Goal: Task Accomplishment & Management: Complete application form

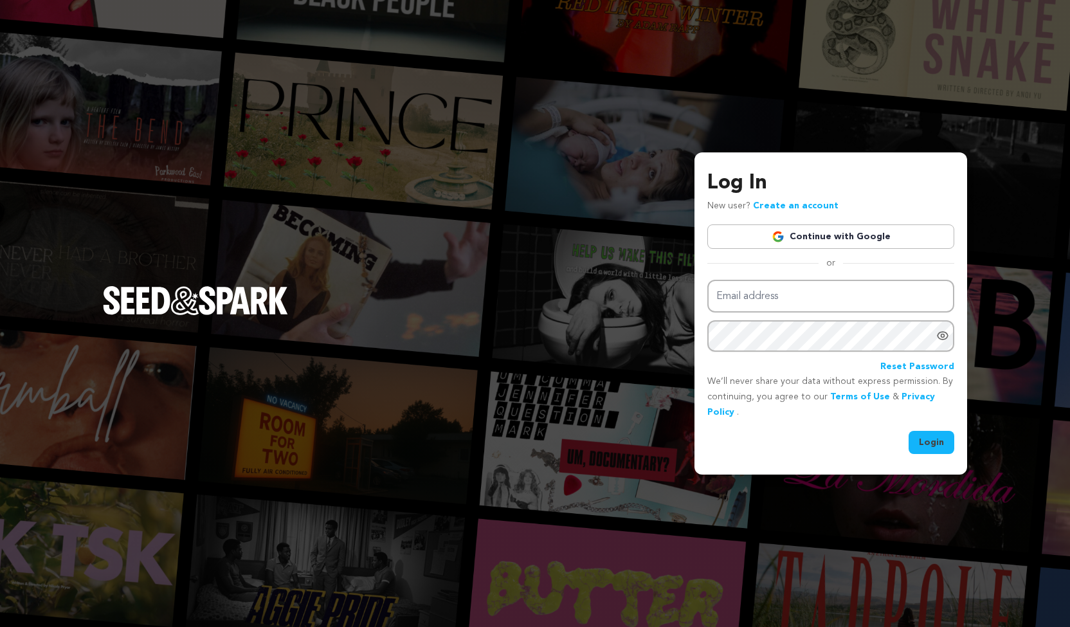
click at [751, 235] on link "Continue with Google" at bounding box center [830, 236] width 247 height 24
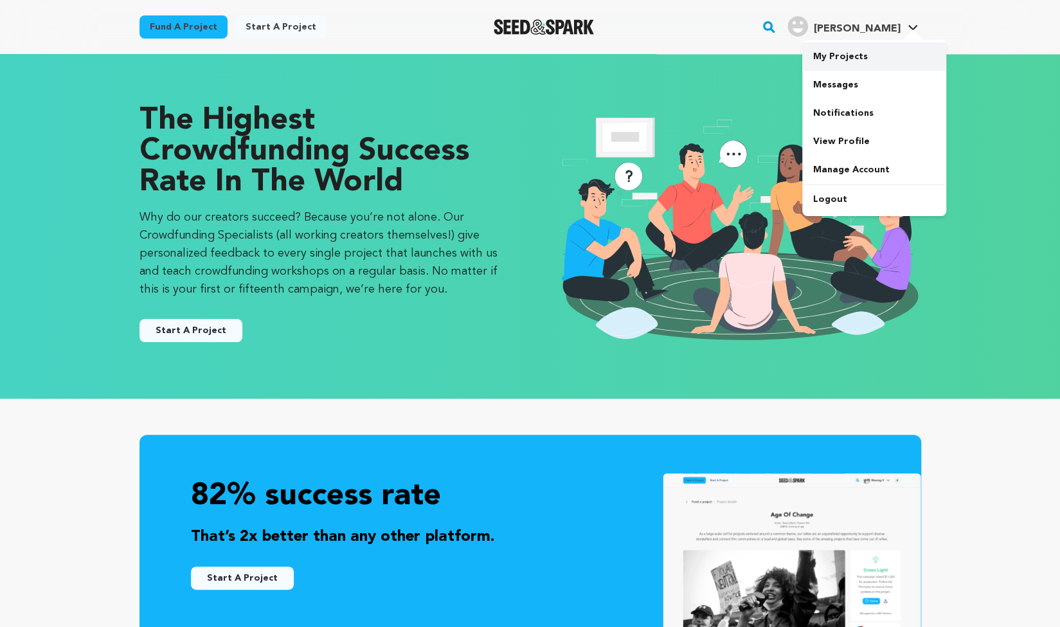
click at [850, 51] on link "My Projects" at bounding box center [874, 56] width 144 height 28
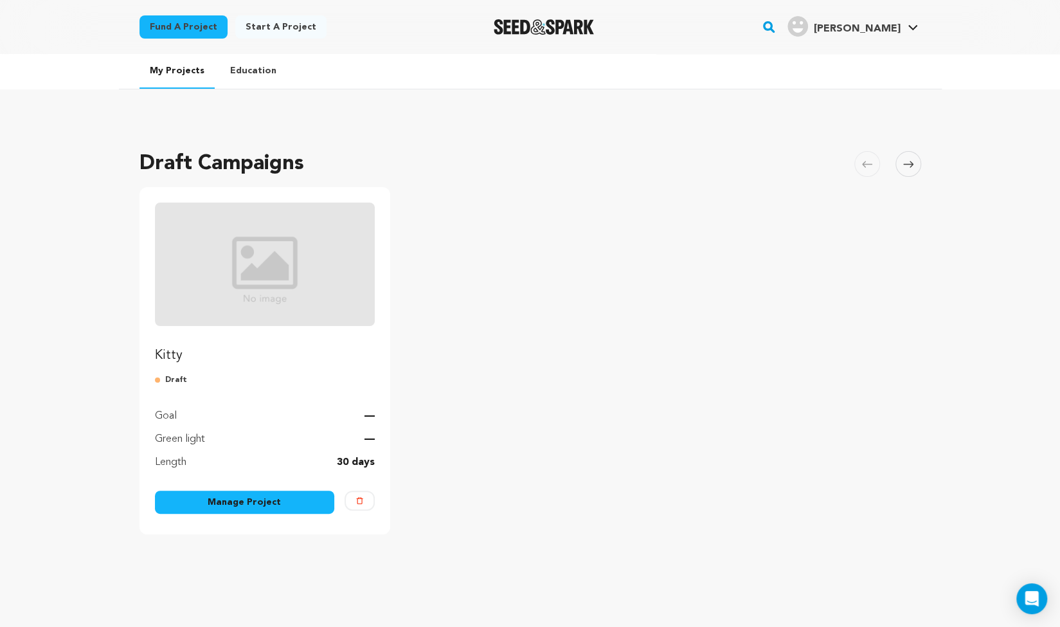
scroll to position [36, 0]
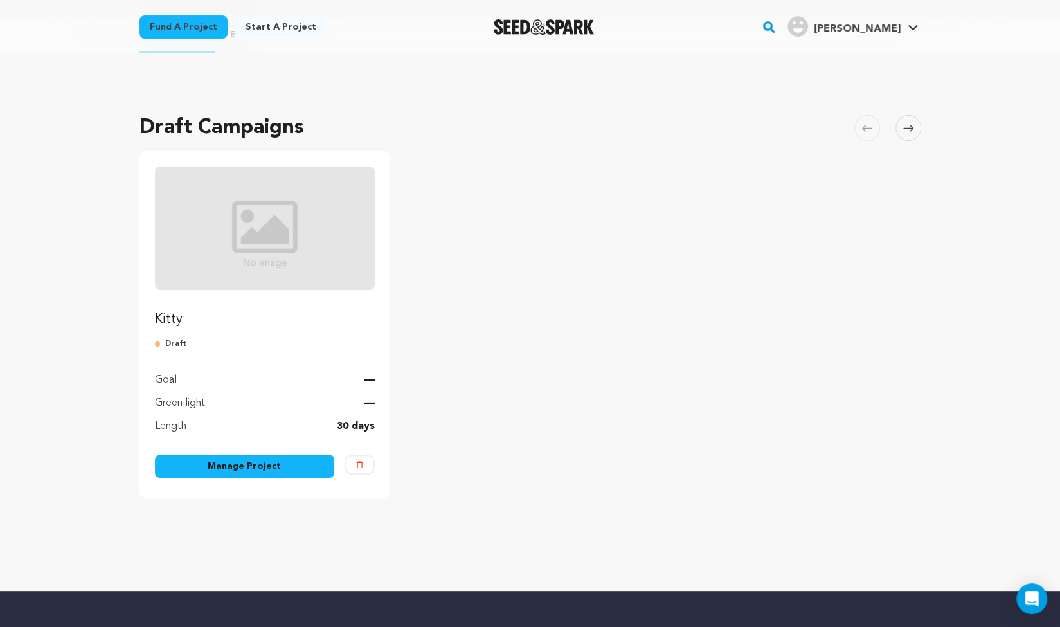
click at [209, 460] on link "Manage Project" at bounding box center [245, 466] width 180 height 23
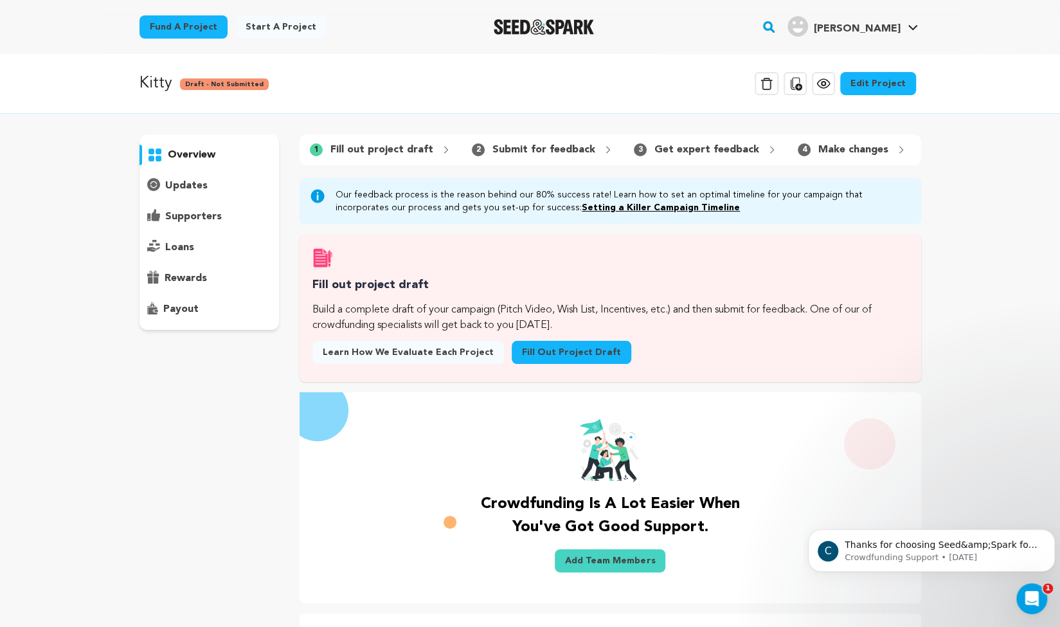
click at [881, 84] on link "Edit Project" at bounding box center [878, 83] width 76 height 23
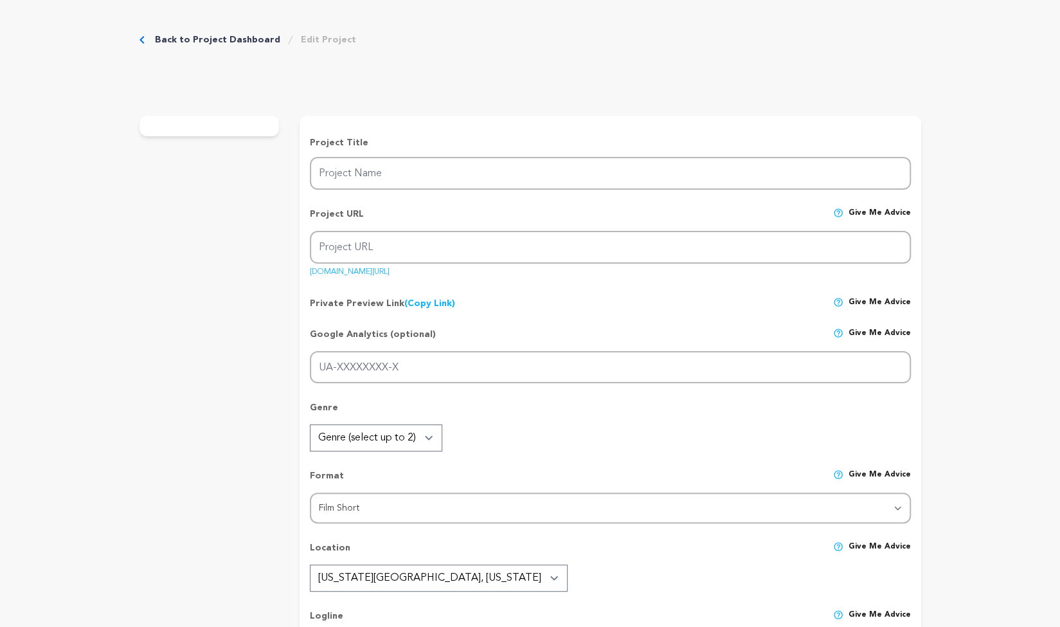
click at [158, 36] on link "Back to Project Dashboard" at bounding box center [217, 39] width 125 height 13
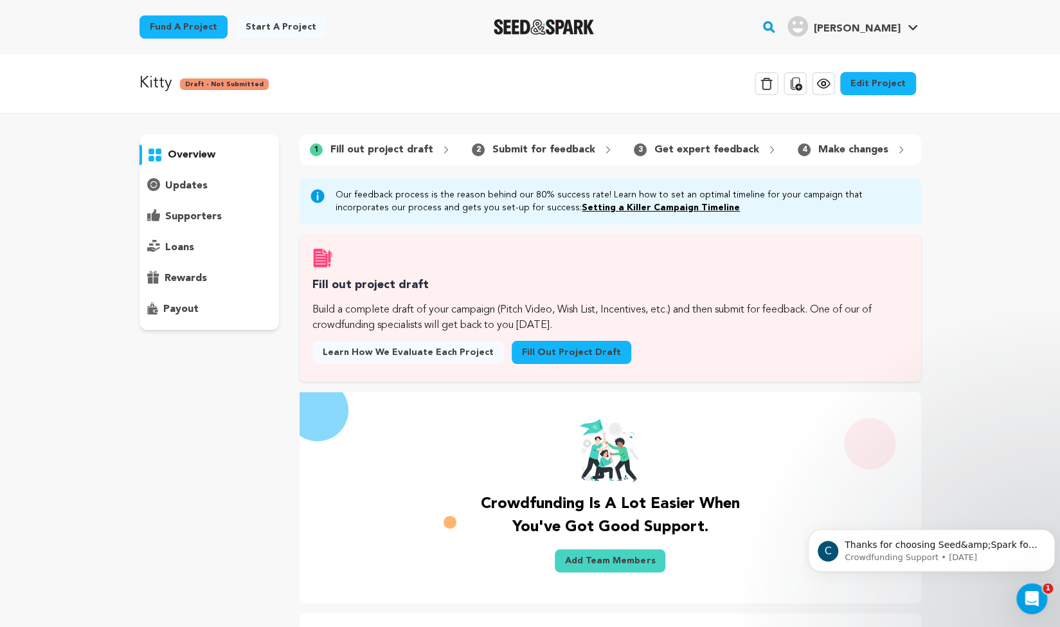
click at [858, 78] on link "Edit Project" at bounding box center [878, 83] width 76 height 23
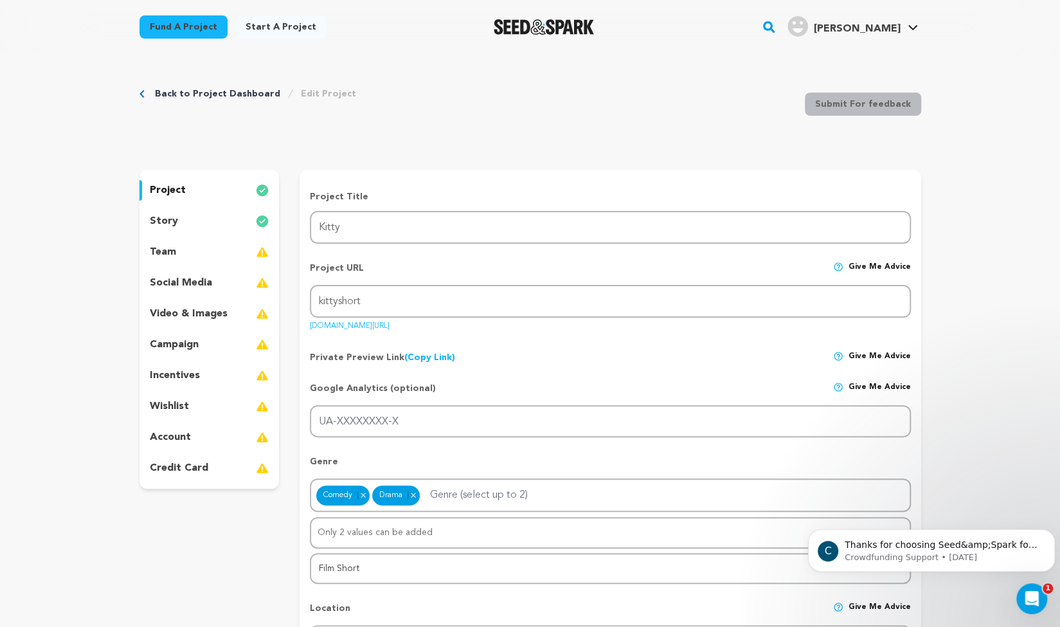
click at [162, 257] on p "team" at bounding box center [163, 251] width 26 height 15
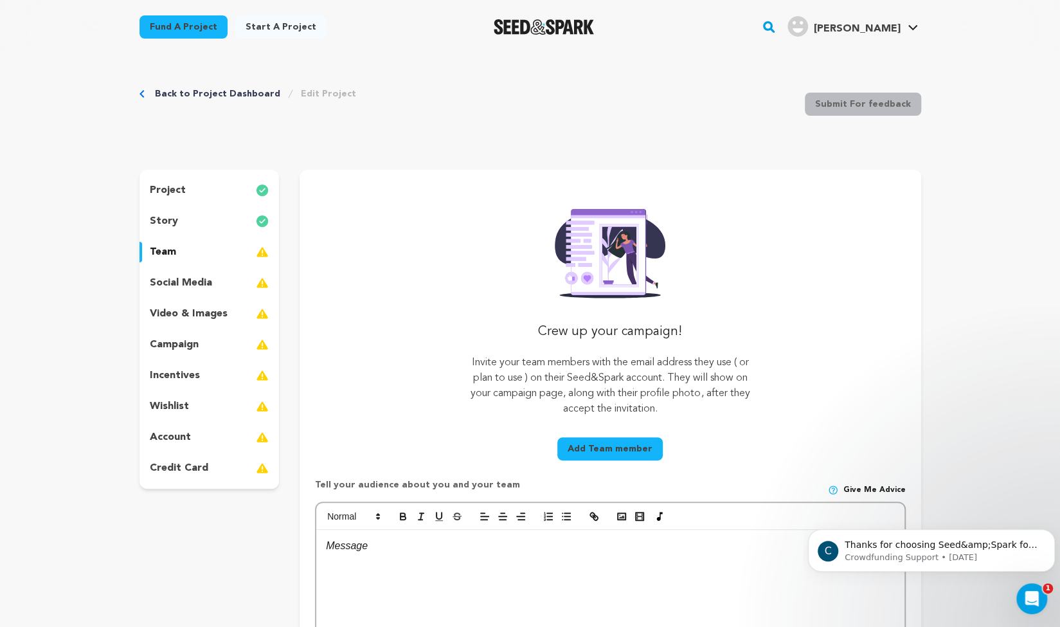
click at [877, 30] on span "[PERSON_NAME]" at bounding box center [856, 29] width 87 height 10
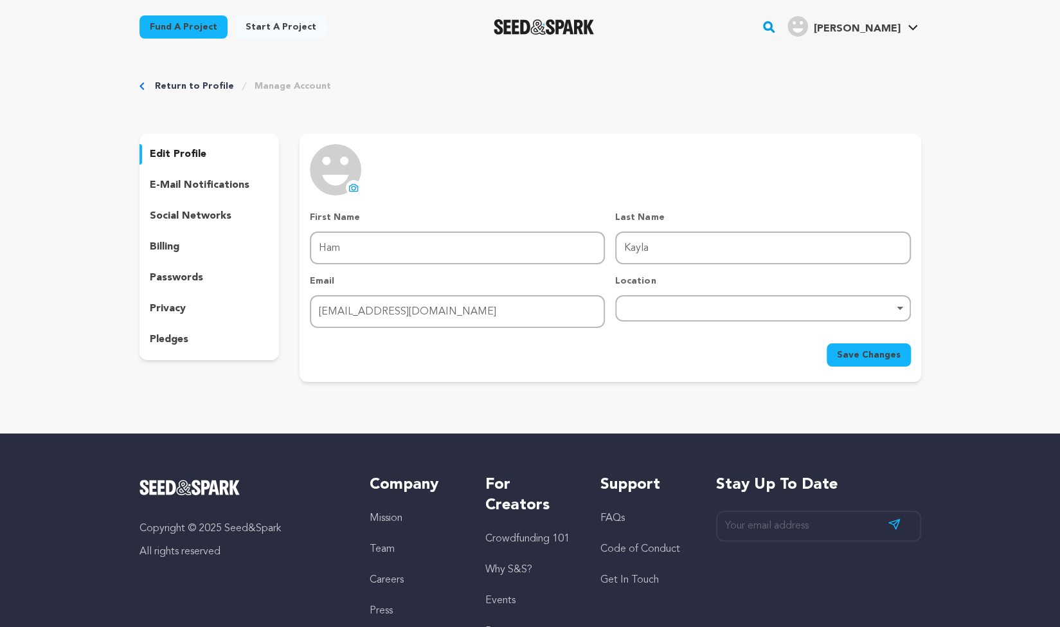
click at [159, 274] on p "passwords" at bounding box center [176, 277] width 53 height 15
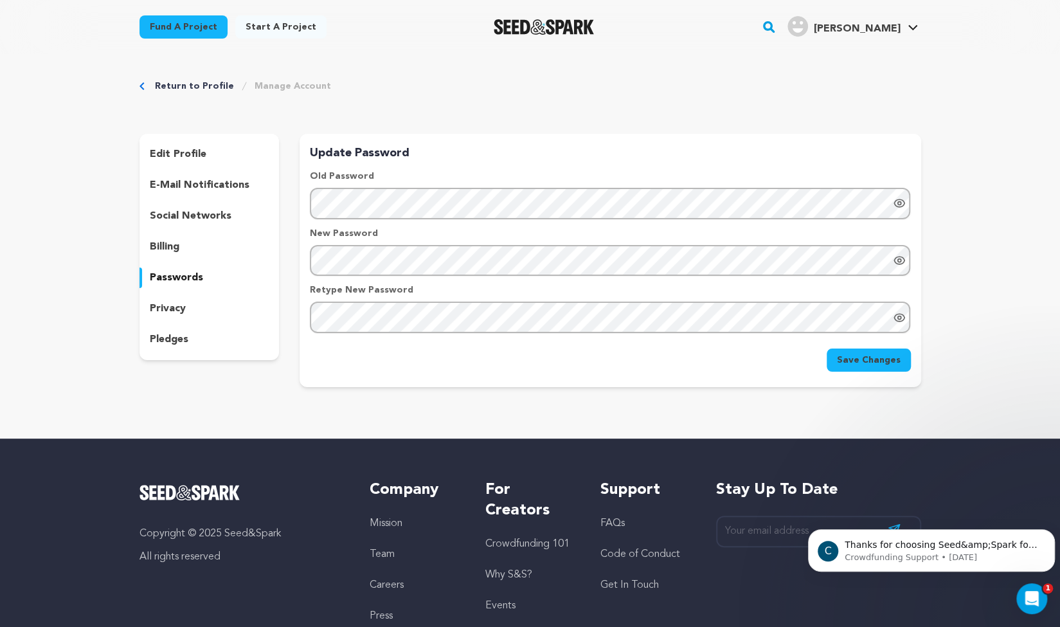
click at [158, 85] on link "Return to Profile" at bounding box center [194, 86] width 79 height 13
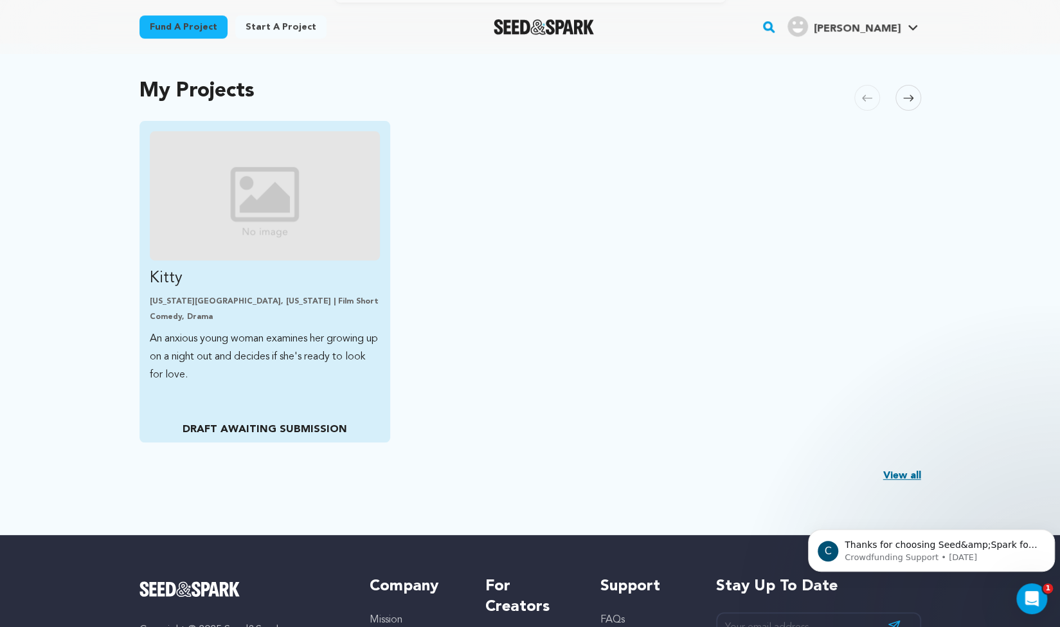
scroll to position [255, 0]
click at [261, 285] on p "Kitty" at bounding box center [265, 277] width 231 height 21
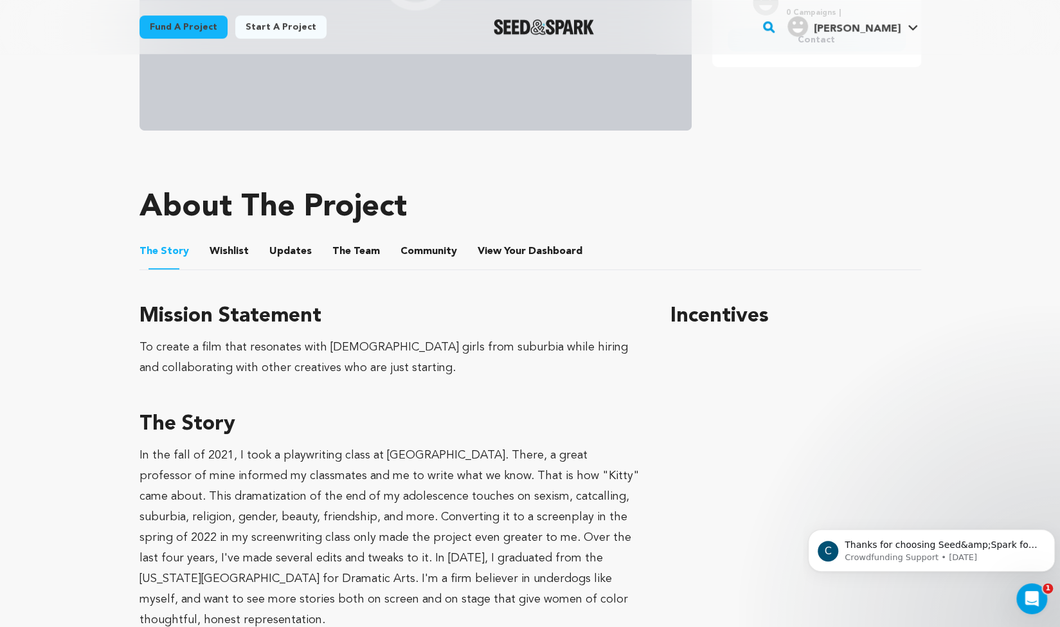
scroll to position [444, 0]
click at [359, 241] on button "The Team" at bounding box center [356, 253] width 31 height 31
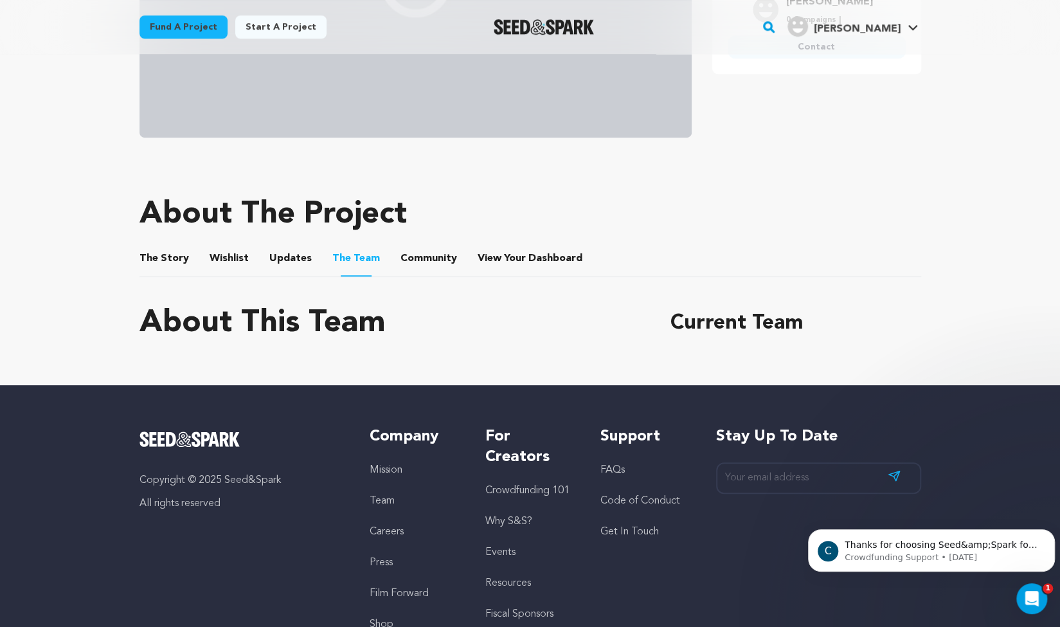
scroll to position [438, 0]
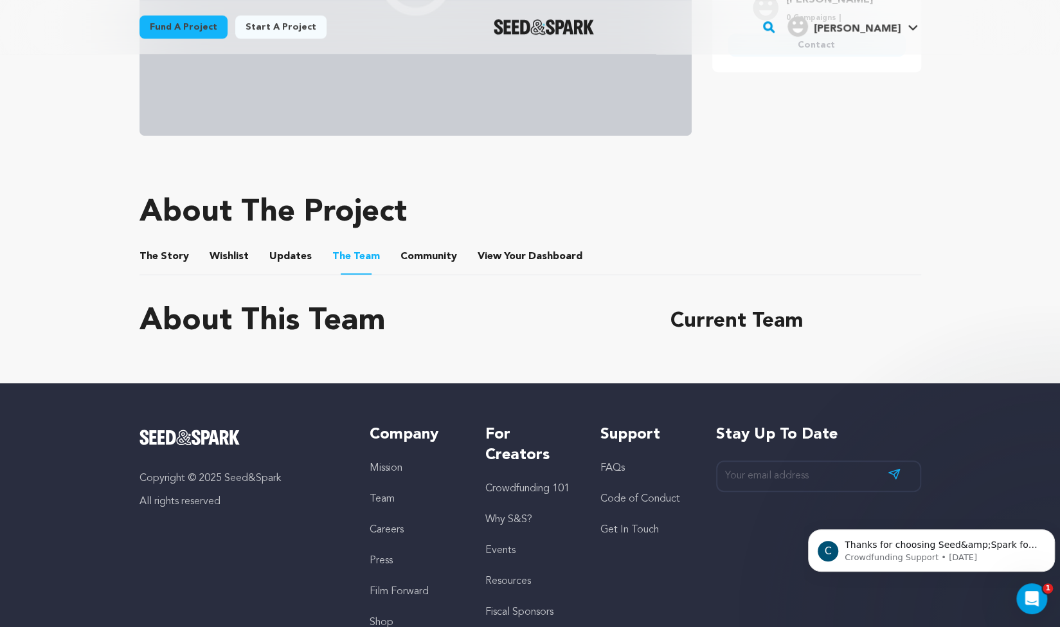
click at [282, 244] on button "Updates" at bounding box center [290, 259] width 31 height 31
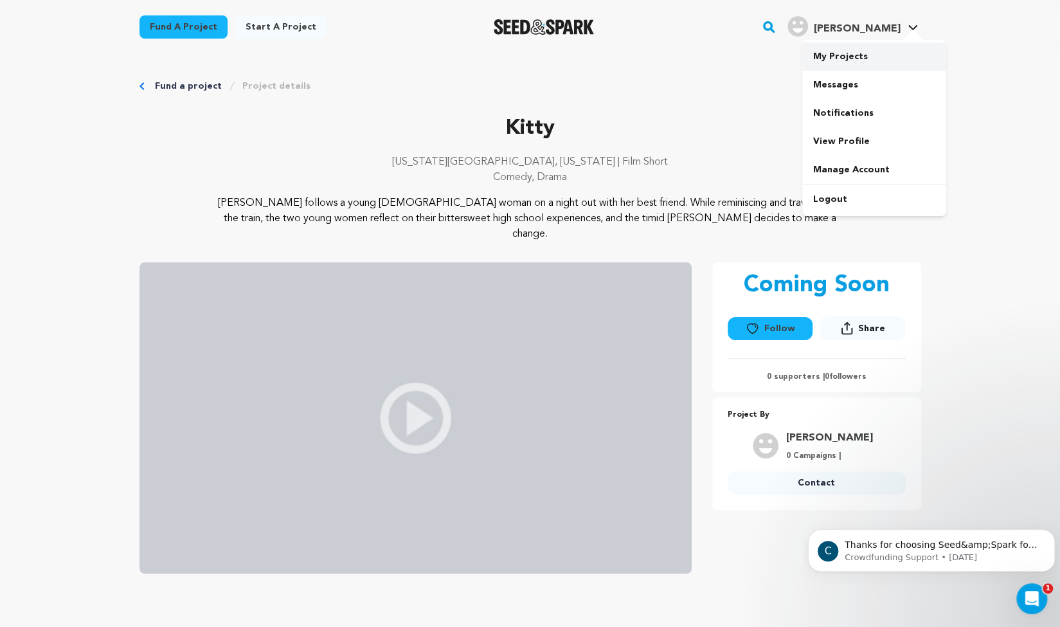
click at [880, 50] on link "My Projects" at bounding box center [874, 56] width 144 height 28
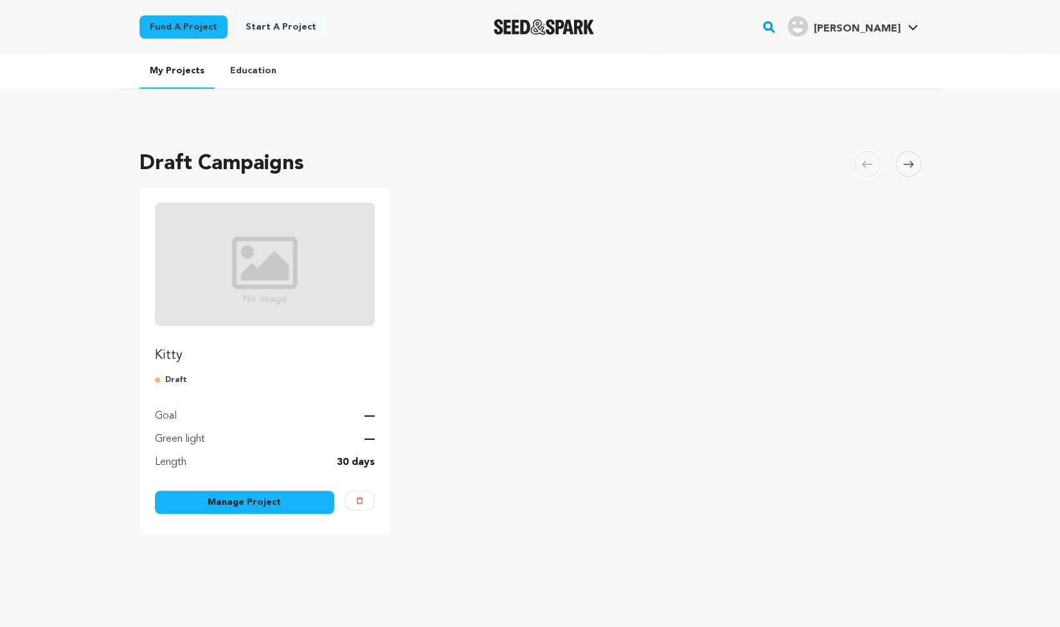
click at [234, 403] on div "Goal —" at bounding box center [265, 408] width 221 height 31
click at [191, 368] on div "Kitty Draft Goal — Green light — Length 30 days" at bounding box center [265, 336] width 221 height 267
click at [206, 359] on p "Kitty" at bounding box center [265, 356] width 221 height 18
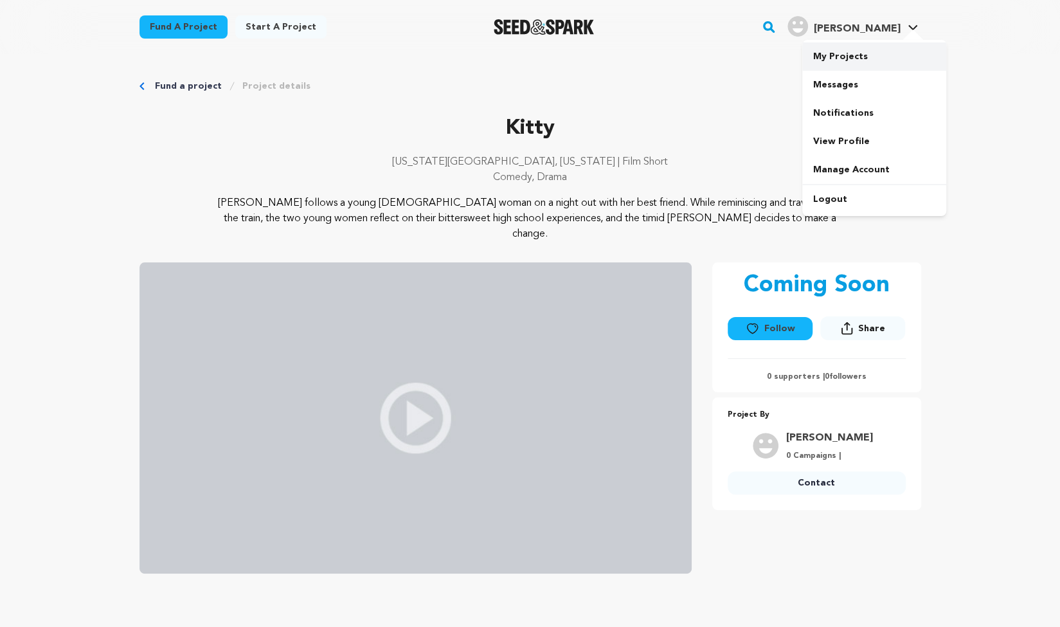
click at [852, 54] on link "My Projects" at bounding box center [874, 56] width 144 height 28
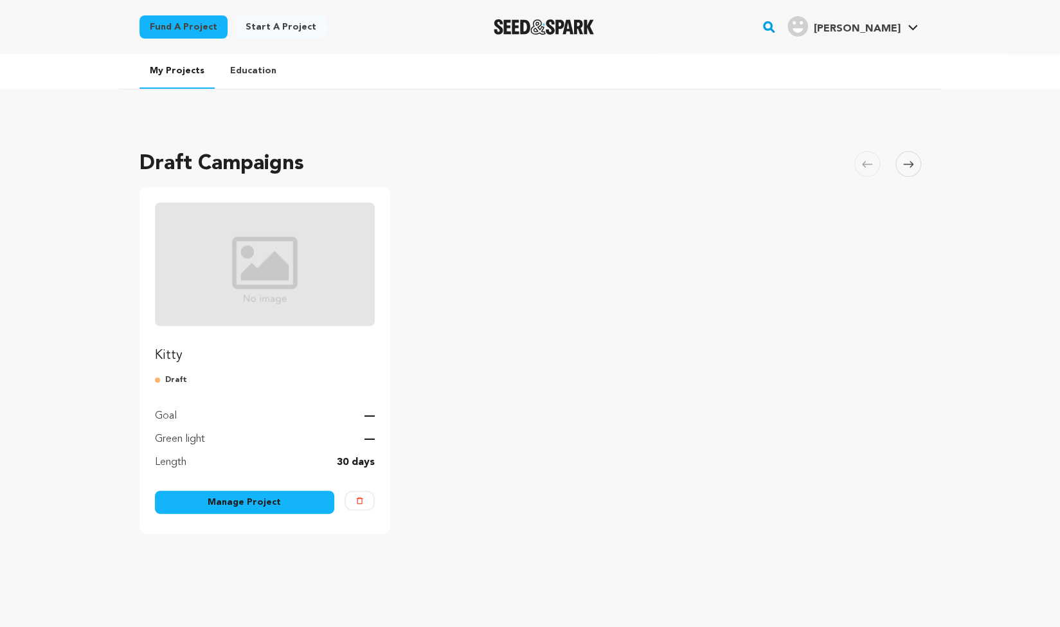
click at [203, 507] on link "Manage Project" at bounding box center [245, 502] width 180 height 23
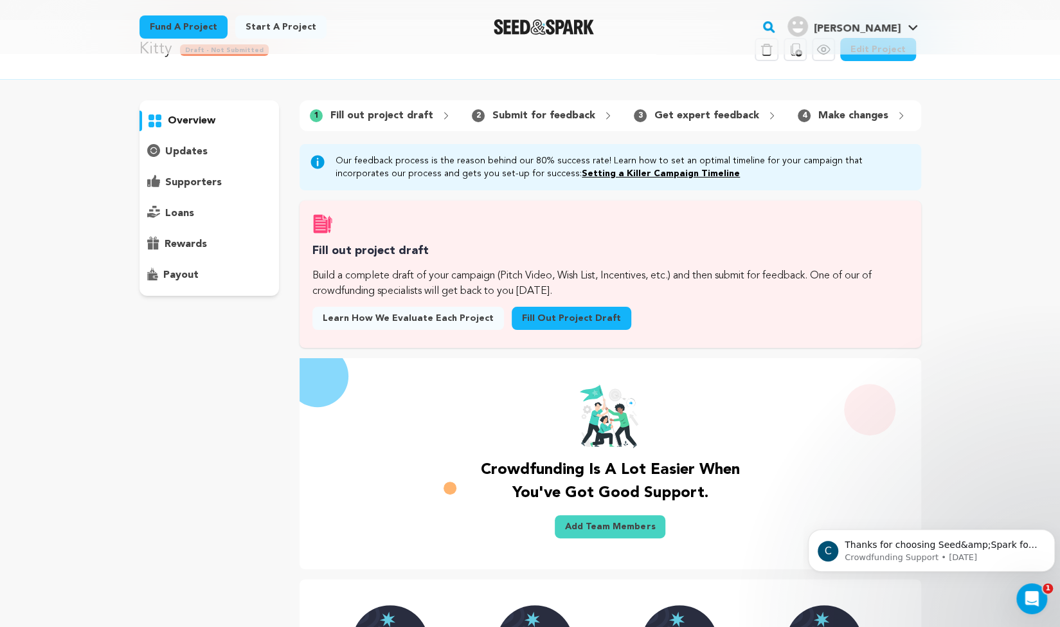
scroll to position [10, 0]
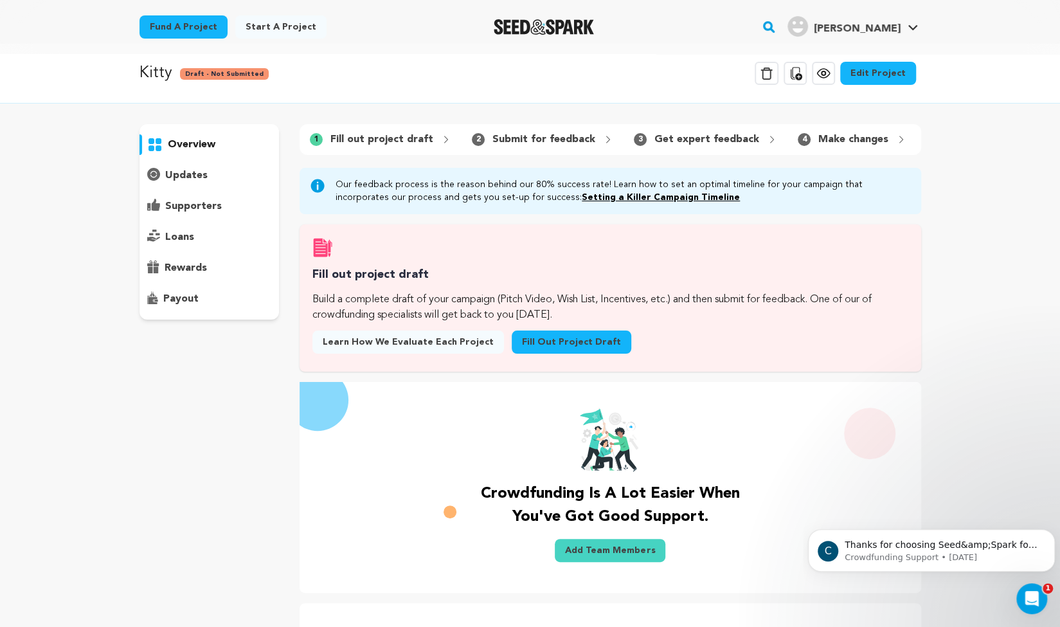
click at [539, 351] on link "Fill out project draft" at bounding box center [572, 341] width 120 height 23
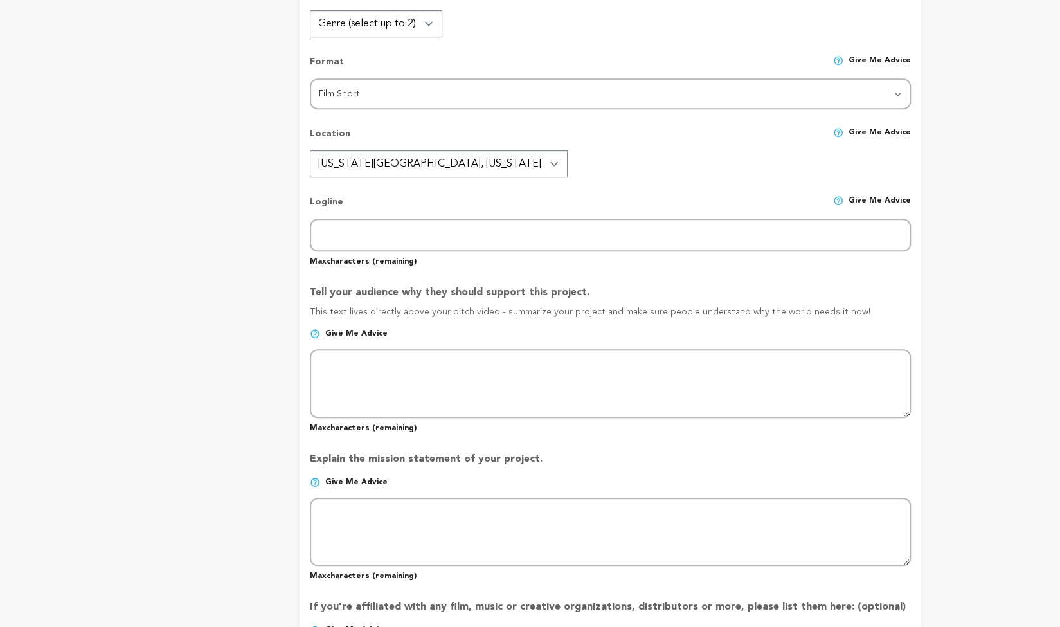
type input "Kitty"
type input "kittyshort"
type input "An anxious young woman examines her growing up on a night out and decides if sh…"
type textarea "[PERSON_NAME] follows a young [DEMOGRAPHIC_DATA] woman on a night out with her …"
type textarea "To create a film that resonates with [DEMOGRAPHIC_DATA] girls from suburbia whi…"
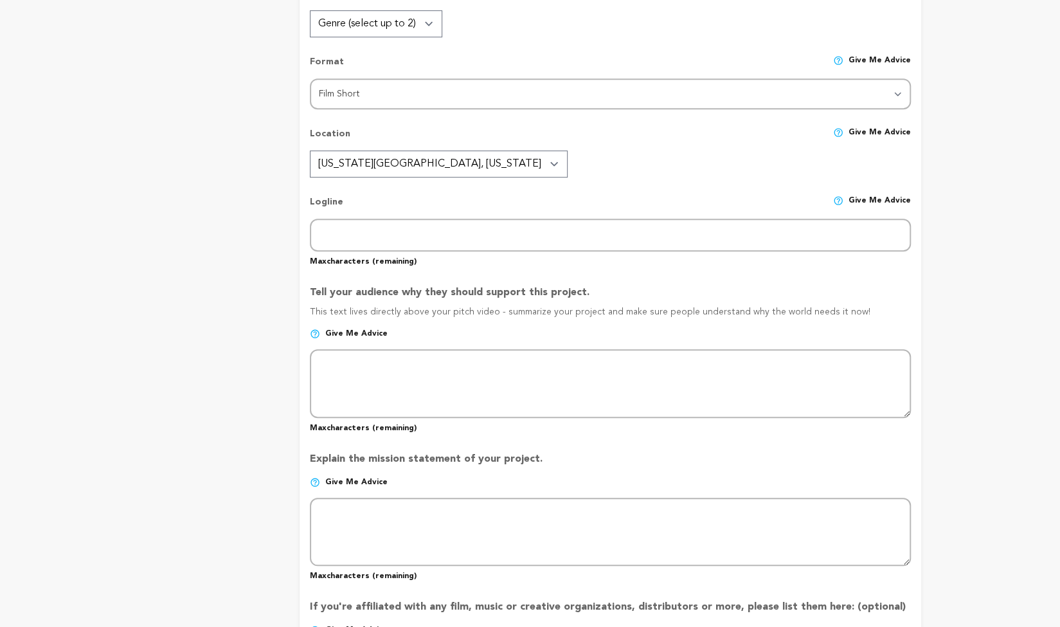
type textarea "Create Give Live Acting Studio"
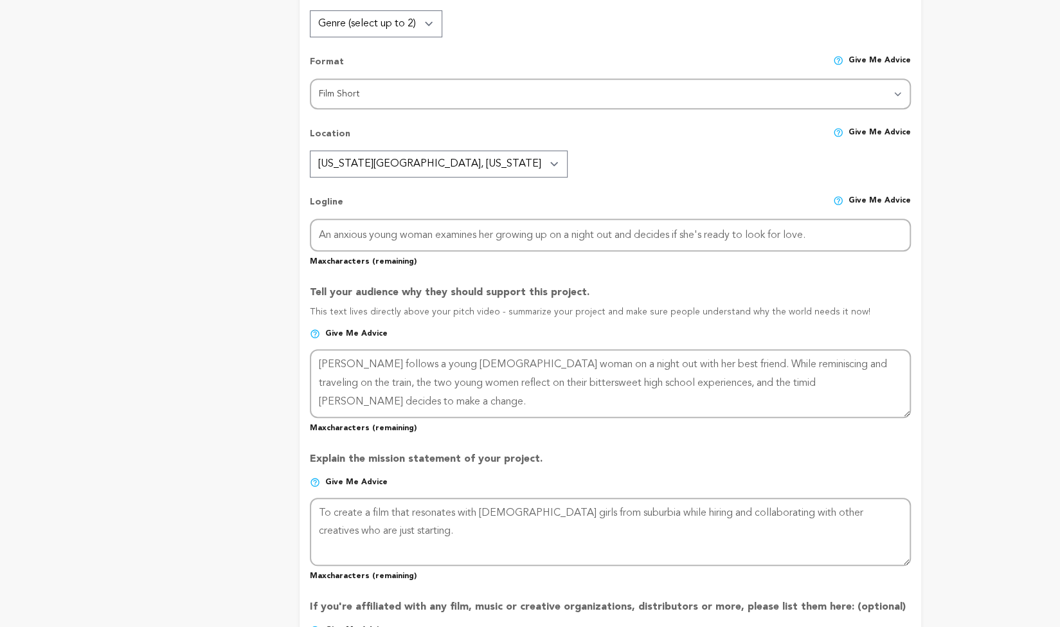
radio input "true"
type textarea "I took a free online workshop about crowdfunding, and your website was mentione…"
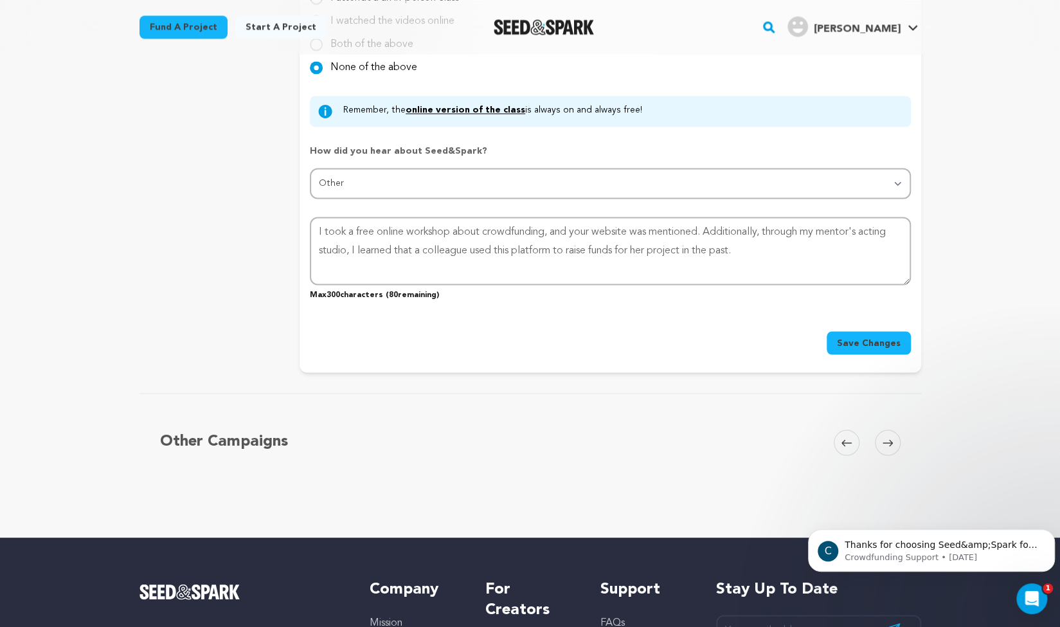
scroll to position [1262, 0]
click at [852, 336] on span "Save Changes" at bounding box center [869, 342] width 64 height 13
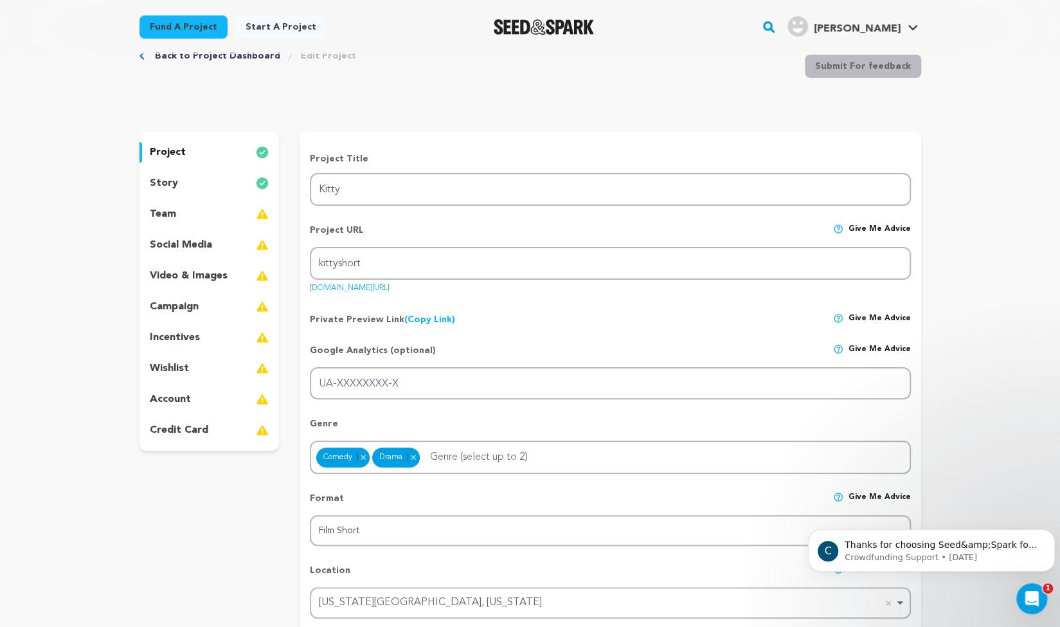
scroll to position [0, 0]
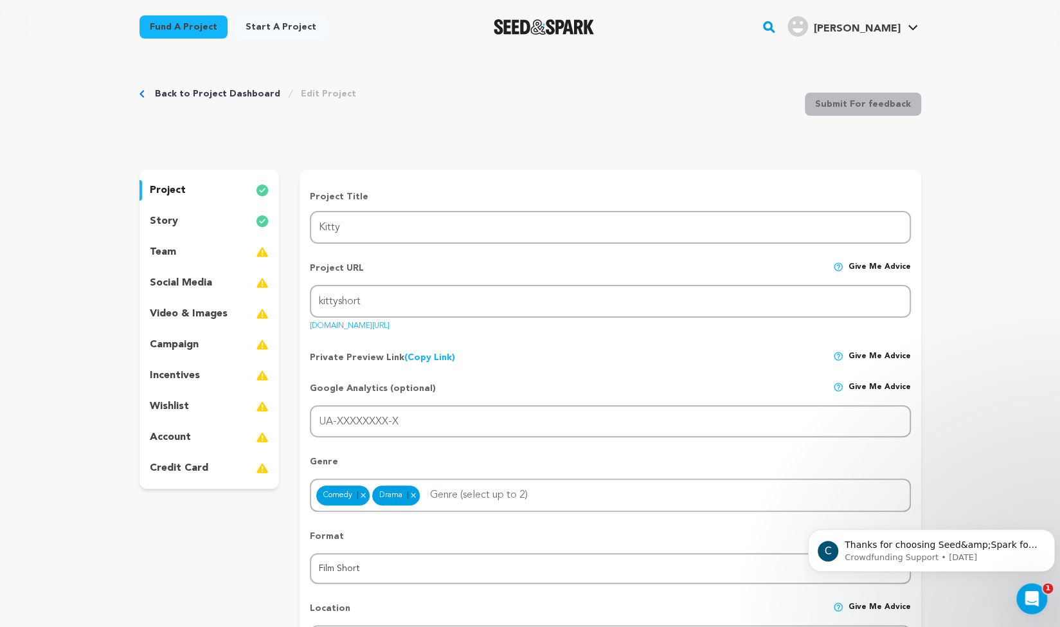
click at [165, 255] on p "team" at bounding box center [163, 251] width 26 height 15
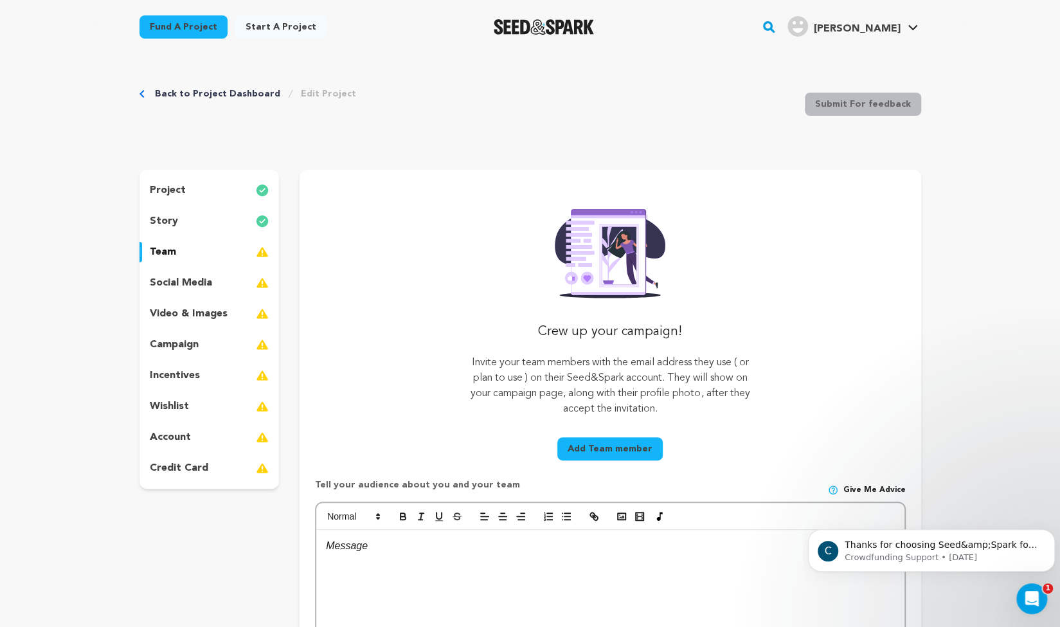
click at [165, 219] on p "story" at bounding box center [164, 220] width 28 height 15
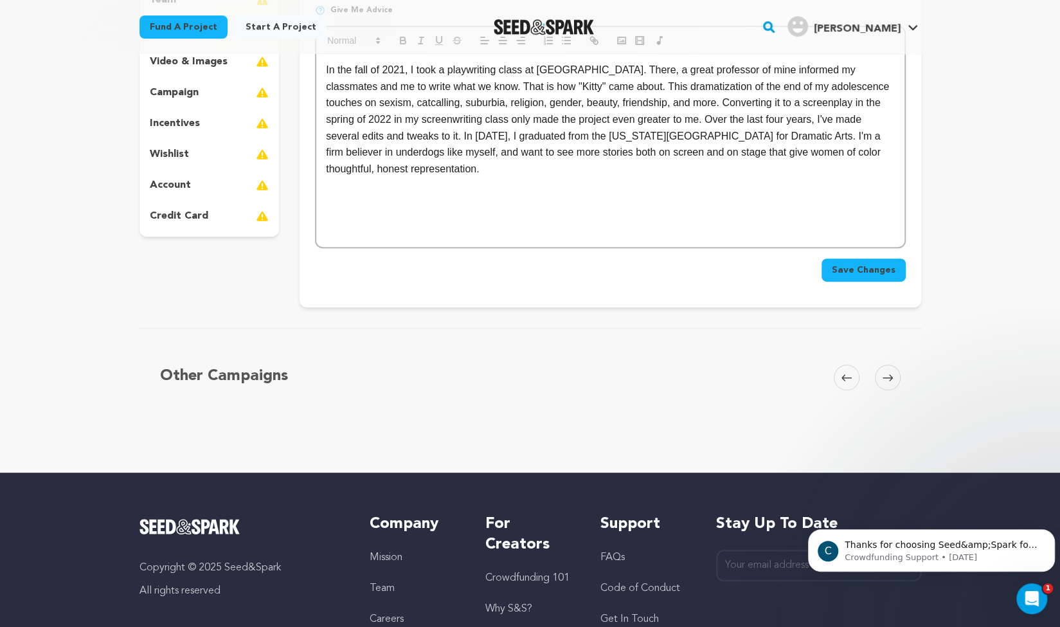
scroll to position [260, 0]
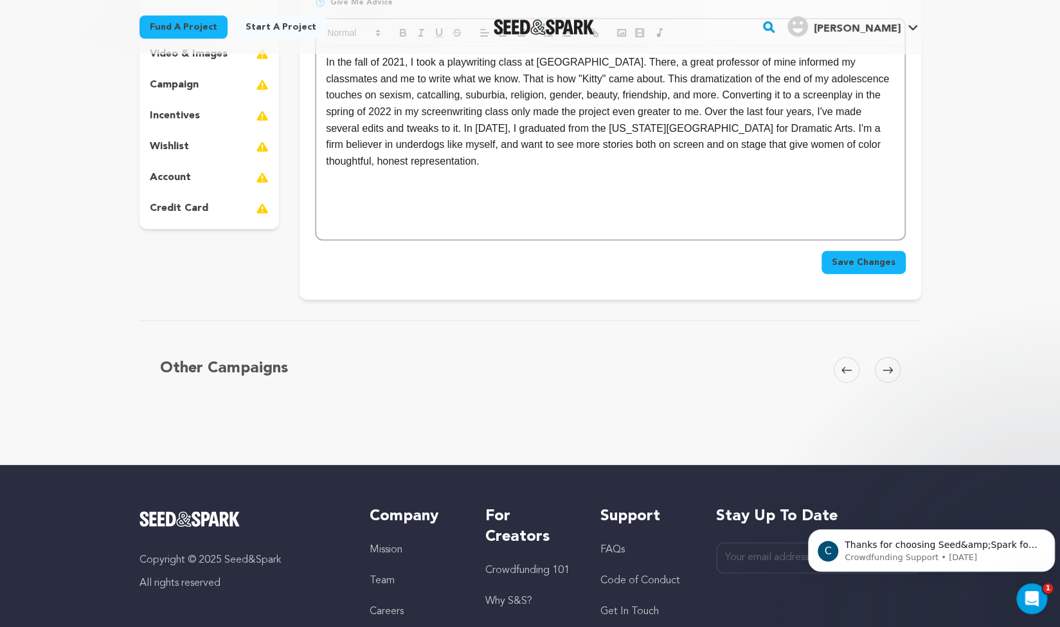
click at [865, 266] on span "Save Changes" at bounding box center [864, 262] width 64 height 13
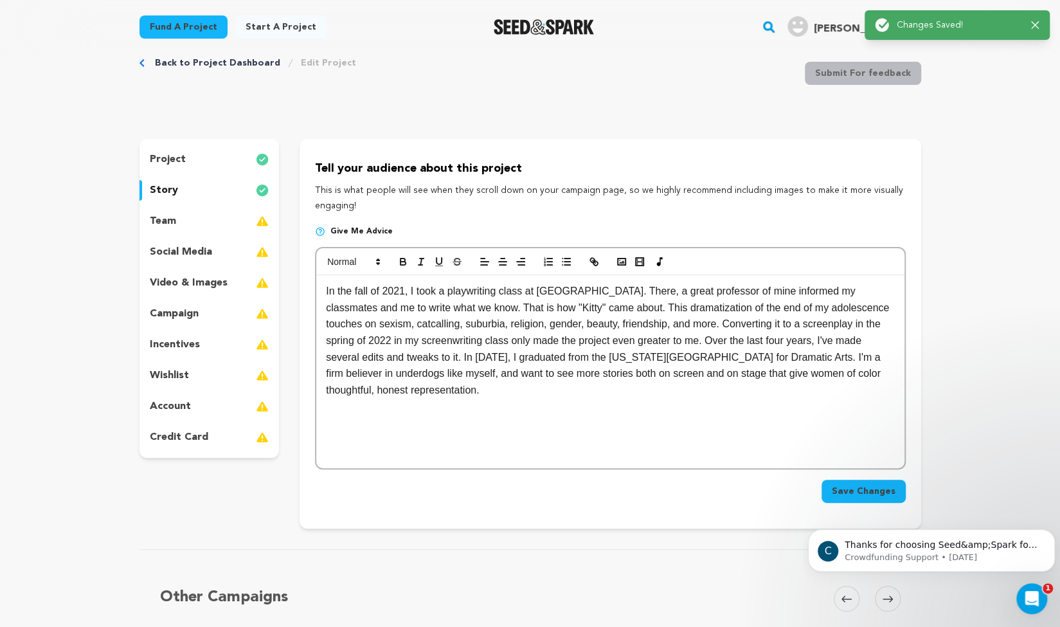
scroll to position [0, 0]
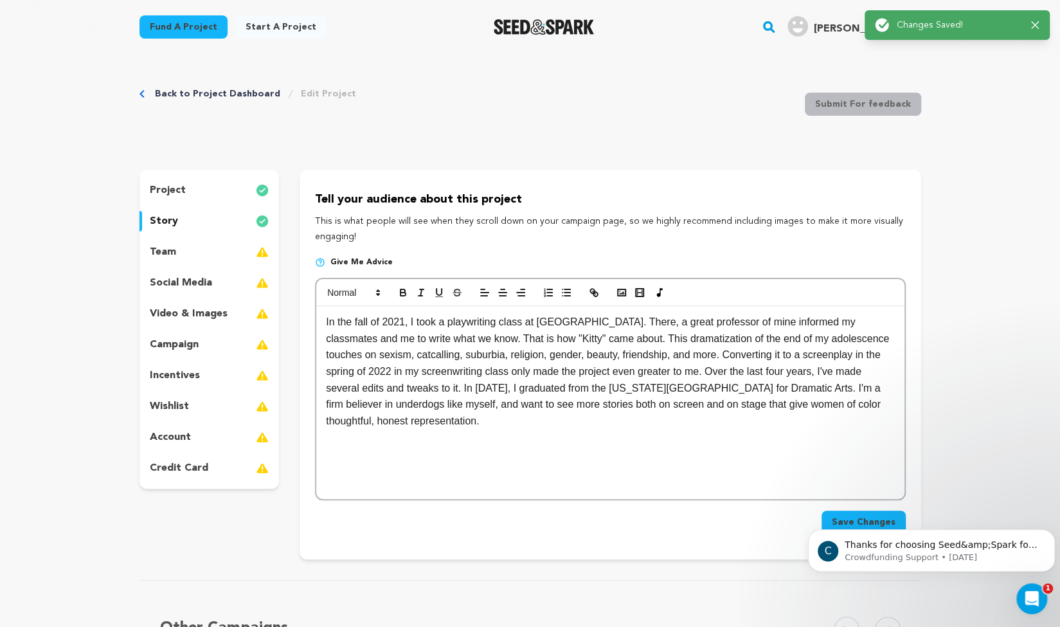
click at [217, 253] on div "team" at bounding box center [210, 252] width 140 height 21
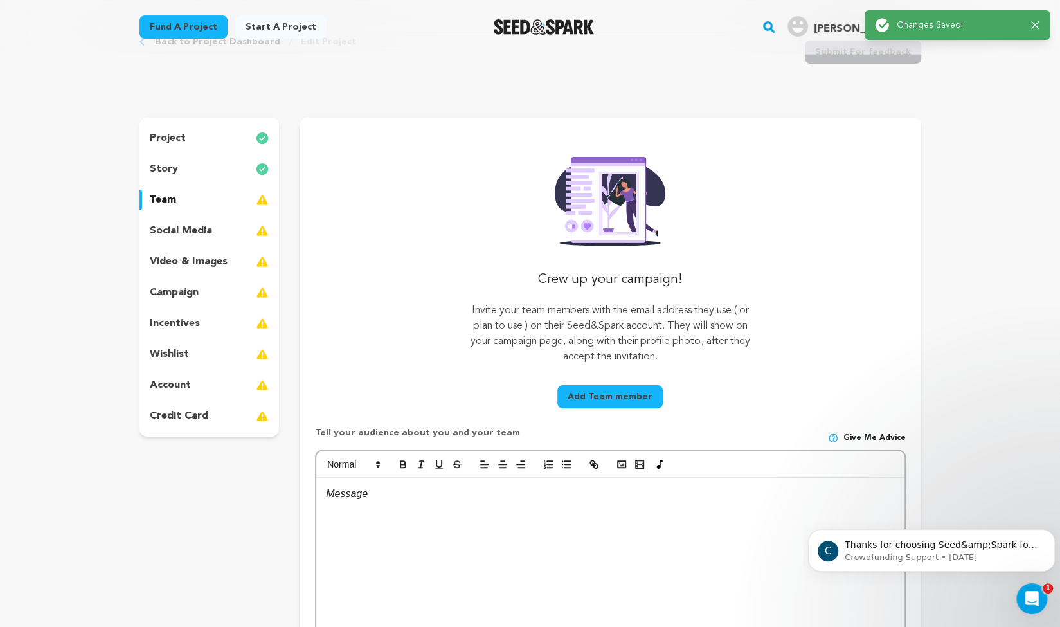
scroll to position [58, 0]
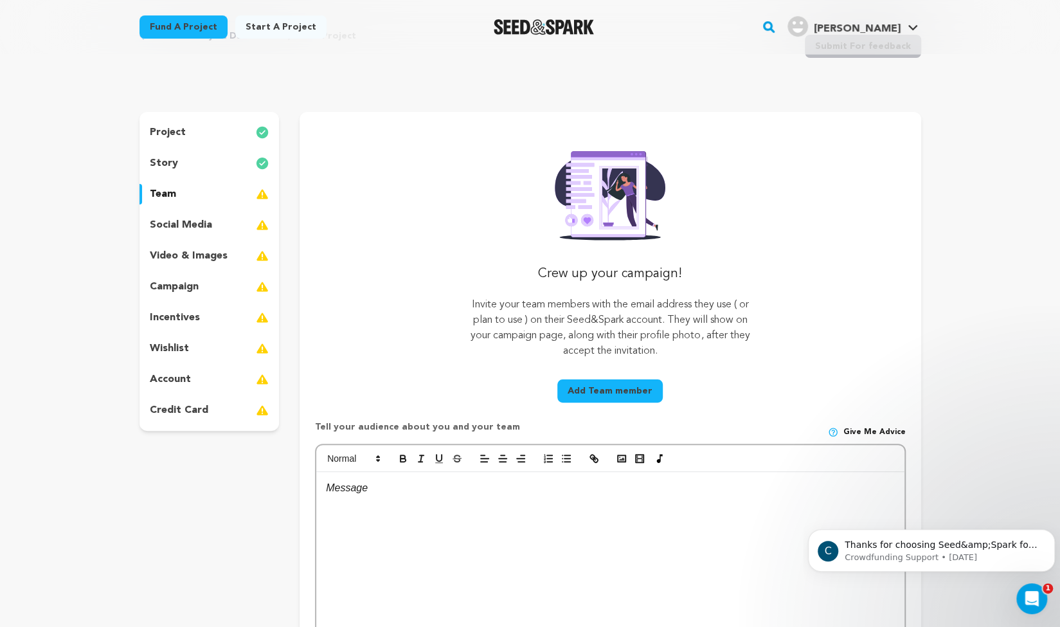
click at [595, 386] on button "Add Team member" at bounding box center [609, 390] width 105 height 23
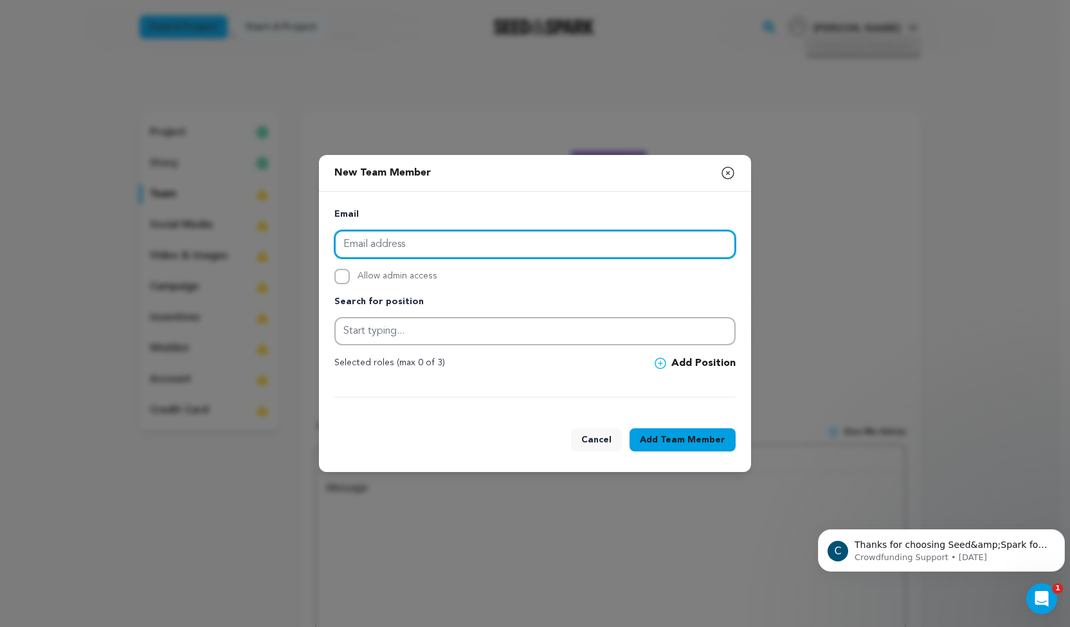
click at [523, 246] on input "email" at bounding box center [534, 244] width 401 height 28
type input "l"
paste input ""LauraMarina258@gmail.com" <LauraMarina258@gmail.com>"
type input ""LauraMarina258@gmail.com" <LauraMarina258@gmail.com>"
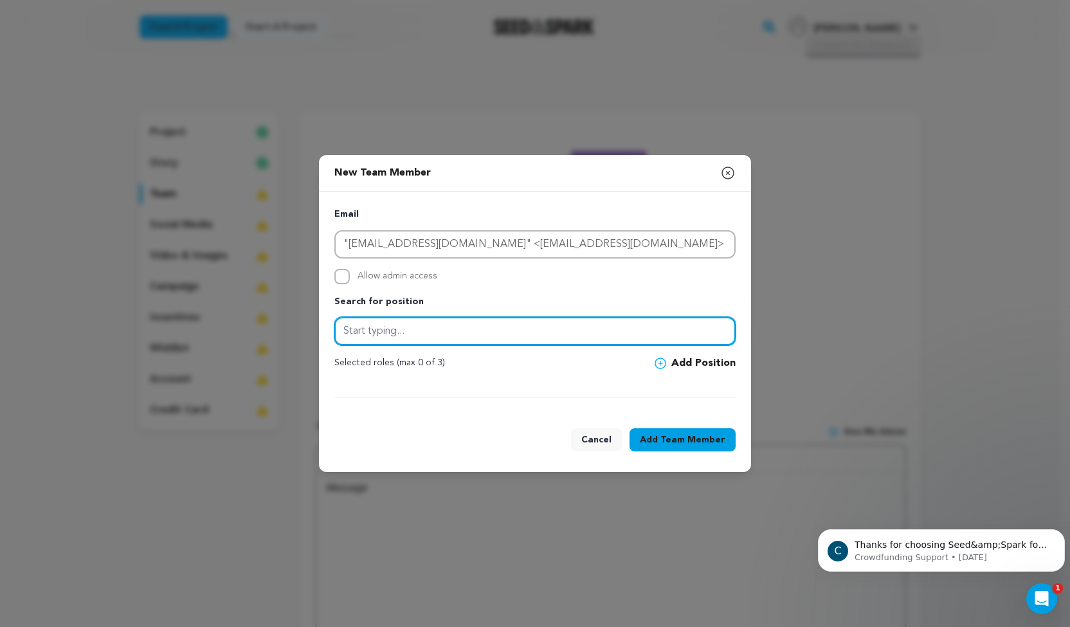
click at [363, 338] on input "text" at bounding box center [534, 331] width 401 height 28
type input ""Pretty""
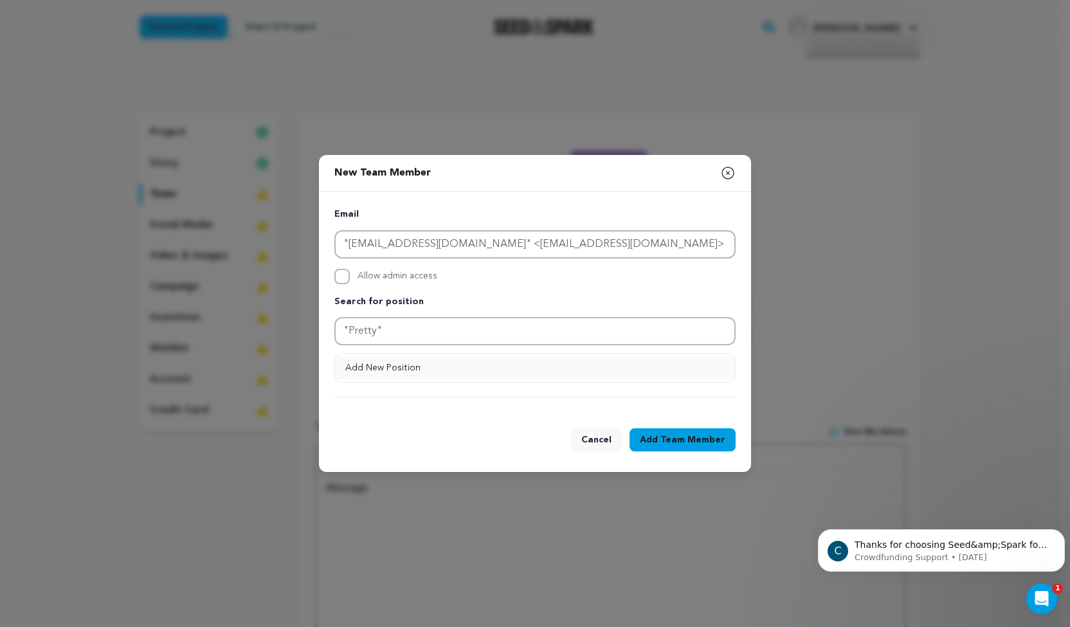
click at [405, 368] on button "Add New Position" at bounding box center [535, 367] width 400 height 23
click at [676, 360] on button "Add Position" at bounding box center [694, 363] width 81 height 15
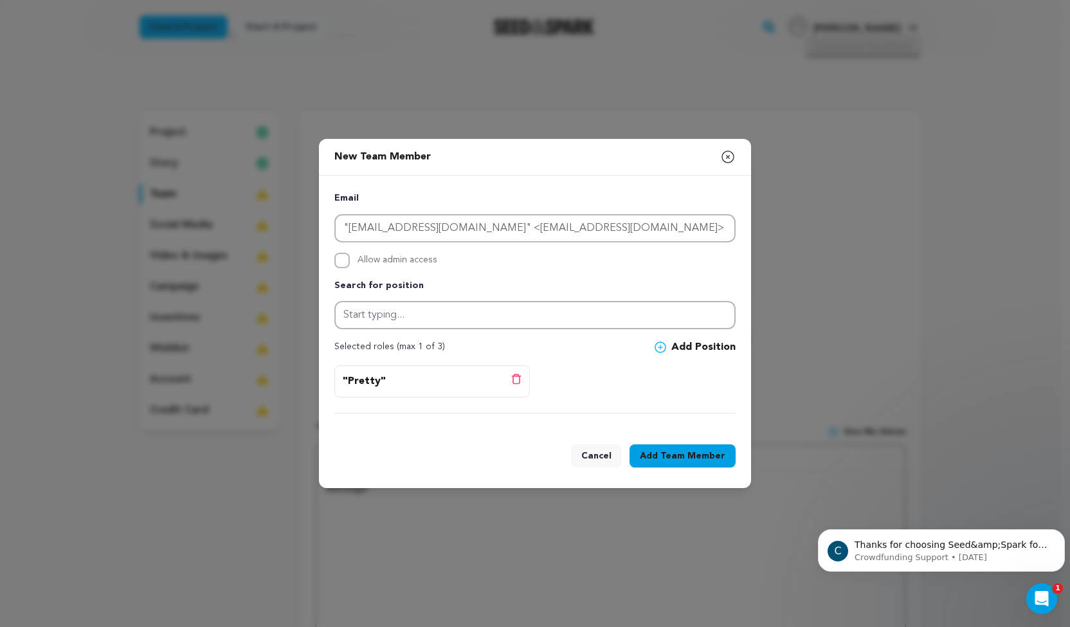
click at [654, 447] on button "Add Team Member" at bounding box center [682, 455] width 106 height 23
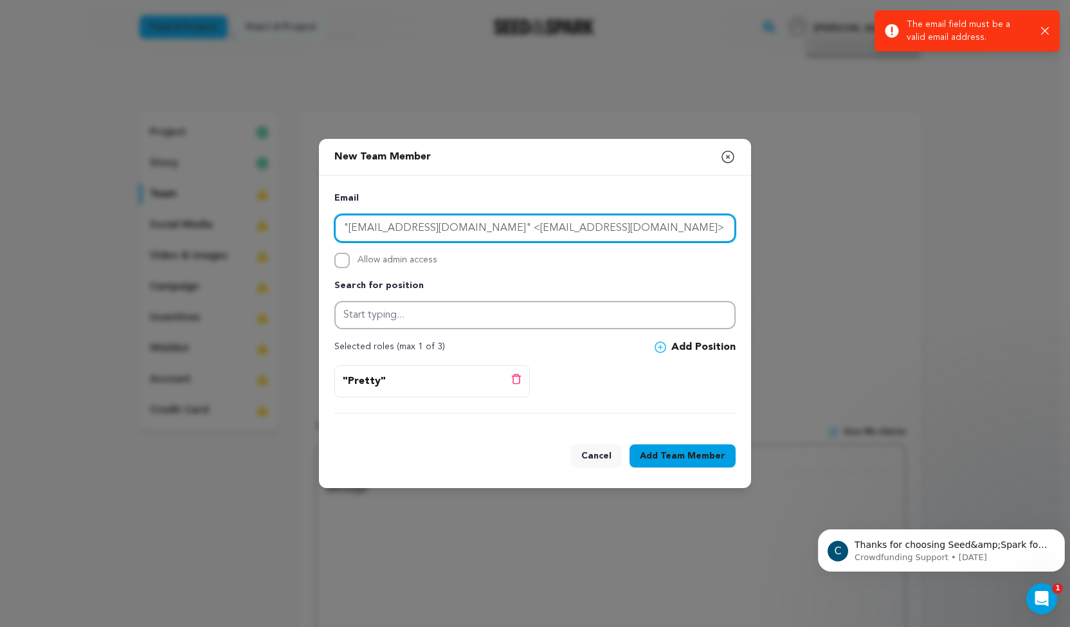
click at [651, 237] on input ""LauraMarina258@gmail.com" <LauraMarina258@gmail.com>" at bounding box center [534, 228] width 401 height 28
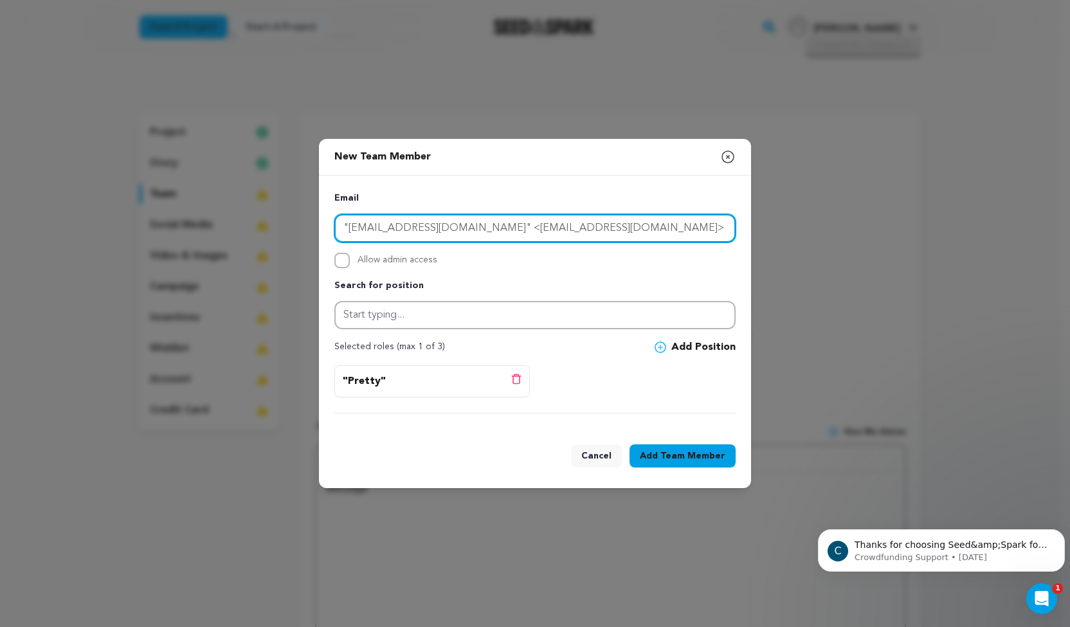
drag, startPoint x: 653, startPoint y: 231, endPoint x: 489, endPoint y: 239, distance: 164.1
click at [489, 239] on input ""LauraMarina258@gmail.com" <LauraMarina258@gmail.com>" at bounding box center [534, 228] width 401 height 28
click at [347, 226] on input ""LauraMarina258@gmail.com" at bounding box center [534, 228] width 401 height 28
type input "[EMAIL_ADDRESS][DOMAIN_NAME]"
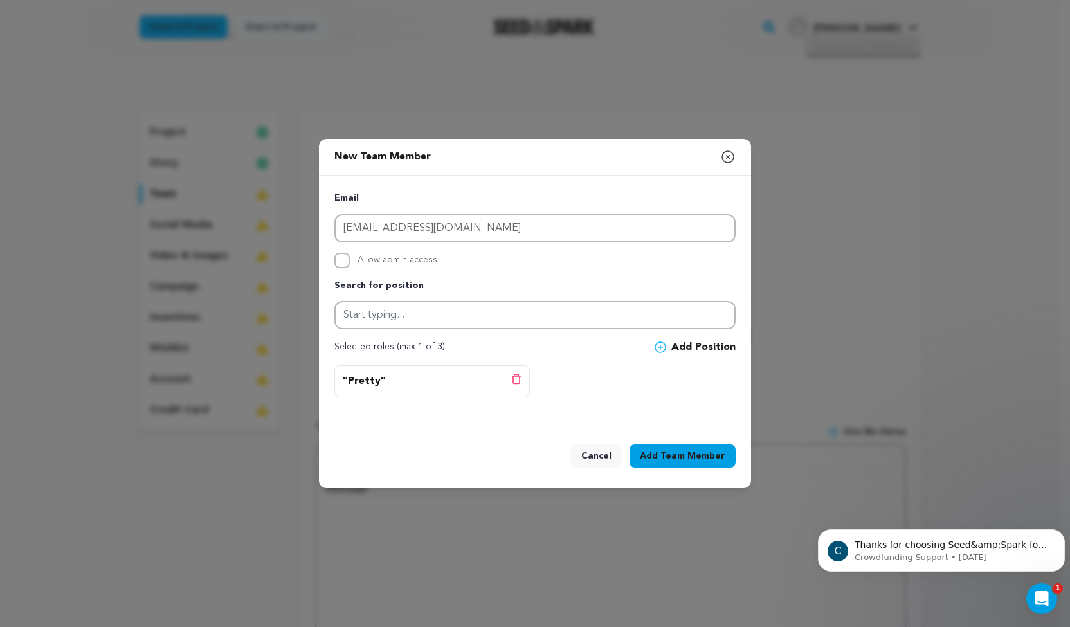
click at [514, 379] on icon at bounding box center [516, 379] width 10 height 11
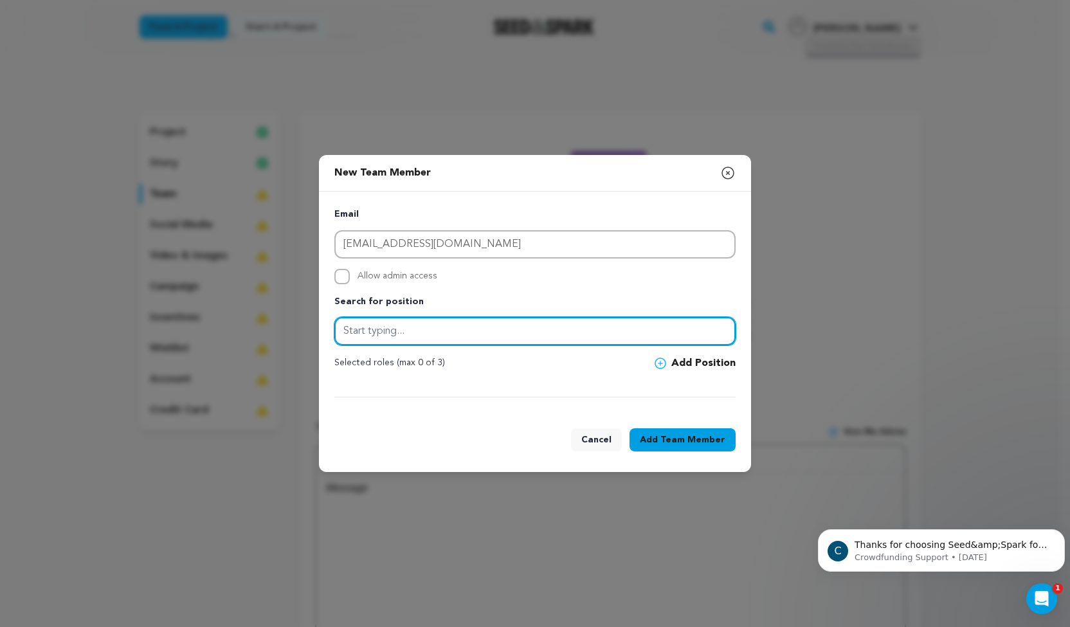
click at [435, 334] on input "text" at bounding box center [534, 331] width 401 height 28
type input "Actor"
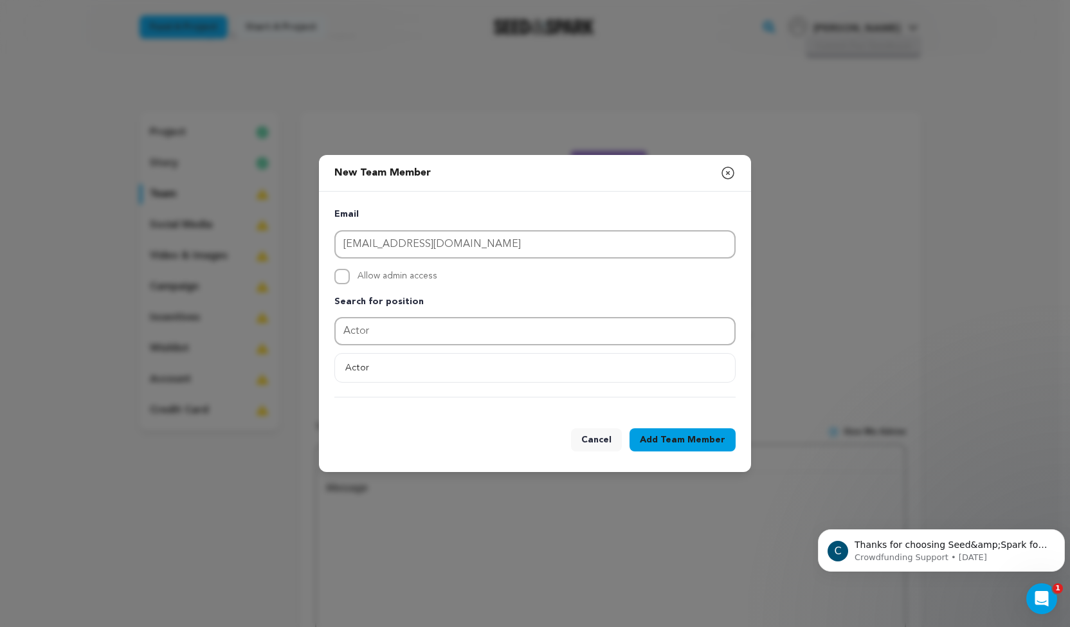
click at [680, 439] on span "Team Member" at bounding box center [692, 439] width 65 height 13
click at [473, 370] on button "Actor" at bounding box center [535, 367] width 400 height 23
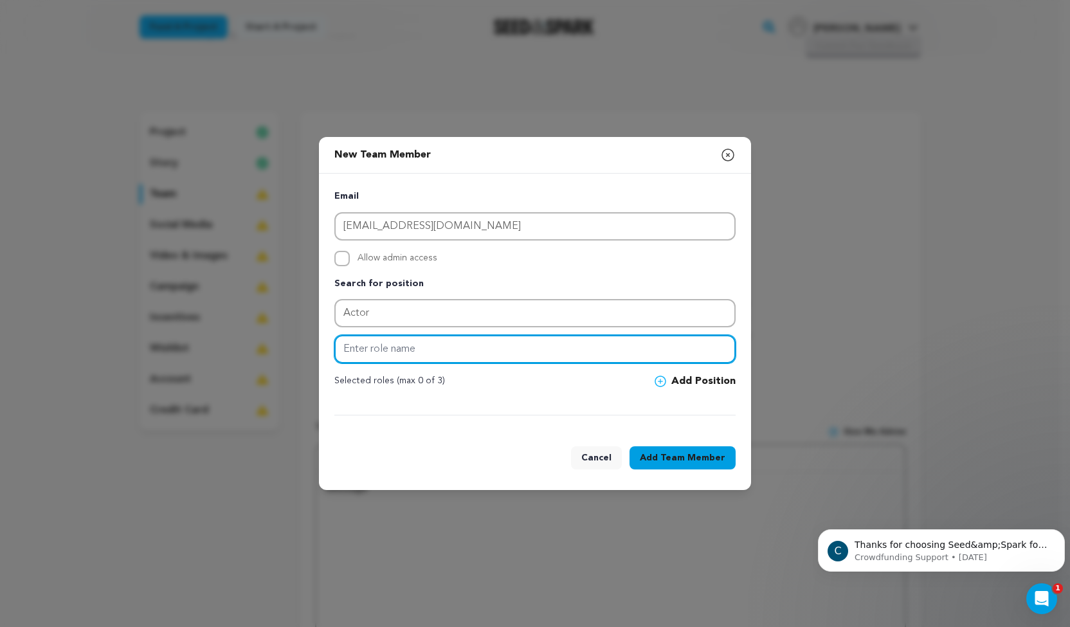
click at [562, 352] on input "text" at bounding box center [534, 349] width 401 height 28
type input "Pretty"
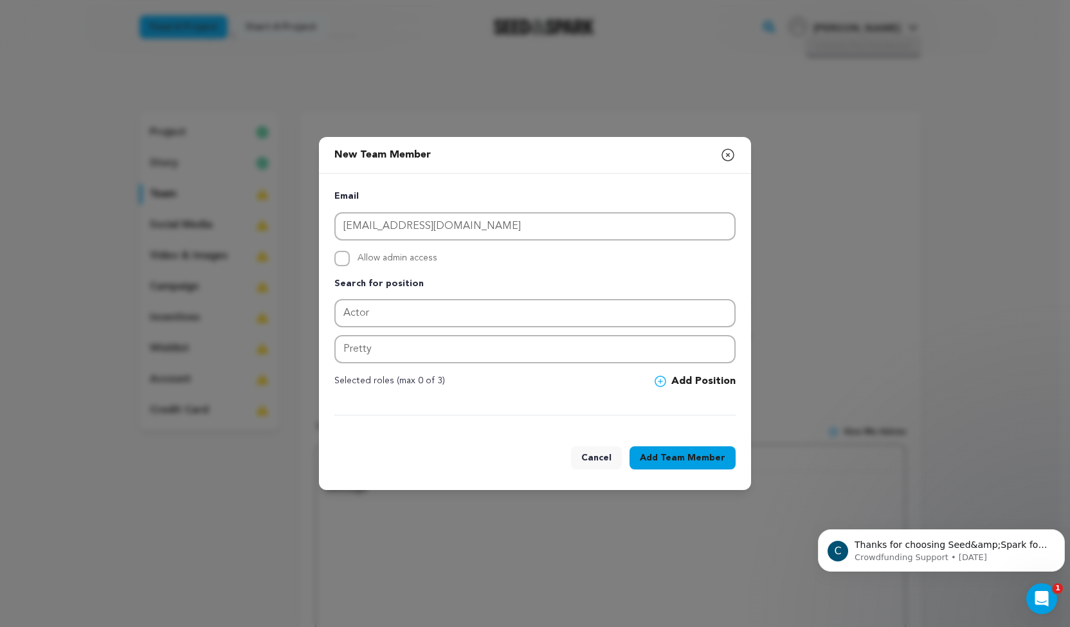
click at [663, 451] on button "Add Team Member" at bounding box center [682, 457] width 106 height 23
click at [657, 455] on button "Add Team Member" at bounding box center [682, 457] width 106 height 23
click at [659, 450] on button "Add Team Member" at bounding box center [682, 457] width 106 height 23
click at [1047, 23] on icon "button" at bounding box center [1045, 25] width 8 height 8
click at [649, 456] on button "Add Team Member" at bounding box center [682, 457] width 106 height 23
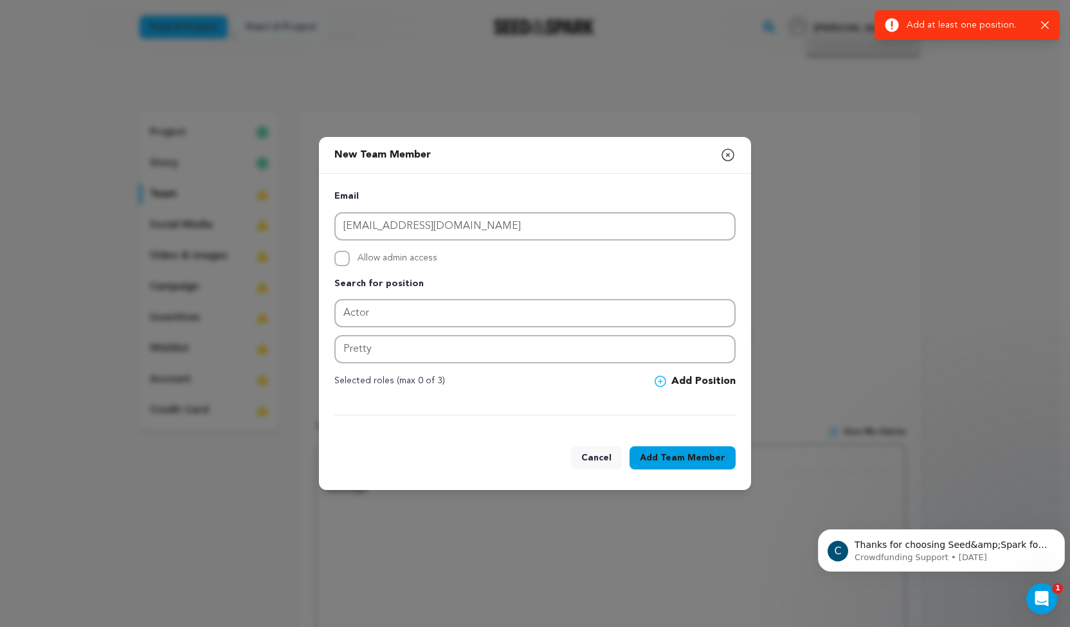
click at [1045, 26] on icon "button" at bounding box center [1045, 25] width 8 height 8
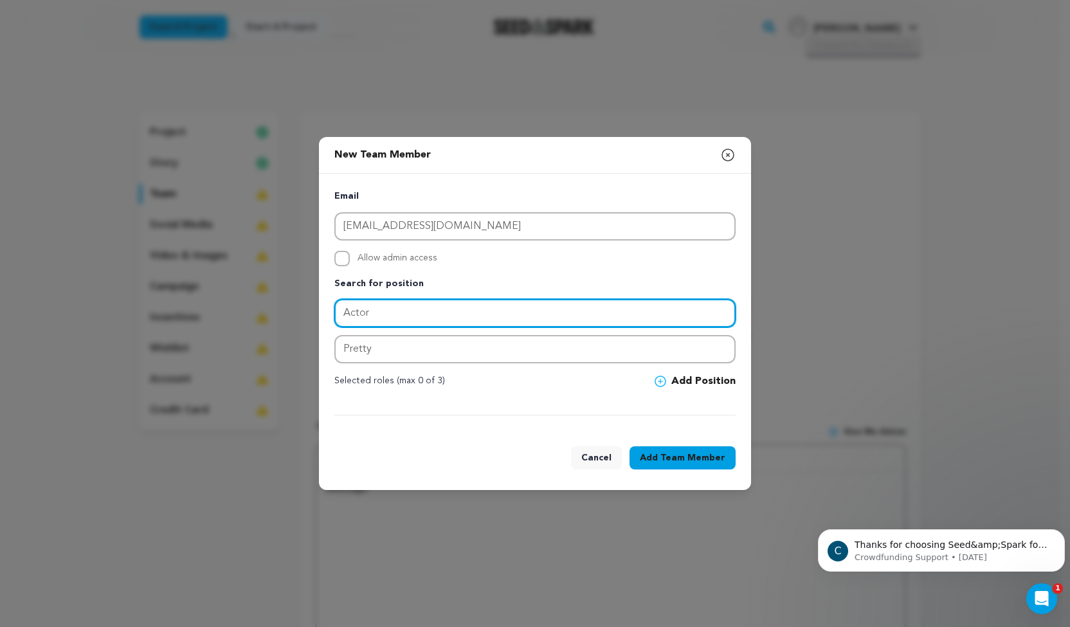
click at [707, 309] on input "Actor" at bounding box center [534, 313] width 401 height 28
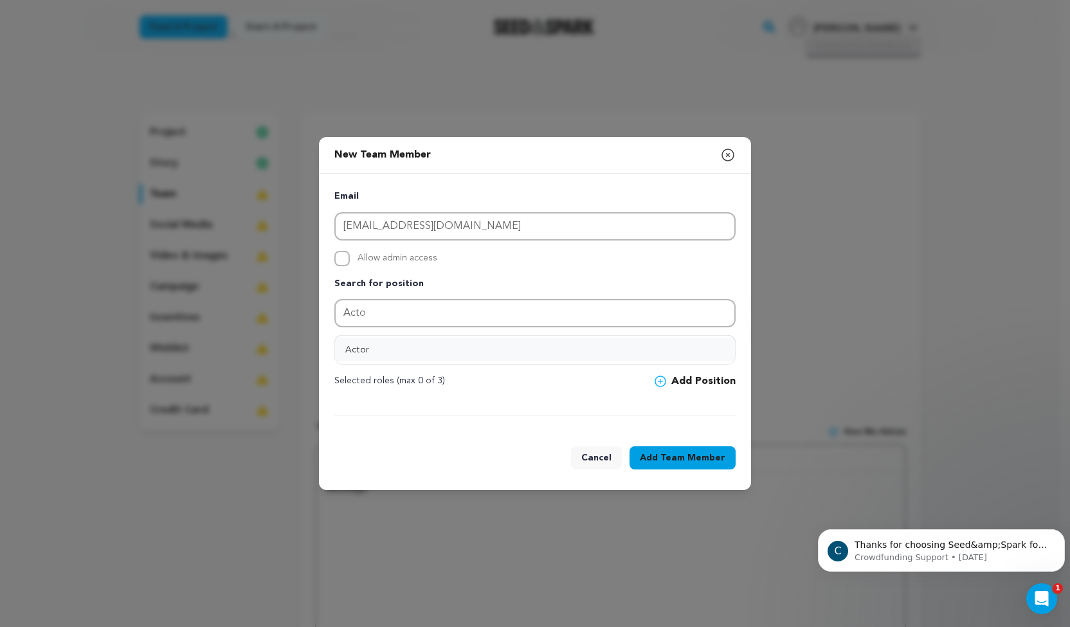
click at [544, 342] on button "Actor" at bounding box center [535, 349] width 400 height 23
type input "Actor"
click at [662, 456] on button "Add Team Member" at bounding box center [682, 457] width 106 height 23
click at [738, 159] on div "New Team Member Close modal" at bounding box center [535, 155] width 432 height 37
click at [728, 153] on icon "button" at bounding box center [727, 154] width 15 height 15
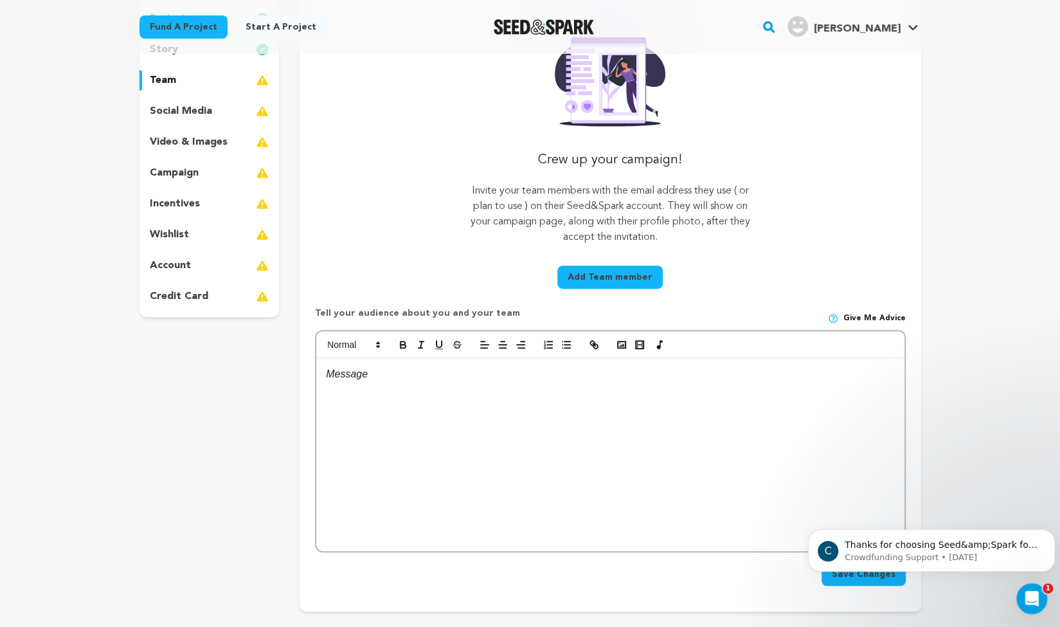
scroll to position [168, 0]
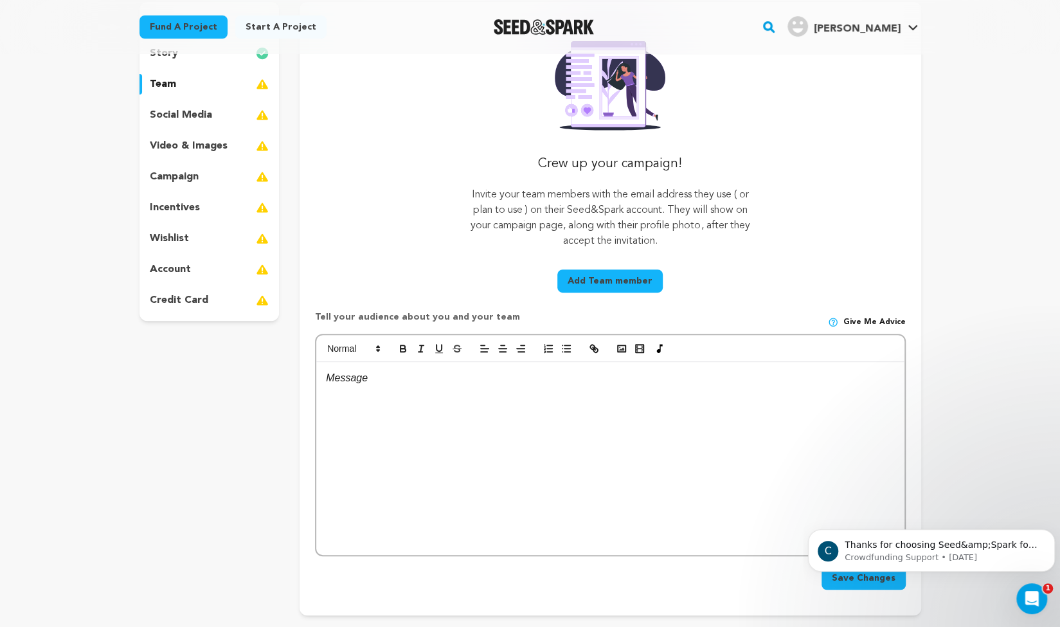
click at [615, 274] on button "Add Team member" at bounding box center [609, 280] width 105 height 23
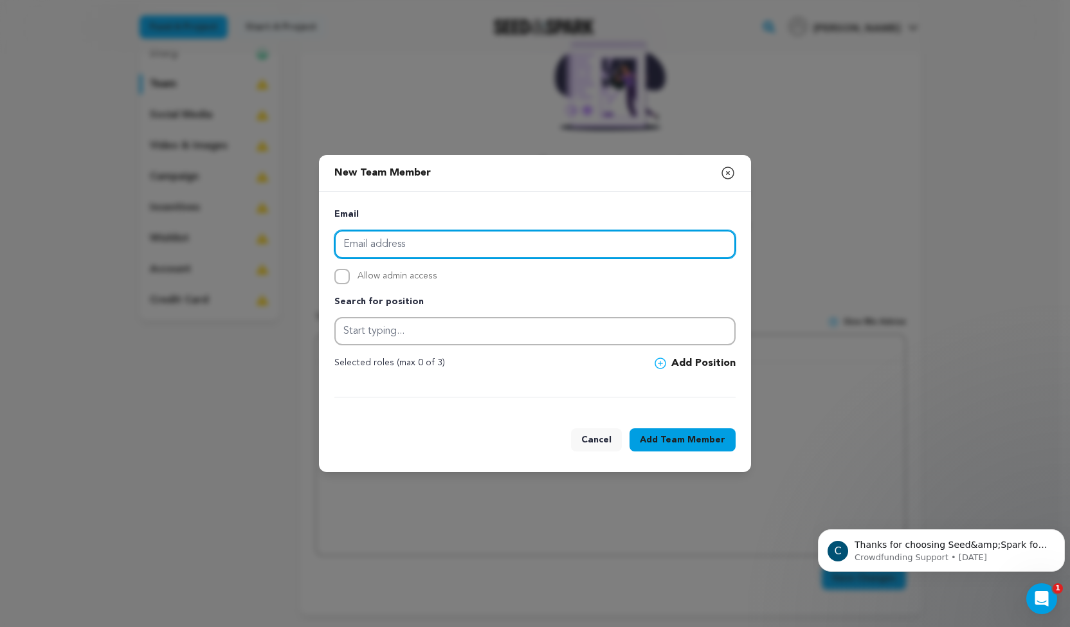
click at [491, 246] on input "email" at bounding box center [534, 244] width 401 height 28
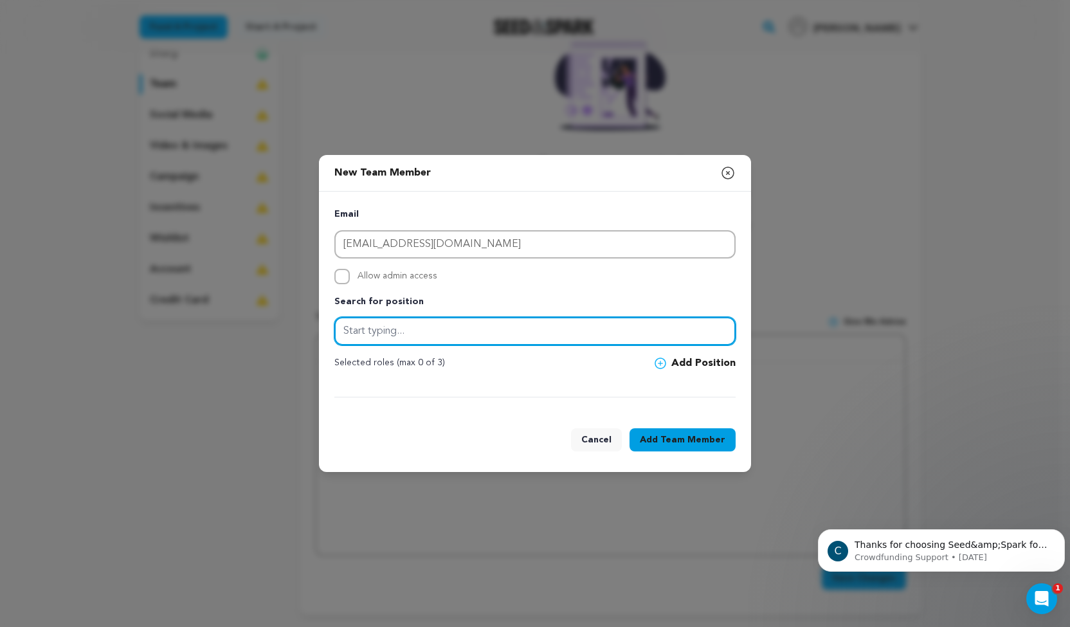
click at [397, 329] on input "text" at bounding box center [534, 331] width 401 height 28
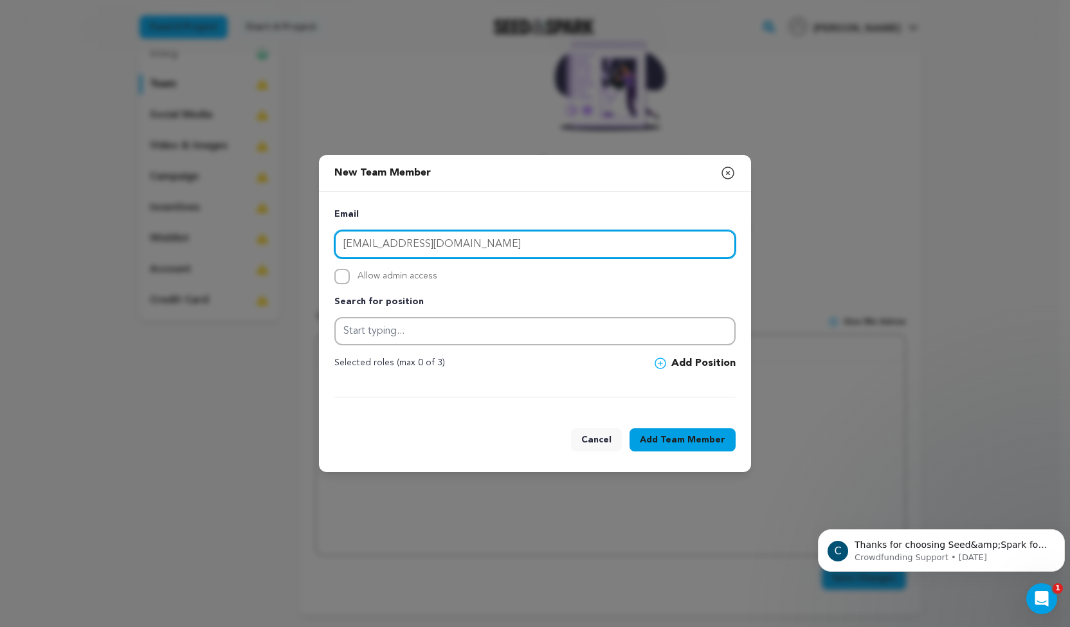
click at [347, 245] on input "lauramarina258@gmail.com" at bounding box center [534, 244] width 401 height 28
click at [375, 240] on input "Lauramarina258@gmail.com" at bounding box center [534, 244] width 401 height 28
type input "LauraMarina258@gmail.com"
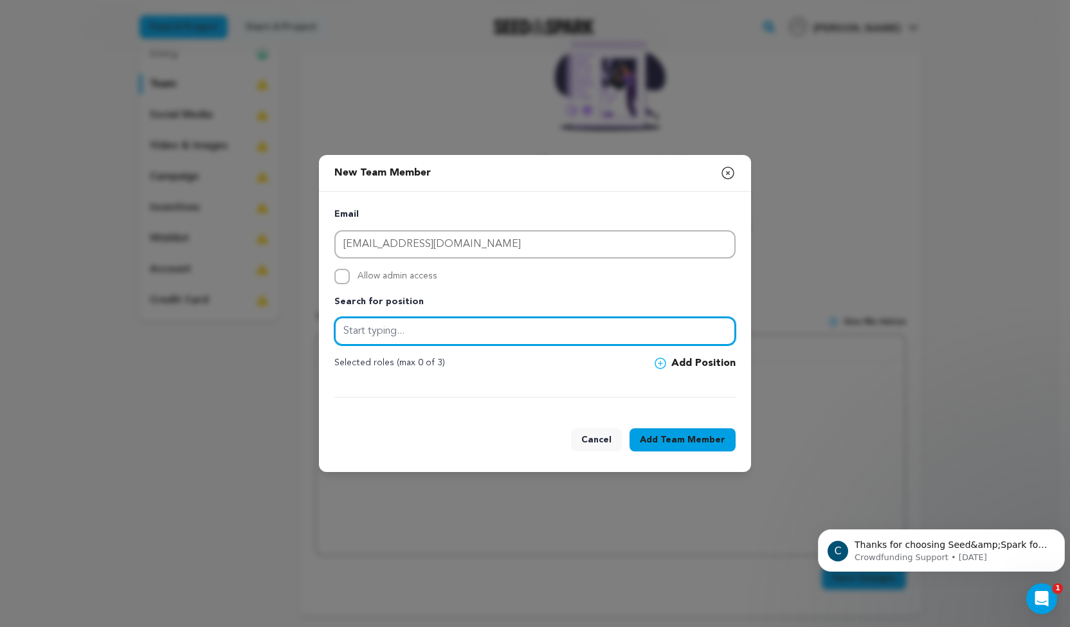
click at [357, 323] on input "text" at bounding box center [534, 331] width 401 height 28
type input "Actor"
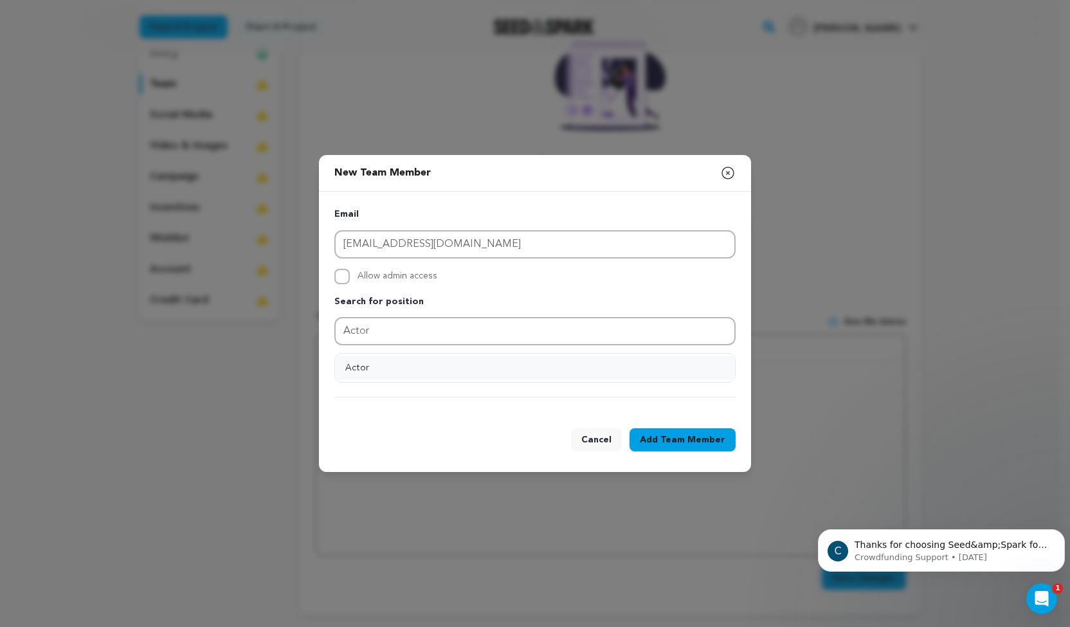
click at [561, 372] on button "Actor" at bounding box center [535, 367] width 400 height 23
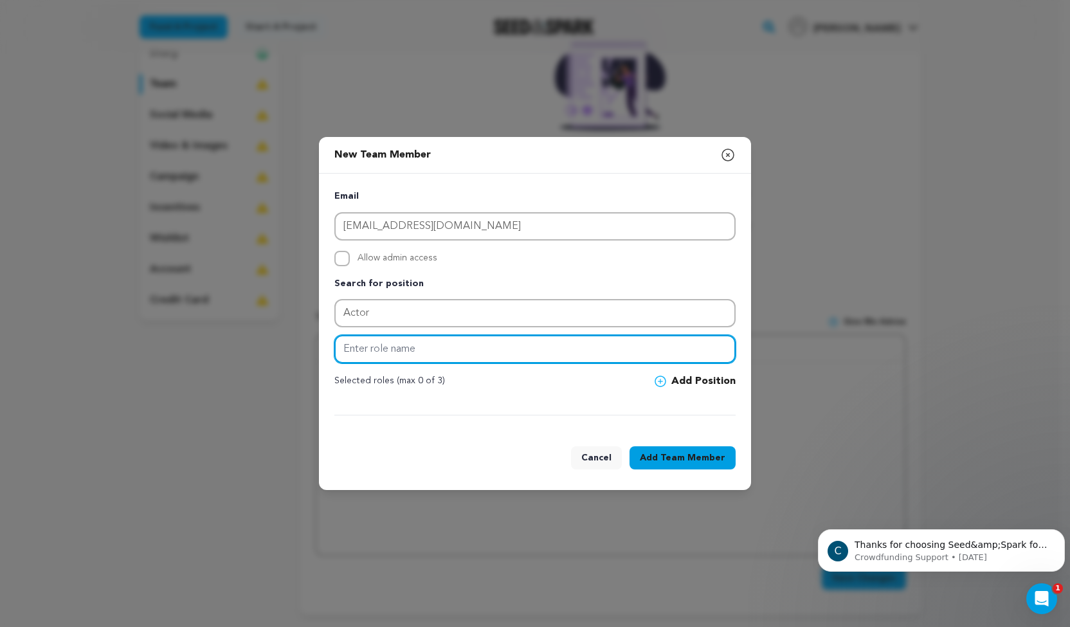
click at [489, 356] on input "text" at bounding box center [534, 349] width 401 height 28
type input "Pretty"
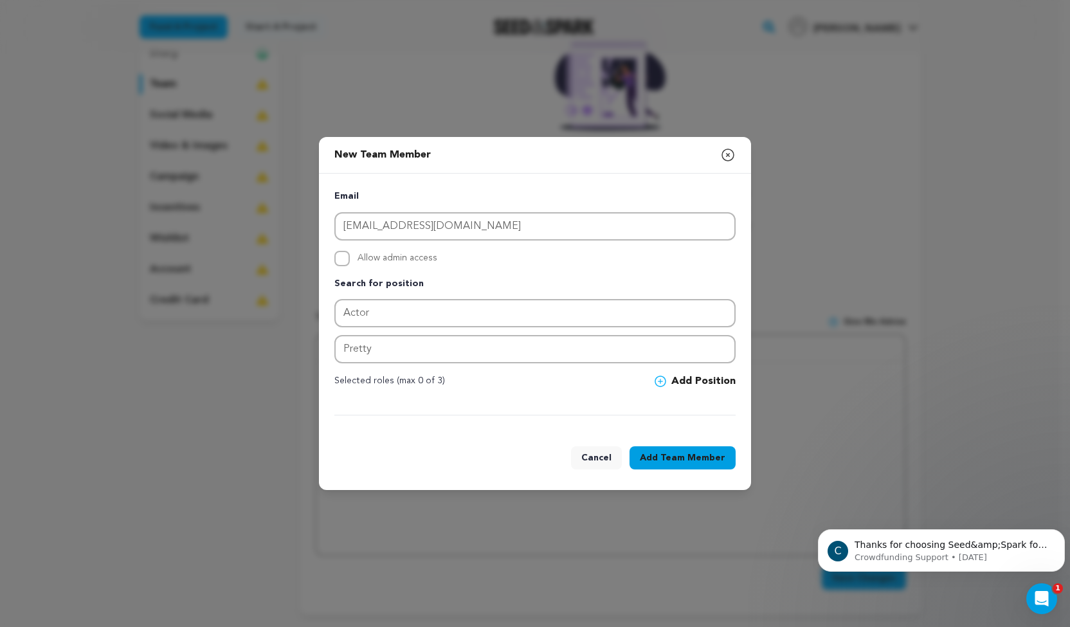
click at [663, 459] on button "Add Team Member" at bounding box center [682, 457] width 106 height 23
click at [1045, 28] on icon "button" at bounding box center [1045, 25] width 8 height 8
click at [729, 152] on icon "button" at bounding box center [727, 154] width 15 height 15
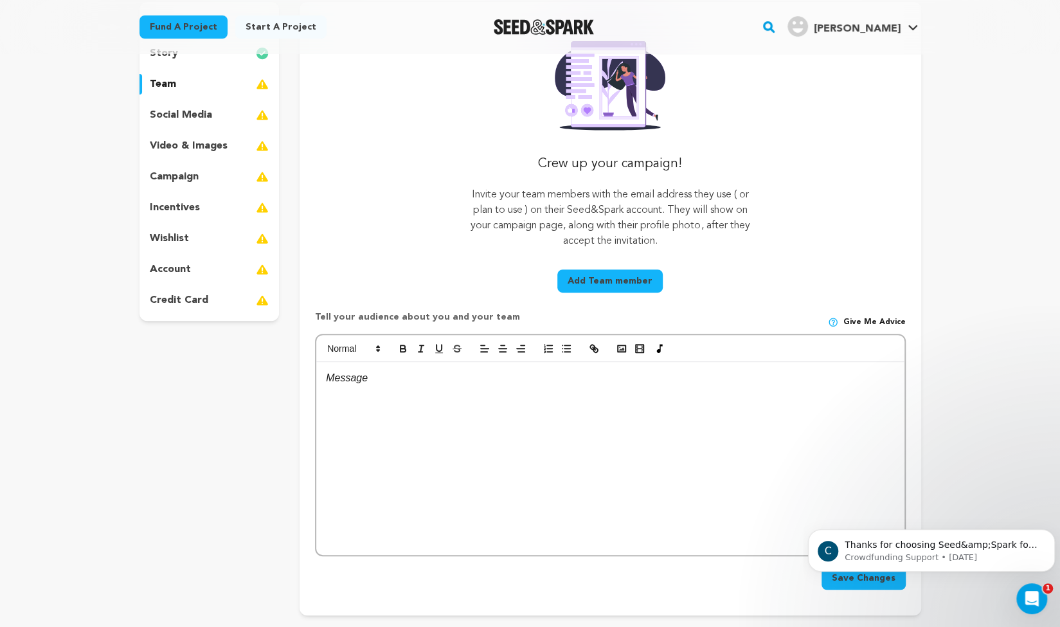
click at [367, 384] on p at bounding box center [610, 378] width 568 height 17
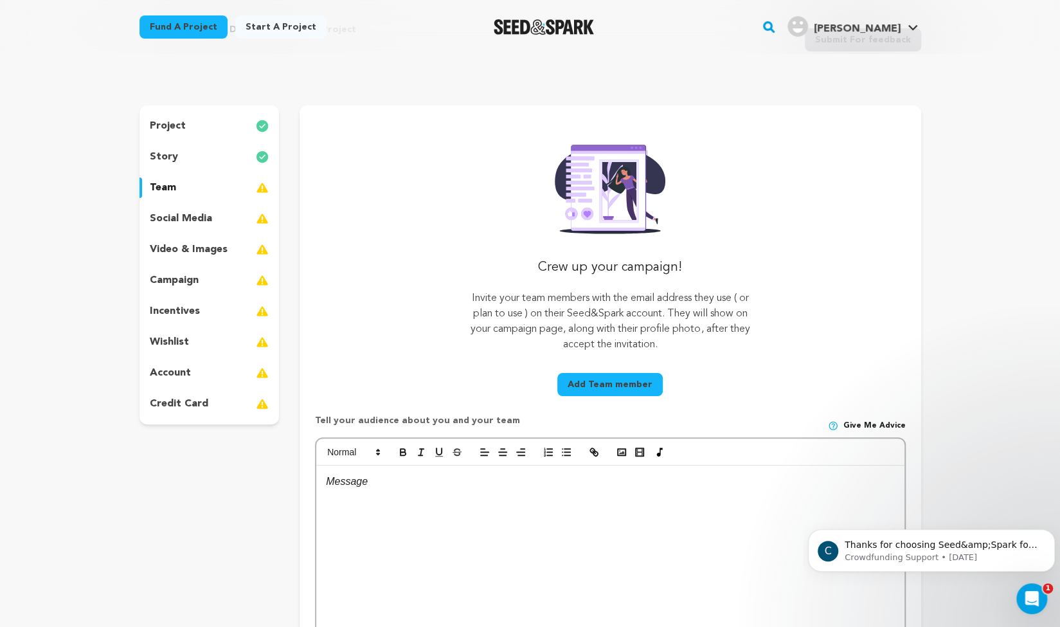
scroll to position [36, 0]
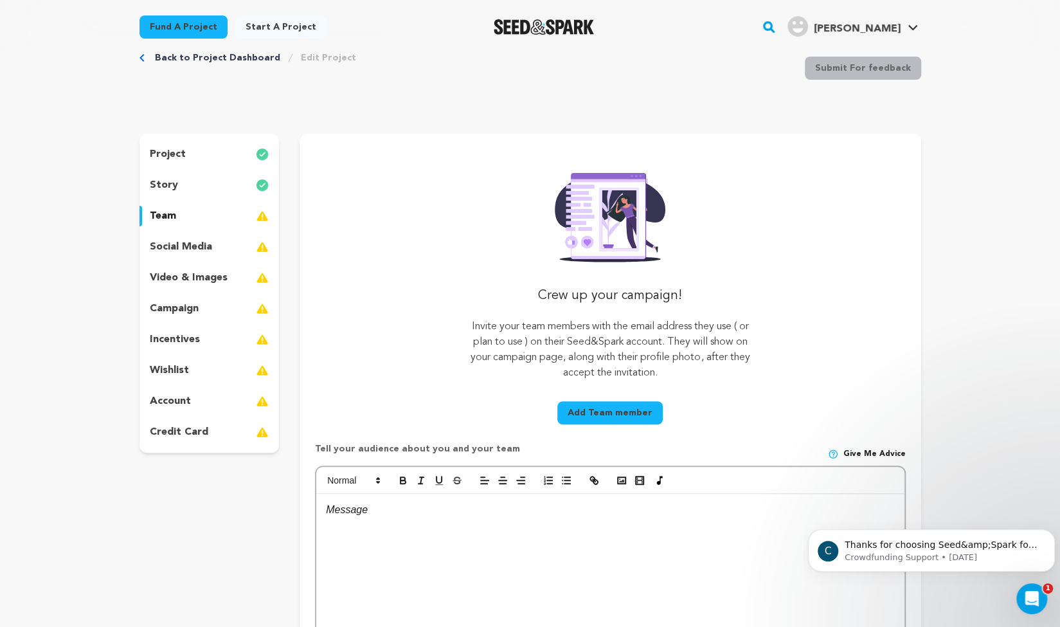
click at [176, 248] on p "social media" at bounding box center [181, 246] width 62 height 15
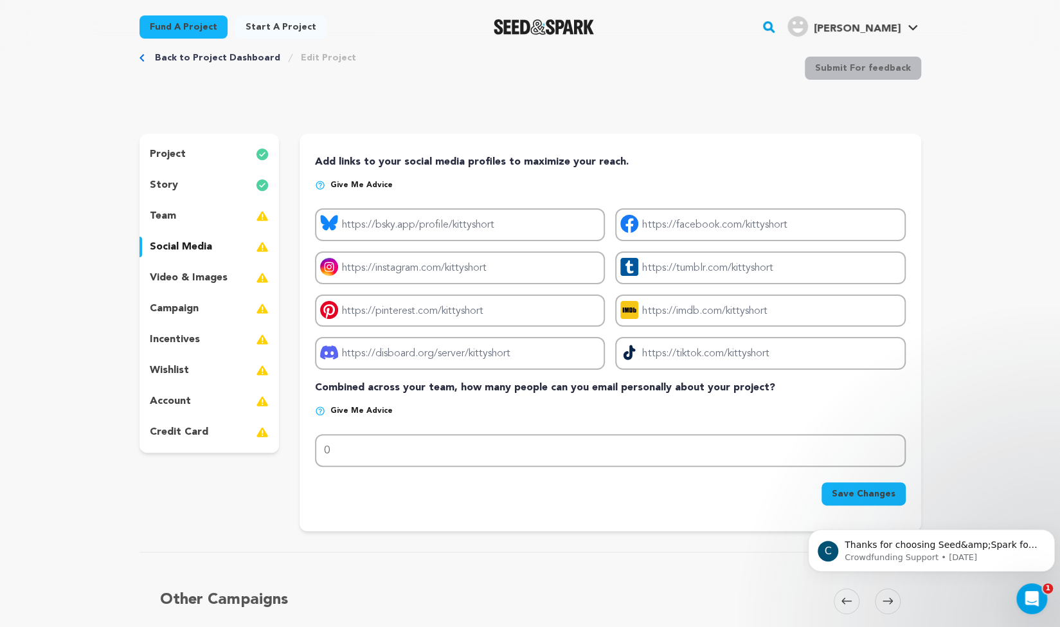
click at [171, 285] on div "video & images" at bounding box center [210, 277] width 140 height 21
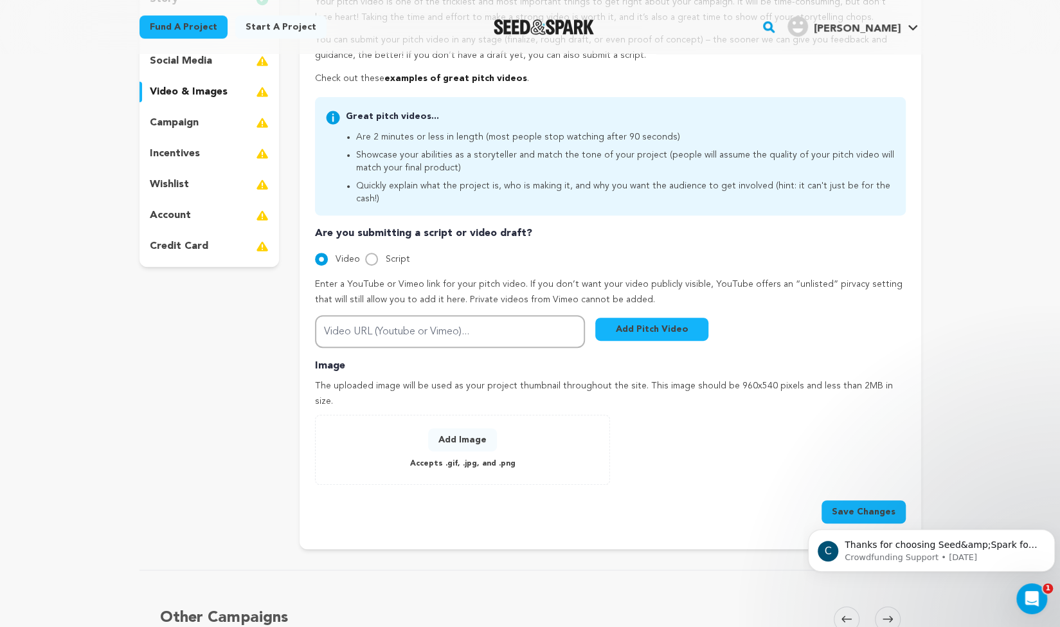
scroll to position [230, 0]
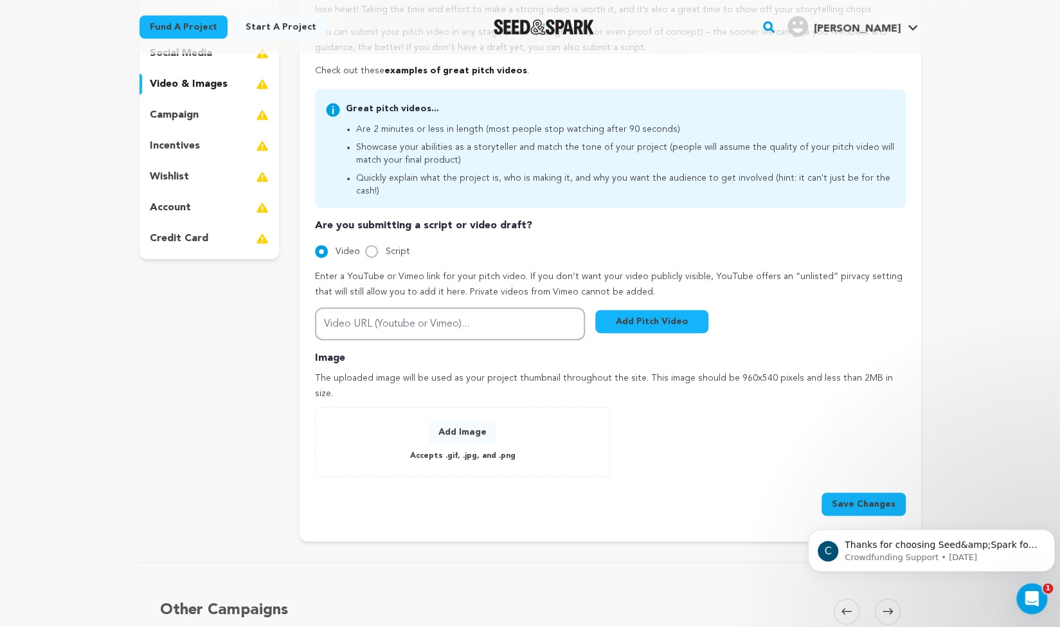
click at [459, 420] on button "Add Image" at bounding box center [462, 431] width 69 height 23
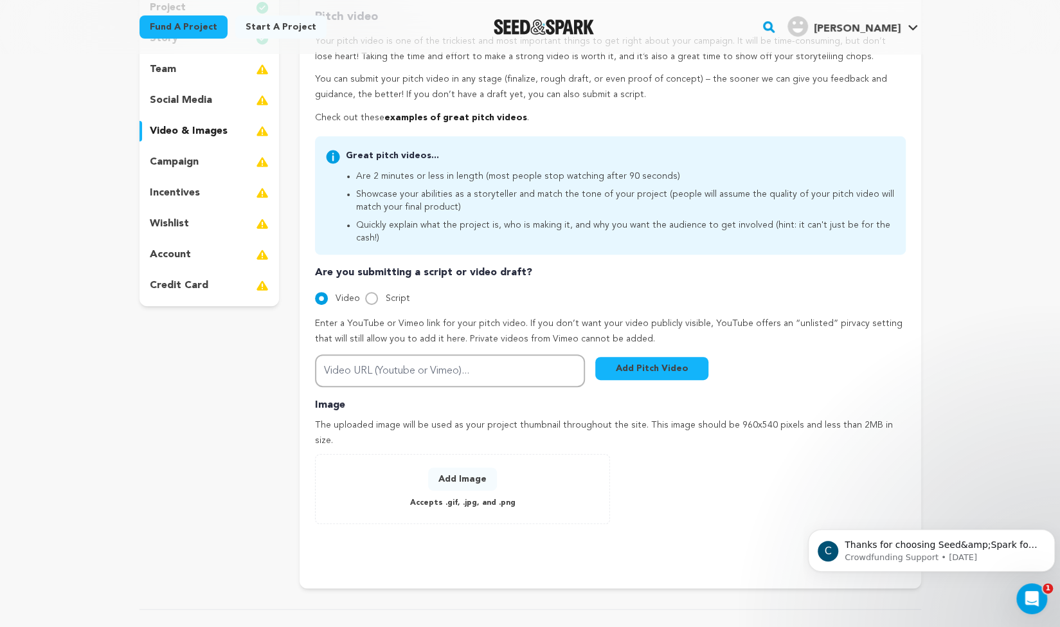
scroll to position [182, 0]
click at [165, 156] on p "campaign" at bounding box center [174, 162] width 49 height 15
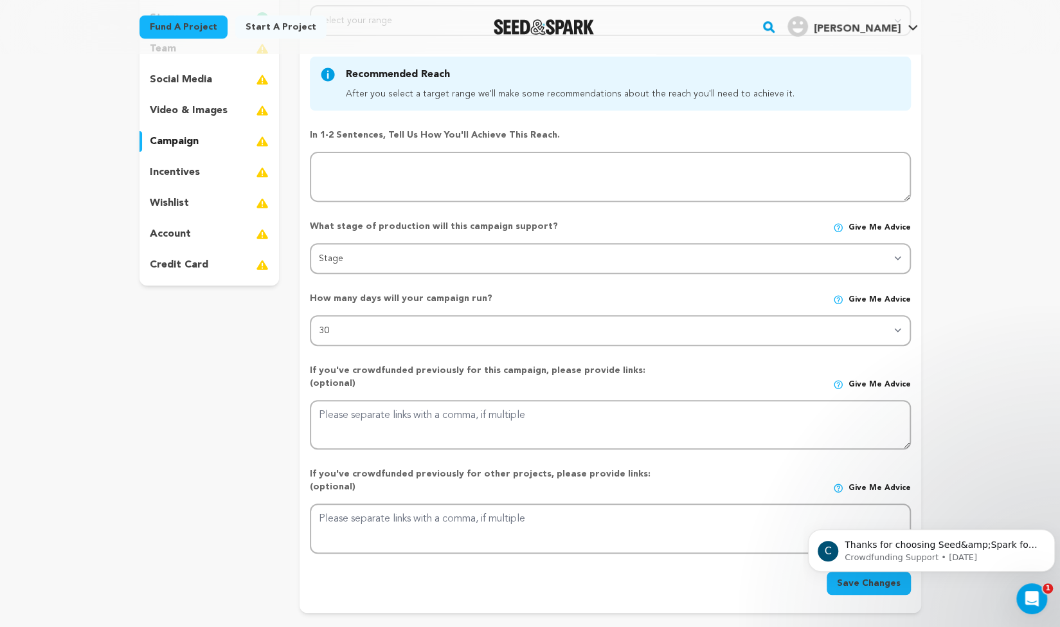
scroll to position [207, 0]
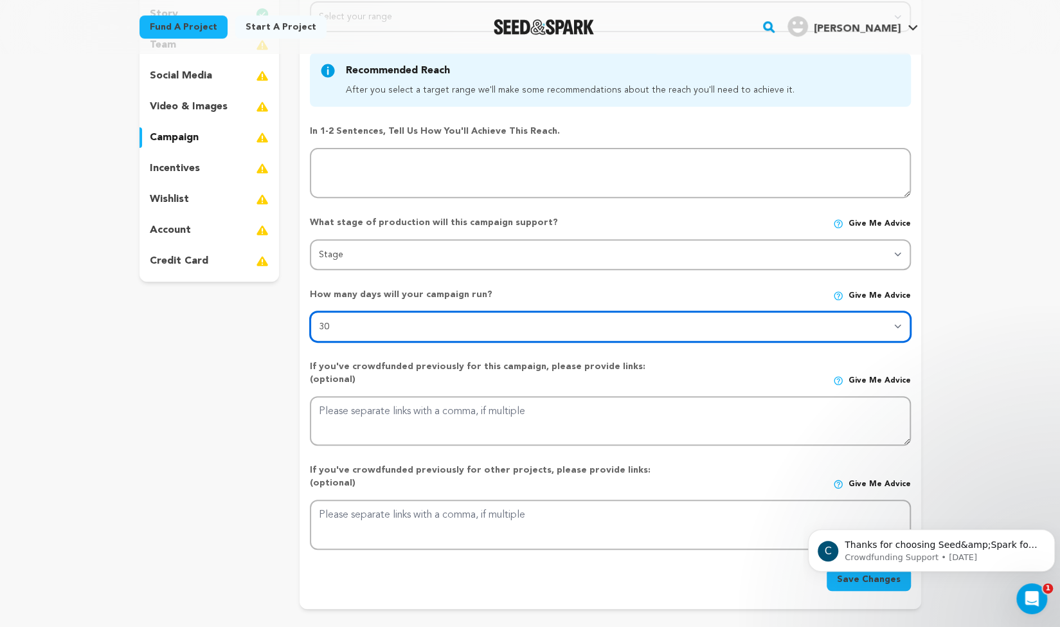
click at [892, 334] on select "30 45 60" at bounding box center [610, 326] width 600 height 31
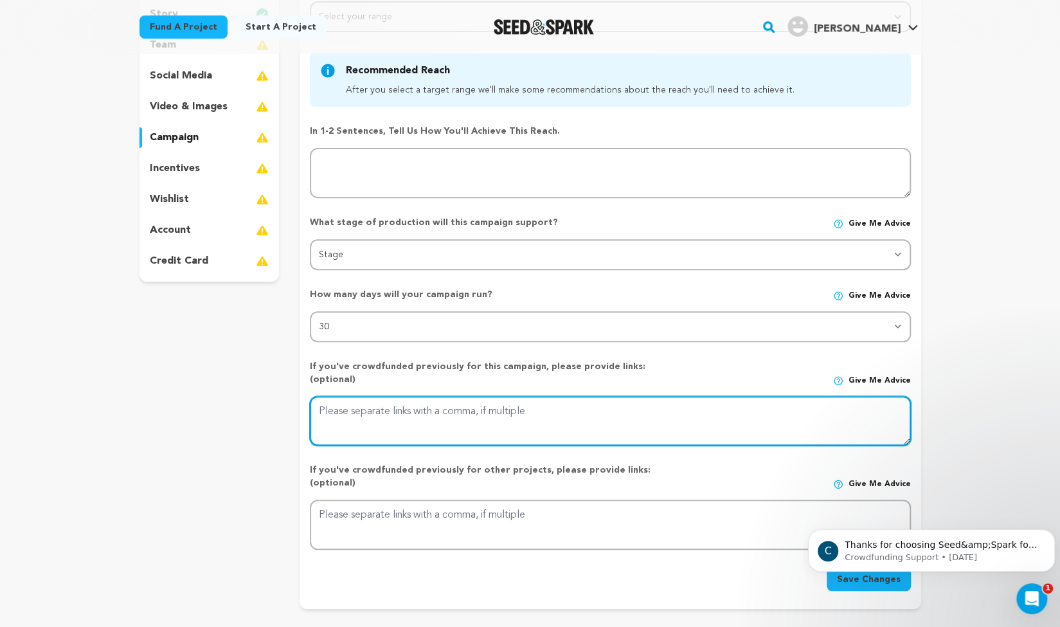
click at [609, 396] on textarea at bounding box center [610, 421] width 600 height 50
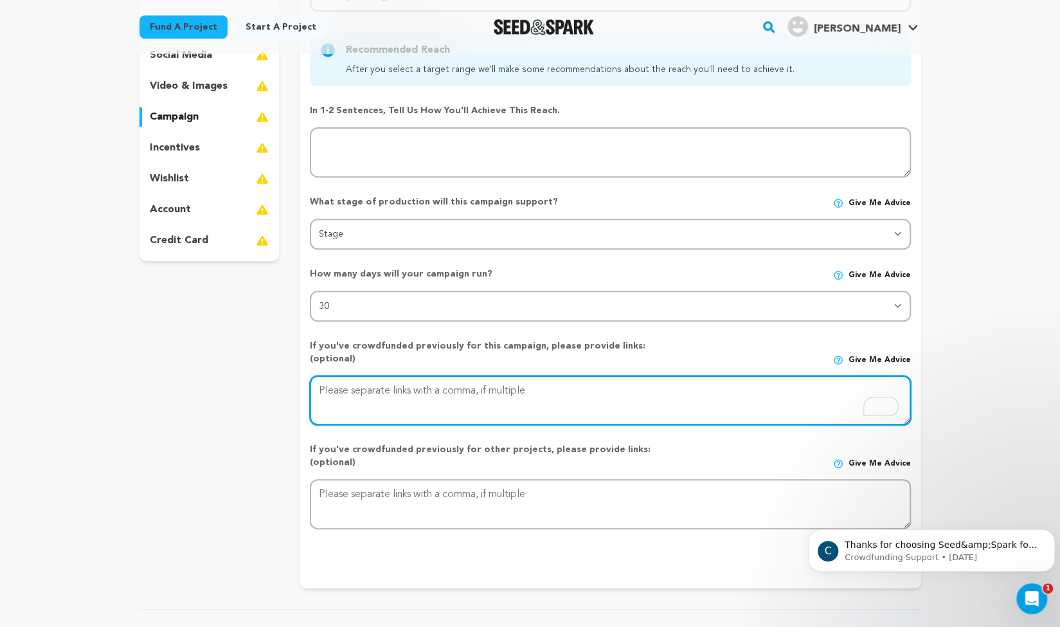
scroll to position [210, 0]
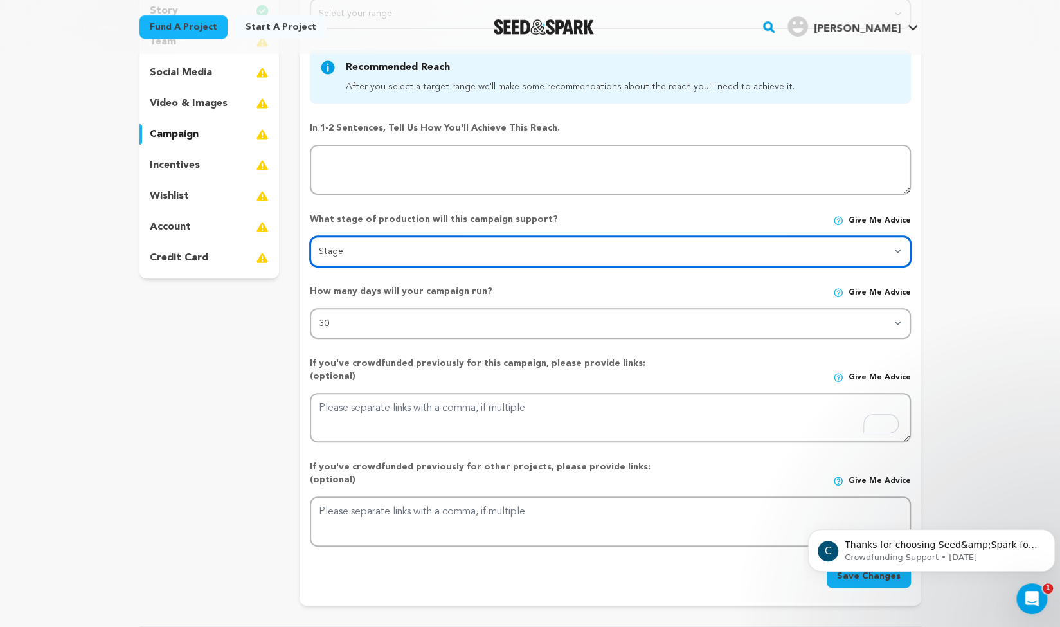
click at [462, 242] on select "Stage DEVELOPMENT PRODUCTION POST-PRODUCTION DISTRIBUTION PRE-PRODUCTION ENHANC…" at bounding box center [610, 251] width 600 height 31
select select "1403"
click at [310, 236] on select "Stage DEVELOPMENT PRODUCTION POST-PRODUCTION DISTRIBUTION PRE-PRODUCTION ENHANC…" at bounding box center [610, 251] width 600 height 31
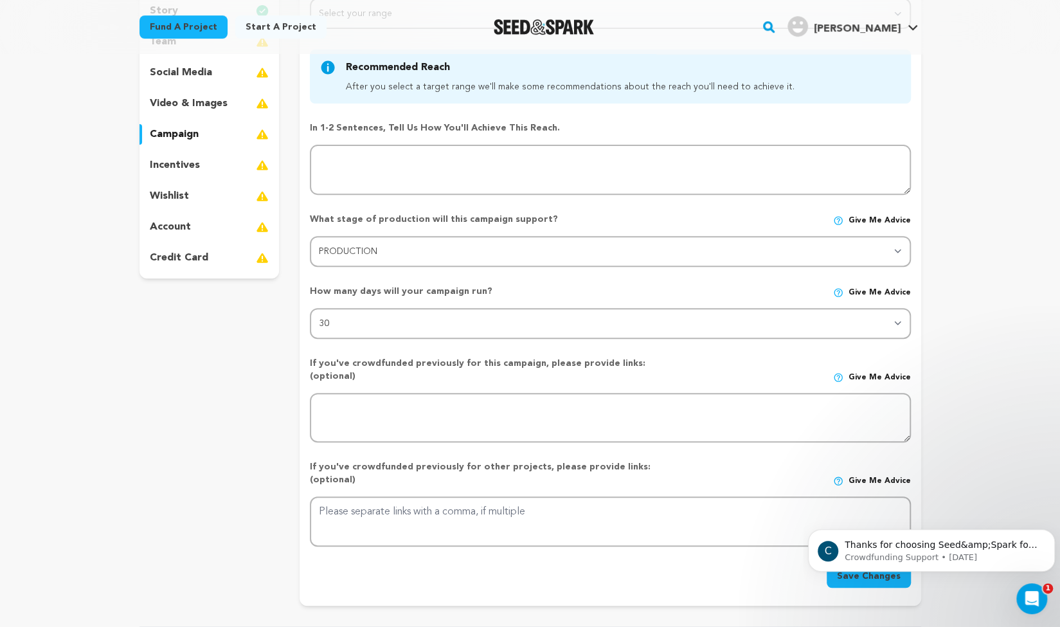
click at [211, 168] on div "incentives" at bounding box center [210, 165] width 140 height 21
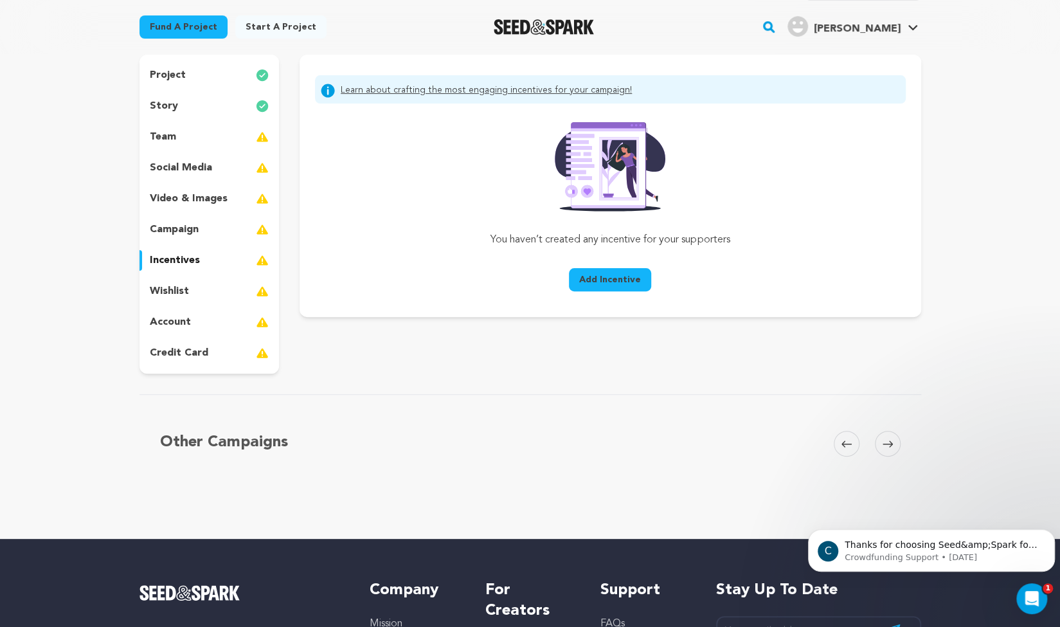
scroll to position [116, 0]
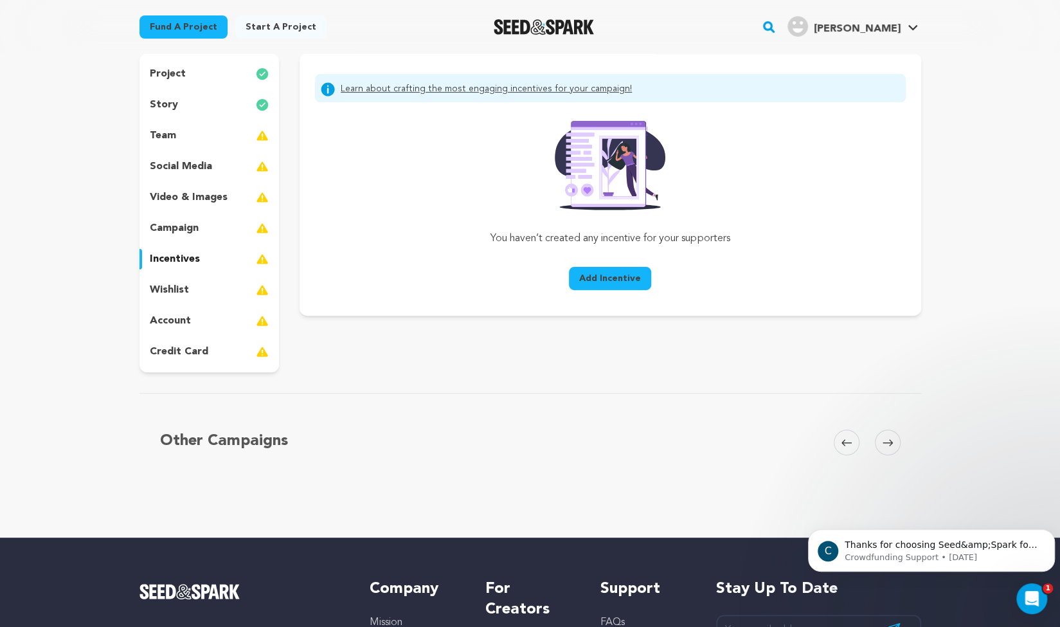
click at [150, 287] on p "wishlist" at bounding box center [169, 289] width 39 height 15
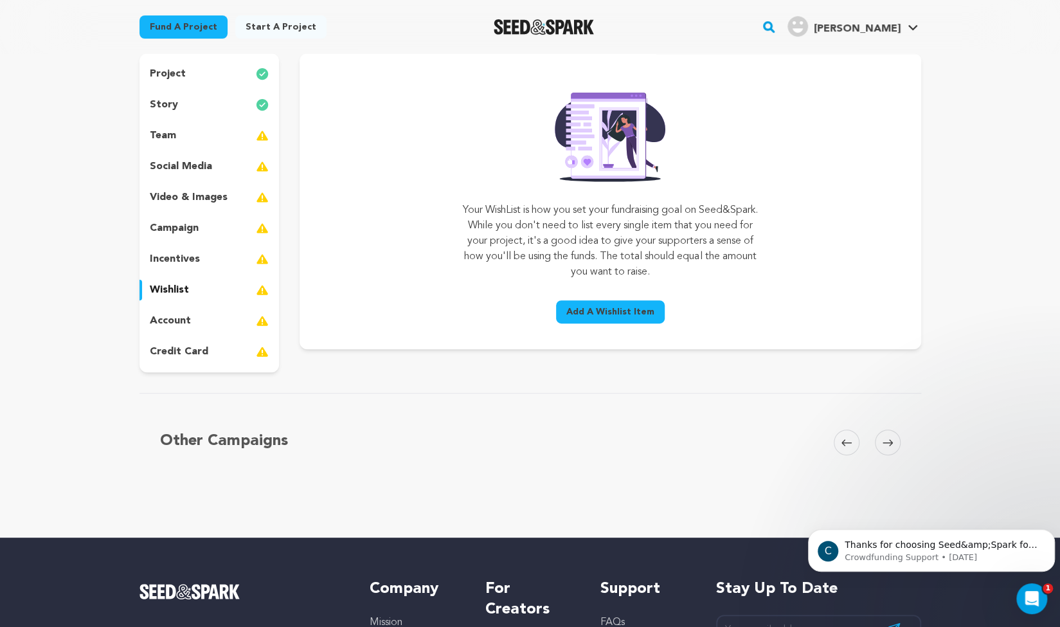
click at [157, 320] on p "account" at bounding box center [170, 320] width 41 height 15
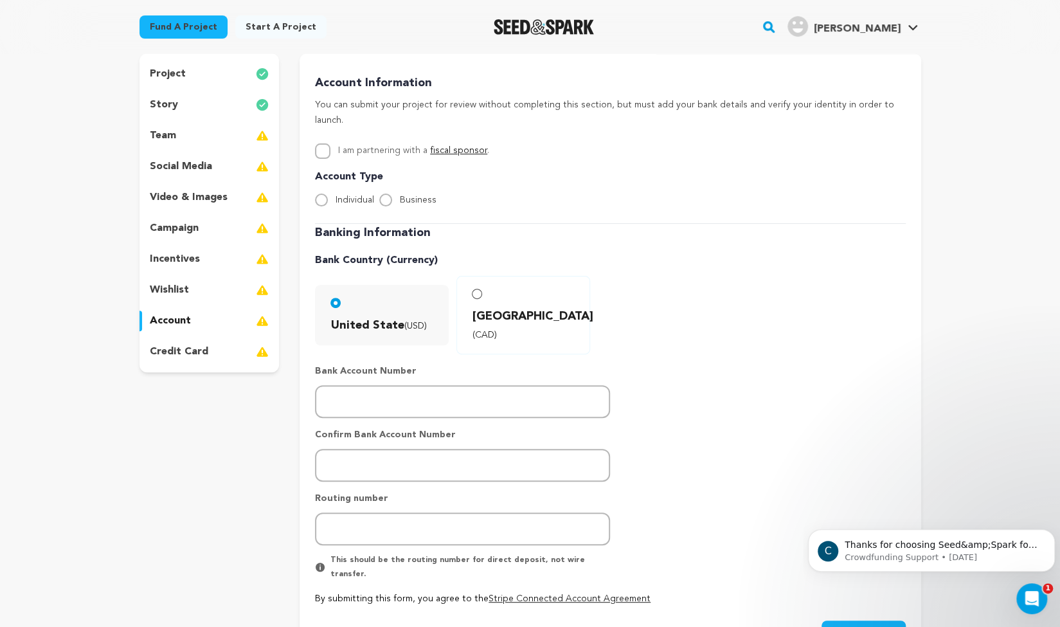
click at [161, 194] on p "video & images" at bounding box center [189, 197] width 78 height 15
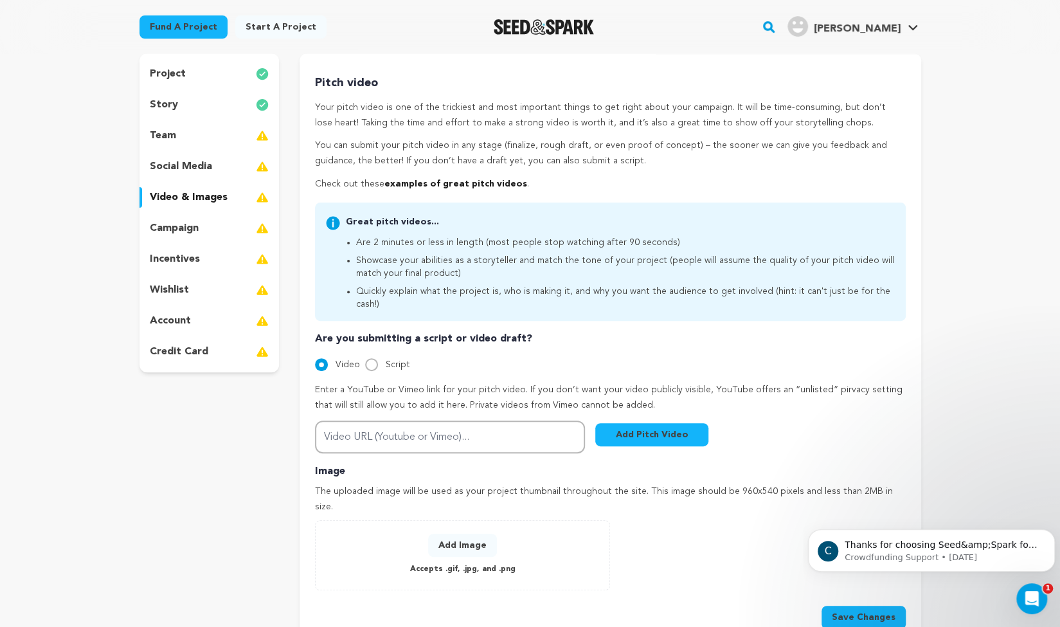
click at [165, 255] on p "incentives" at bounding box center [175, 258] width 50 height 15
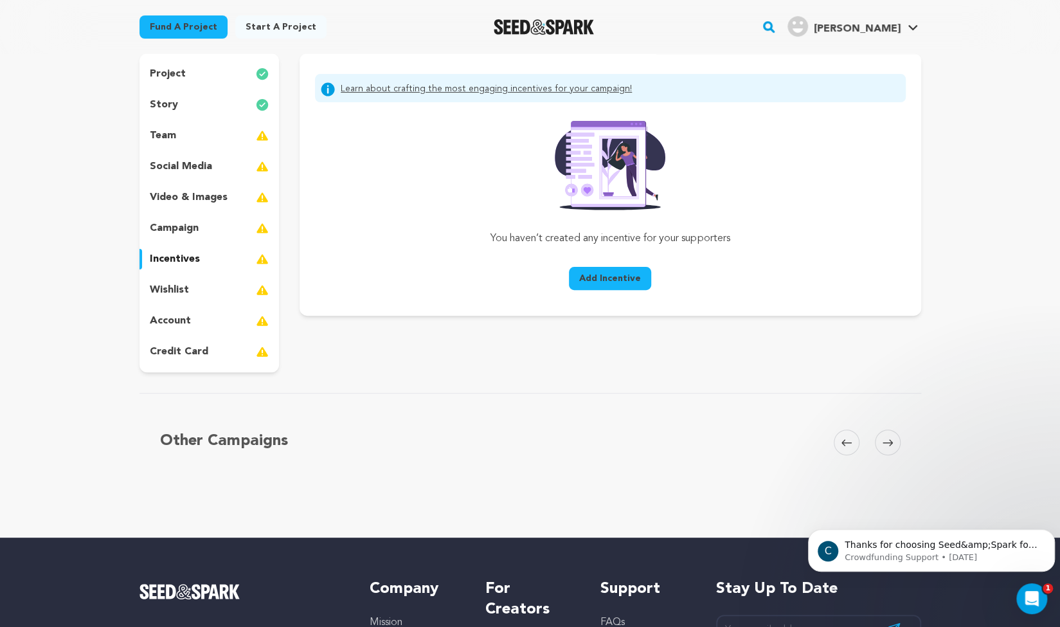
click at [612, 275] on span "Add Incentive" at bounding box center [610, 278] width 62 height 13
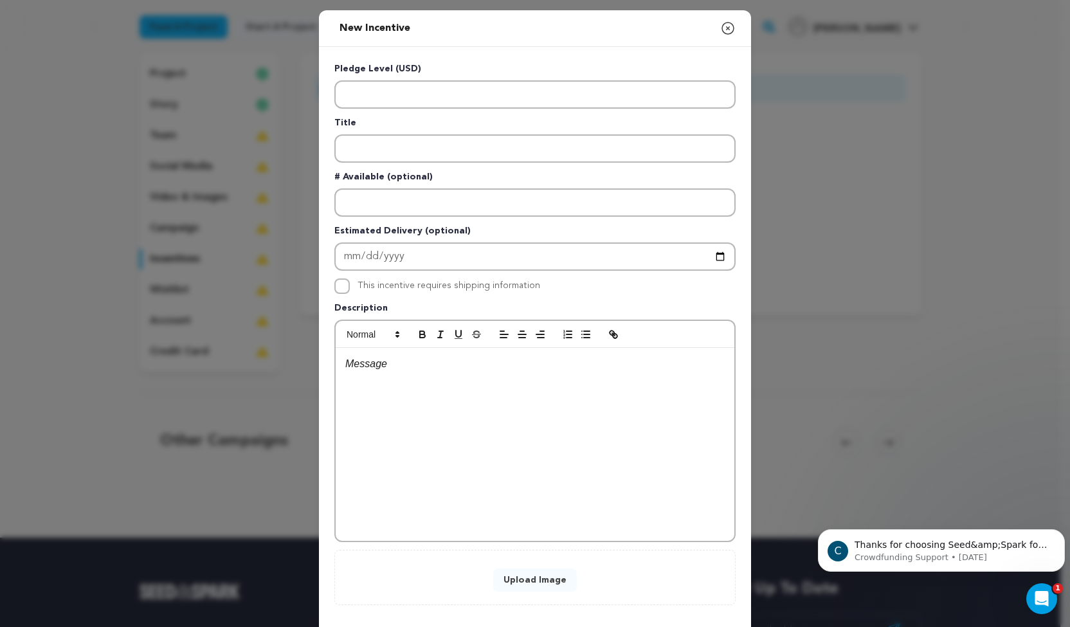
click at [723, 30] on icon "button" at bounding box center [727, 28] width 15 height 15
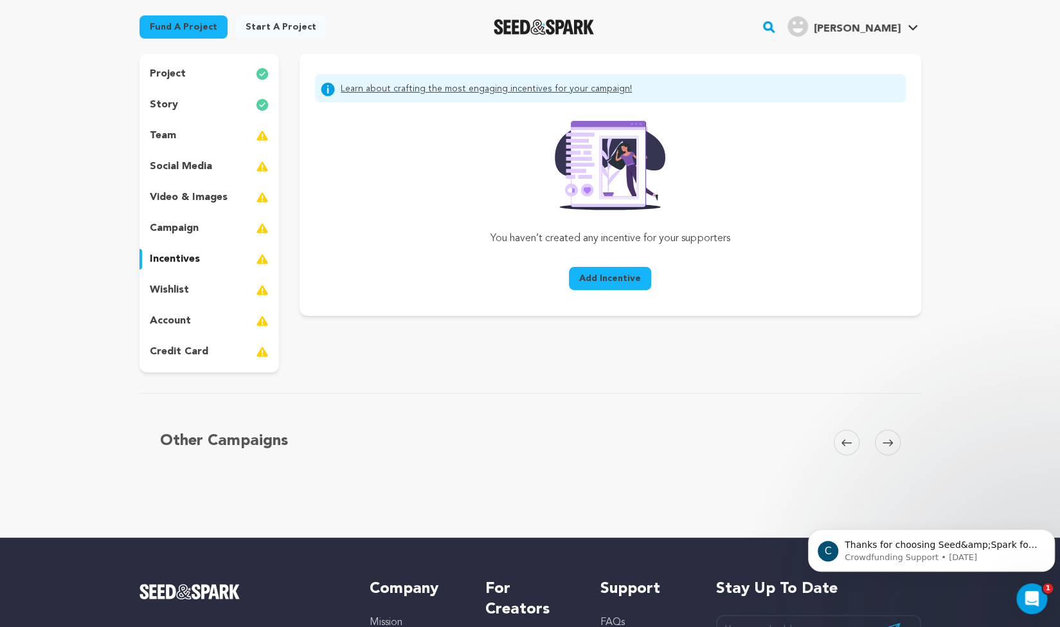
click at [626, 275] on span "Add Incentive" at bounding box center [610, 278] width 62 height 13
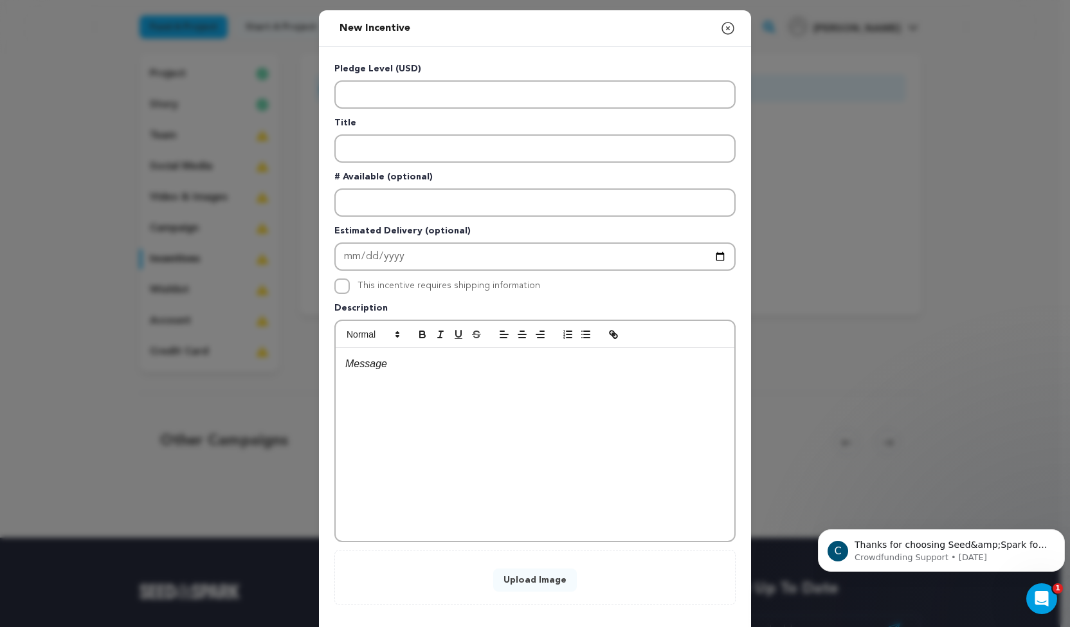
click at [722, 23] on icon "button" at bounding box center [728, 29] width 12 height 12
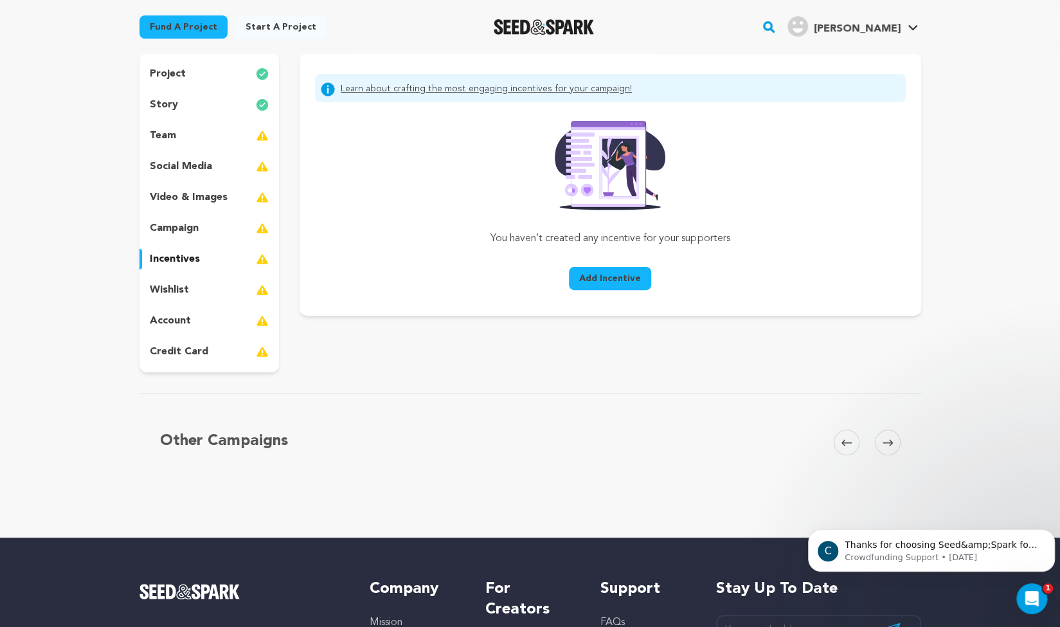
click at [595, 275] on span "Add Incentive" at bounding box center [610, 278] width 62 height 13
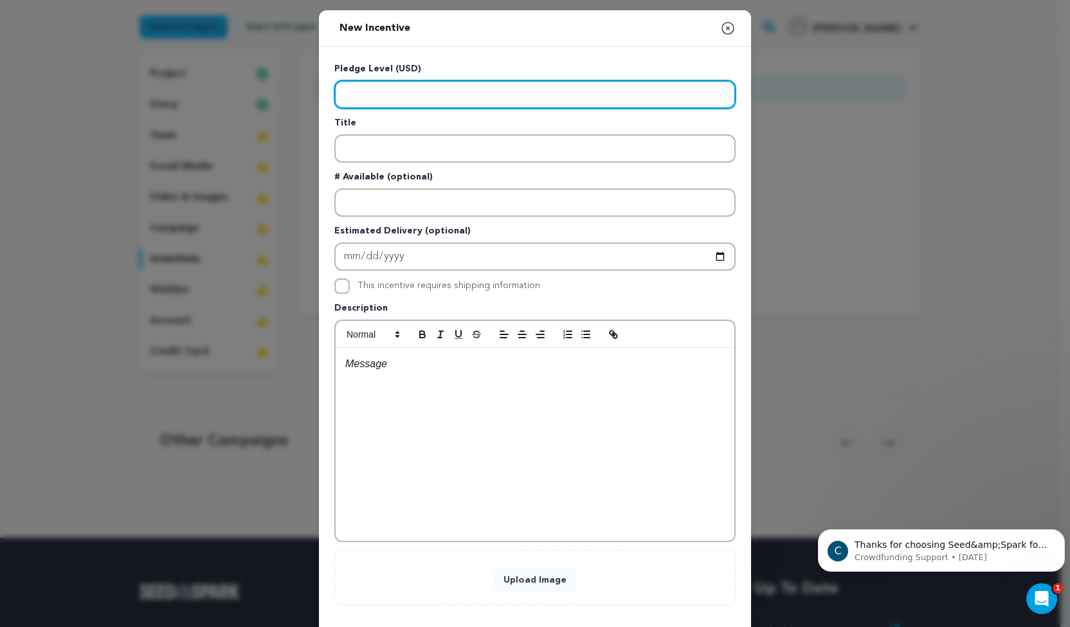
click at [394, 83] on input "Enter level" at bounding box center [534, 94] width 401 height 28
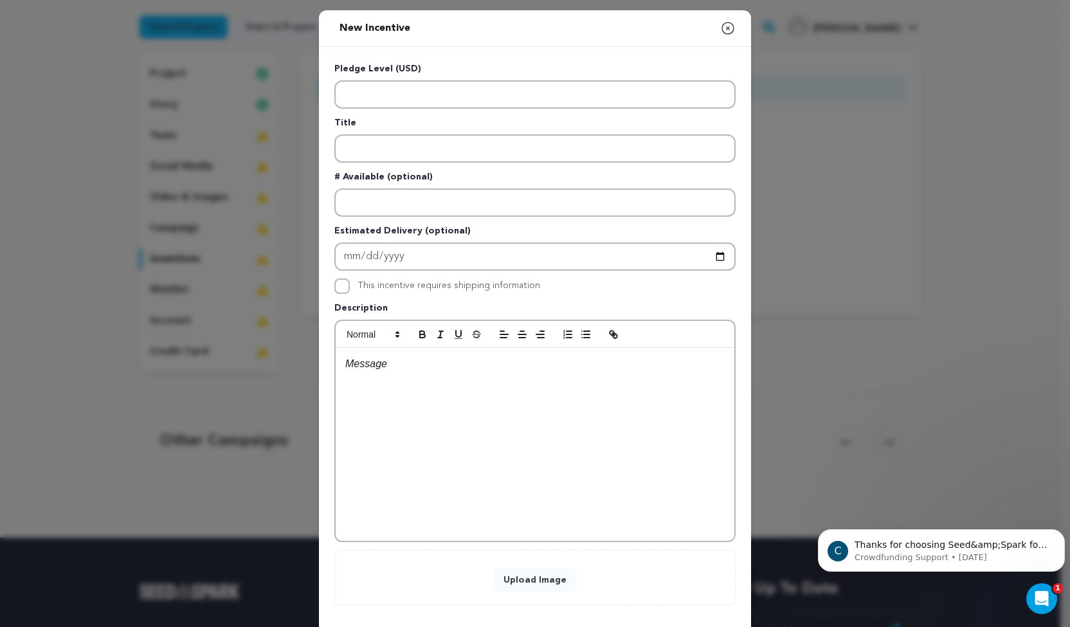
click at [724, 33] on icon "button" at bounding box center [728, 29] width 12 height 12
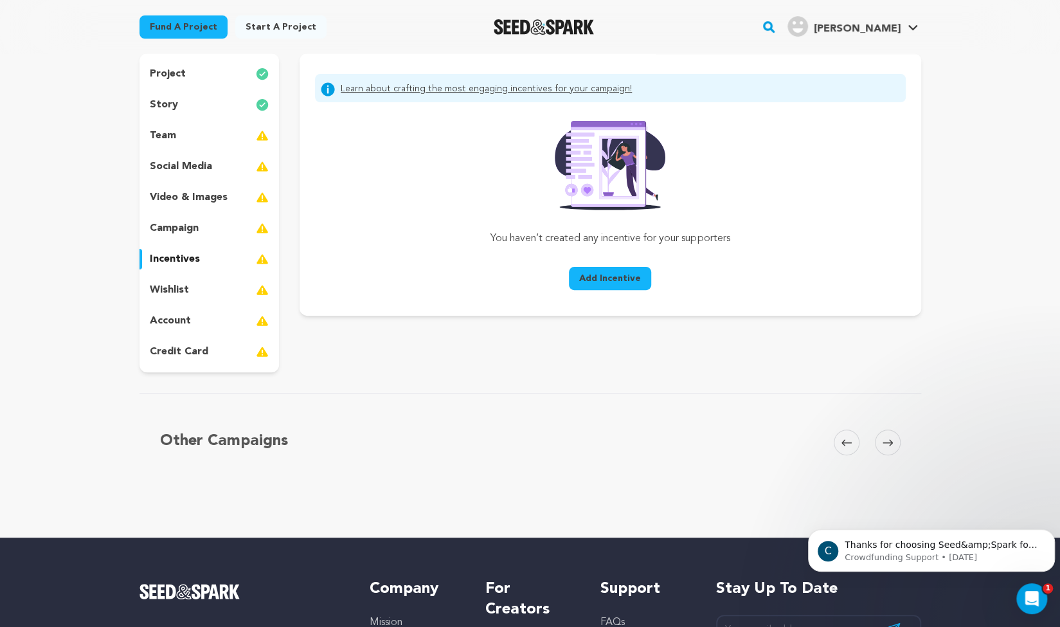
click at [724, 33] on div "Fund a project Start a project Search" at bounding box center [520, 26] width 802 height 33
click at [156, 161] on p "social media" at bounding box center [181, 166] width 62 height 15
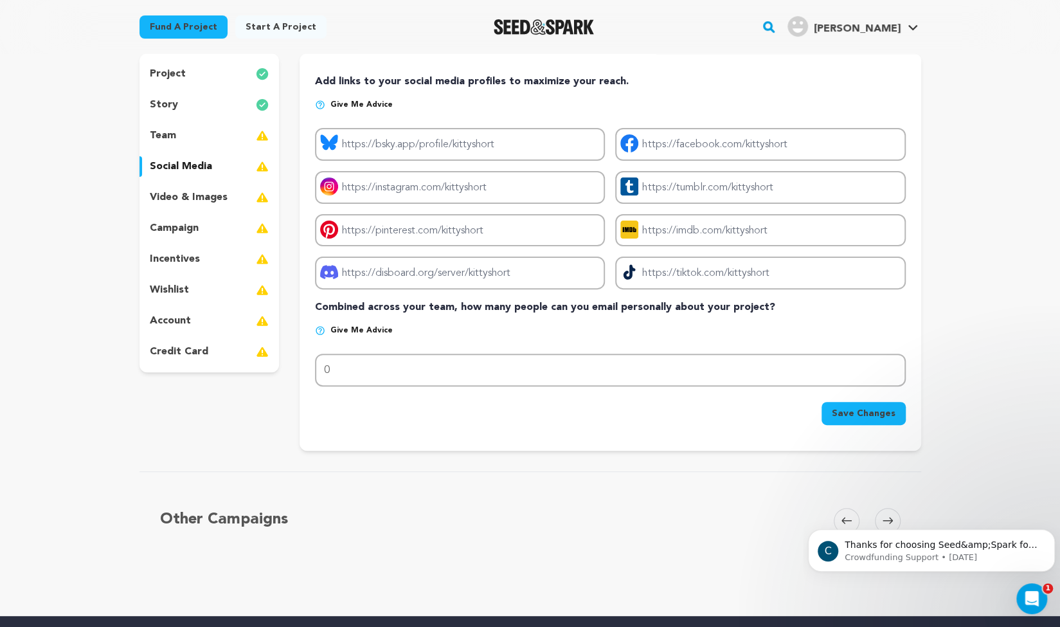
click at [167, 138] on p "team" at bounding box center [163, 135] width 26 height 15
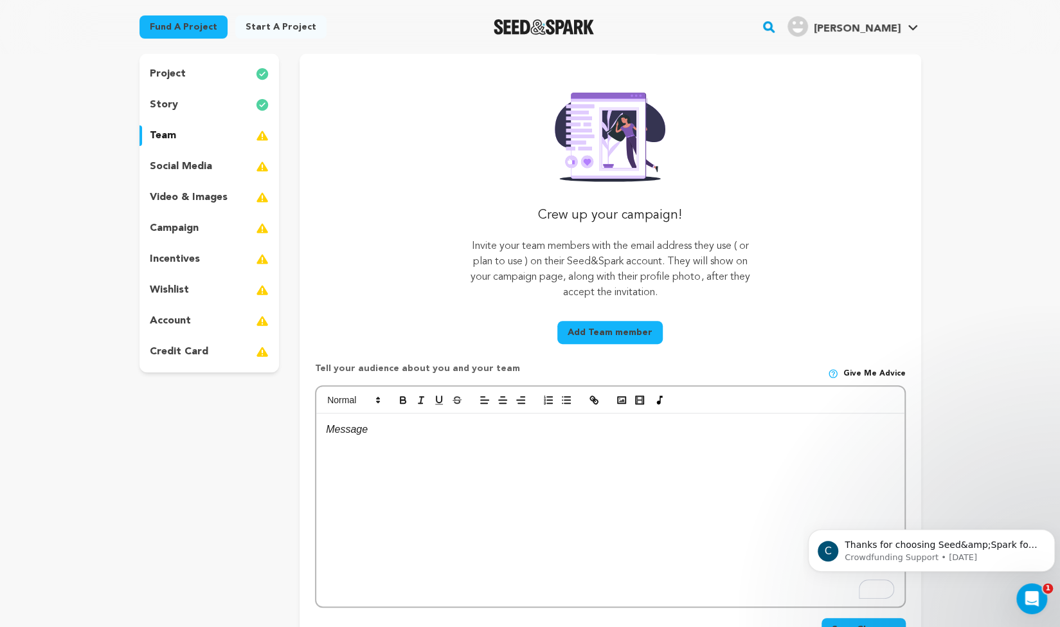
click at [181, 225] on p "campaign" at bounding box center [174, 228] width 49 height 15
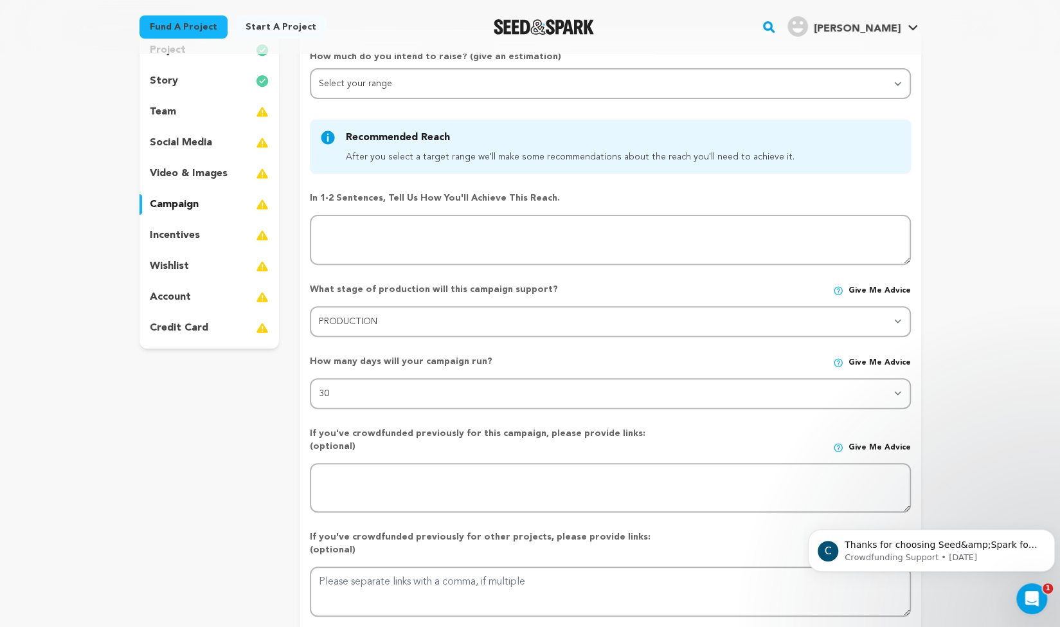
scroll to position [141, 0]
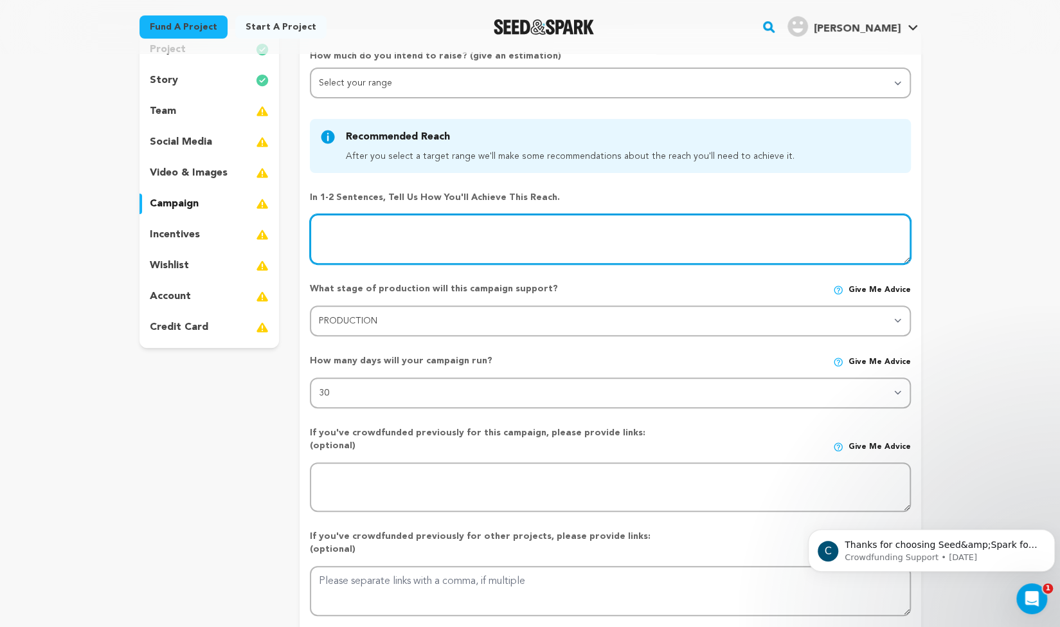
click at [419, 245] on textarea at bounding box center [610, 239] width 600 height 50
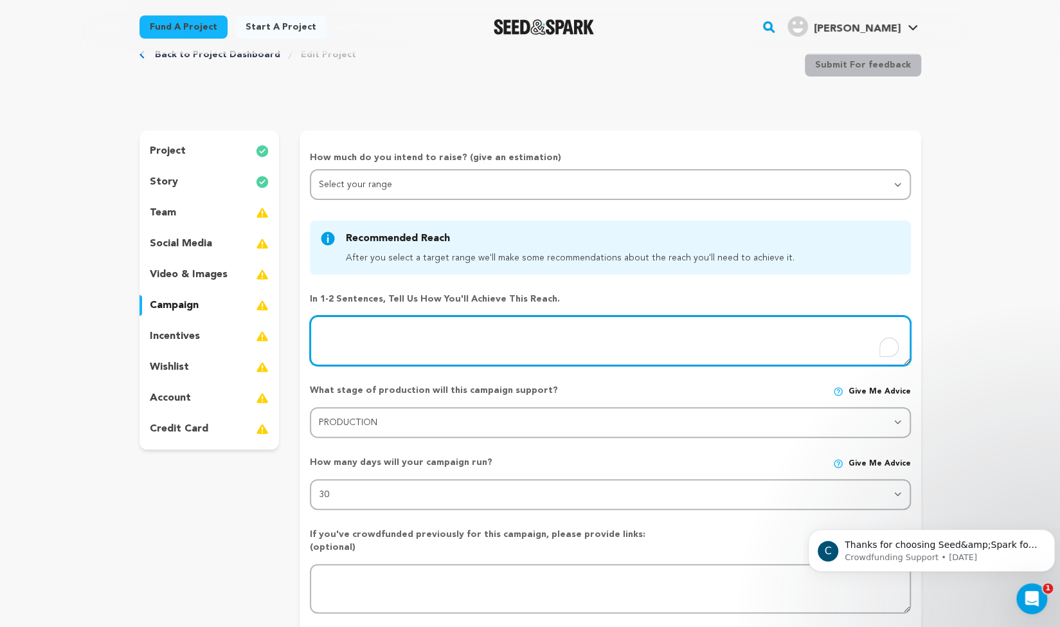
scroll to position [37, 0]
type textarea "I"
click at [352, 335] on textarea "To enrich screen reader interactions, please activate Accessibility in Grammarl…" at bounding box center [610, 343] width 600 height 50
type textarea "I'll"
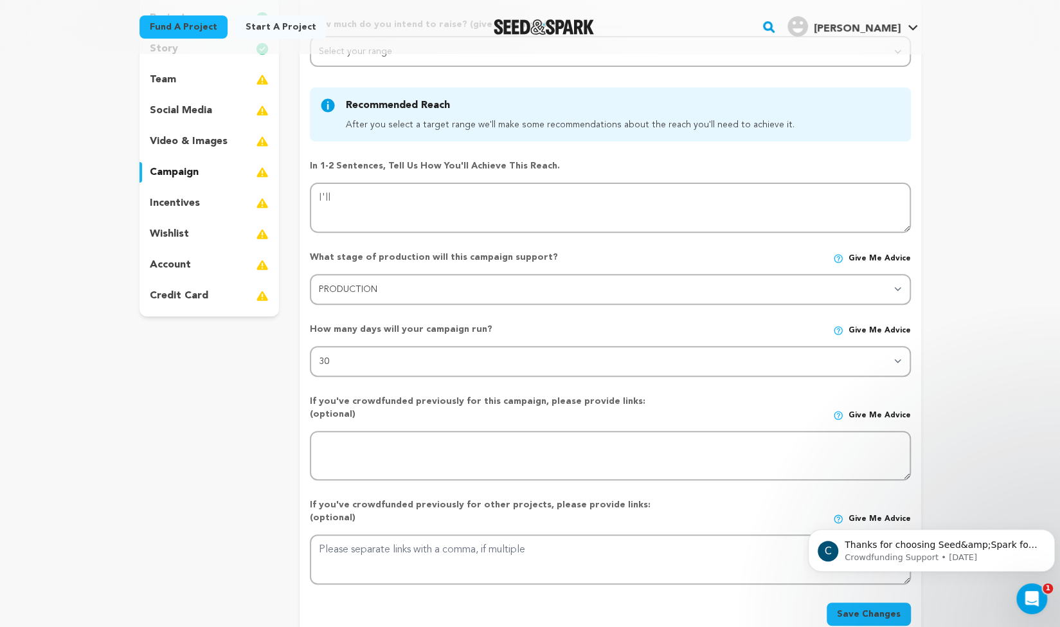
scroll to position [0, 0]
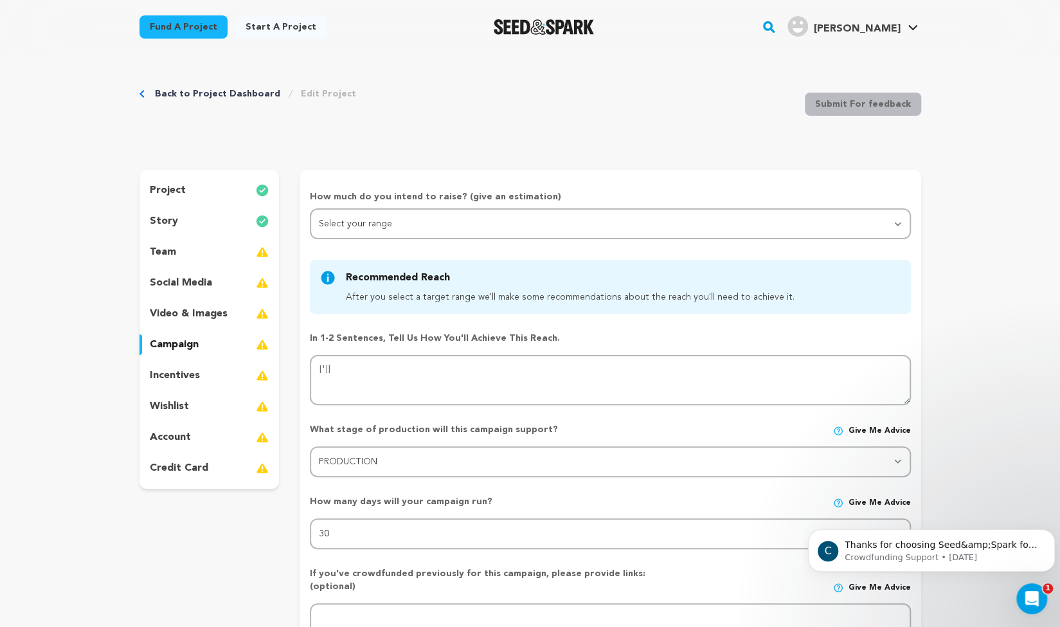
click at [370, 354] on div "In 1-2 sentences, tell us how you'll achieve this reach." at bounding box center [610, 363] width 600 height 84
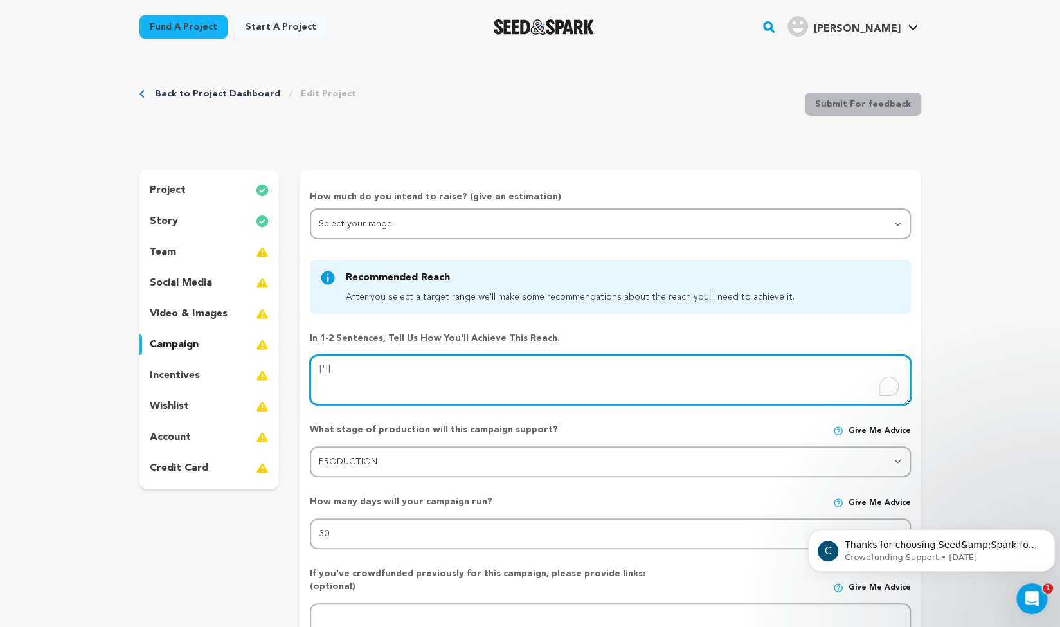
click at [365, 381] on textarea "To enrich screen reader interactions, please activate Accessibility in Grammarl…" at bounding box center [610, 380] width 600 height 50
type textarea "I'll a"
click at [350, 377] on textarea "To enrich screen reader interactions, please activate Accessibility in Grammarl…" at bounding box center [610, 380] width 600 height 50
type textarea "I'll ache"
click at [366, 368] on textarea at bounding box center [610, 380] width 600 height 50
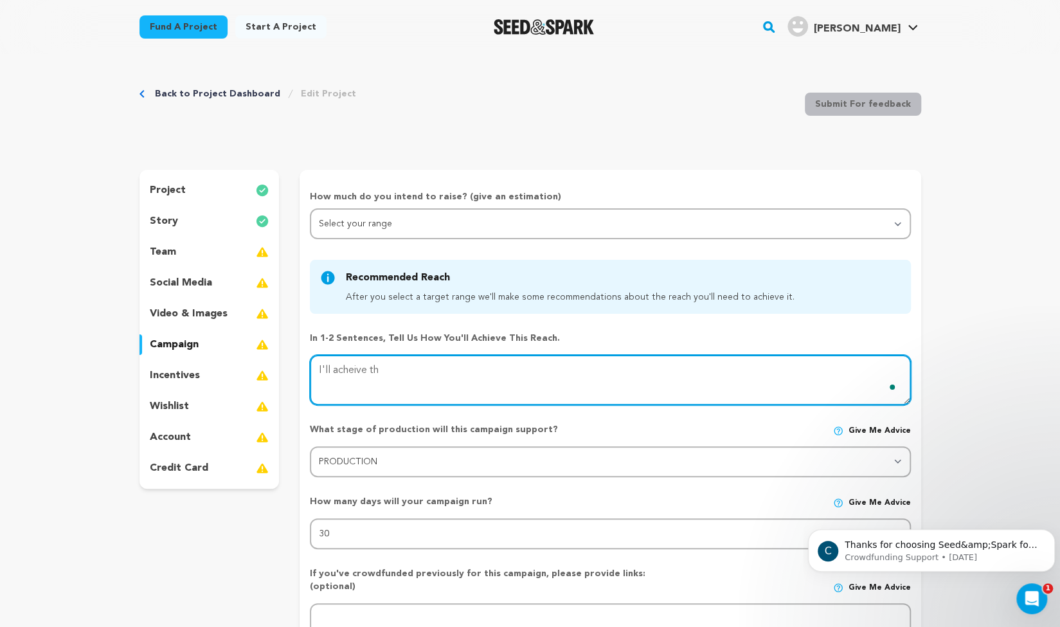
type textarea "I'll acheive th"
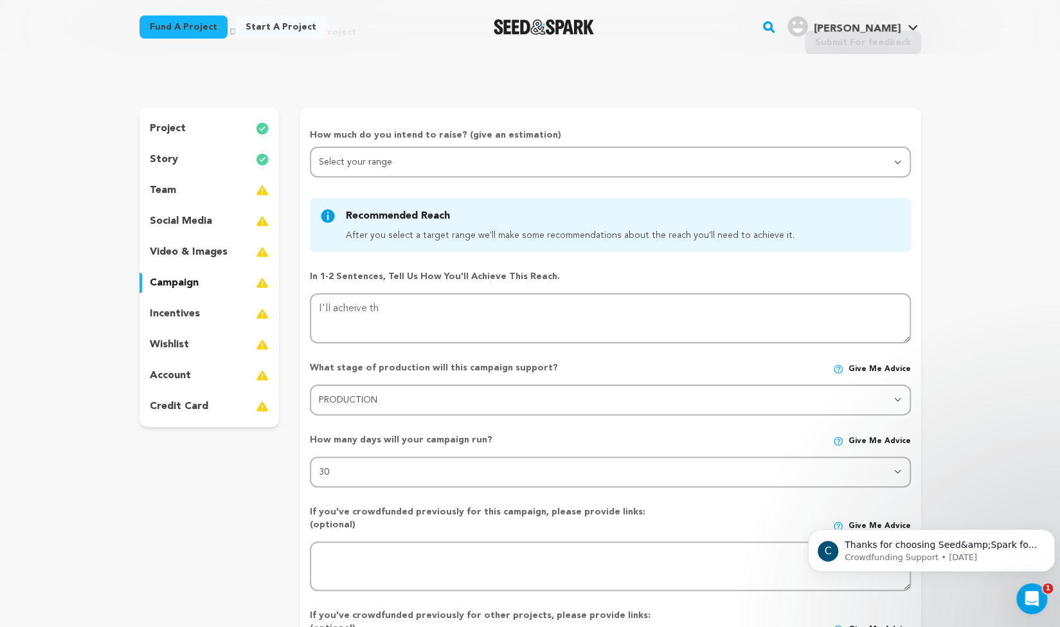
scroll to position [61, 0]
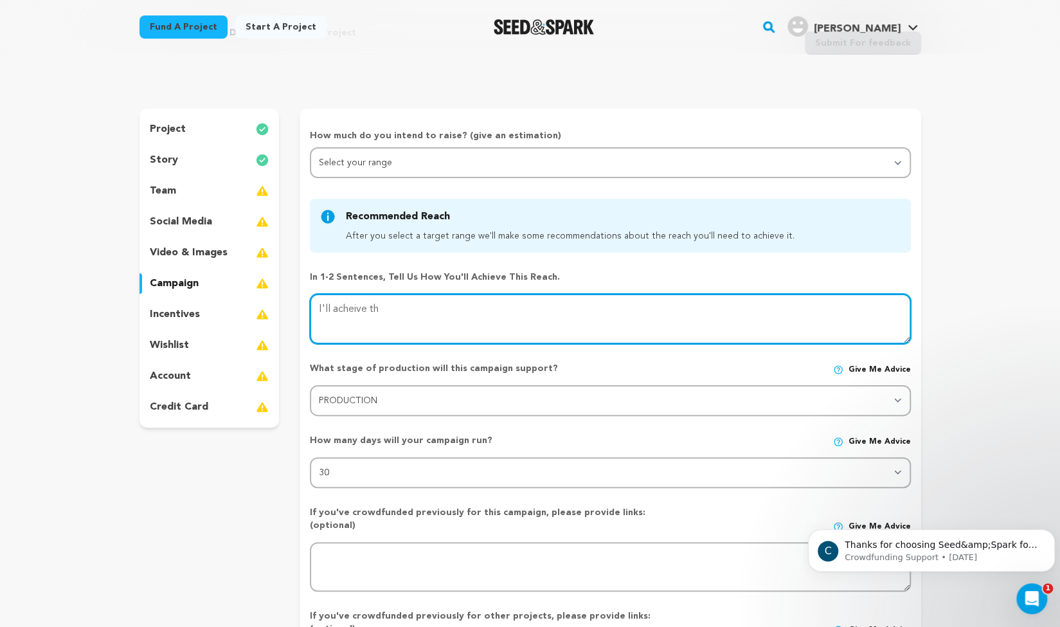
click at [414, 301] on textarea at bounding box center [610, 319] width 600 height 50
type textarea "I'll acheive this r"
click at [402, 316] on textarea "To enrich screen reader interactions, please activate Accessibility in Grammarl…" at bounding box center [610, 319] width 600 height 50
type textarea "I'll acheive this re"
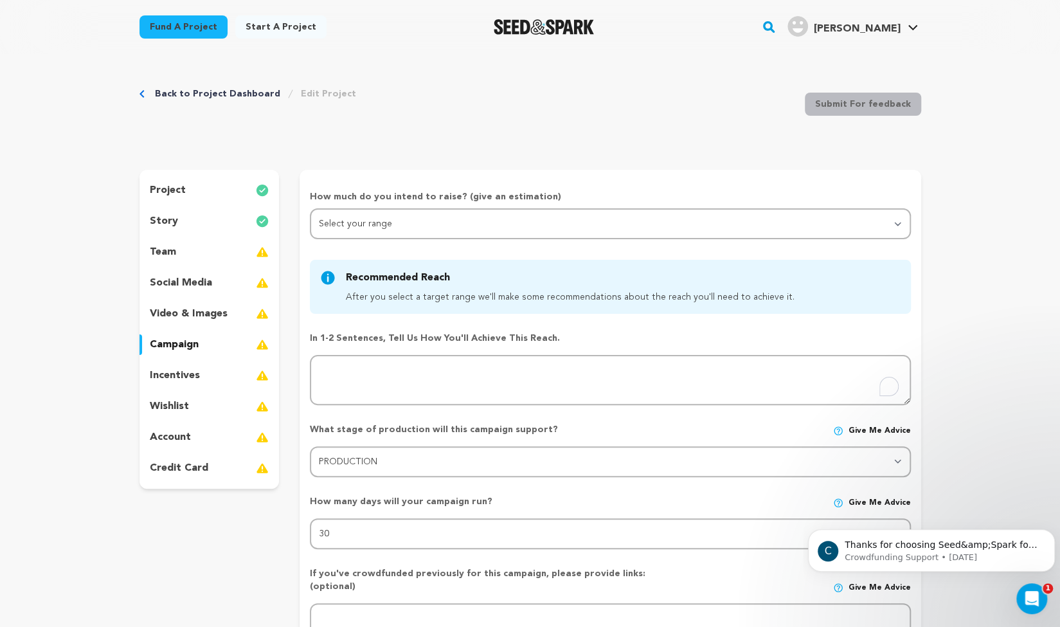
click at [456, 370] on textarea "To enrich screen reader interactions, please activate Accessibility in Grammarl…" at bounding box center [610, 380] width 600 height 50
type textarea "I'll achieve this reach through"
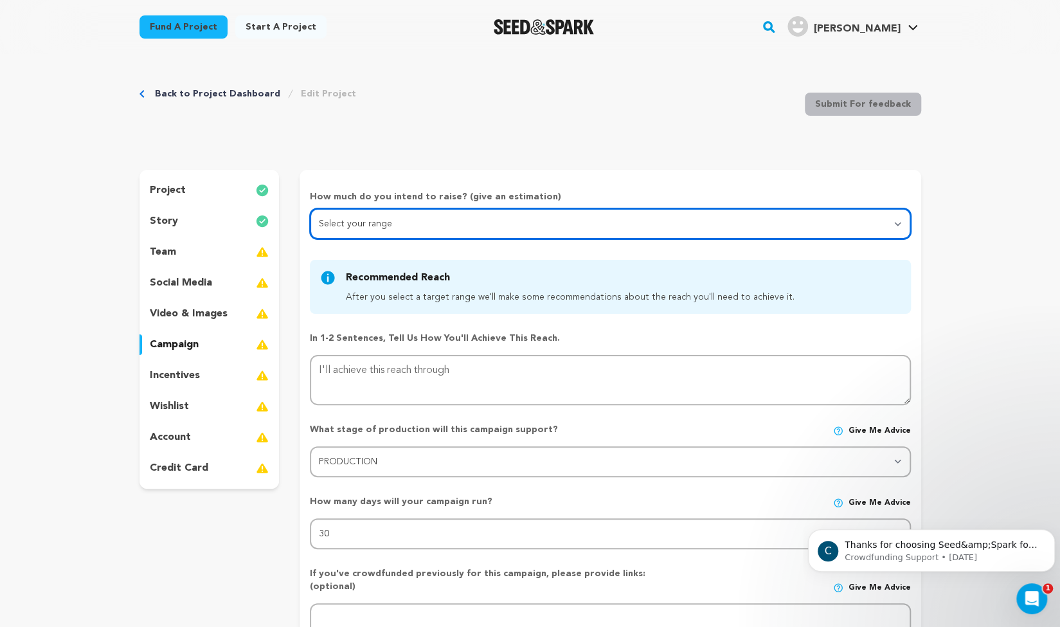
click at [364, 229] on select "Select your range Less than $10k 10k - $14k 15k - $24k 25k - $49k 50k or more" at bounding box center [610, 223] width 600 height 31
select select "1"
click at [310, 208] on select "Select your range Less than $10k 10k - $14k 15k - $24k 25k - $49k 50k or more" at bounding box center [610, 223] width 600 height 31
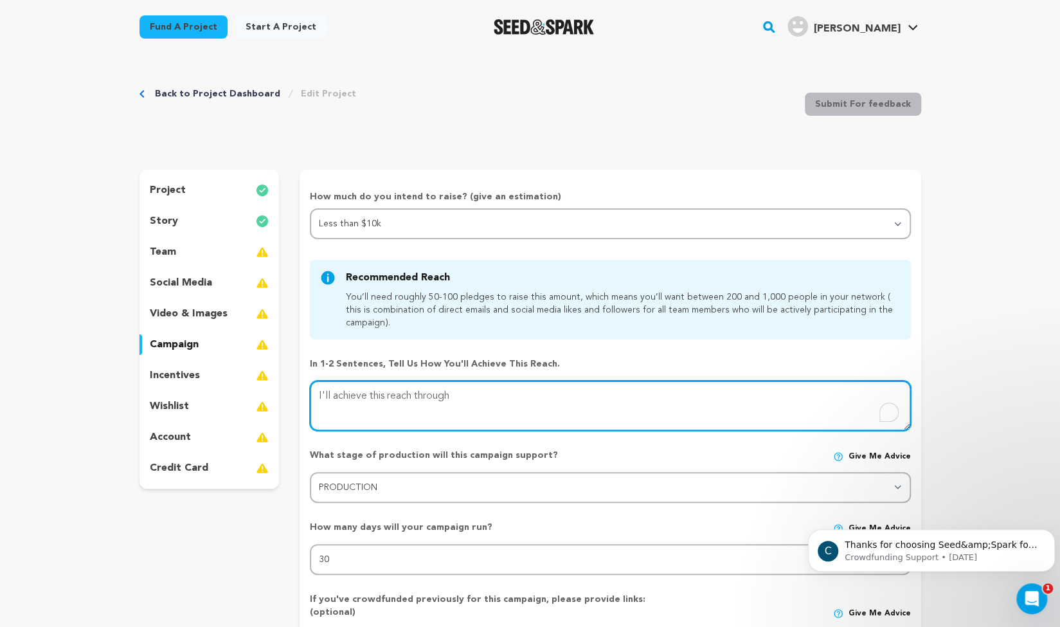
click at [480, 397] on textarea "To enrich screen reader interactions, please activate Accessibility in Grammarl…" at bounding box center [610, 406] width 600 height 50
type textarea "I'll achieve this reach through consi"
click at [535, 402] on textarea "To enrich screen reader interactions, please activate Accessibility in Grammarl…" at bounding box center [610, 406] width 600 height 50
type textarea "I'll achieve this reach through consist"
click at [535, 402] on textarea at bounding box center [610, 406] width 600 height 50
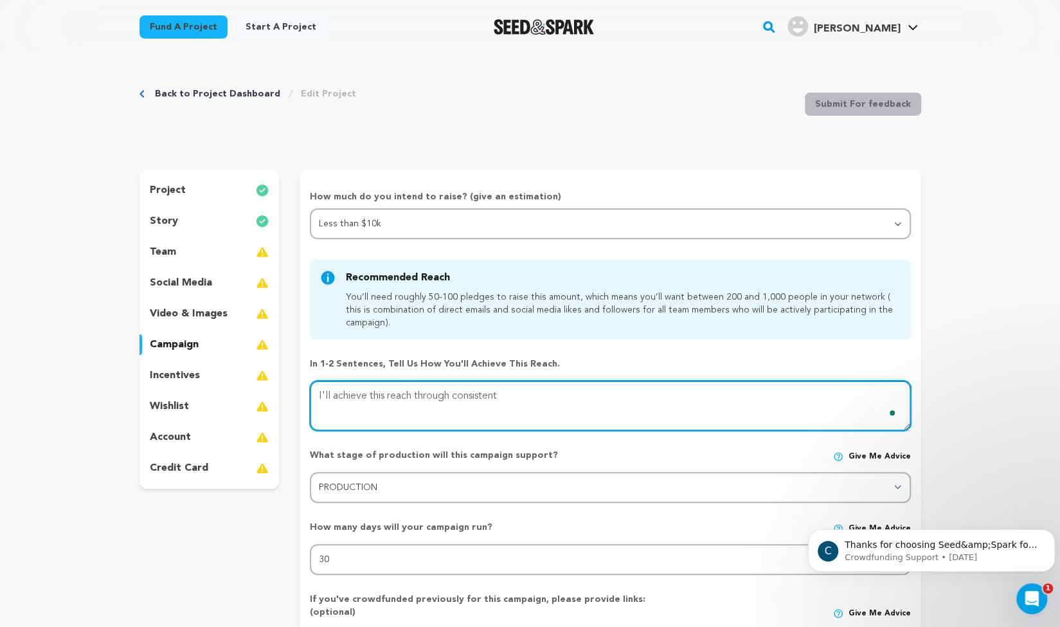
type textarea "I'll achieve this reach through consistent"
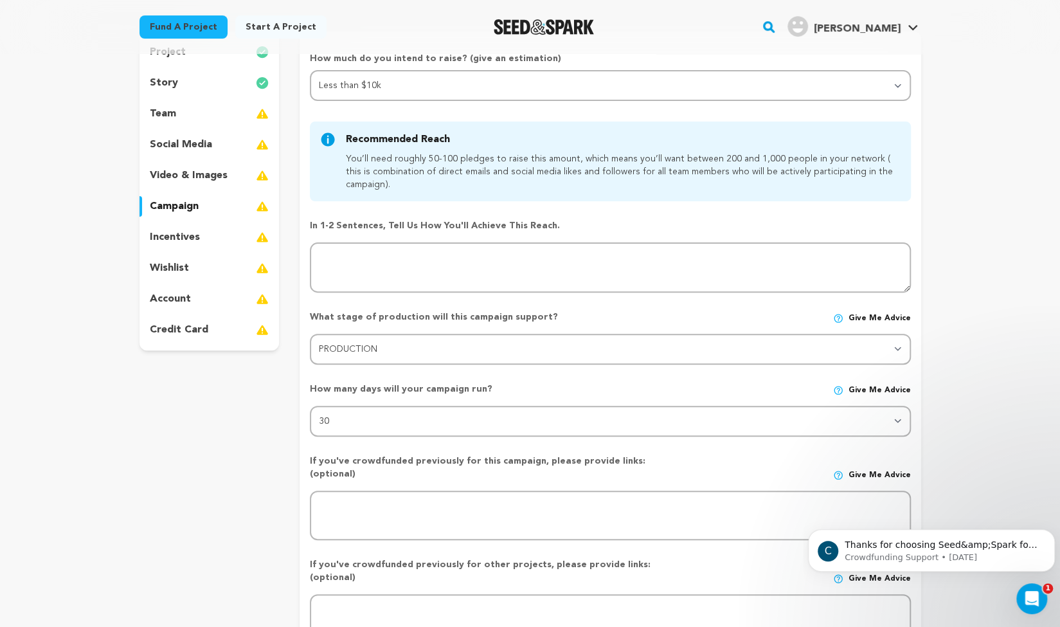
scroll to position [104, 0]
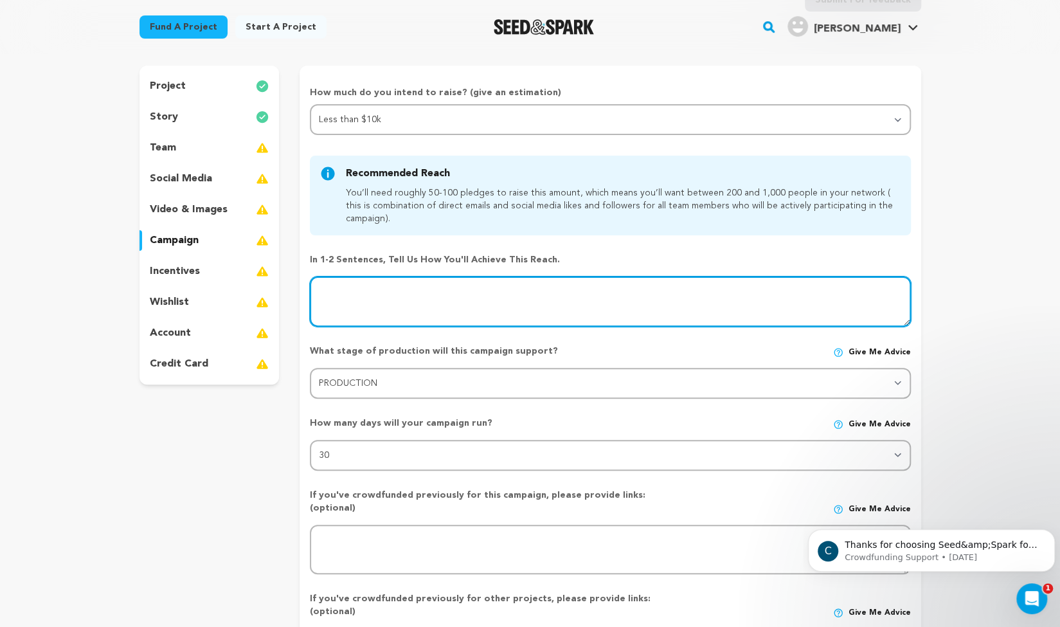
click at [531, 291] on textarea at bounding box center [610, 301] width 600 height 50
type textarea "I'll achieve this reach through consistent c"
click at [530, 291] on textarea "To enrich screen reader interactions, please activate Accessibility in Grammarl…" at bounding box center [610, 301] width 600 height 50
type textarea "I'll achieve this reach through consistent co"
click at [515, 291] on textarea "To enrich screen reader interactions, please activate Accessibility in Grammarl…" at bounding box center [610, 301] width 600 height 50
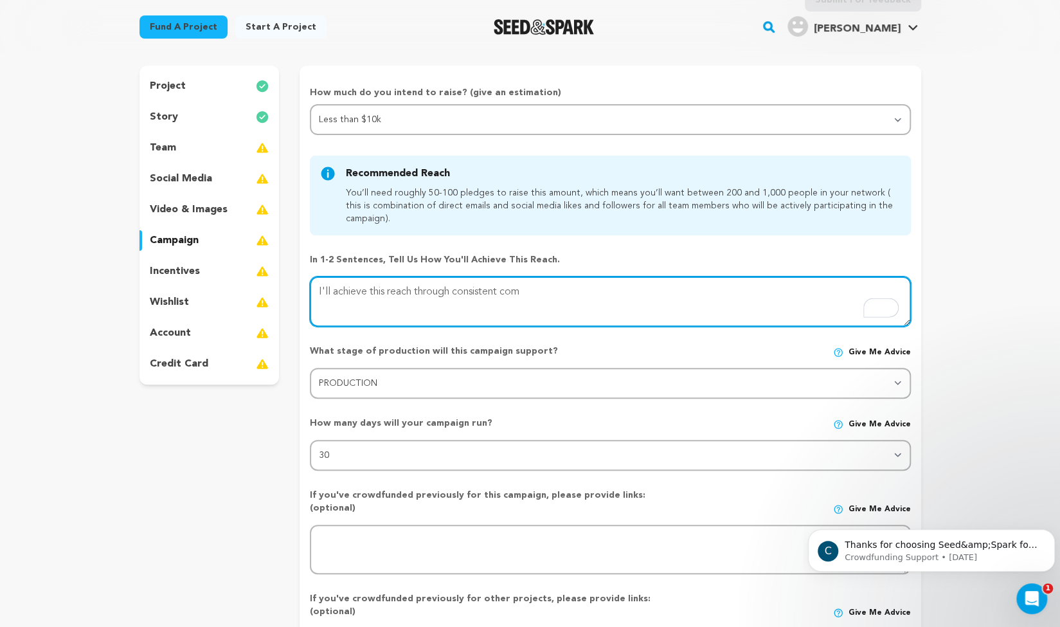
type textarea "I'll achieve this reach through consistent com"
click at [530, 288] on textarea "To enrich screen reader interactions, please activate Accessibility in Grammarl…" at bounding box center [610, 301] width 600 height 50
type textarea "I'll achieve this reach through consistent commu"
click at [546, 288] on textarea "To enrich screen reader interactions, please activate Accessibility in Grammarl…" at bounding box center [610, 301] width 600 height 50
type textarea "I'll achieve this reach through consistent communica"
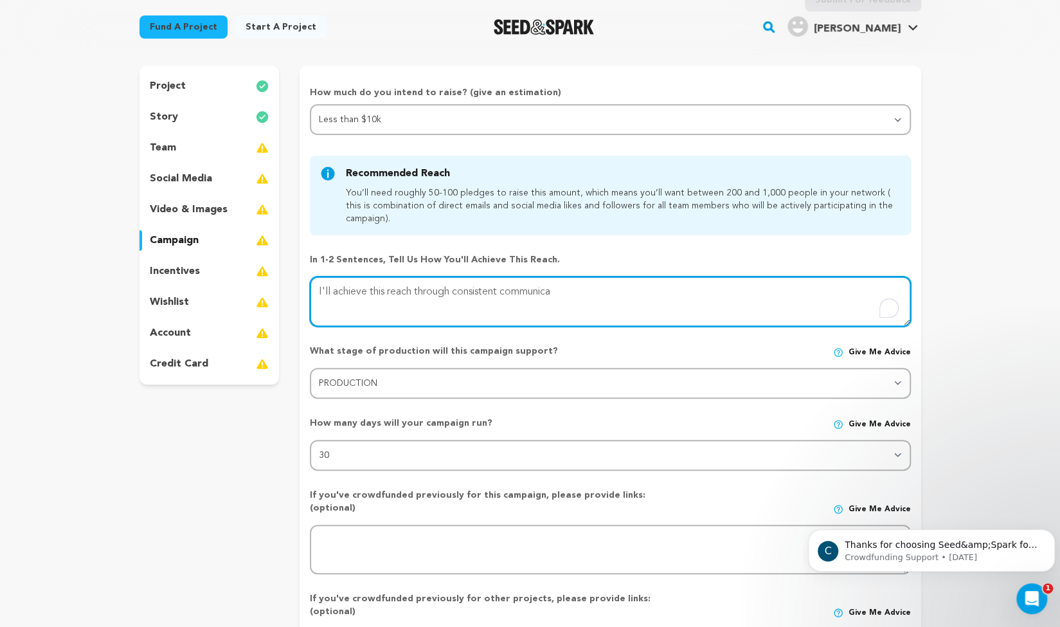
click at [564, 290] on textarea "To enrich screen reader interactions, please activate Accessibility in Grammarl…" at bounding box center [610, 301] width 600 height 50
type textarea "I'll achieve this reach through consistent communication"
click at [597, 289] on textarea "To enrich screen reader interactions, please activate Accessibility in Grammarl…" at bounding box center [610, 301] width 600 height 50
type textarea "I'll achieve this reach through consistent communications"
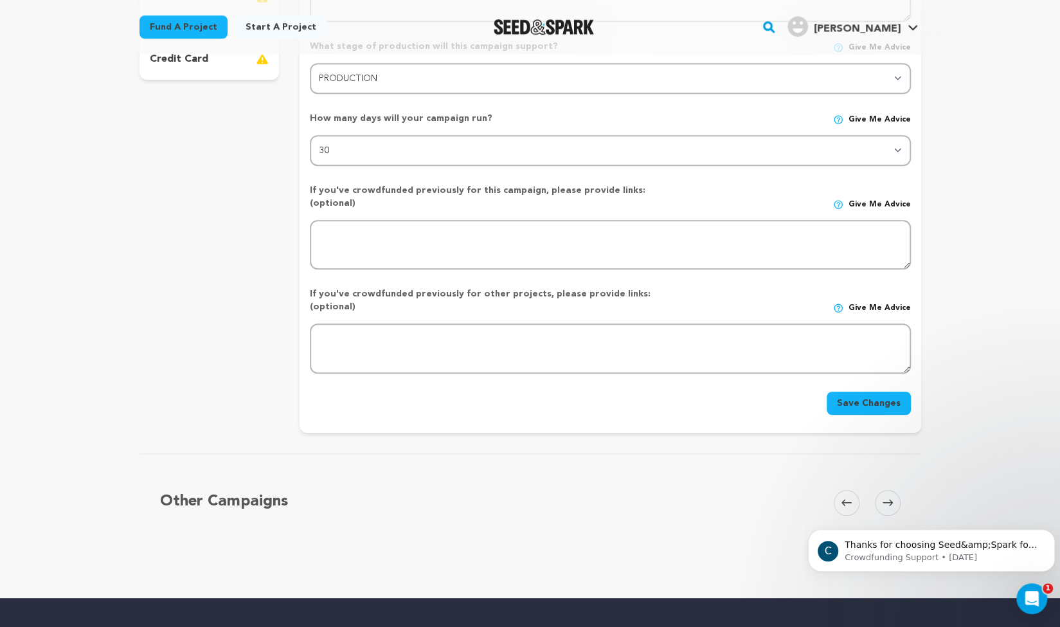
scroll to position [381, 0]
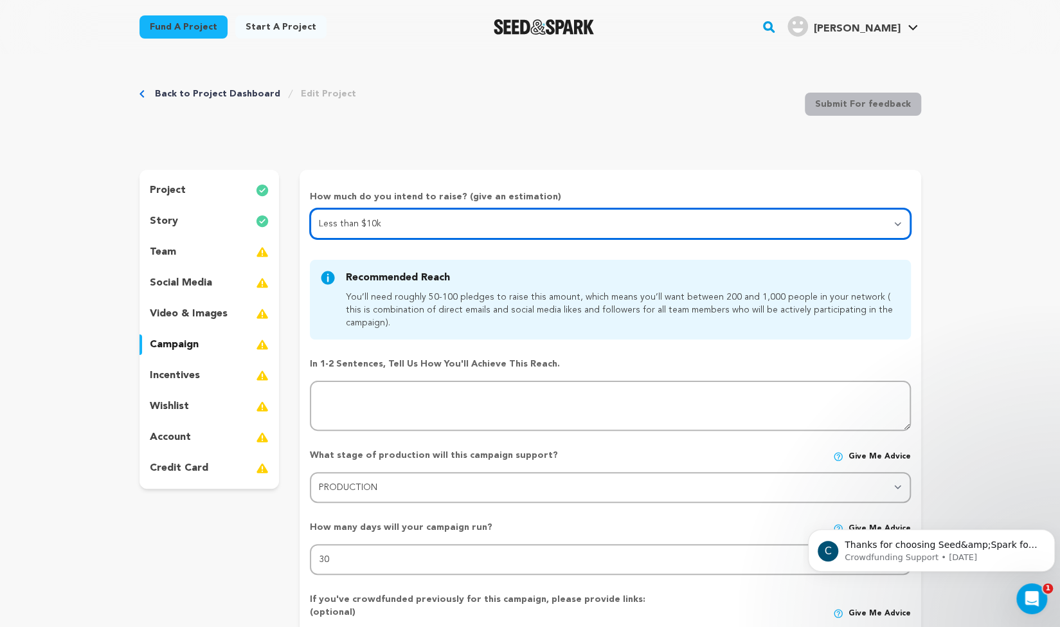
click at [478, 210] on select "Select your range Less than $10k 10k - $14k 15k - $24k 25k - $49k 50k or more" at bounding box center [610, 223] width 600 height 31
click at [310, 208] on select "Select your range Less than $10k 10k - $14k 15k - $24k 25k - $49k 50k or more" at bounding box center [610, 223] width 600 height 31
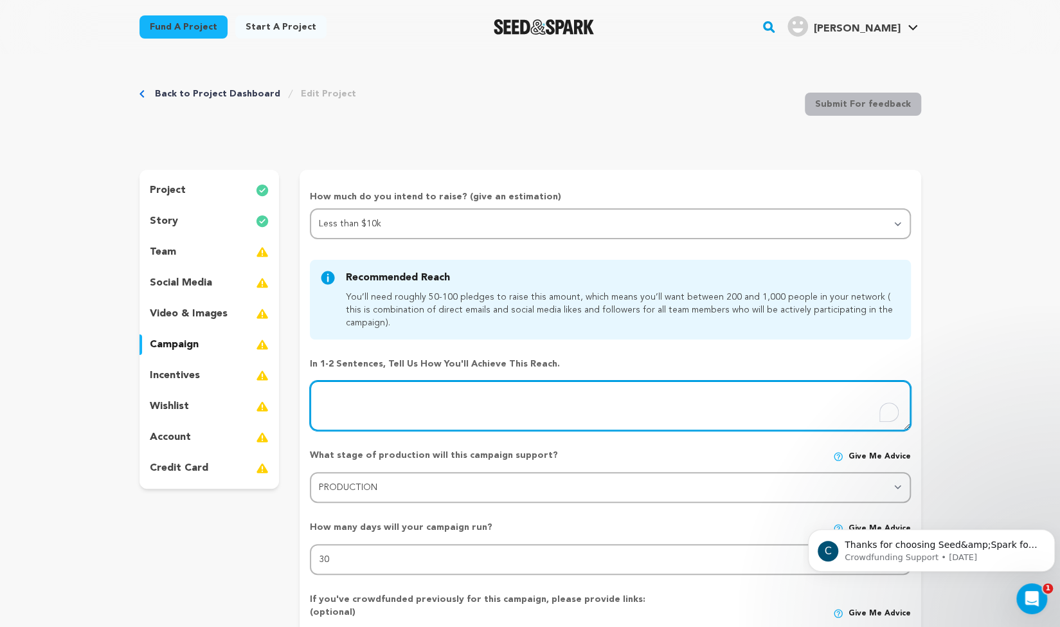
click at [602, 403] on textarea "To enrich screen reader interactions, please activate Accessibility in Grammarl…" at bounding box center [610, 406] width 600 height 50
type textarea "I'll achieve this reach through consistent communications with my netwo"
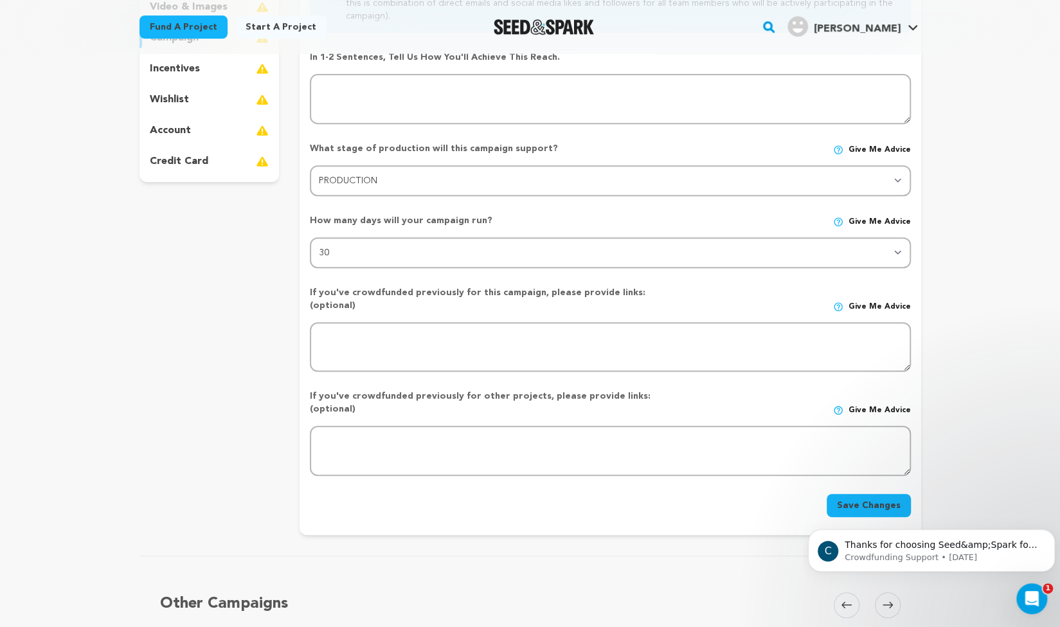
scroll to position [193, 0]
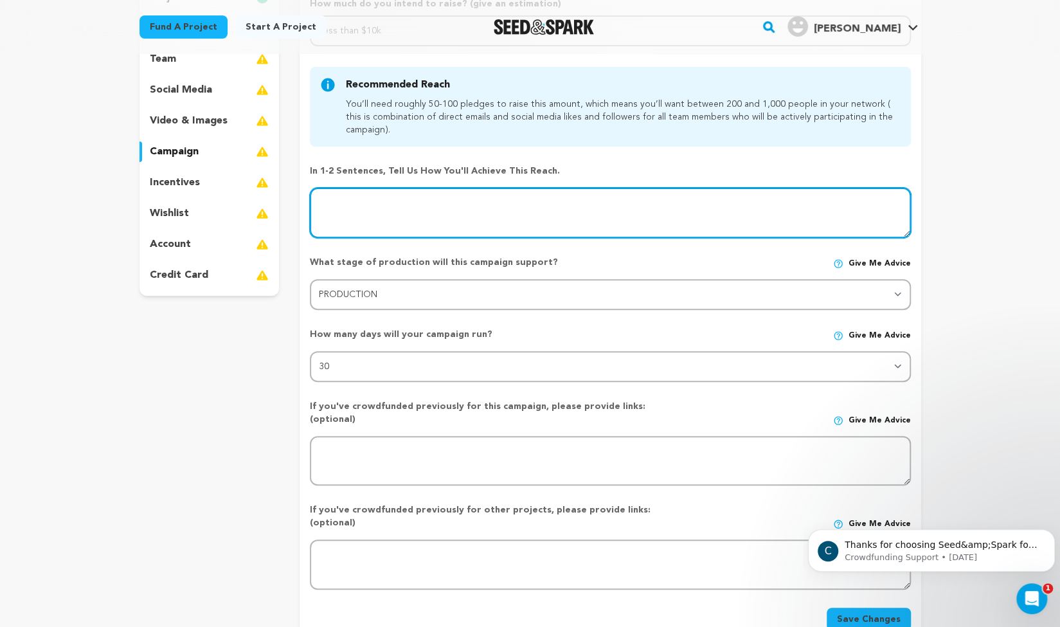
click at [660, 212] on textarea at bounding box center [610, 213] width 600 height 50
type textarea "I'll achieve this reach through consistent communications with my network a"
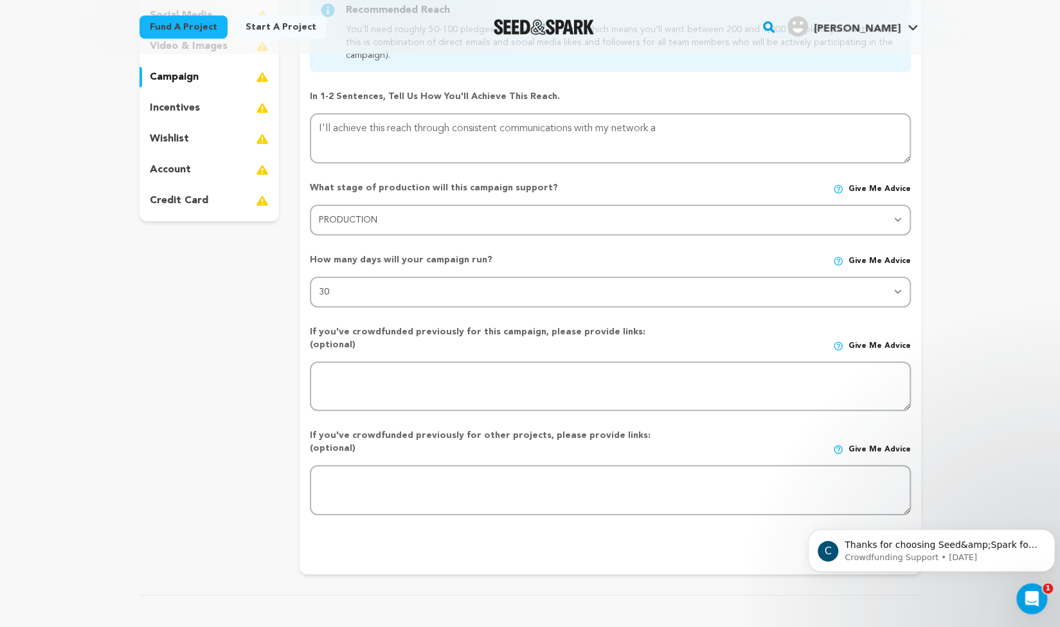
scroll to position [216, 0]
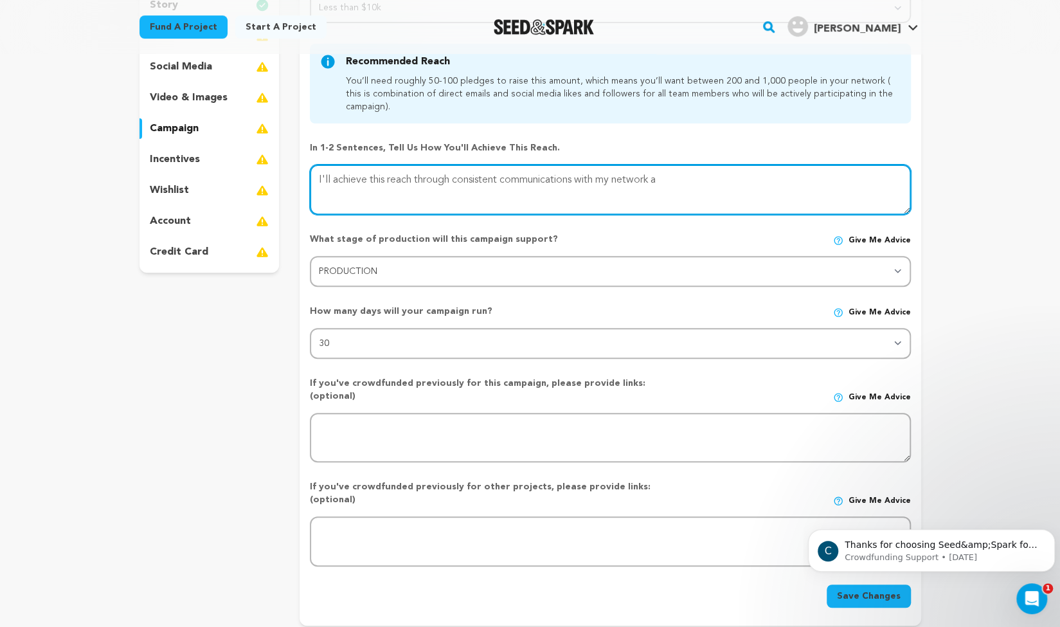
click at [680, 179] on textarea at bounding box center [610, 190] width 600 height 50
type textarea "I'll achieve this reach through consistent communications with my network"
click at [662, 177] on textarea "To enrich screen reader interactions, please activate Accessibility in Grammarl…" at bounding box center [610, 190] width 600 height 50
type textarea "I'll achieve this reach through consistent communications with my network."
click at [577, 181] on textarea "To enrich screen reader interactions, please activate Accessibility in Grammarl…" at bounding box center [610, 190] width 600 height 50
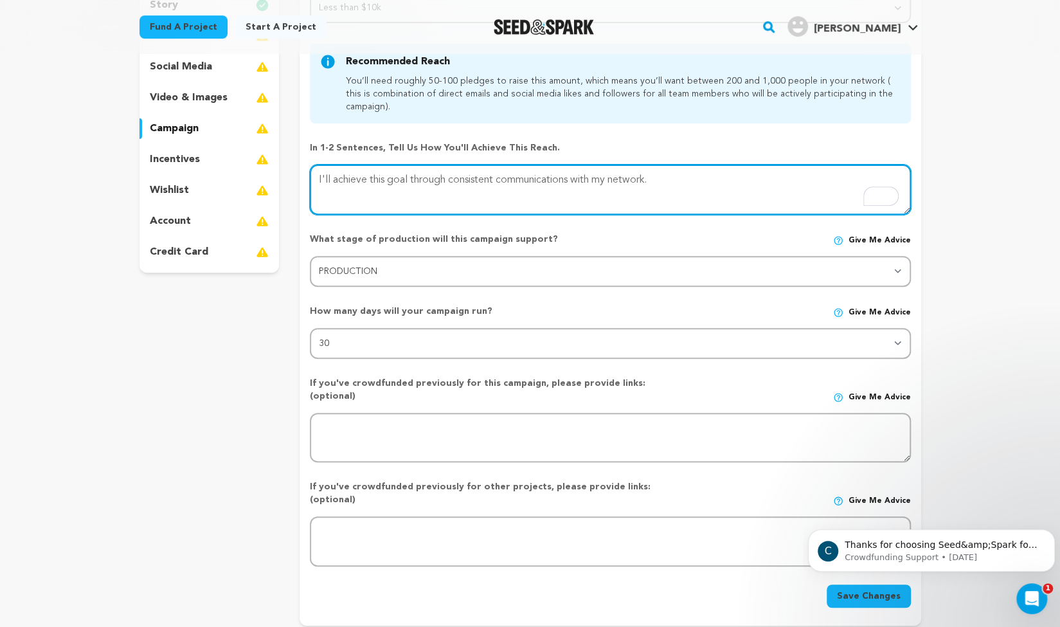
type textarea "I'll achieve this goal through consistent communications with my network."
click at [669, 183] on textarea "To enrich screen reader interactions, please activate Accessibility in Grammarl…" at bounding box center [610, 190] width 600 height 50
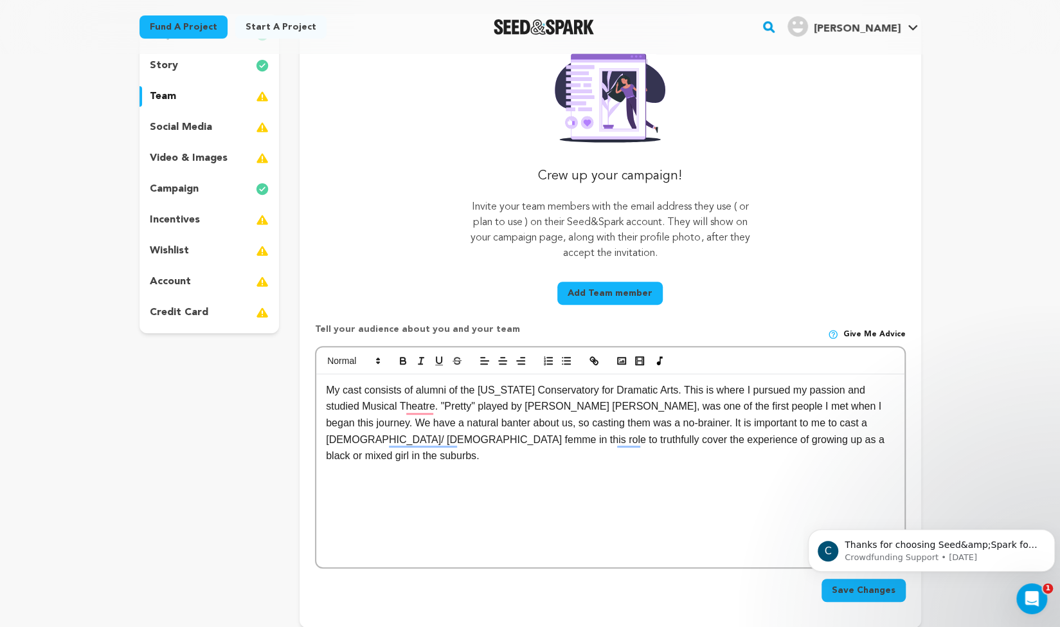
click at [806, 440] on p "My cast consists of alumni of the New York Conservatory for Dramatic Arts. This…" at bounding box center [610, 423] width 568 height 82
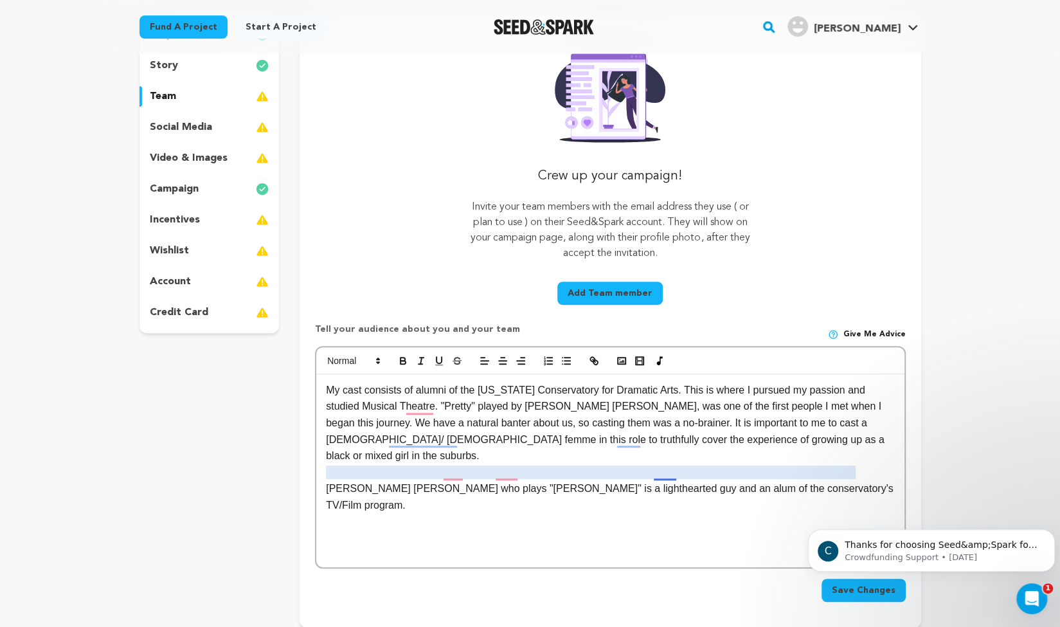
click at [666, 480] on p "Kristopher Carter Jackson who plays "Sean" is a lighthearted guy and an alum of…" at bounding box center [610, 496] width 568 height 33
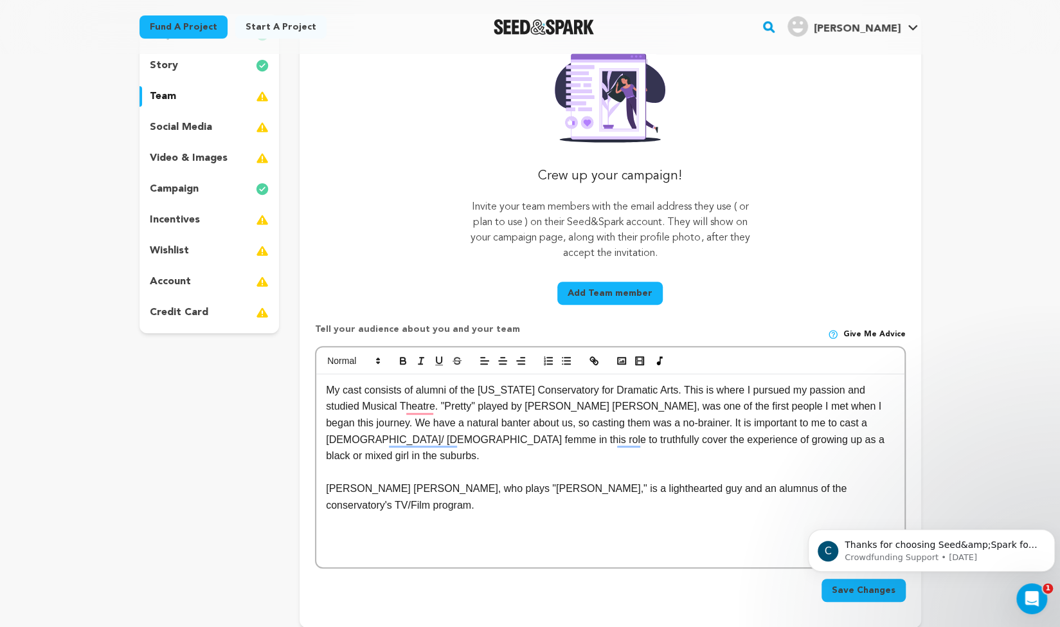
click at [891, 480] on p "Kristopher Carter Jackson, who plays "Sean," is a lighthearted guy and an alumn…" at bounding box center [610, 496] width 568 height 33
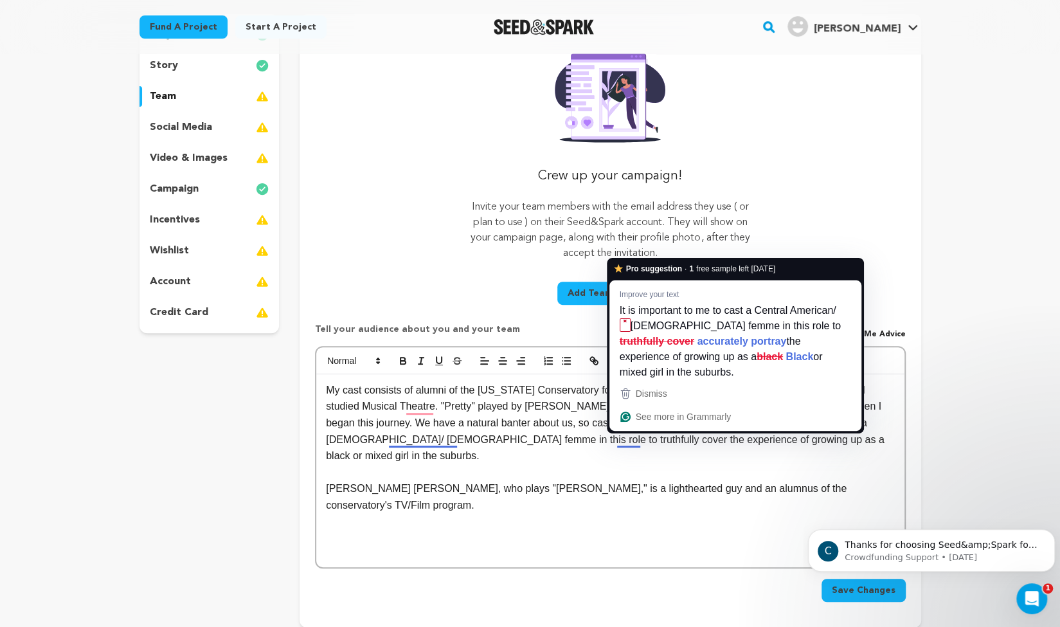
click at [625, 442] on p "My cast consists of alumni of the New York Conservatory for Dramatic Arts. This…" at bounding box center [610, 423] width 568 height 82
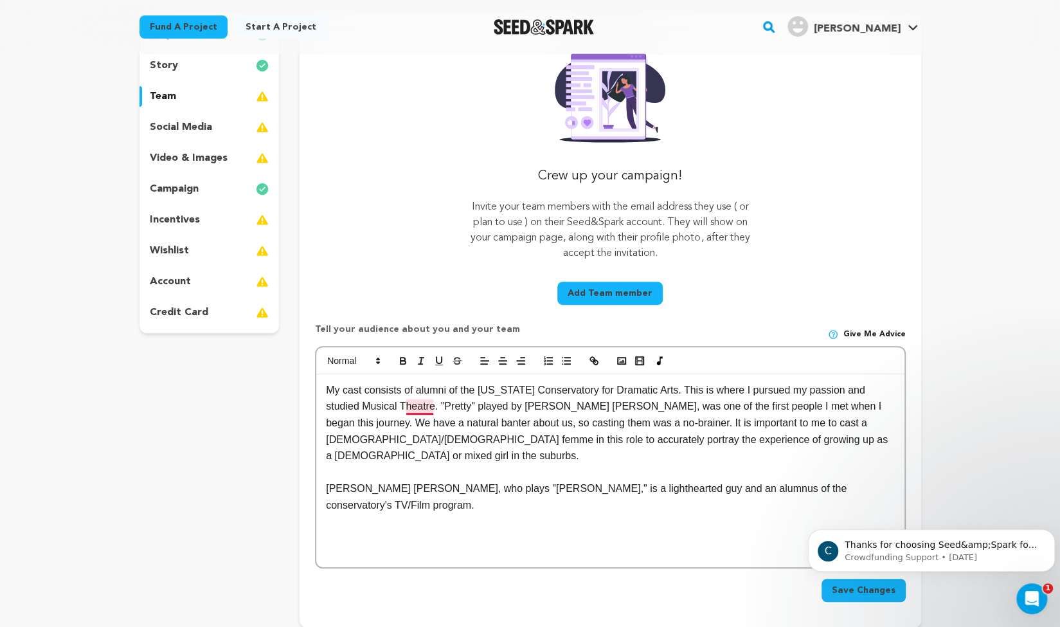
click at [417, 410] on p "My cast consists of alumni of the New York Conservatory for Dramatic Arts. This…" at bounding box center [610, 423] width 568 height 82
click at [886, 480] on p "Kristopher Carter Jackson, who plays "Sean," is a lighthearted guy and an alumn…" at bounding box center [610, 496] width 568 height 33
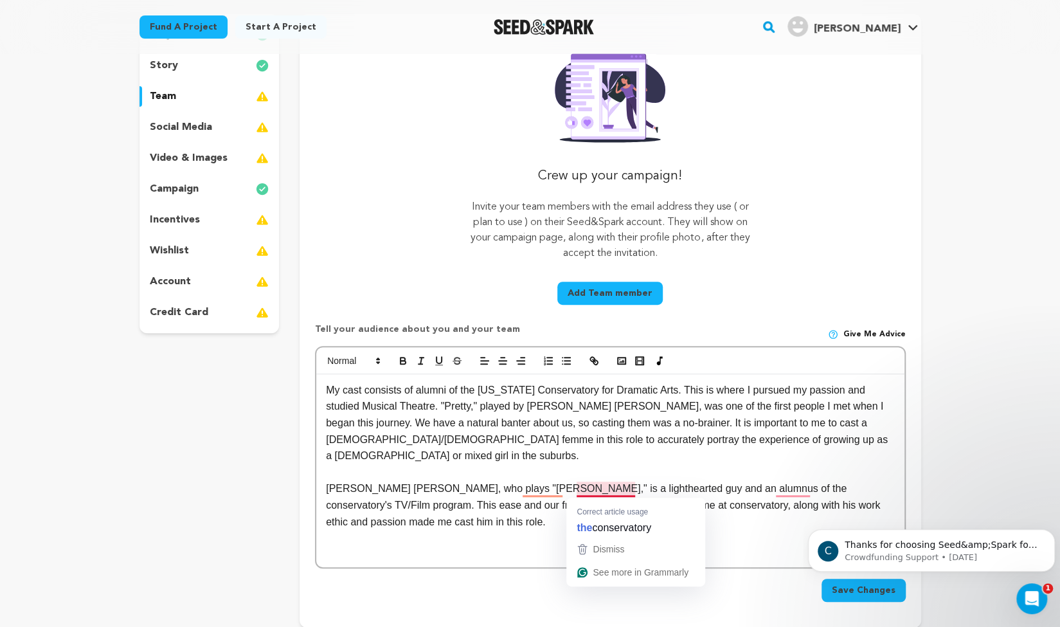
click at [604, 489] on p "Kristopher Carter Jackson, who plays "Sean," is a lighthearted guy and an alumn…" at bounding box center [610, 505] width 568 height 50
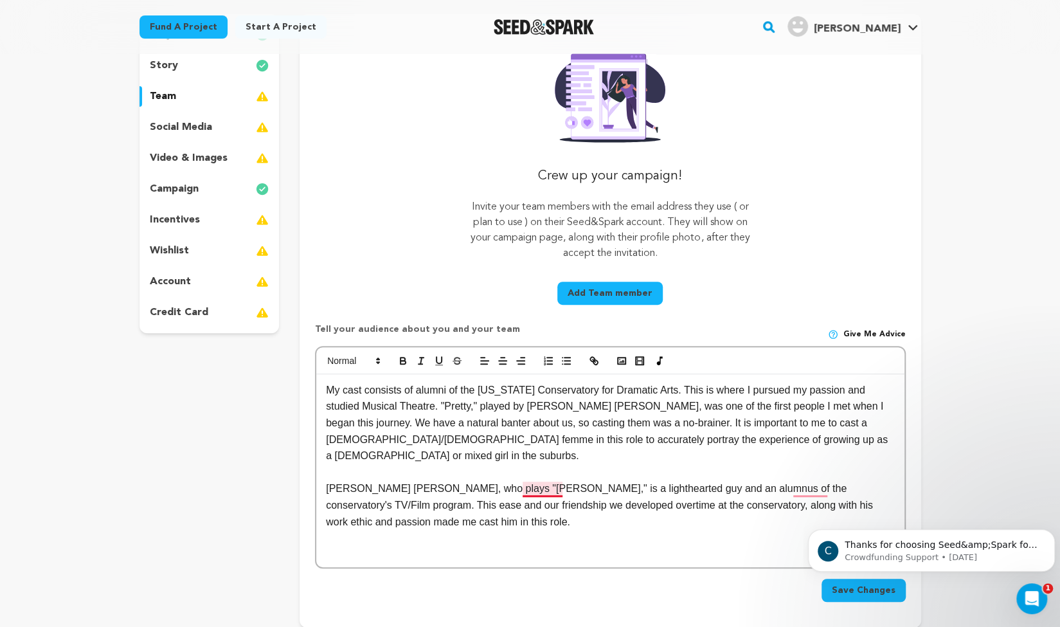
click at [535, 489] on p "Kristopher Carter Jackson, who plays "Sean," is a lighthearted guy and an alumn…" at bounding box center [610, 505] width 568 height 50
click at [807, 485] on p "Kristopher Carter Jackson, who plays "Sean," is a lighthearted guy and an alumn…" at bounding box center [610, 505] width 568 height 50
click at [588, 506] on p "[PERSON_NAME] [PERSON_NAME], who plays "[PERSON_NAME]," is a lighthearted guy a…" at bounding box center [610, 505] width 568 height 50
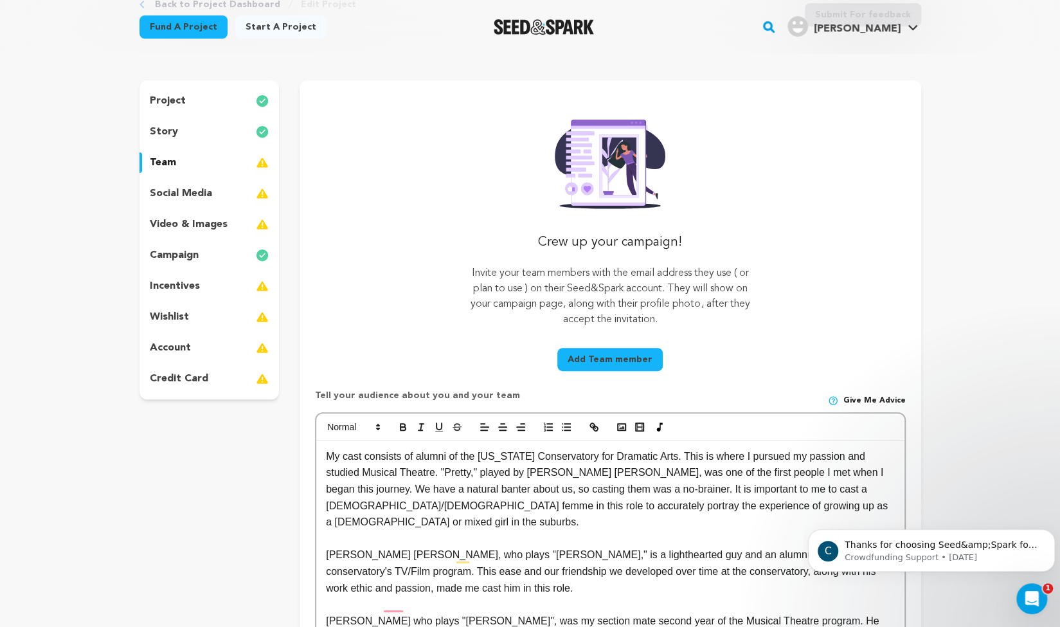
scroll to position [194, 0]
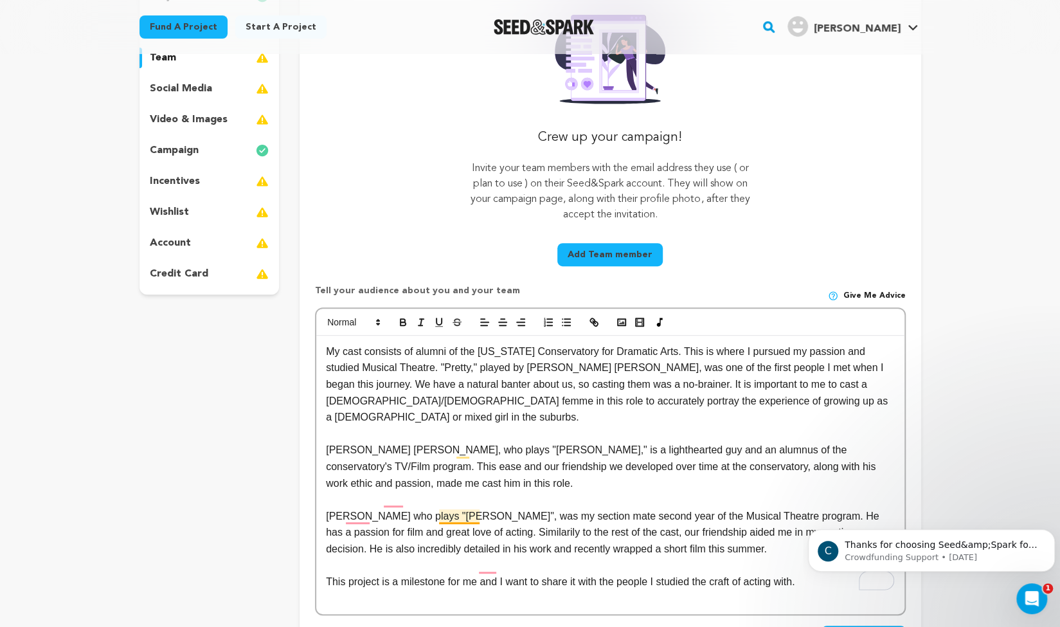
click at [453, 521] on p "Luca Grecco who plays "Ryan", was my section mate second year of the Musical Th…" at bounding box center [610, 533] width 568 height 50
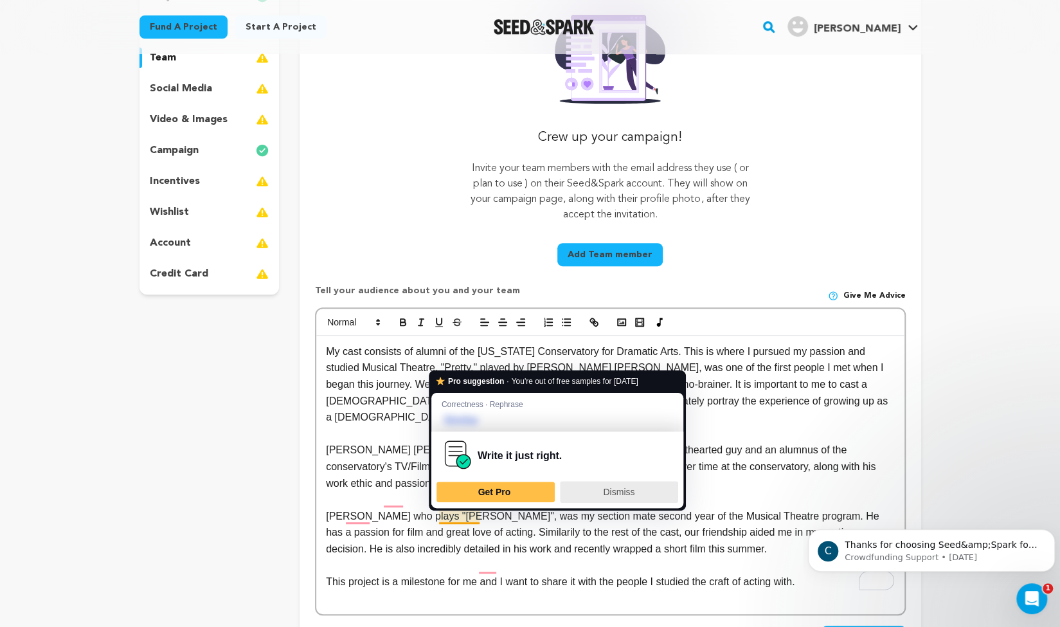
click at [602, 494] on div "Dismiss" at bounding box center [619, 492] width 107 height 21
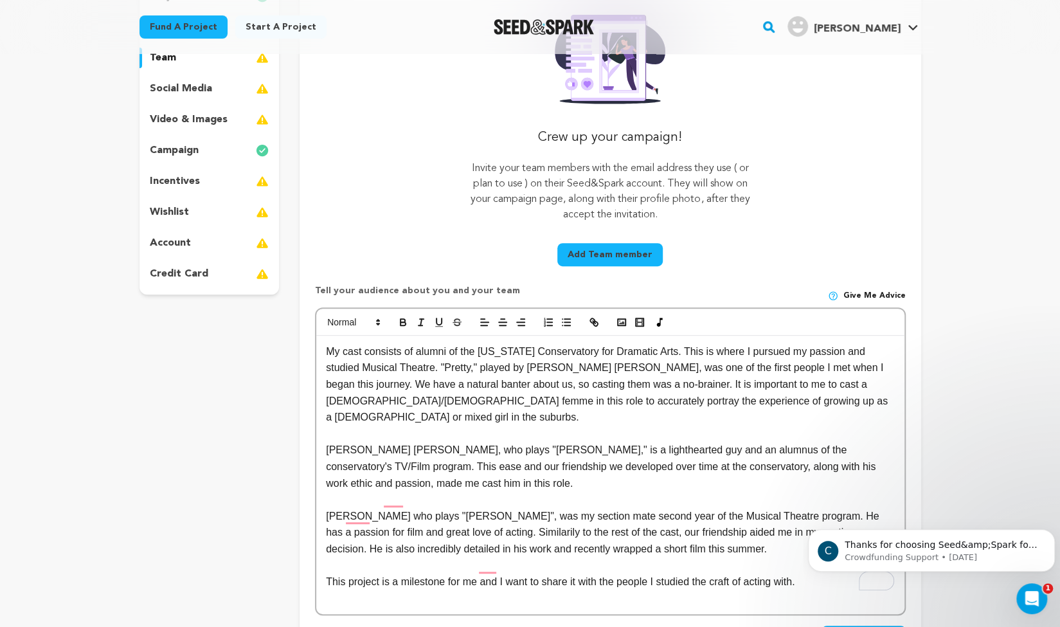
click at [393, 510] on p "Luca Grecco who plays "Ryan", was my section mate second year of the Musical Th…" at bounding box center [610, 533] width 568 height 50
click at [393, 508] on p "Luca Grecco who plays "Ryan", was my section mate second year of the Musical Th…" at bounding box center [610, 533] width 568 height 50
click at [358, 526] on p "Luca Grecco, who plays "Ryan", was my section mate second year of the Musical T…" at bounding box center [610, 533] width 568 height 50
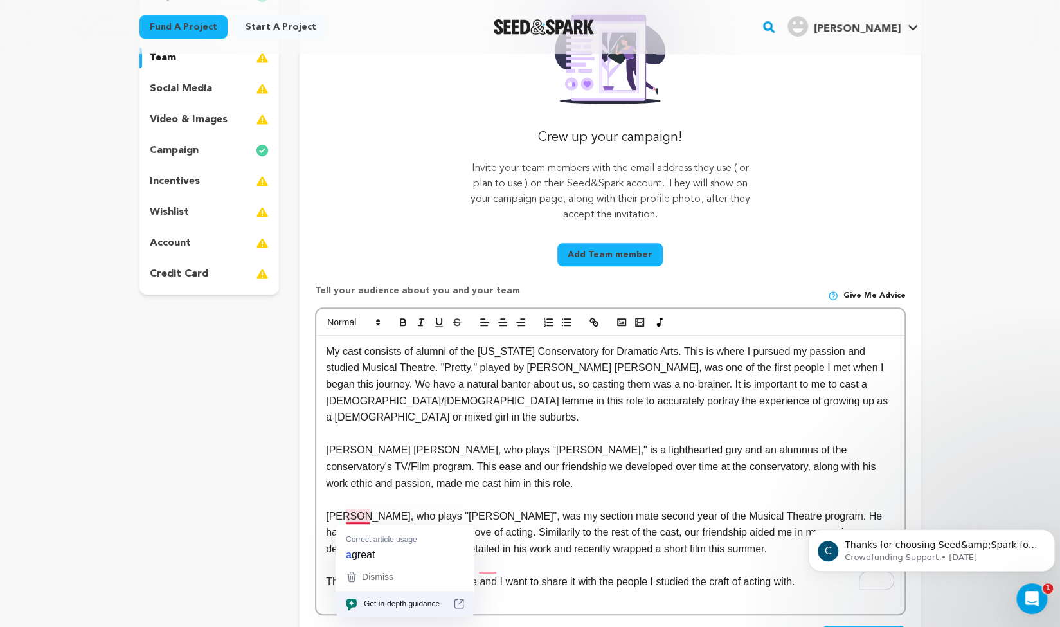
click at [359, 519] on p "Luca Grecco, who plays "Ryan", was my section mate second year of the Musical T…" at bounding box center [610, 533] width 568 height 50
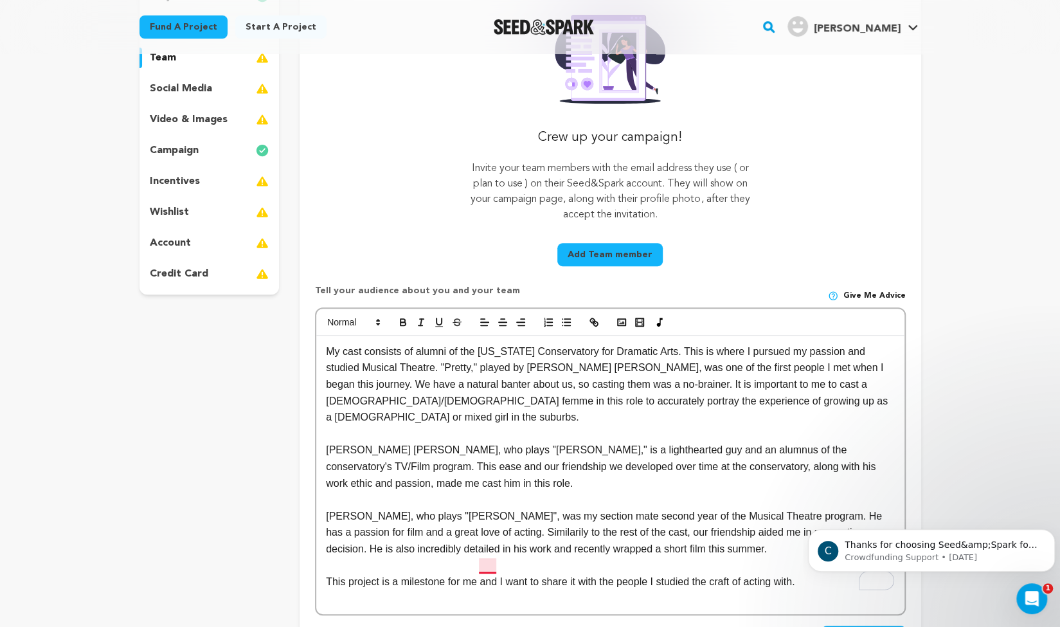
click at [487, 573] on p "This project is a milestone for me and I want to share it with the people I stu…" at bounding box center [610, 581] width 568 height 17
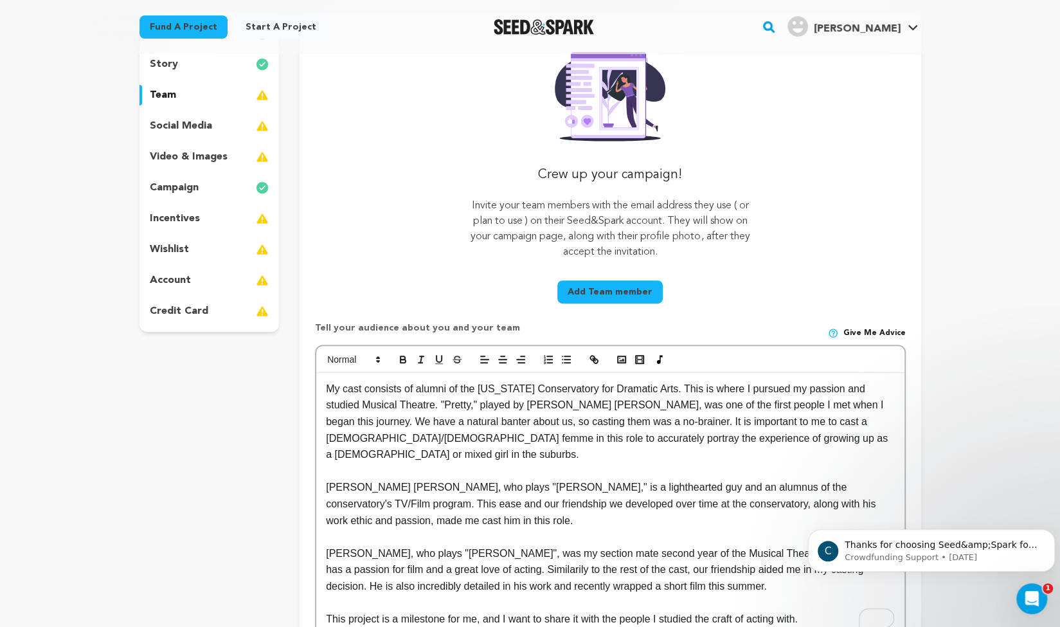
scroll to position [158, 0]
click at [600, 287] on button "Add Team member" at bounding box center [609, 290] width 105 height 23
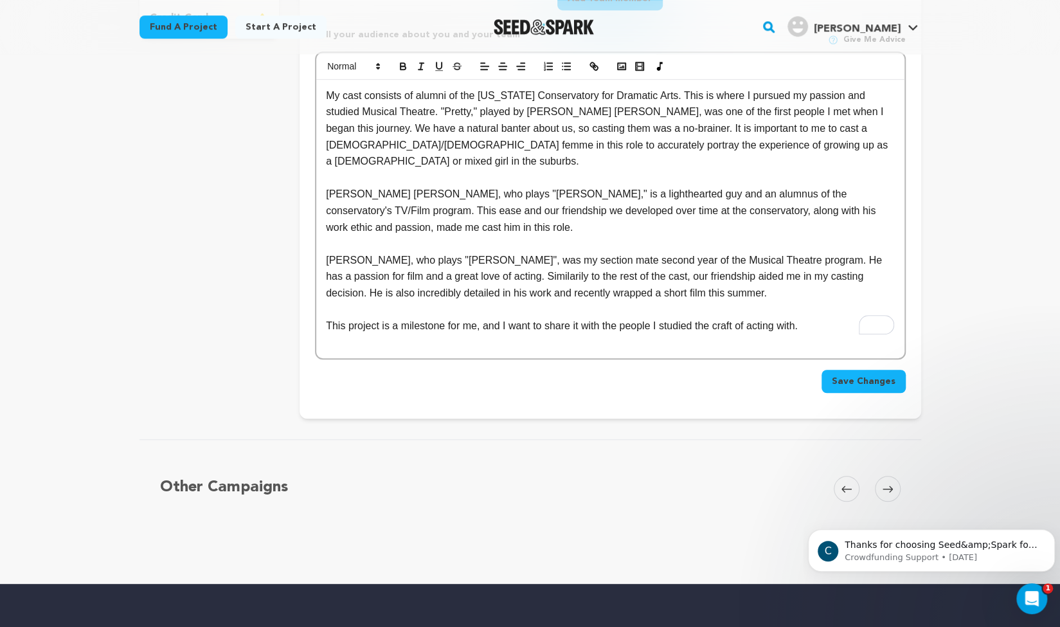
scroll to position [431, 0]
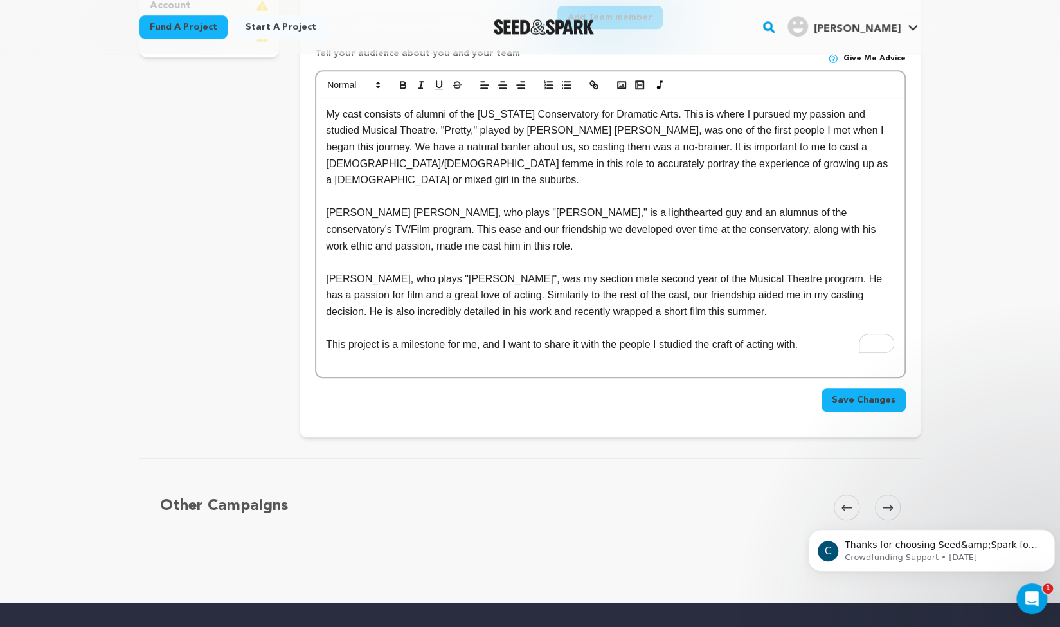
click at [838, 393] on span "Save Changes" at bounding box center [864, 399] width 64 height 13
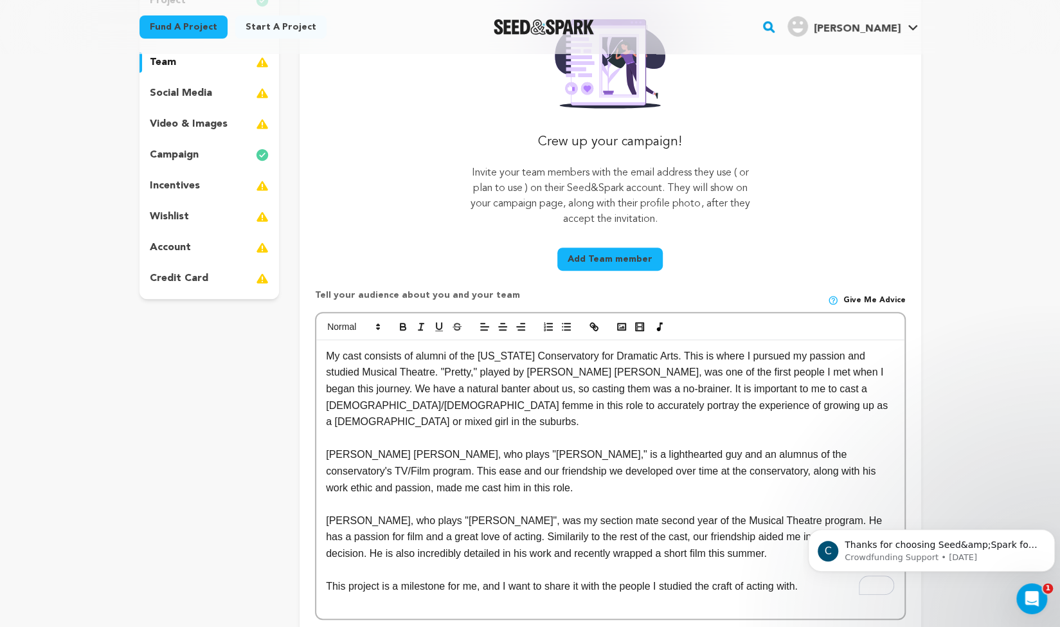
scroll to position [112, 0]
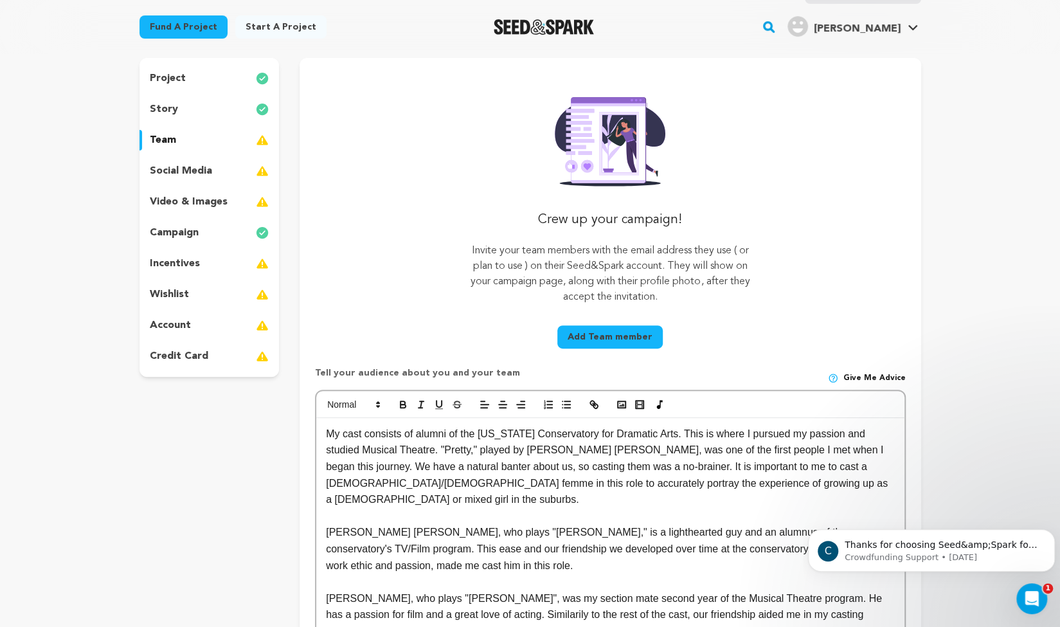
click at [572, 332] on button "Add Team member" at bounding box center [609, 336] width 105 height 23
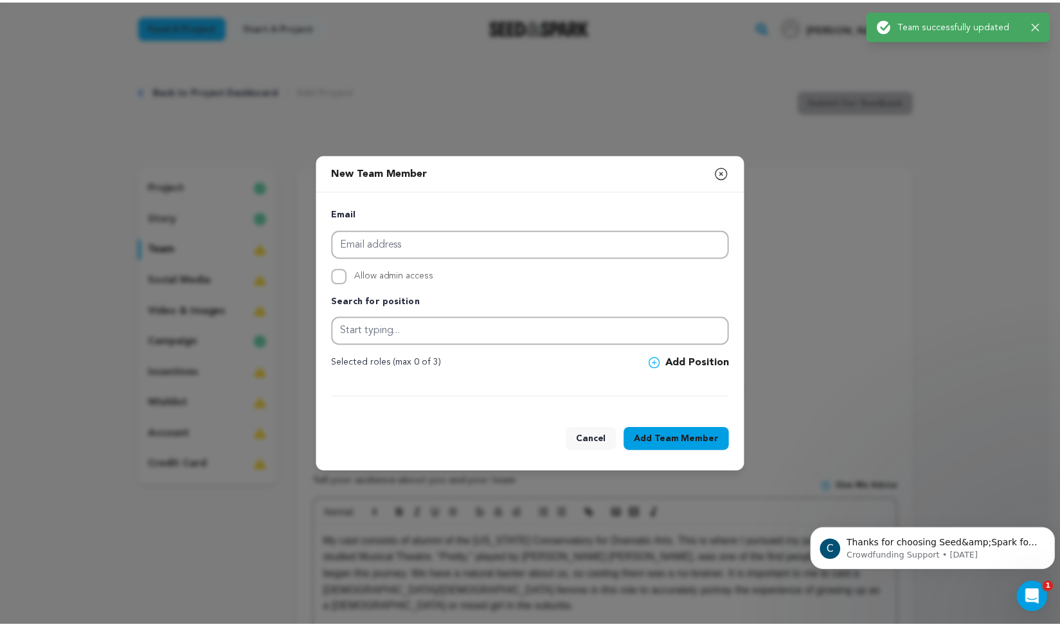
scroll to position [0, 0]
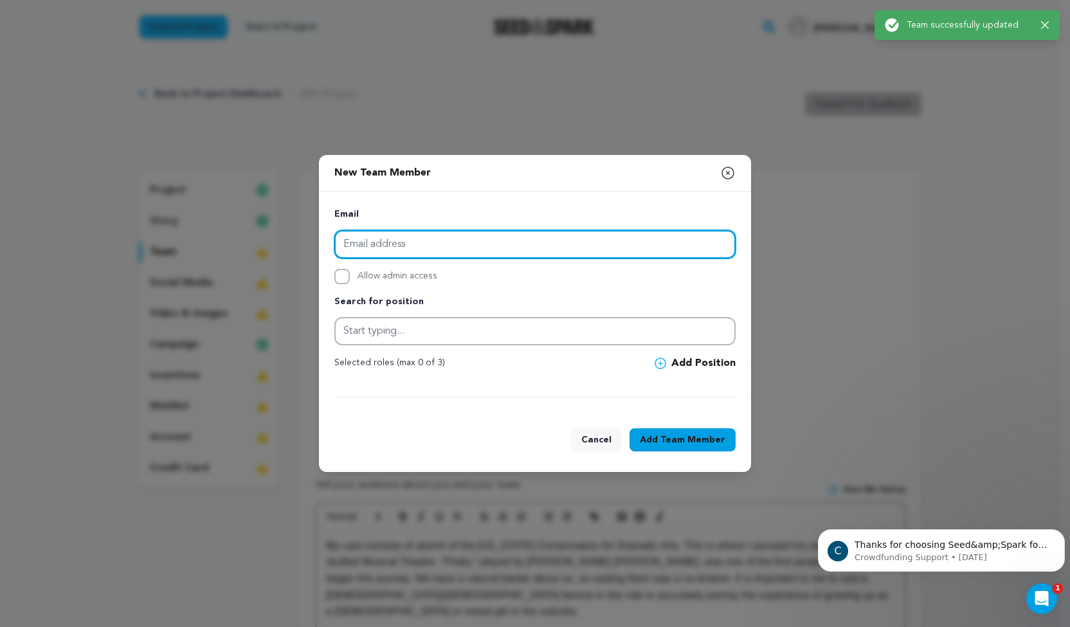
click at [411, 248] on input "email" at bounding box center [534, 244] width 401 height 28
paste input ""LauraMarina258@gmail.com" <LauraMarina258@gmail.com>"
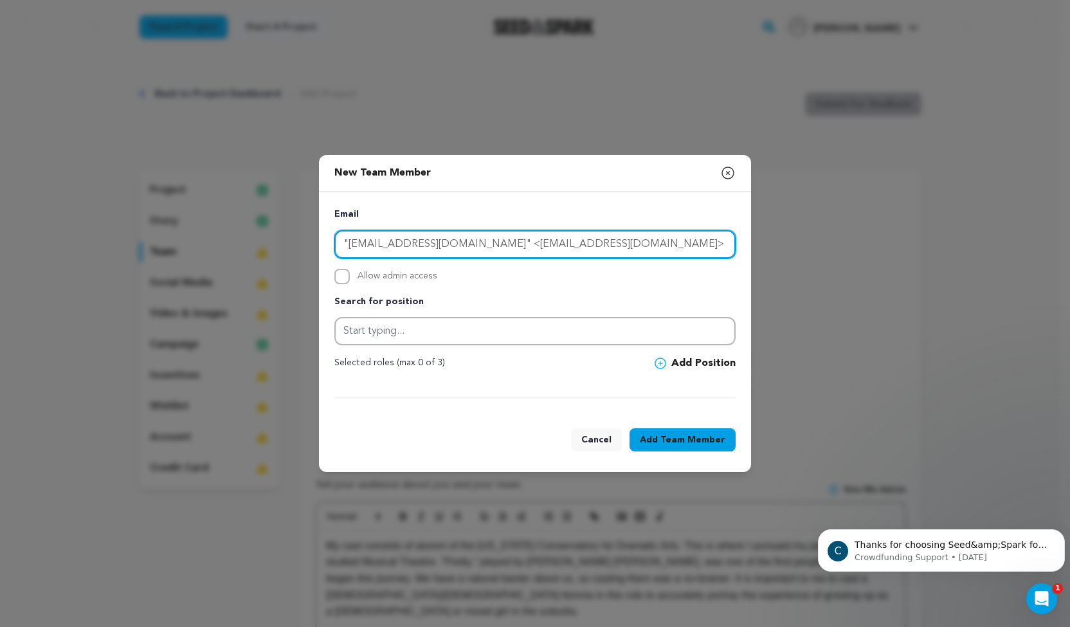
drag, startPoint x: 493, startPoint y: 244, endPoint x: 294, endPoint y: 248, distance: 199.3
click at [294, 248] on div "New Team Member Close modal Email "LauraMarina258@gmail.com" <LauraMarina258@gm…" at bounding box center [535, 313] width 1070 height 627
click at [476, 241] on input "LauraMarina258@gmail.com>" at bounding box center [534, 244] width 401 height 28
type input "[EMAIL_ADDRESS][DOMAIN_NAME]"
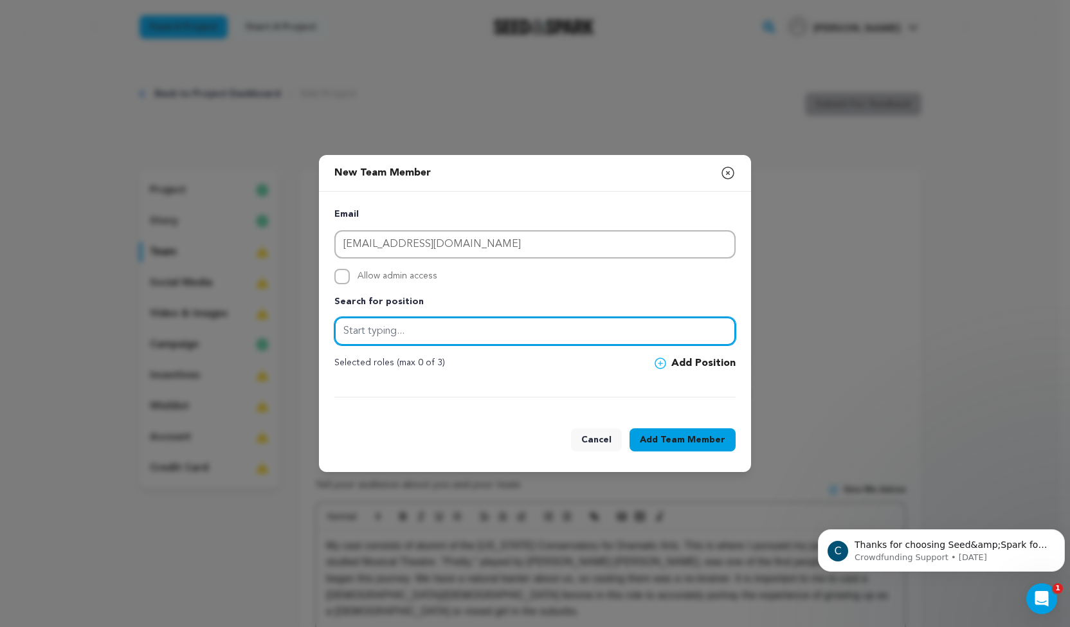
click at [348, 331] on input "text" at bounding box center [534, 331] width 401 height 28
type input "Actor"
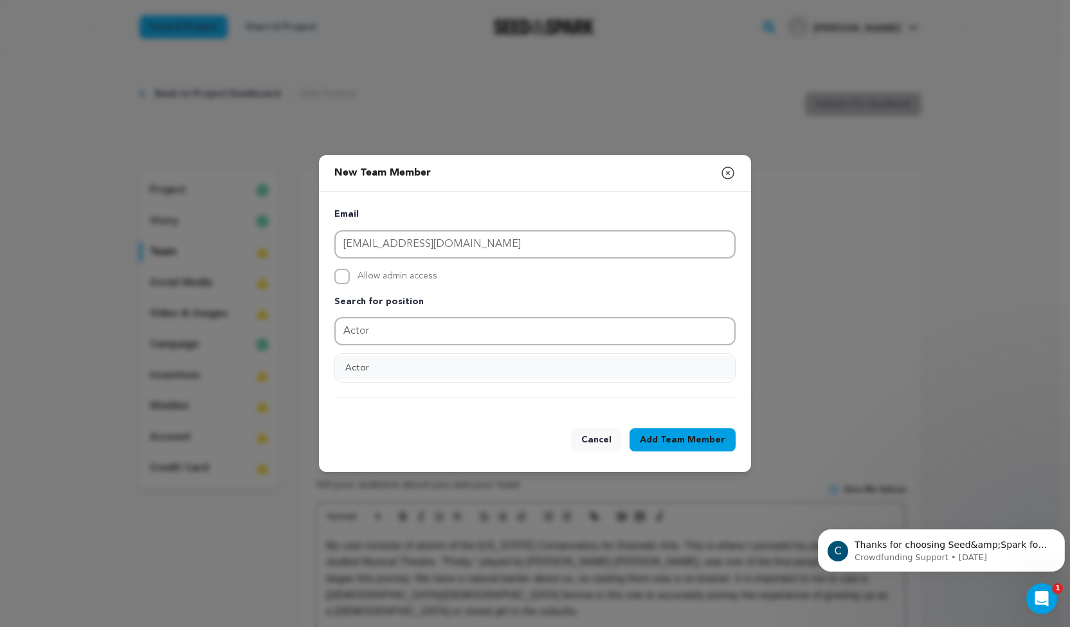
click at [541, 368] on button "Actor" at bounding box center [535, 367] width 400 height 23
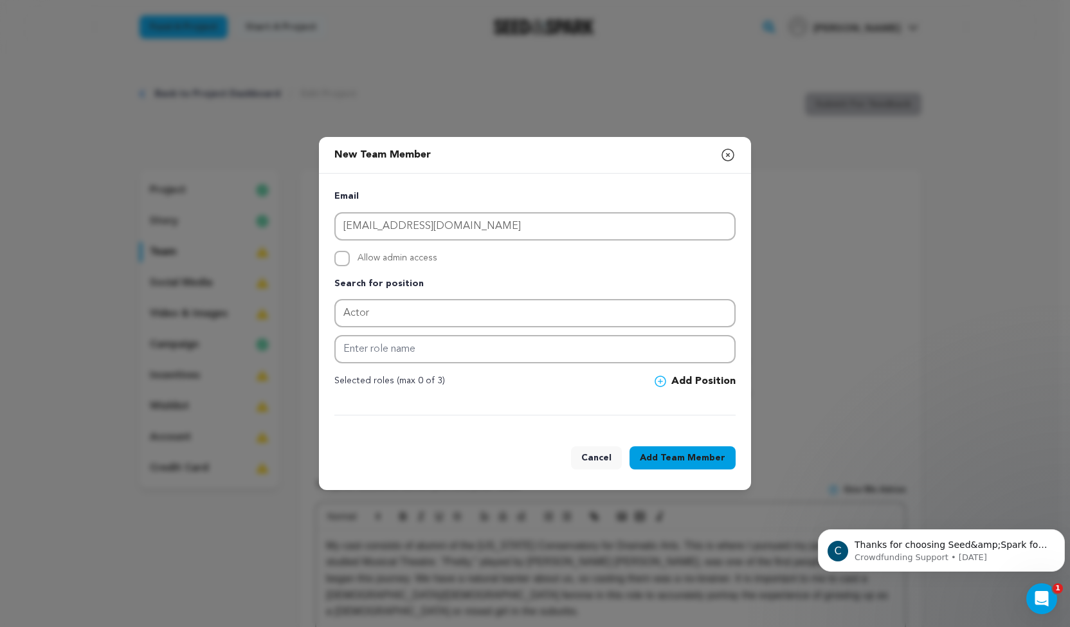
click at [382, 332] on div "Search for position Actor" at bounding box center [534, 319] width 401 height 87
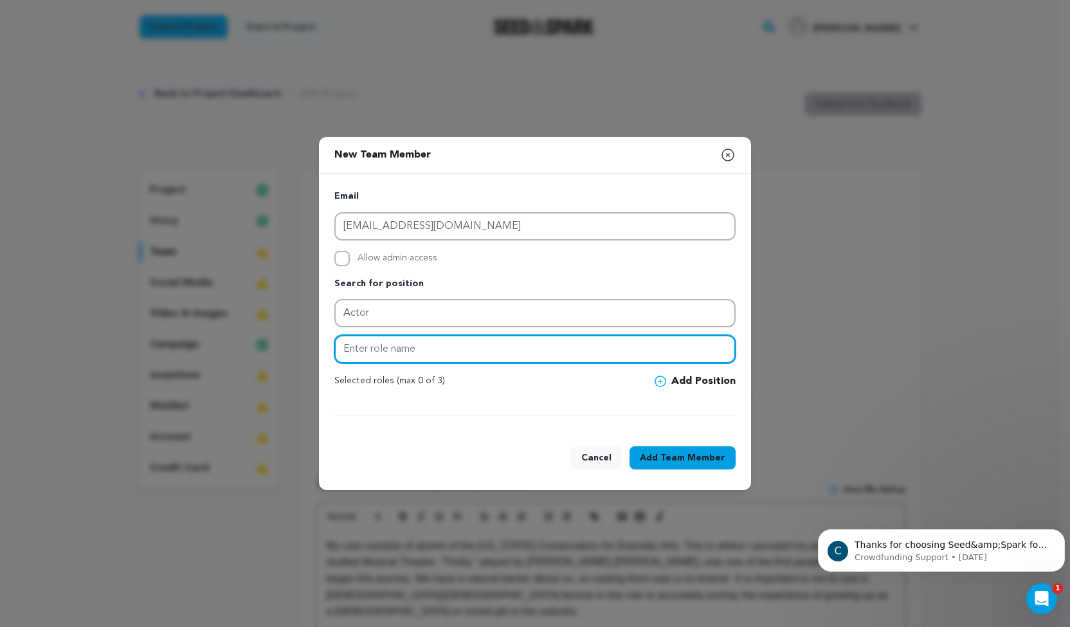
click at [379, 341] on input "text" at bounding box center [534, 349] width 401 height 28
type input "Pretty"
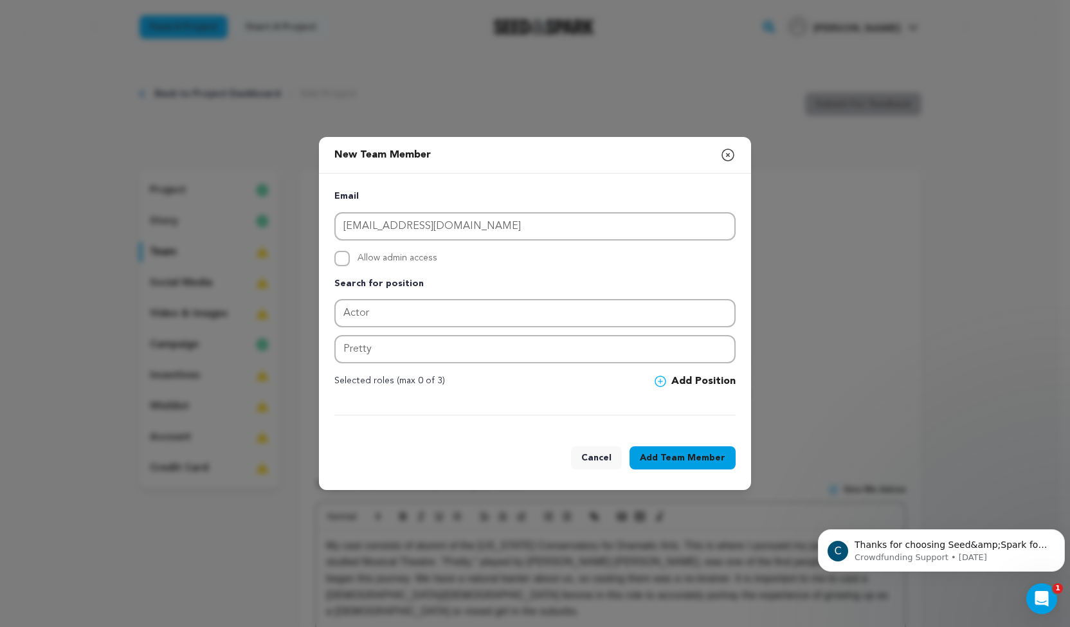
click at [653, 456] on button "Add Team Member" at bounding box center [682, 457] width 106 height 23
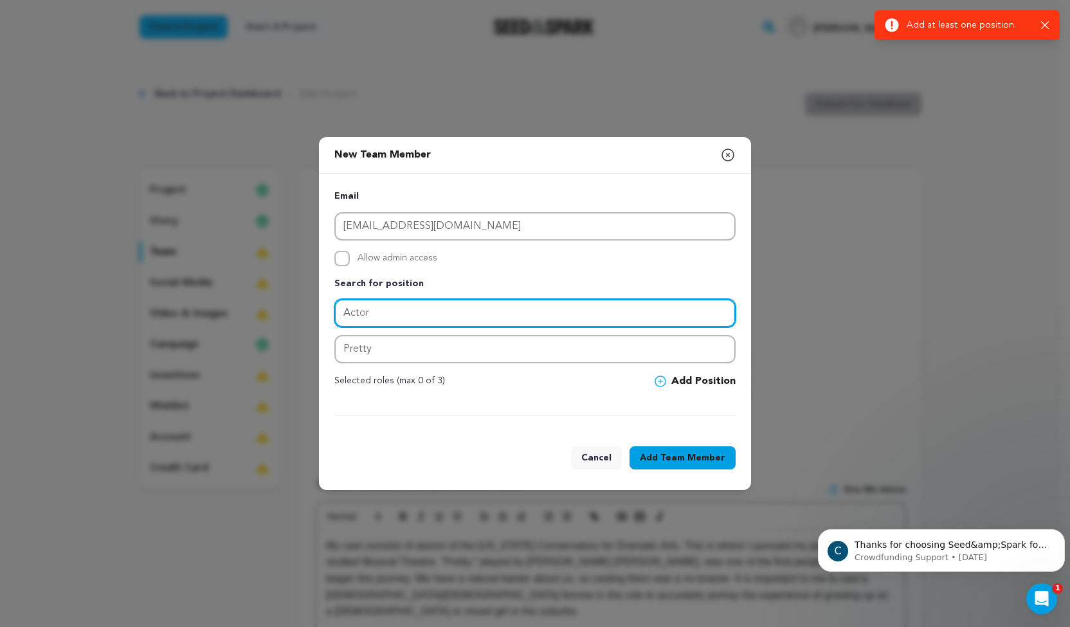
click at [514, 311] on input "Actor" at bounding box center [534, 313] width 401 height 28
type input "Actor"
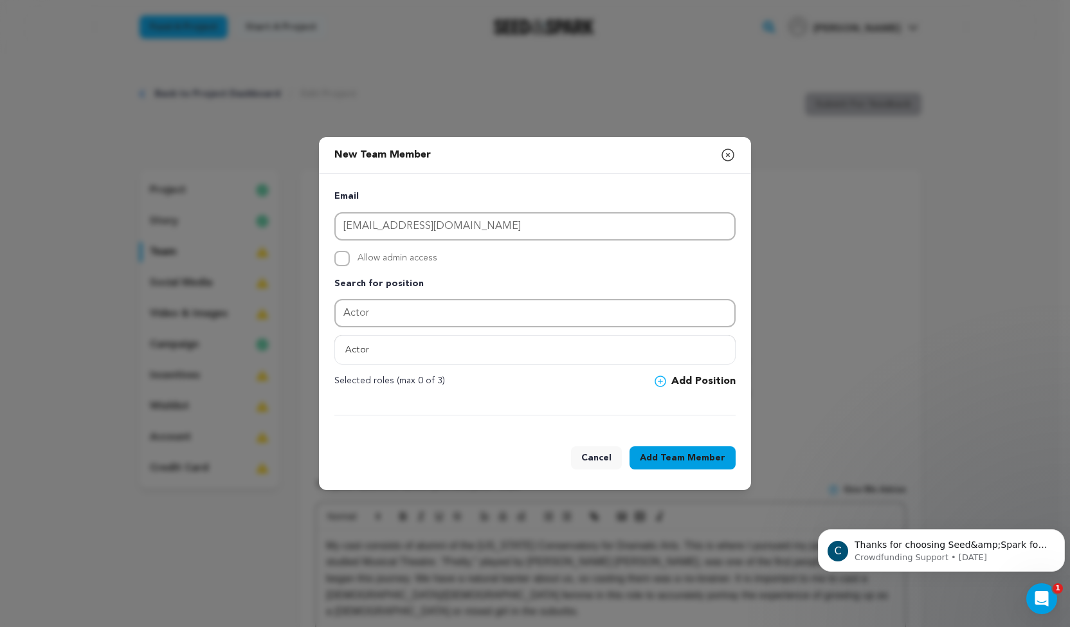
click at [672, 381] on button "Add Position" at bounding box center [694, 381] width 81 height 15
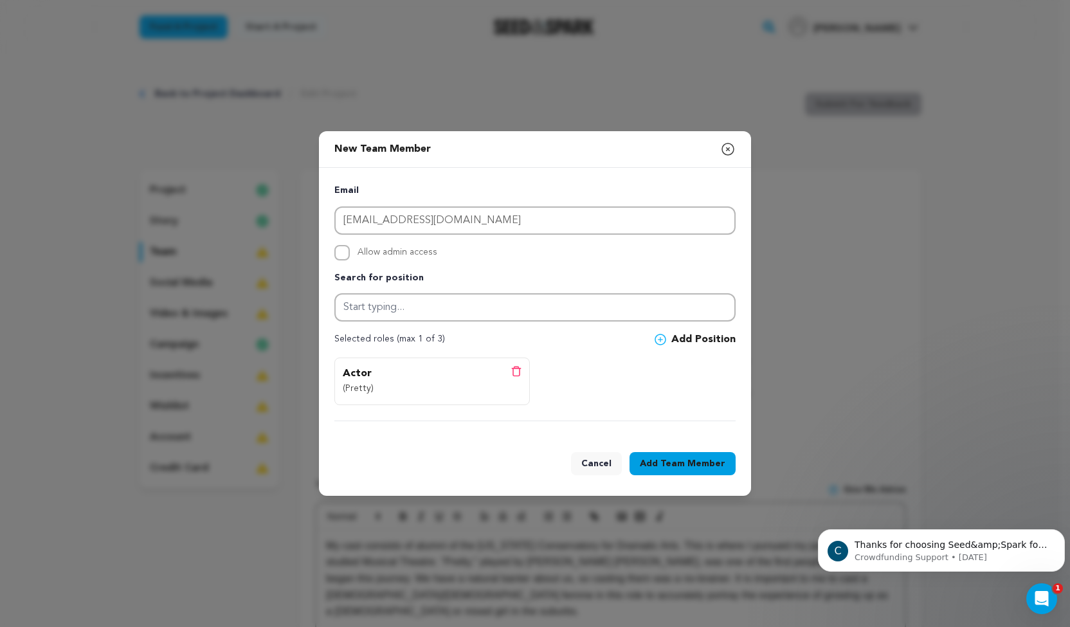
click at [652, 460] on button "Add Team Member" at bounding box center [682, 463] width 106 height 23
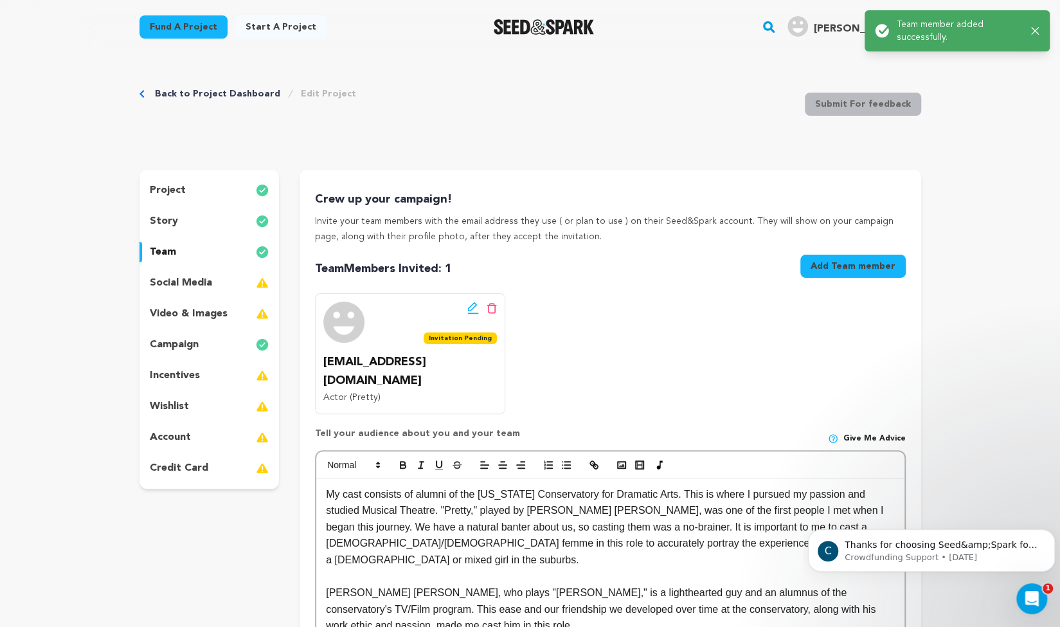
click at [837, 272] on button "Add Team member" at bounding box center [852, 266] width 105 height 23
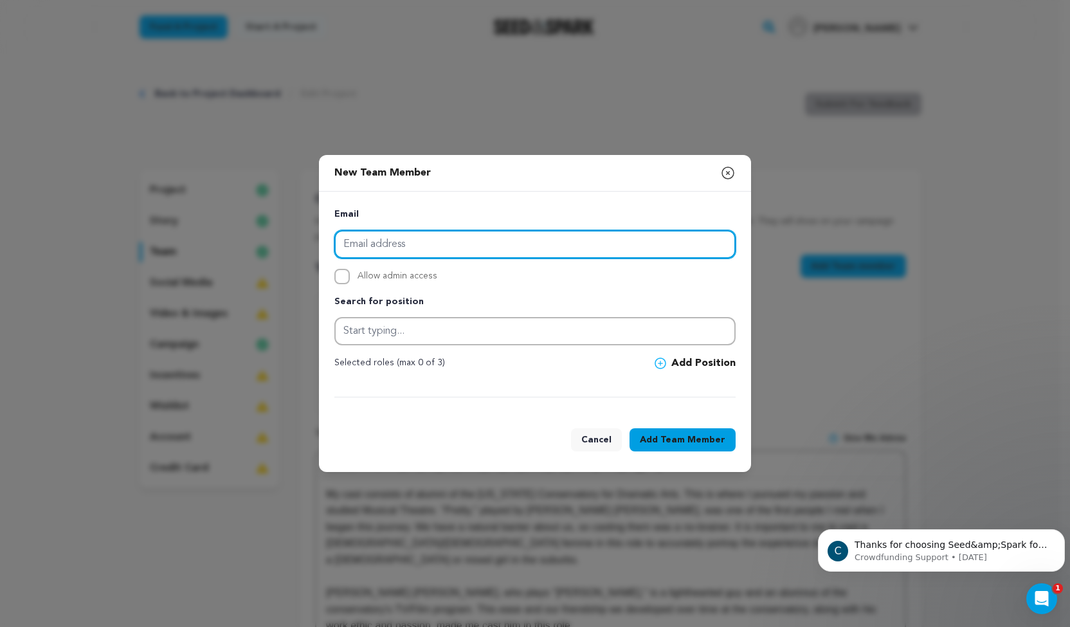
click at [441, 248] on input "email" at bounding box center [534, 244] width 401 height 28
type input "Kmcjackson33@gmail.com"
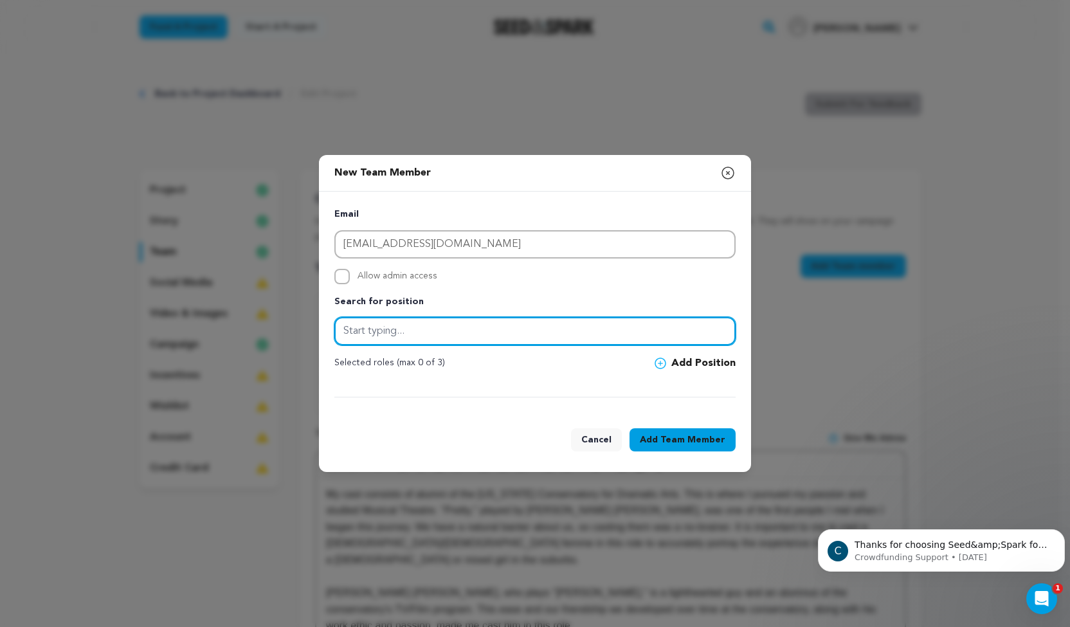
click at [373, 336] on input "text" at bounding box center [534, 331] width 401 height 28
type input "Actor"
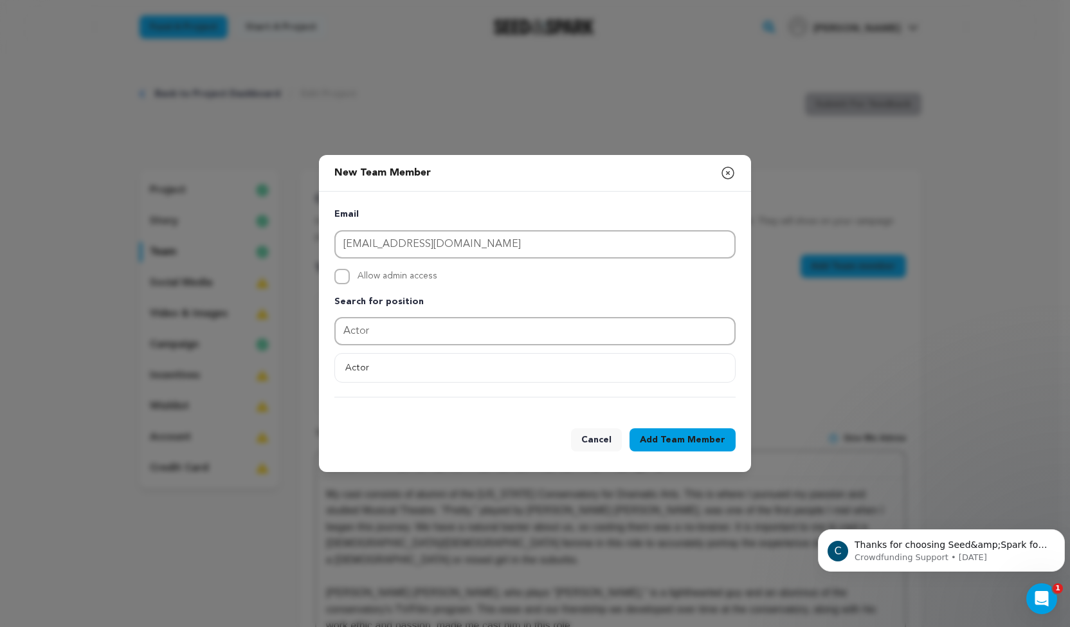
click at [667, 368] on button "Actor" at bounding box center [535, 367] width 400 height 23
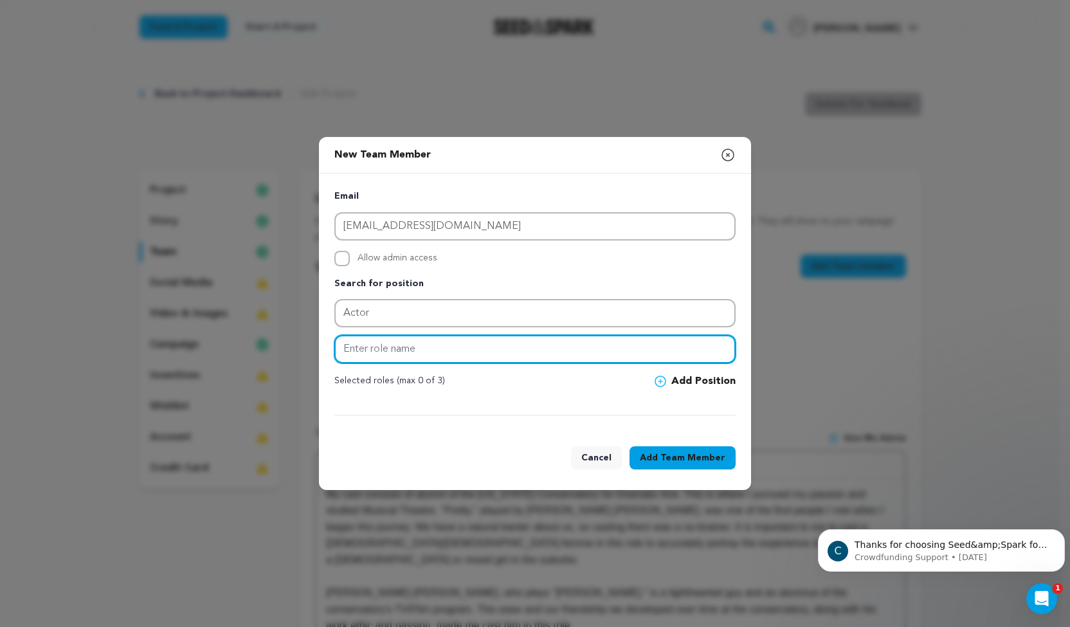
click at [476, 354] on input "text" at bounding box center [534, 349] width 401 height 28
type input "Sean"
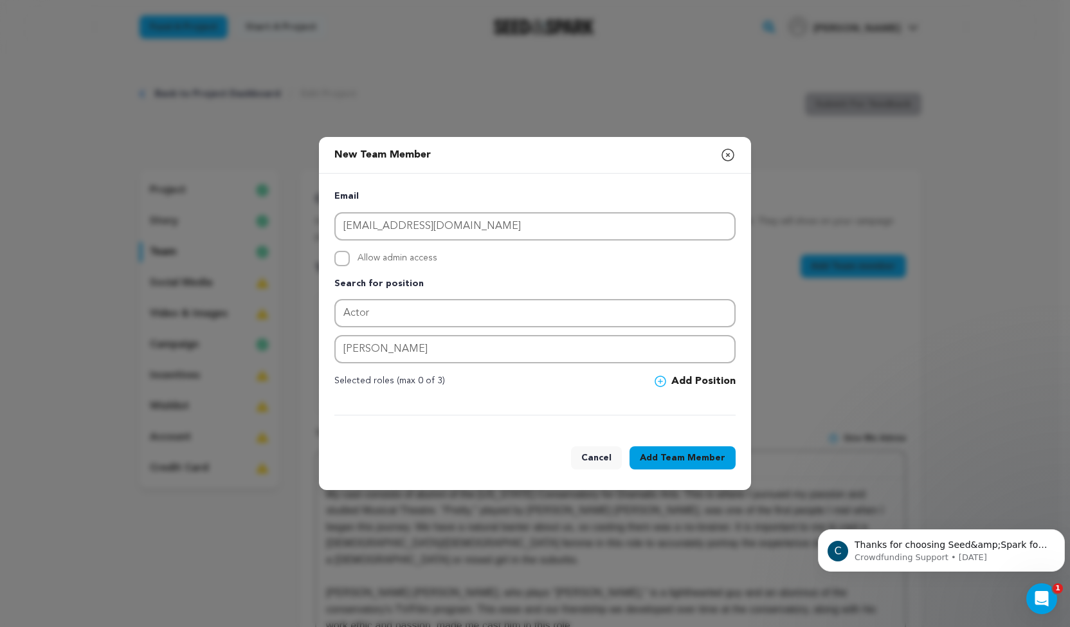
click at [671, 382] on span at bounding box center [662, 381] width 17 height 12
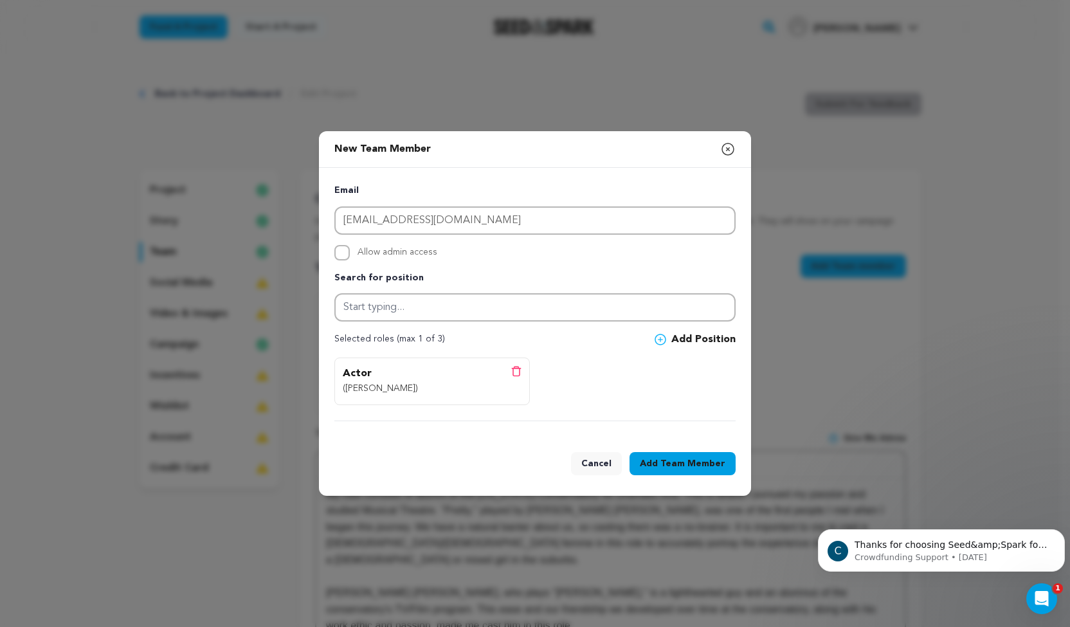
click at [678, 465] on span "Team Member" at bounding box center [692, 463] width 65 height 13
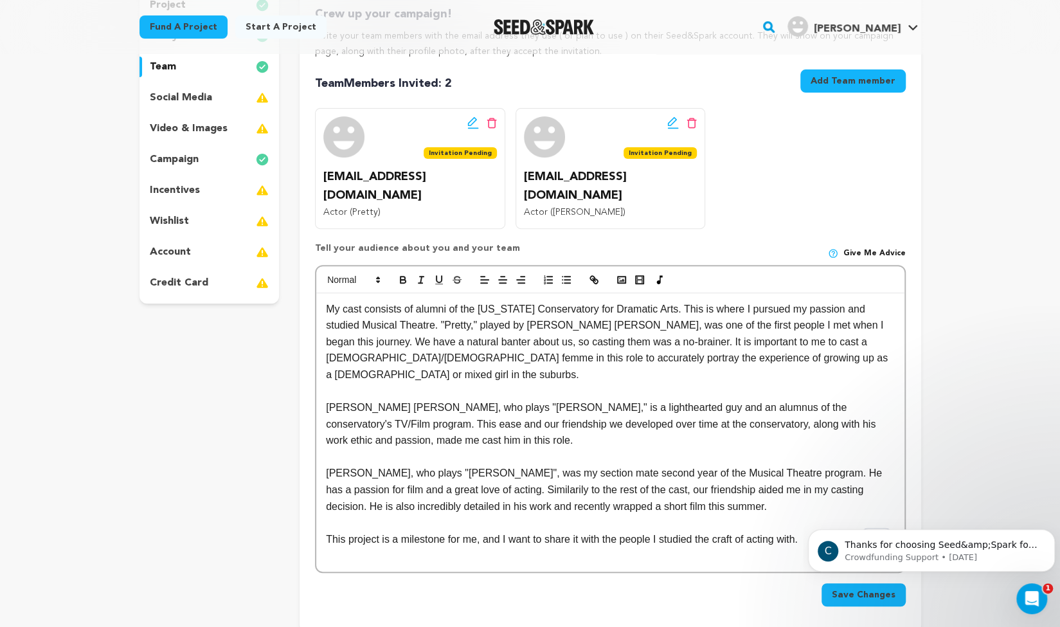
scroll to position [248, 0]
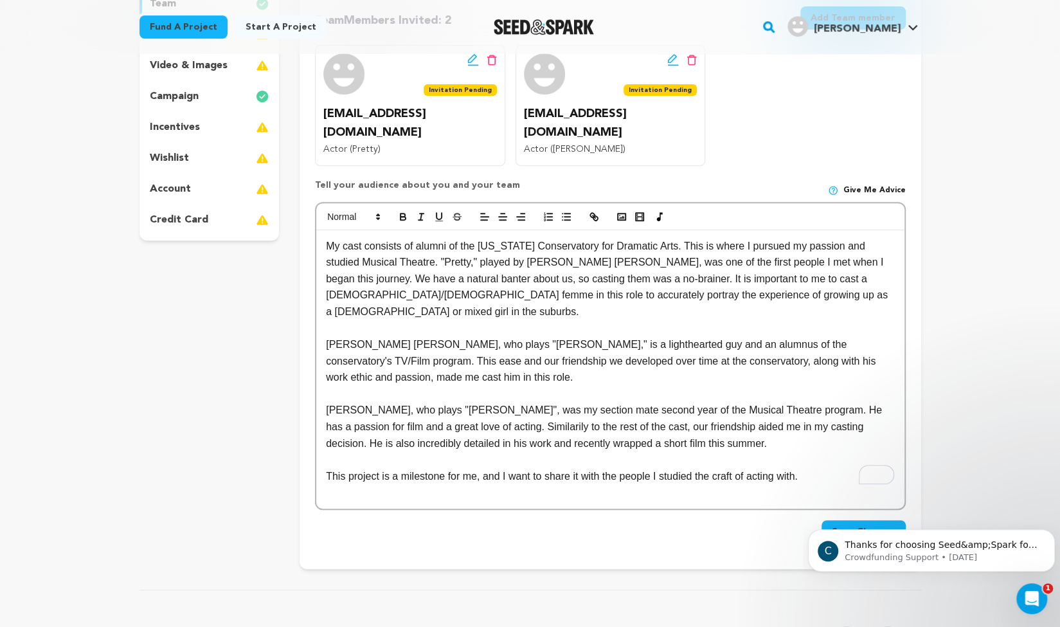
click at [836, 520] on button "Save Changes" at bounding box center [864, 531] width 84 height 23
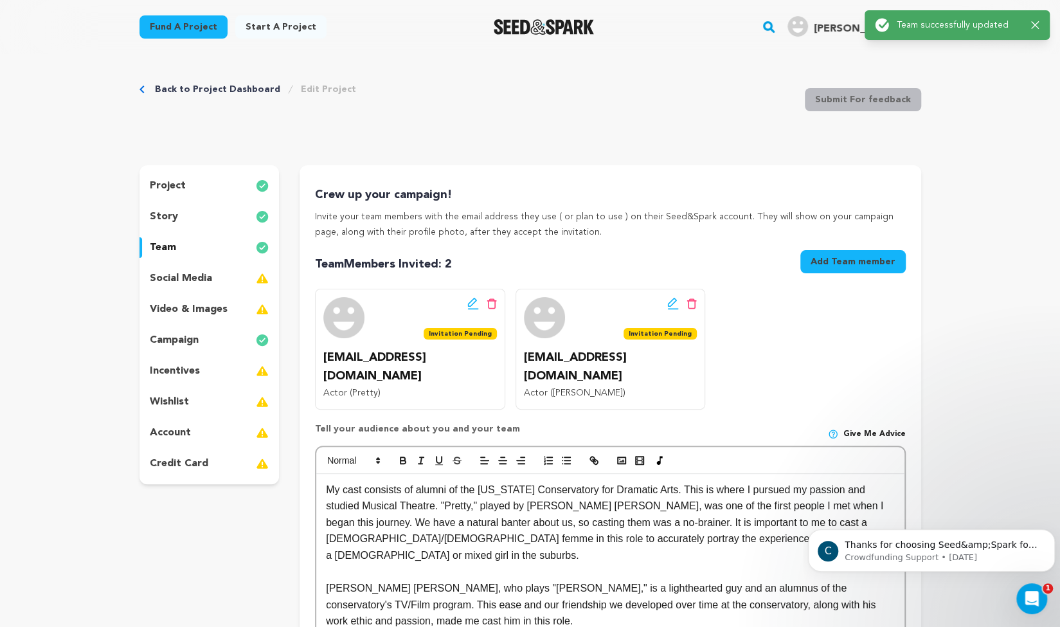
scroll to position [0, 0]
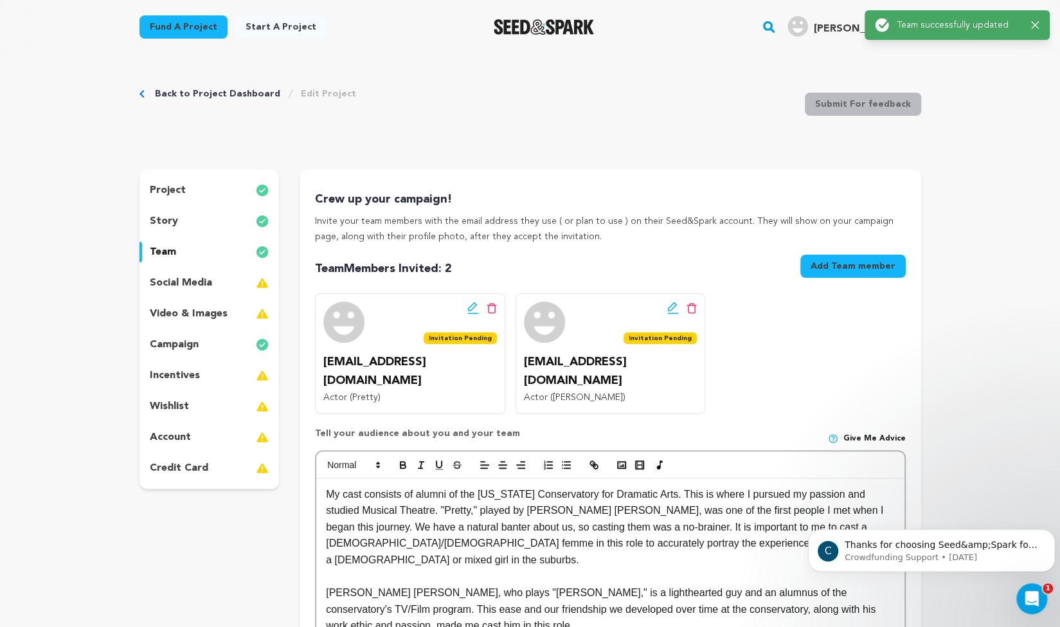
click at [163, 282] on p "social media" at bounding box center [181, 282] width 62 height 15
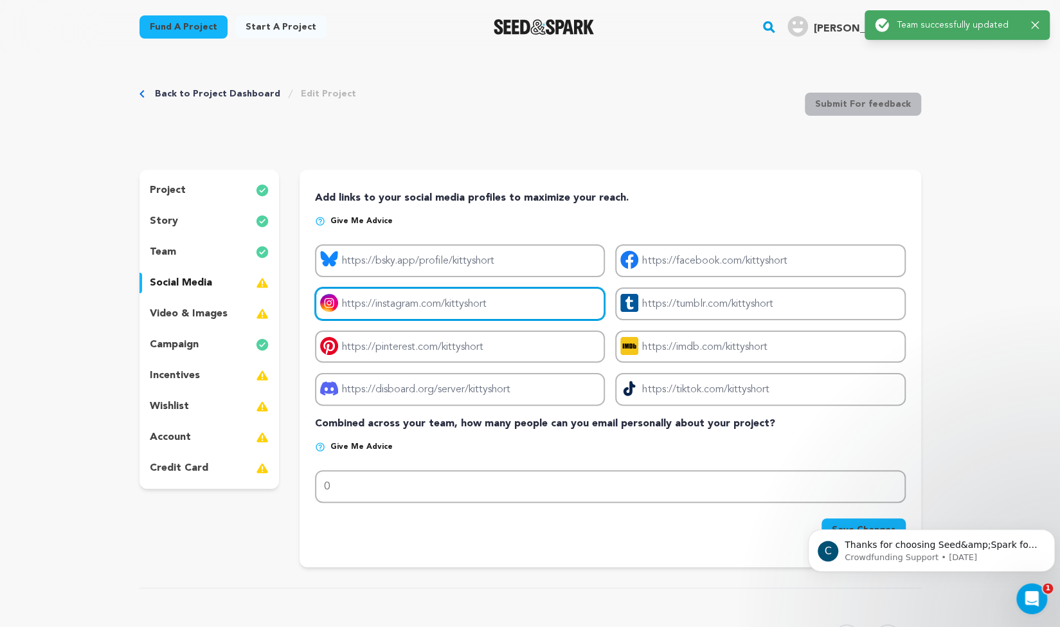
click at [544, 305] on input "Project instagram link" at bounding box center [460, 303] width 290 height 33
drag, startPoint x: 525, startPoint y: 304, endPoint x: 420, endPoint y: 314, distance: 104.6
click at [420, 314] on input "Project instagram link" at bounding box center [460, 303] width 290 height 33
click at [447, 302] on input "Project instagram link" at bounding box center [460, 303] width 290 height 33
click at [449, 305] on input "Project instagram link" at bounding box center [460, 303] width 290 height 33
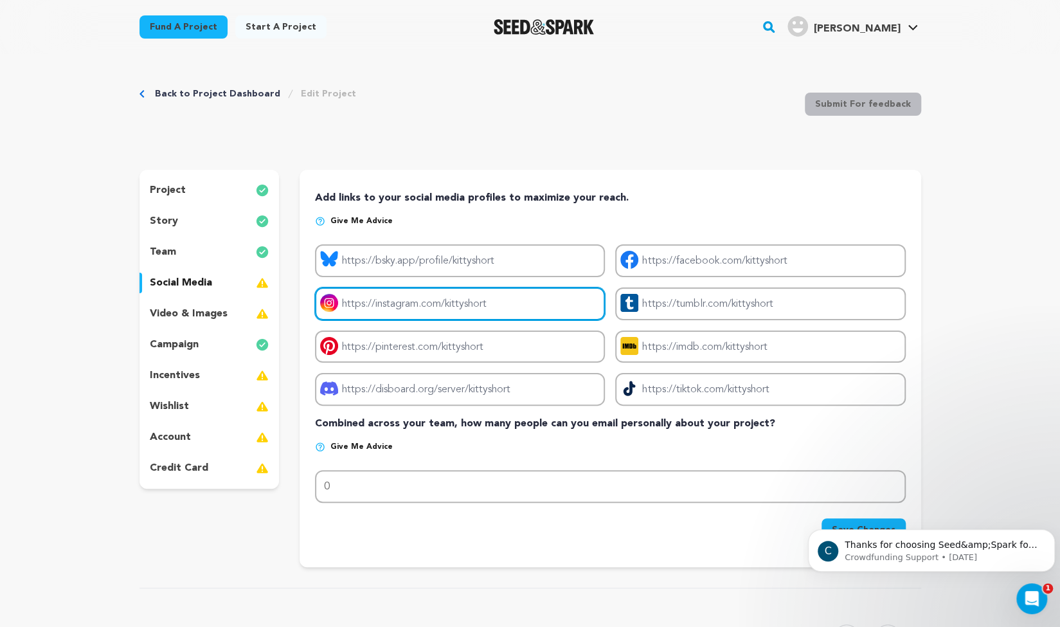
click at [446, 305] on input "Project instagram link" at bounding box center [460, 303] width 290 height 33
click at [450, 305] on input "Project instagram link" at bounding box center [460, 303] width 290 height 33
drag, startPoint x: 500, startPoint y: 309, endPoint x: 438, endPoint y: 309, distance: 61.1
click at [438, 309] on input "Project instagram link" at bounding box center [460, 303] width 290 height 33
drag, startPoint x: 505, startPoint y: 299, endPoint x: 368, endPoint y: 286, distance: 137.5
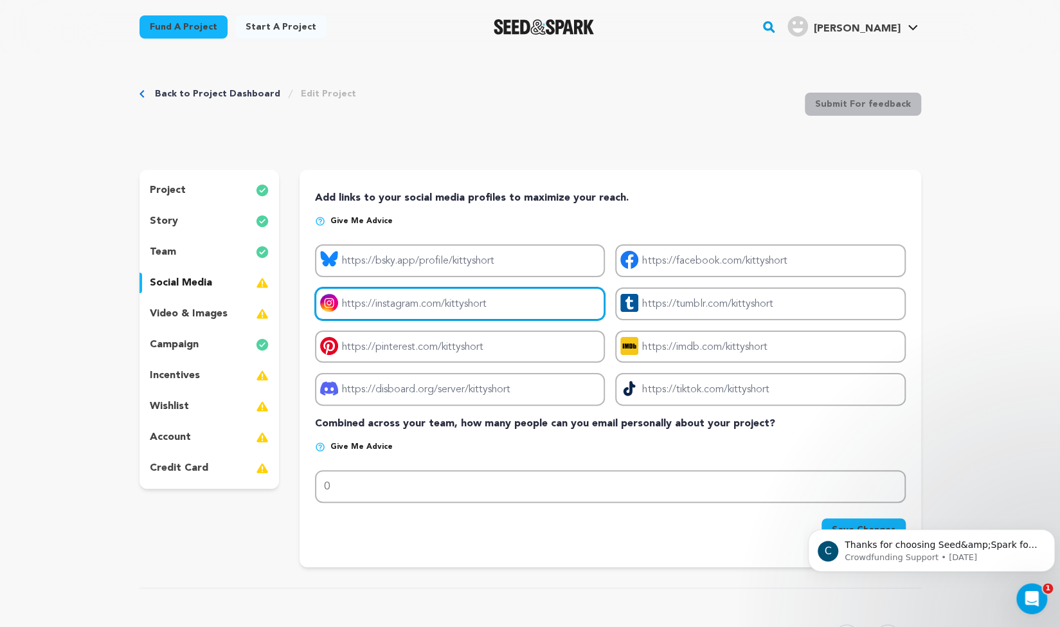
click at [368, 286] on div "Project bluesky link Project facebook link Project instagram link Project tumbl…" at bounding box center [610, 324] width 590 height 161
type input "https://_kittyshort"
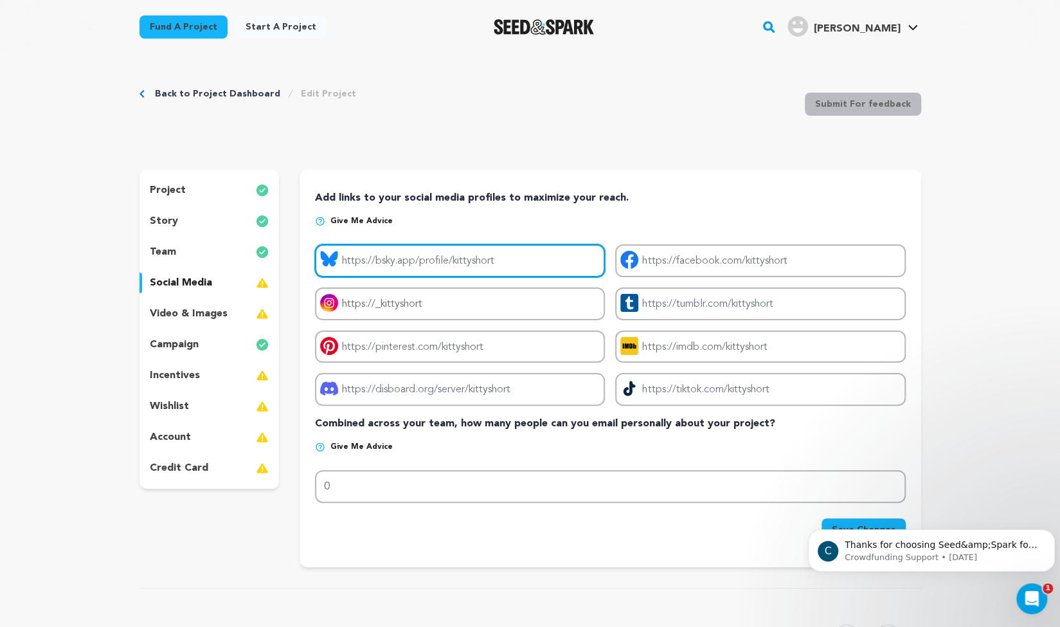
drag, startPoint x: 586, startPoint y: 261, endPoint x: 384, endPoint y: 272, distance: 202.8
click at [384, 272] on input "Project bluesky link" at bounding box center [460, 260] width 290 height 33
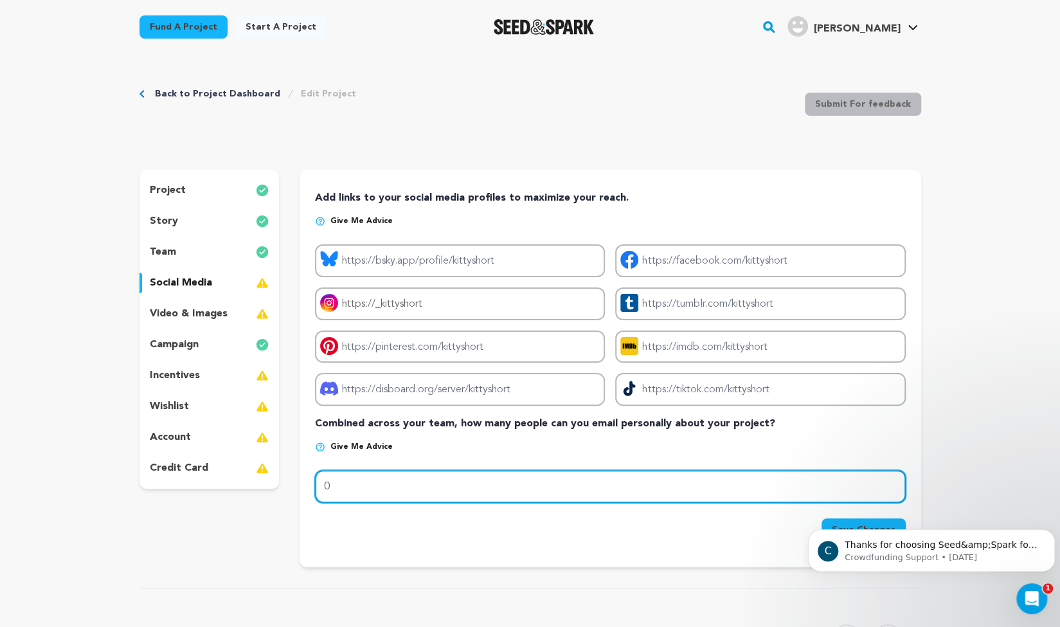
click at [567, 487] on input "0" at bounding box center [610, 486] width 590 height 33
type input "-3"
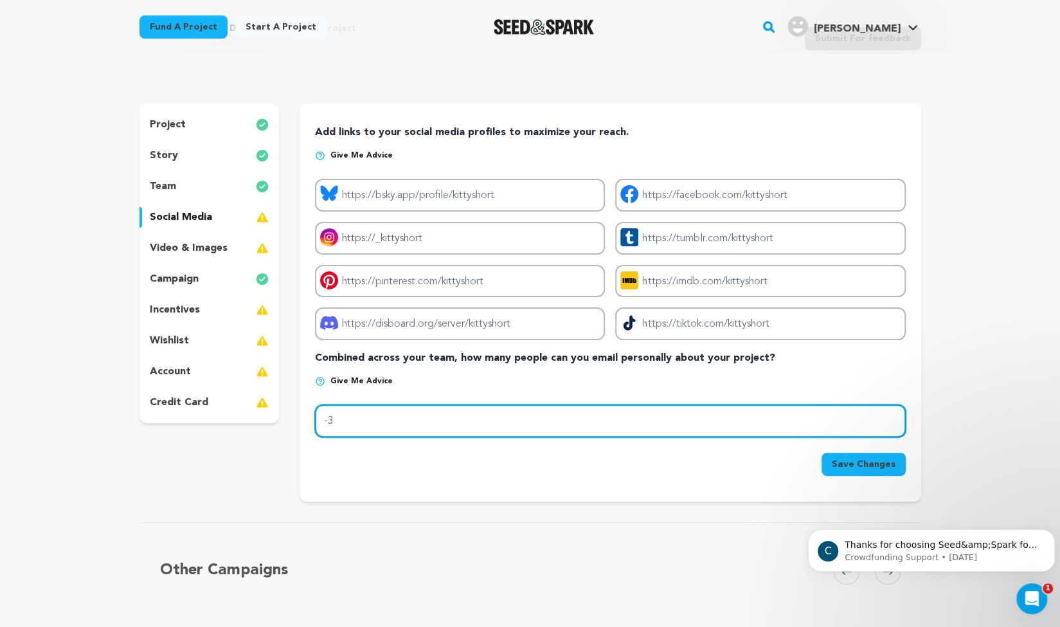
scroll to position [71, 0]
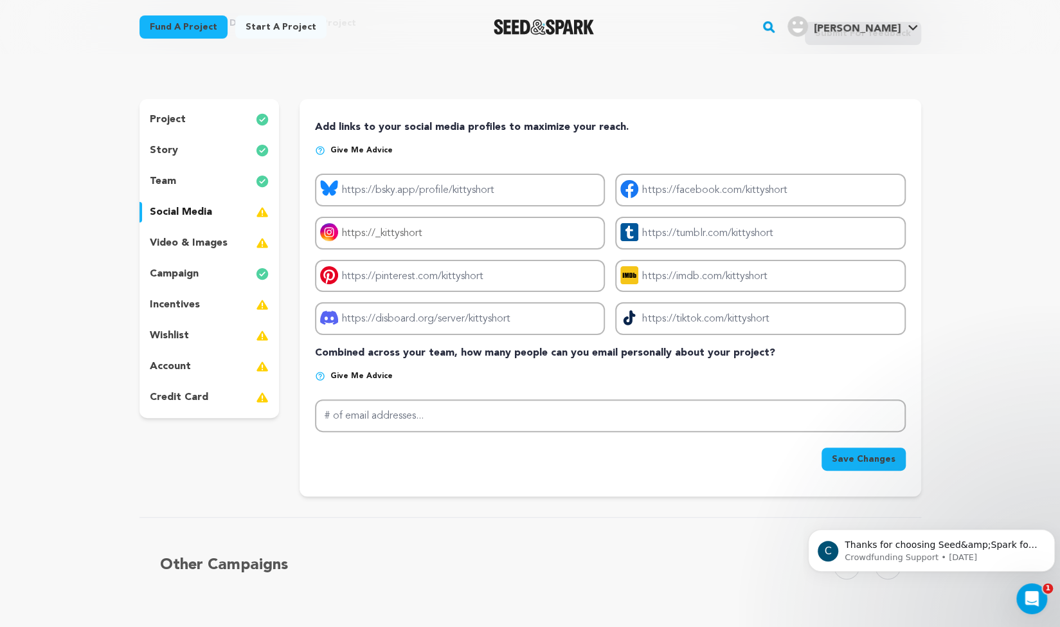
click at [855, 465] on span "Save Changes" at bounding box center [864, 459] width 64 height 13
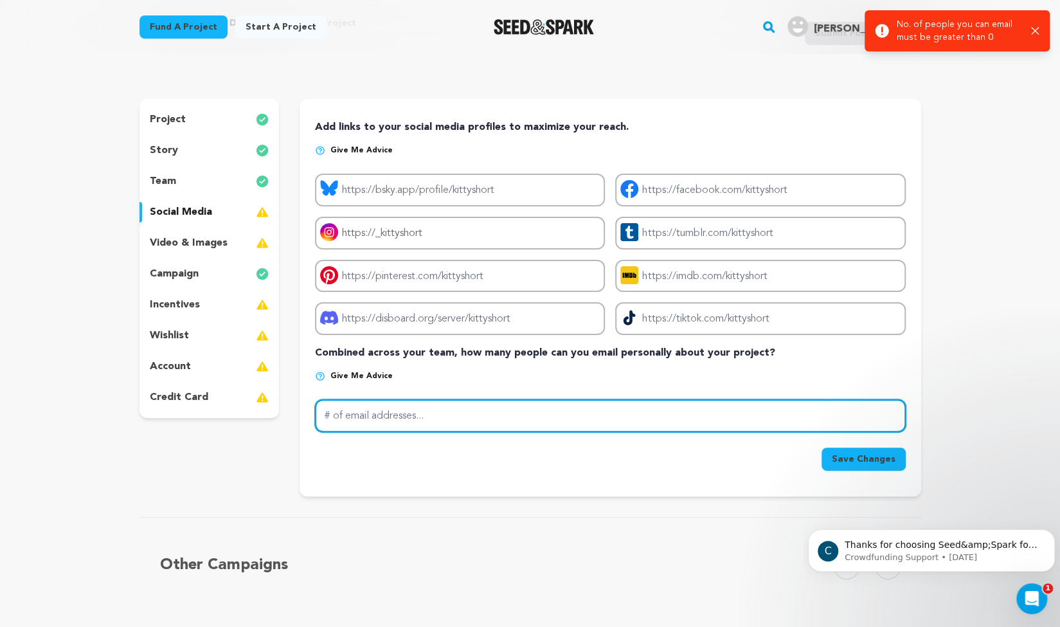
click at [409, 412] on input "# of email addresses..." at bounding box center [610, 415] width 590 height 33
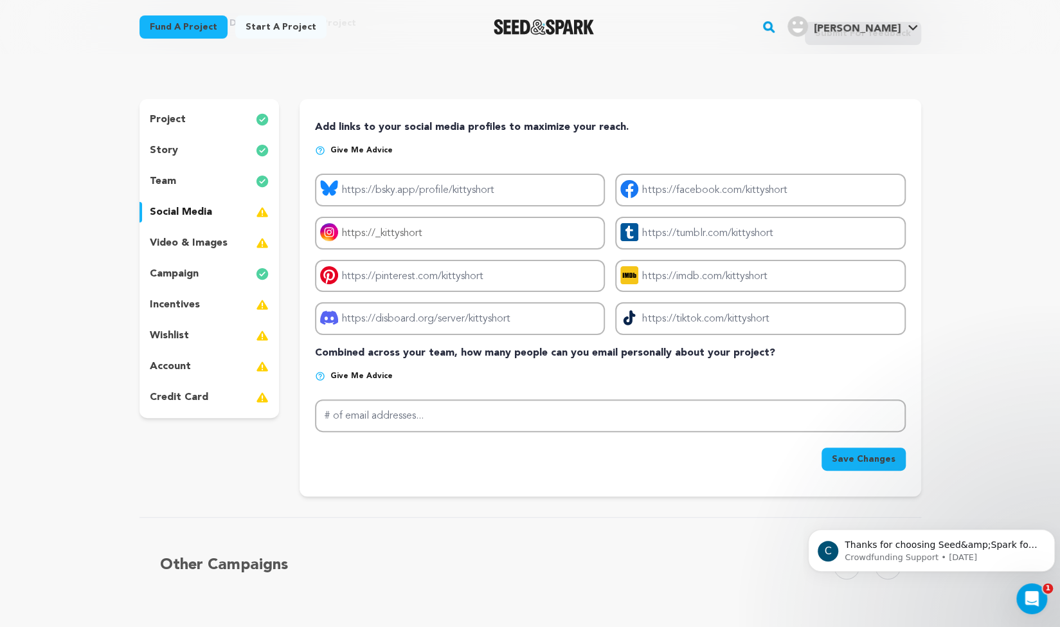
click at [162, 248] on p "video & images" at bounding box center [189, 242] width 78 height 15
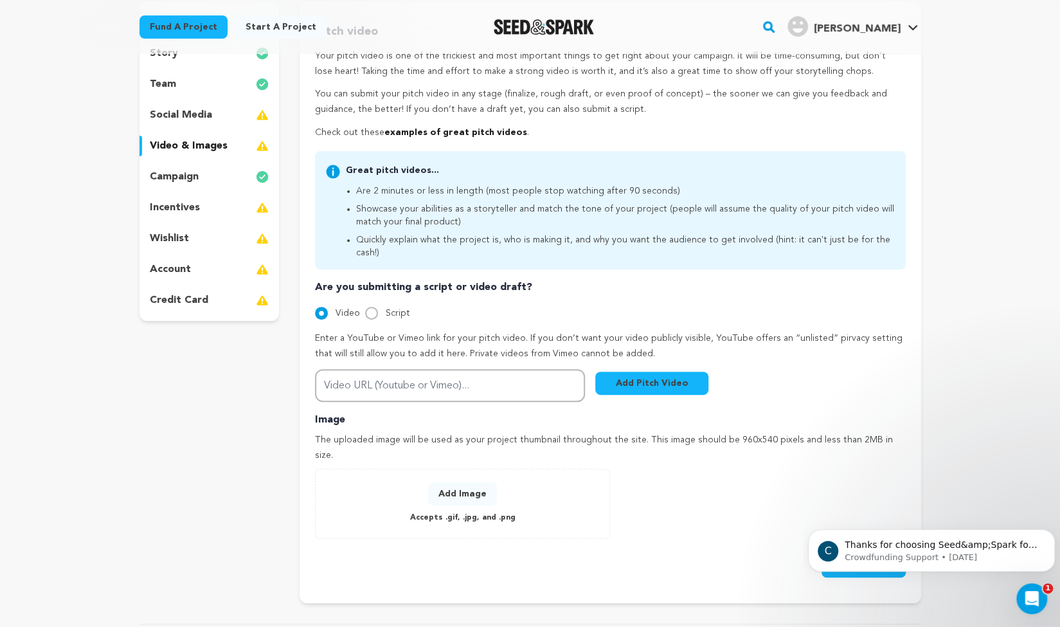
scroll to position [174, 0]
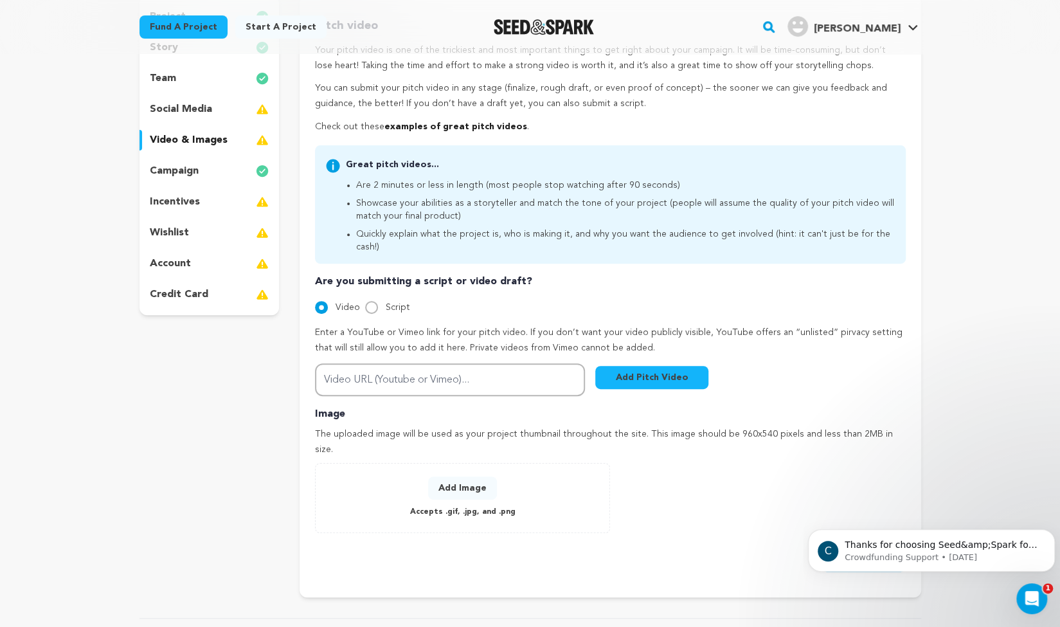
click at [462, 476] on button "Add Image" at bounding box center [462, 487] width 69 height 23
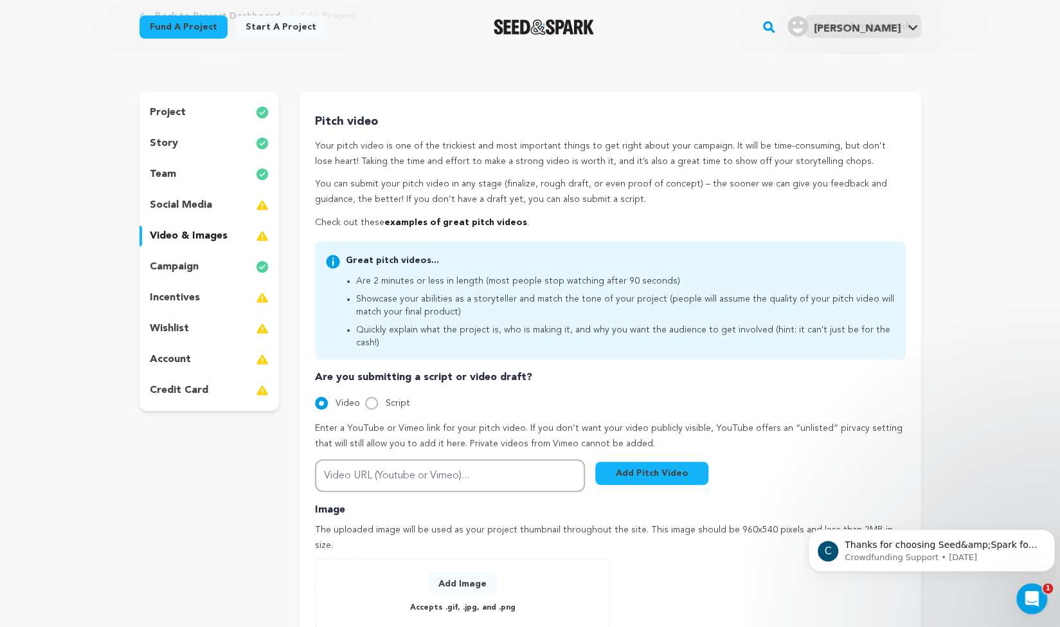
scroll to position [78, 0]
click at [175, 205] on p "social media" at bounding box center [181, 204] width 62 height 15
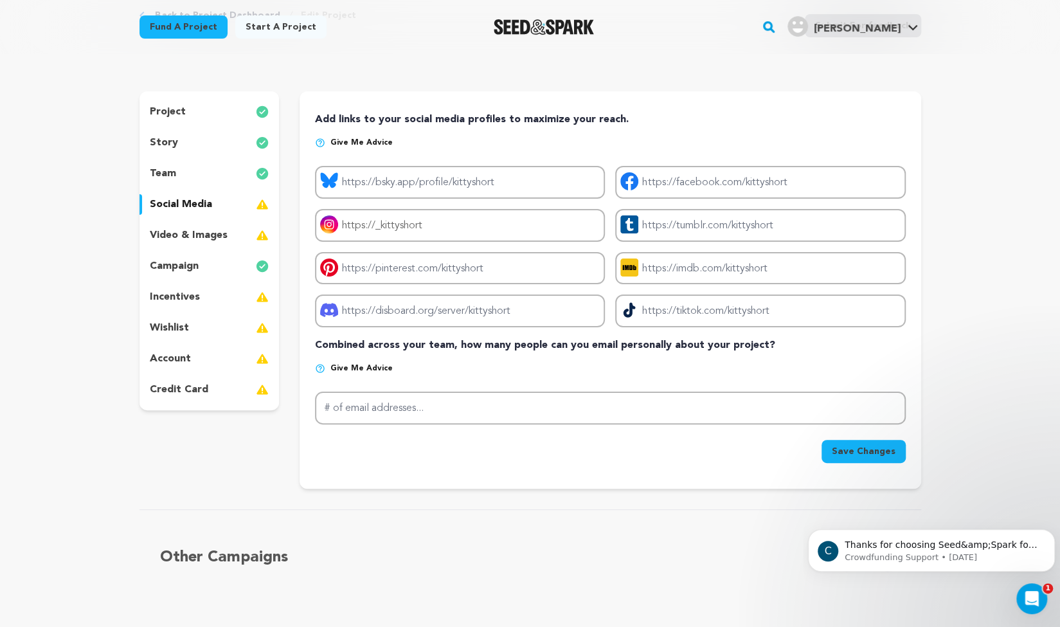
click at [212, 355] on div "account" at bounding box center [210, 358] width 140 height 21
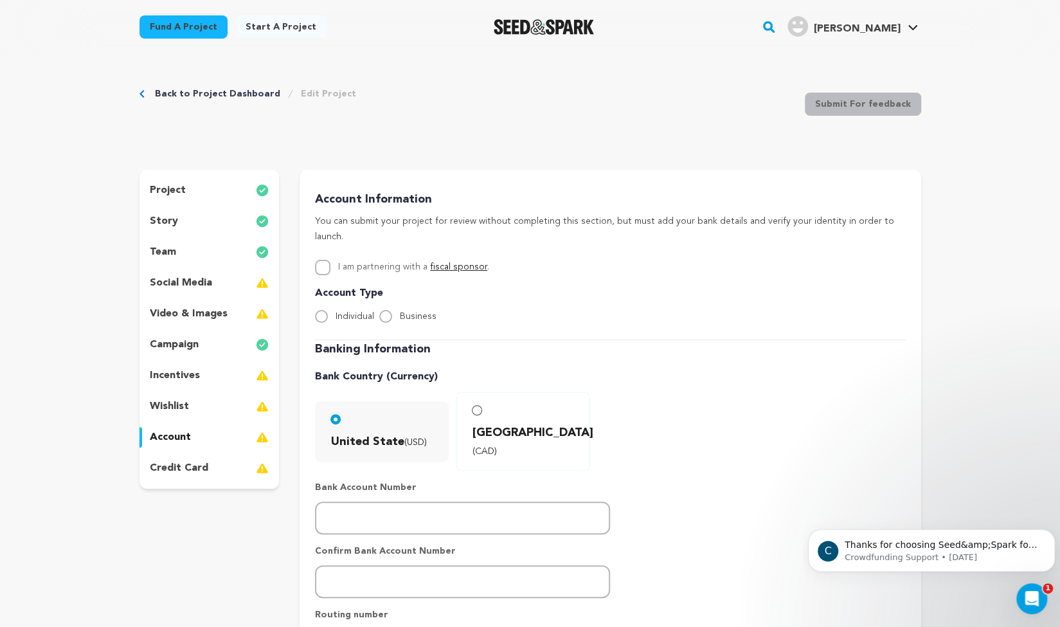
click at [161, 374] on p "incentives" at bounding box center [175, 375] width 50 height 15
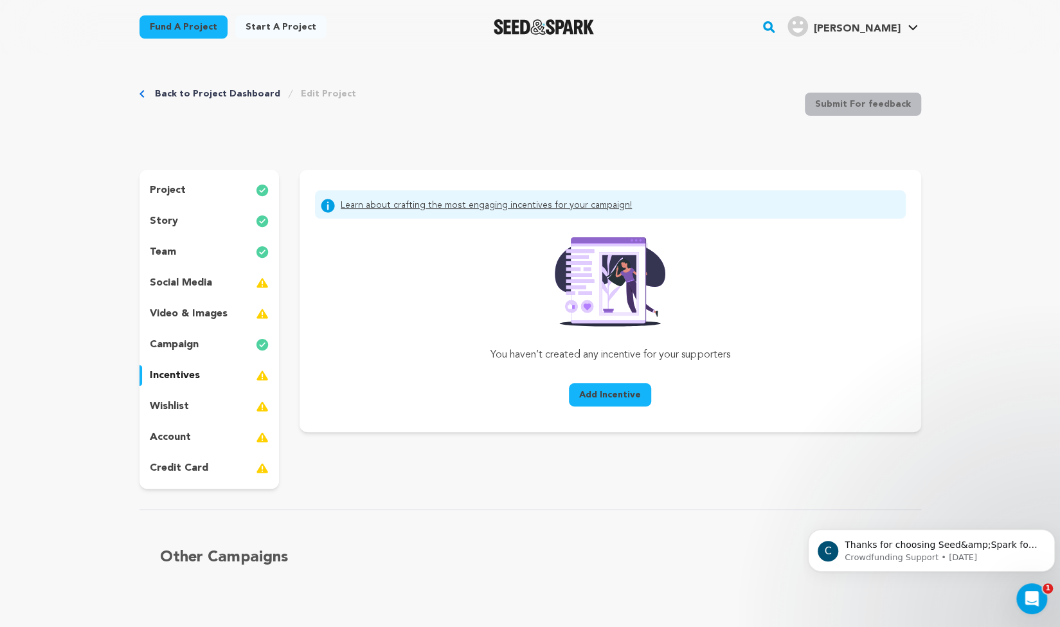
click at [629, 394] on span "Add Incentive" at bounding box center [610, 394] width 62 height 13
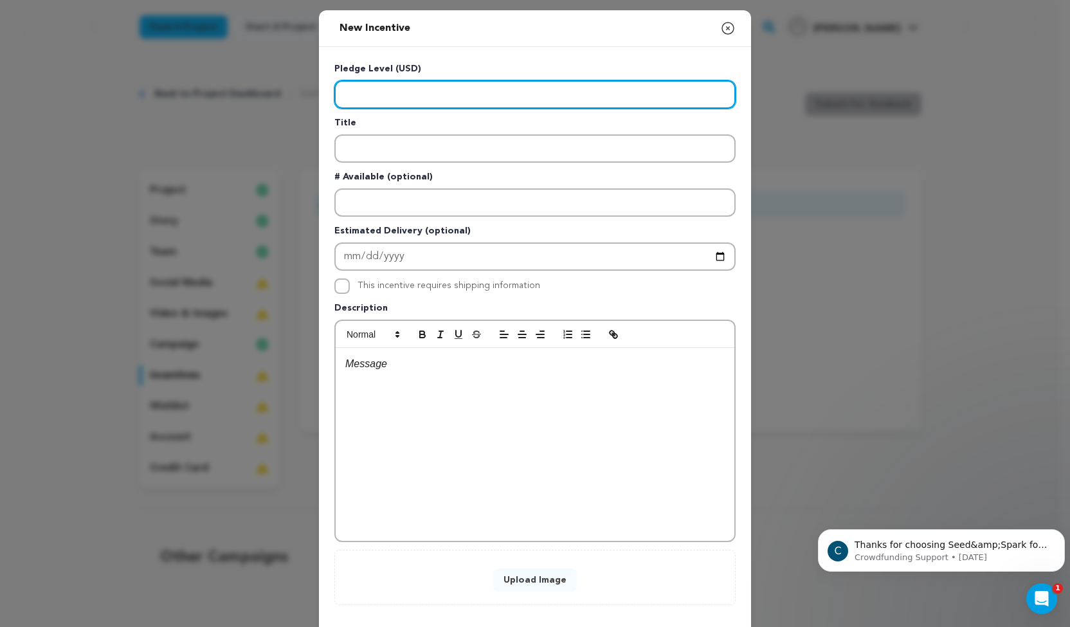
click at [514, 98] on input "Enter level" at bounding box center [534, 94] width 401 height 28
type input "10"
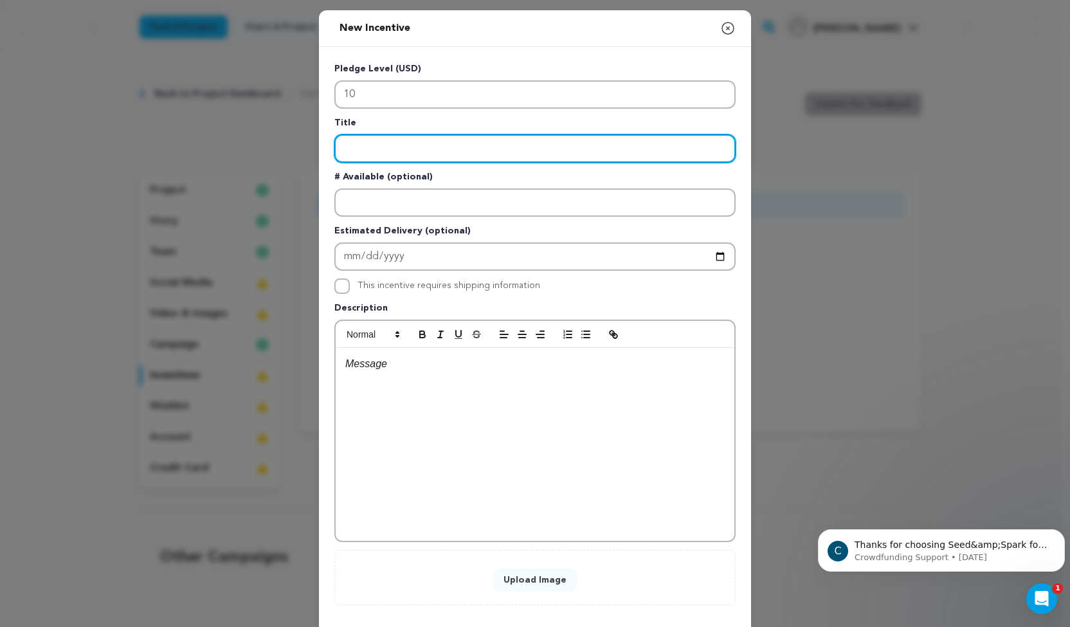
click at [420, 145] on input "Enter title" at bounding box center [534, 148] width 401 height 28
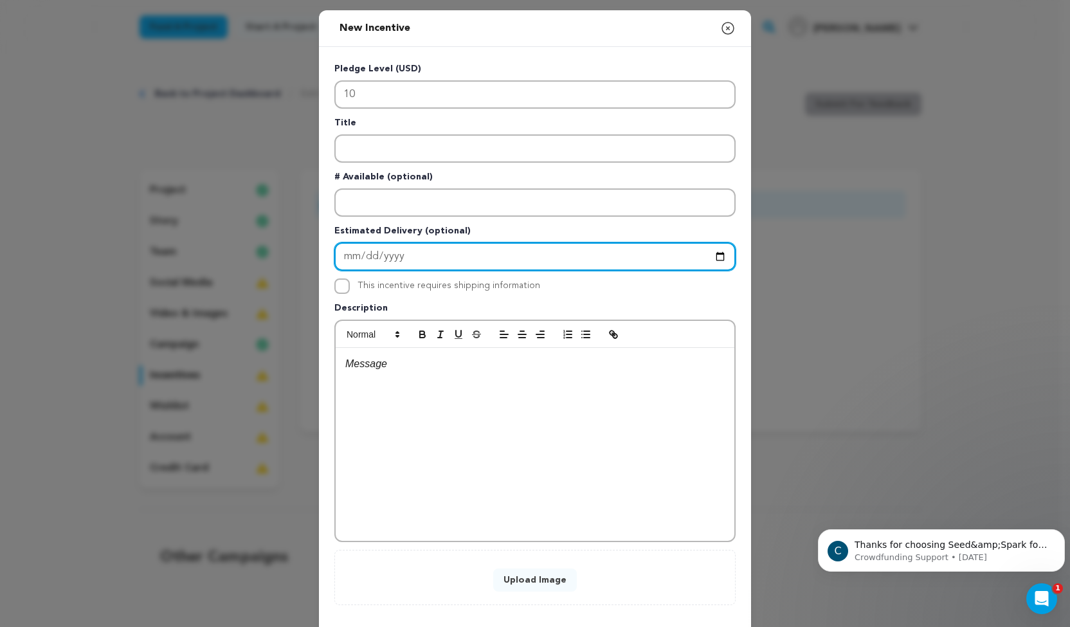
click at [379, 255] on input "Enter Estimated Delivery" at bounding box center [534, 256] width 401 height 28
click at [720, 251] on input "Enter Estimated Delivery" at bounding box center [534, 256] width 401 height 28
type input "[DATE]"
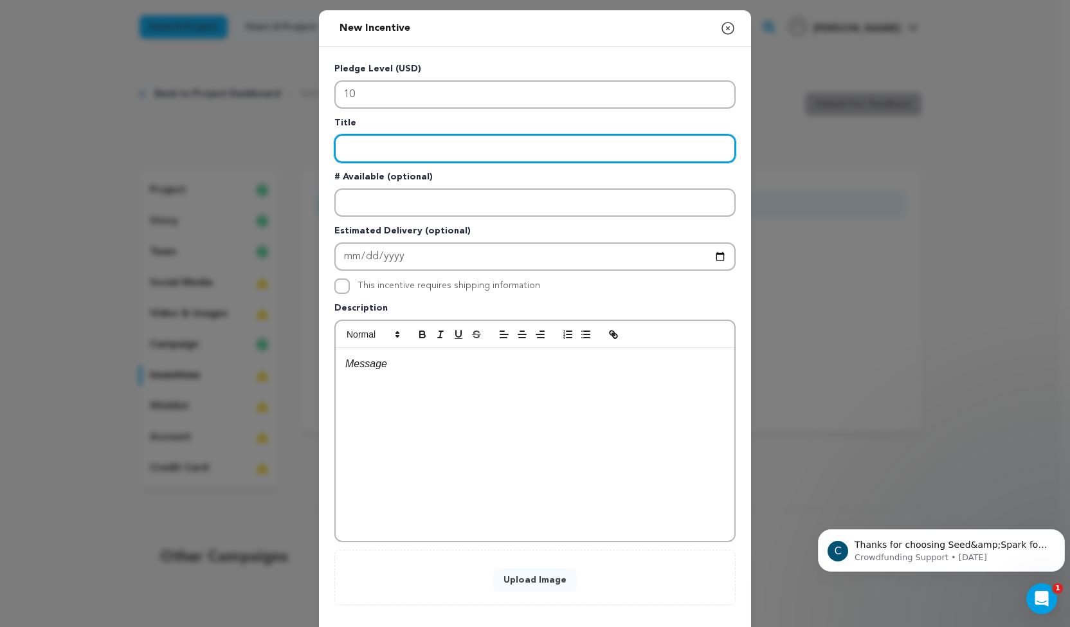
click at [381, 152] on input "Enter title" at bounding box center [534, 148] width 401 height 28
type input "Actor Resume Edit"
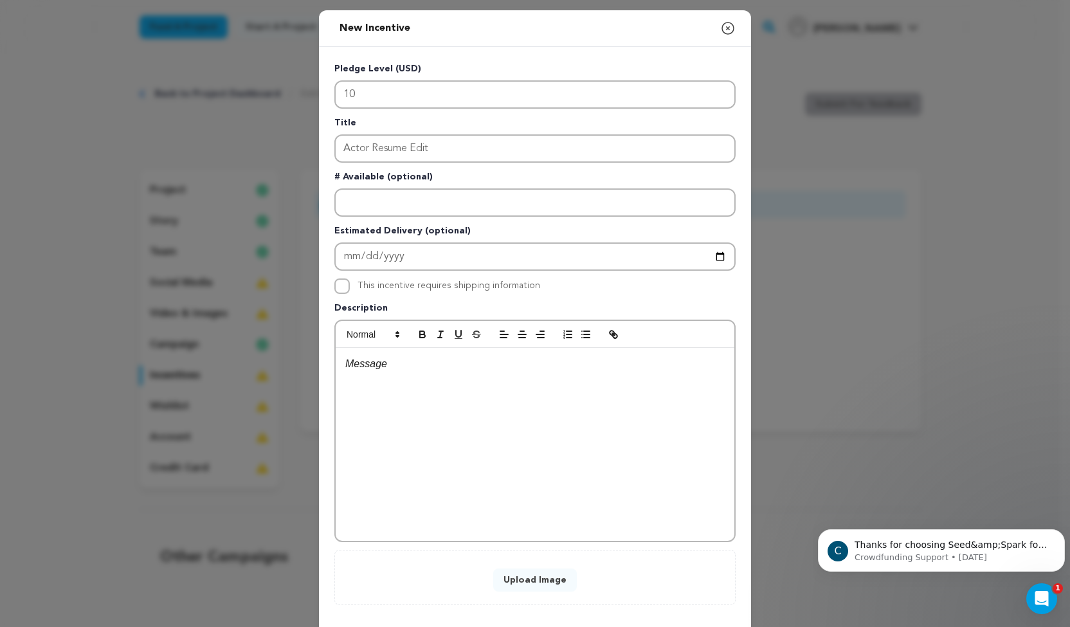
click at [387, 368] on p at bounding box center [534, 364] width 379 height 17
click at [460, 380] on p "As a recent graduate of an acting program, I can help others with the format an…" at bounding box center [534, 372] width 379 height 33
click at [507, 386] on p "As a recent graduate of an acting program, I can help others with the format an…" at bounding box center [534, 372] width 379 height 33
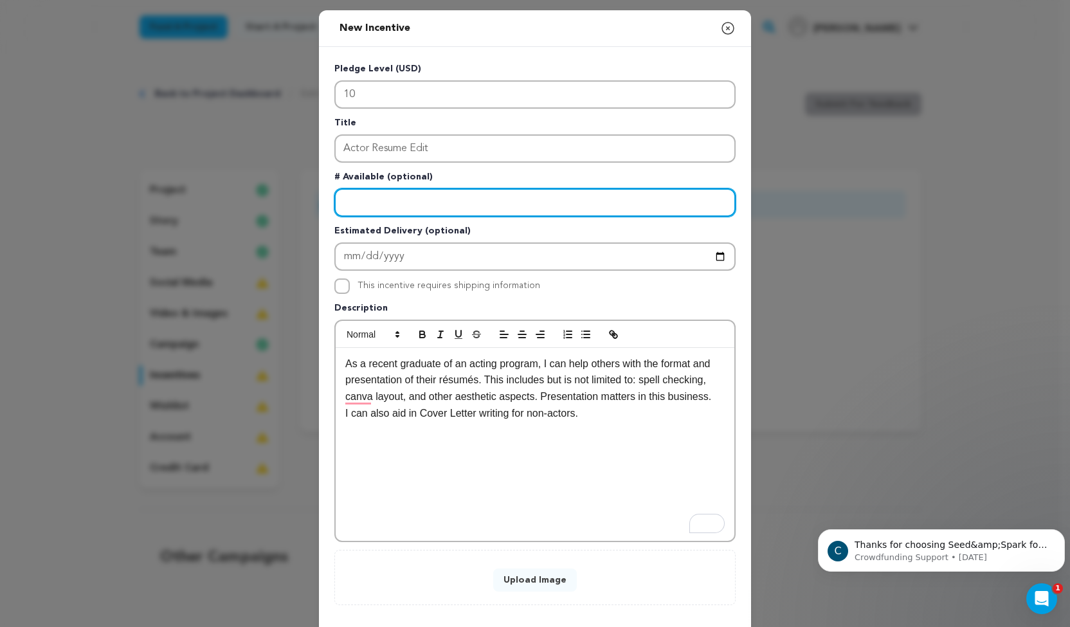
click at [370, 199] on input "Enter number available" at bounding box center [534, 202] width 401 height 28
type input "15"
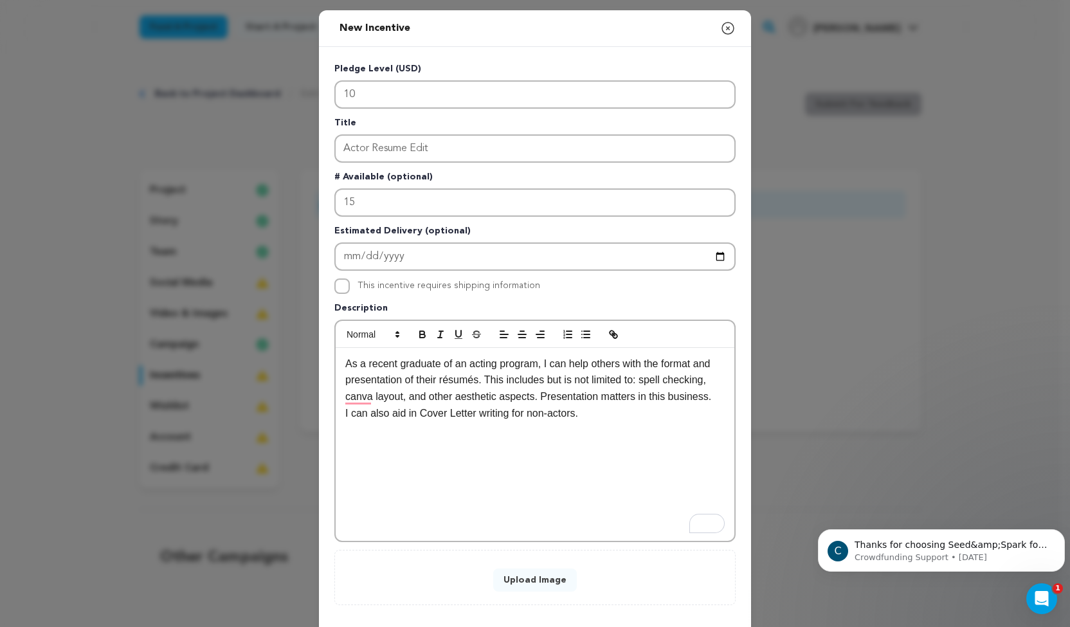
click at [512, 584] on button "Upload Image" at bounding box center [535, 579] width 84 height 23
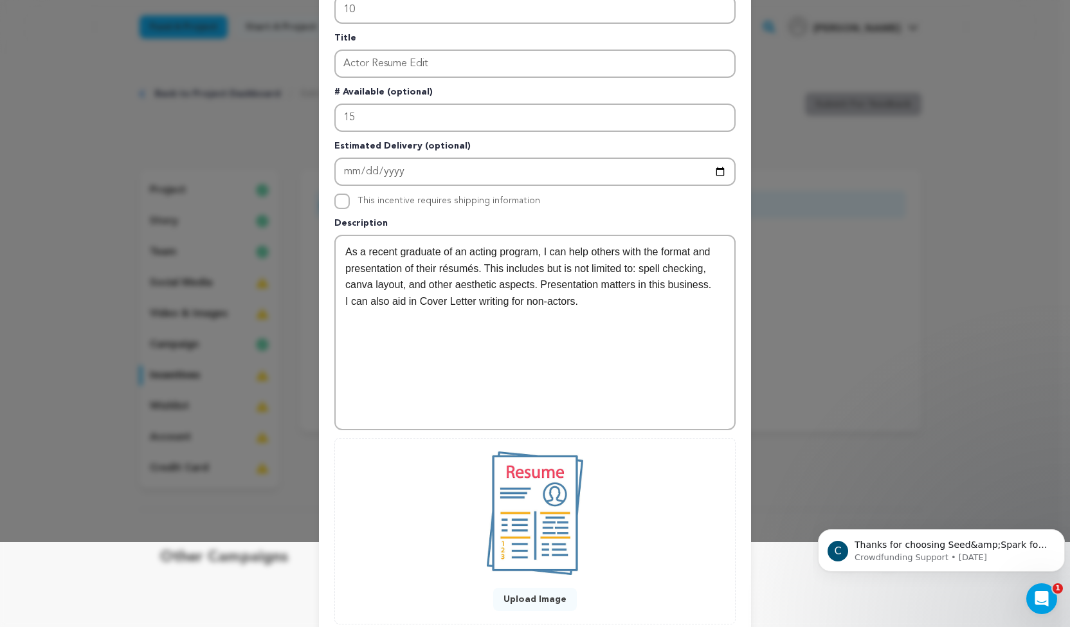
scroll to position [166, 0]
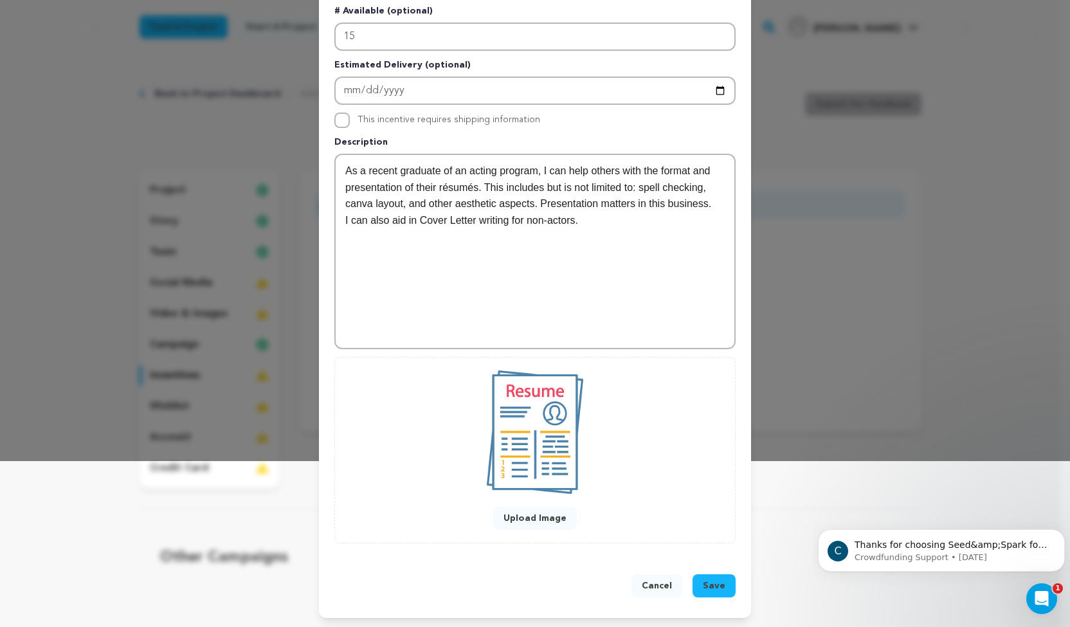
click at [703, 581] on span "Save" at bounding box center [714, 585] width 23 height 13
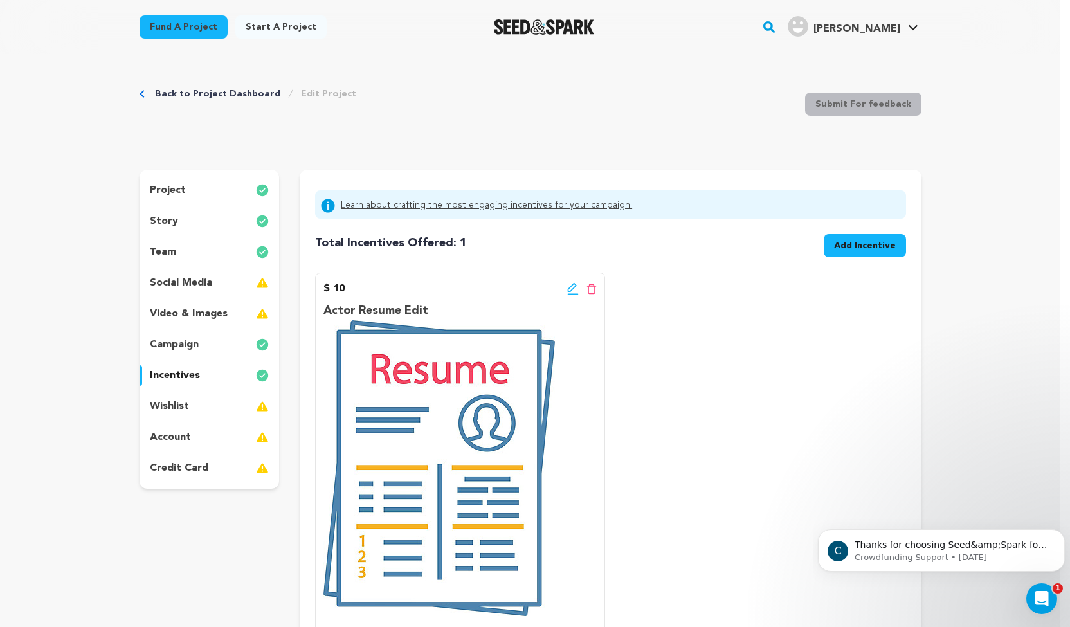
click at [186, 280] on p "social media" at bounding box center [181, 282] width 62 height 15
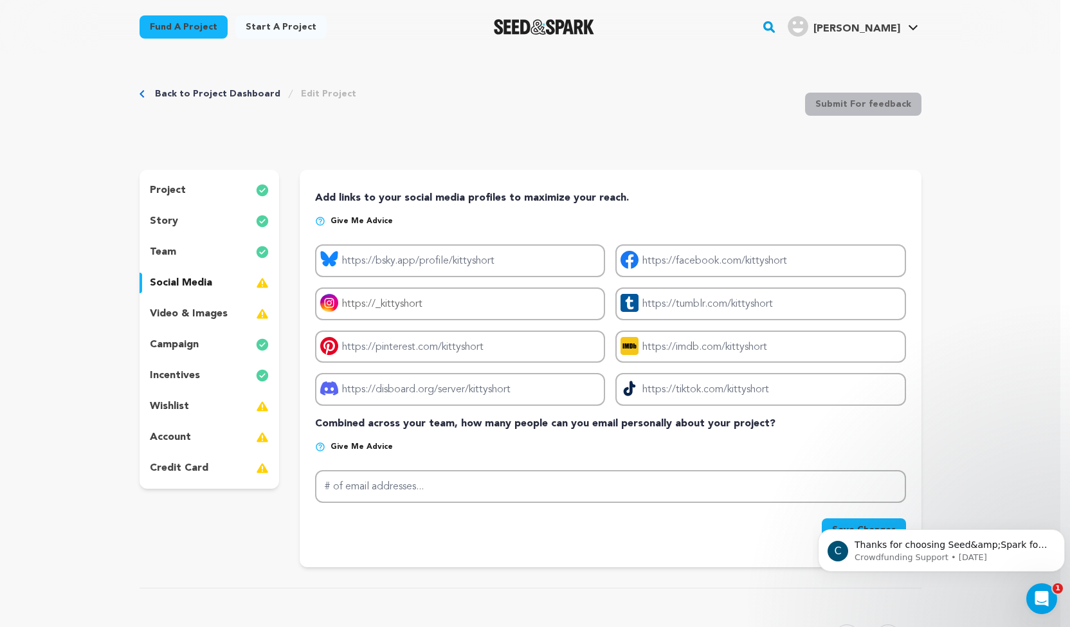
click at [181, 317] on p "video & images" at bounding box center [189, 313] width 78 height 15
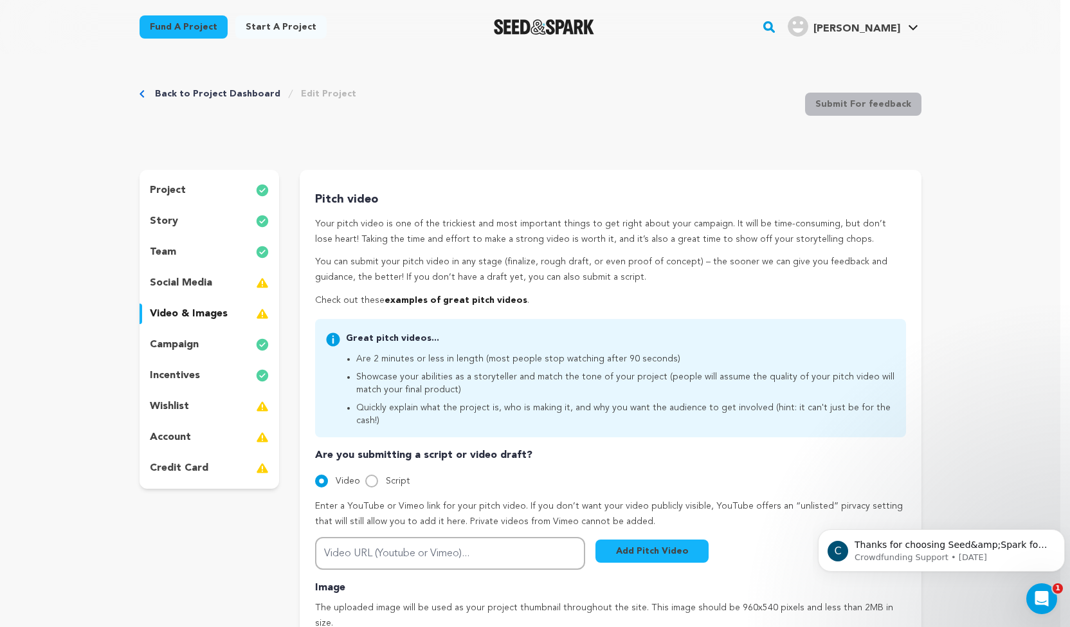
click at [541, 499] on p "Enter a YouTube or Vimeo link for your pitch video. If you don’t want your vide…" at bounding box center [610, 514] width 590 height 31
click at [675, 104] on div "Back to Project Dashboard Edit Project Submit For feedback Submit For feedback" at bounding box center [531, 106] width 782 height 85
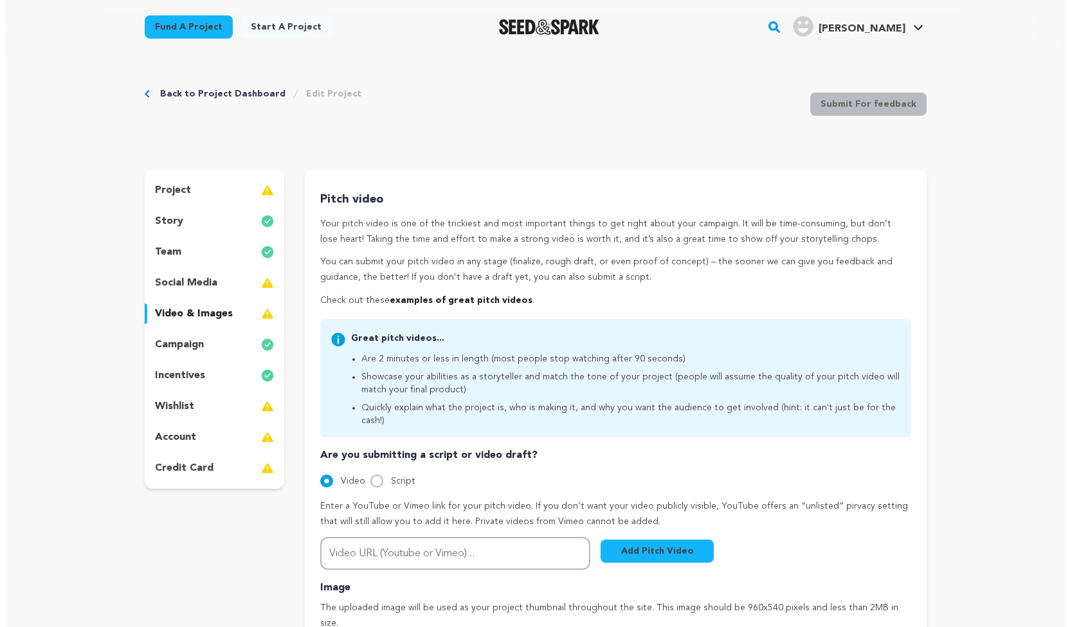
scroll to position [161, 0]
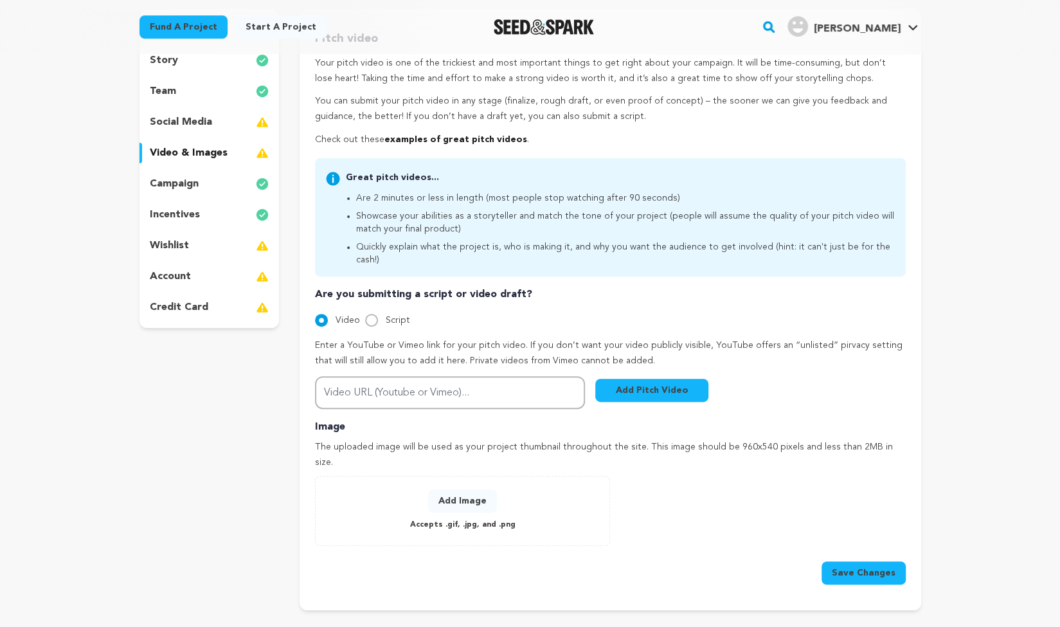
click at [161, 248] on p "wishlist" at bounding box center [169, 245] width 39 height 15
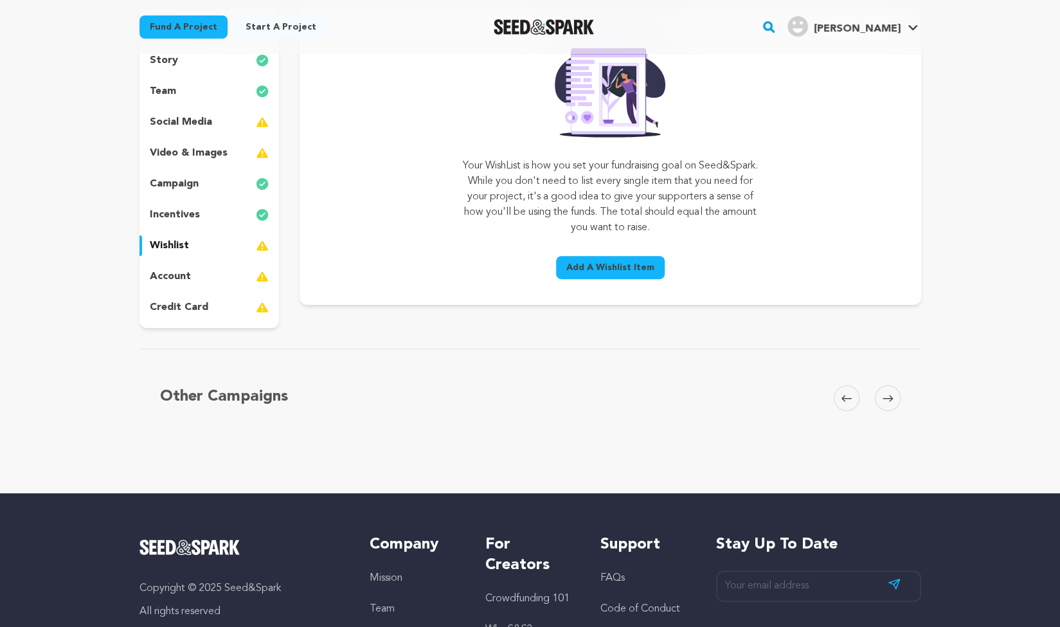
click at [581, 266] on span "Add A Wishlist Item" at bounding box center [610, 267] width 88 height 13
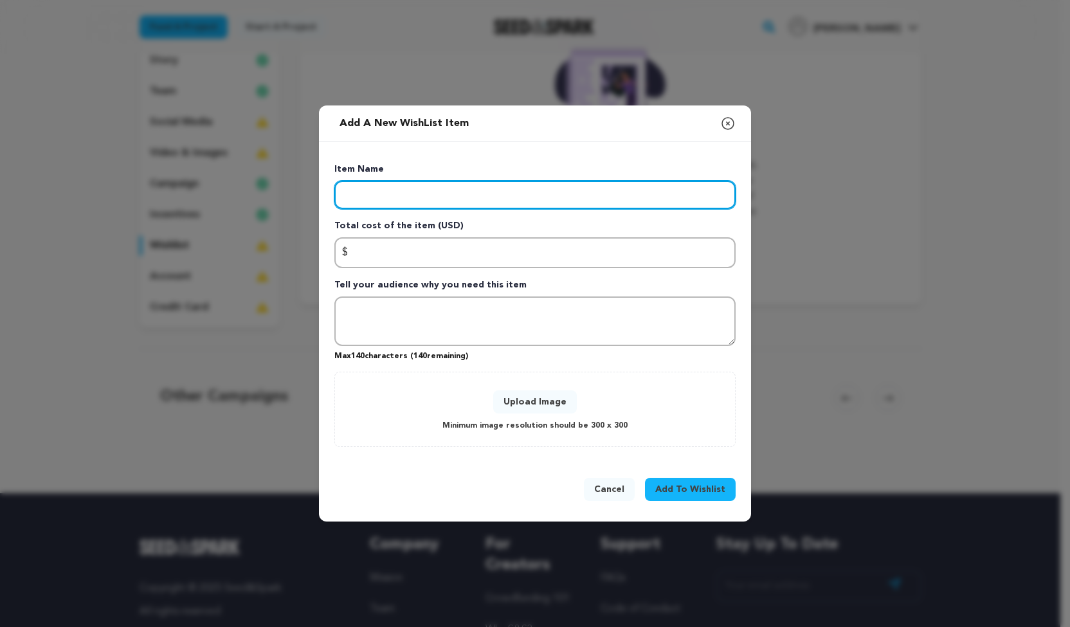
click at [443, 183] on input "Enter item name" at bounding box center [534, 195] width 401 height 28
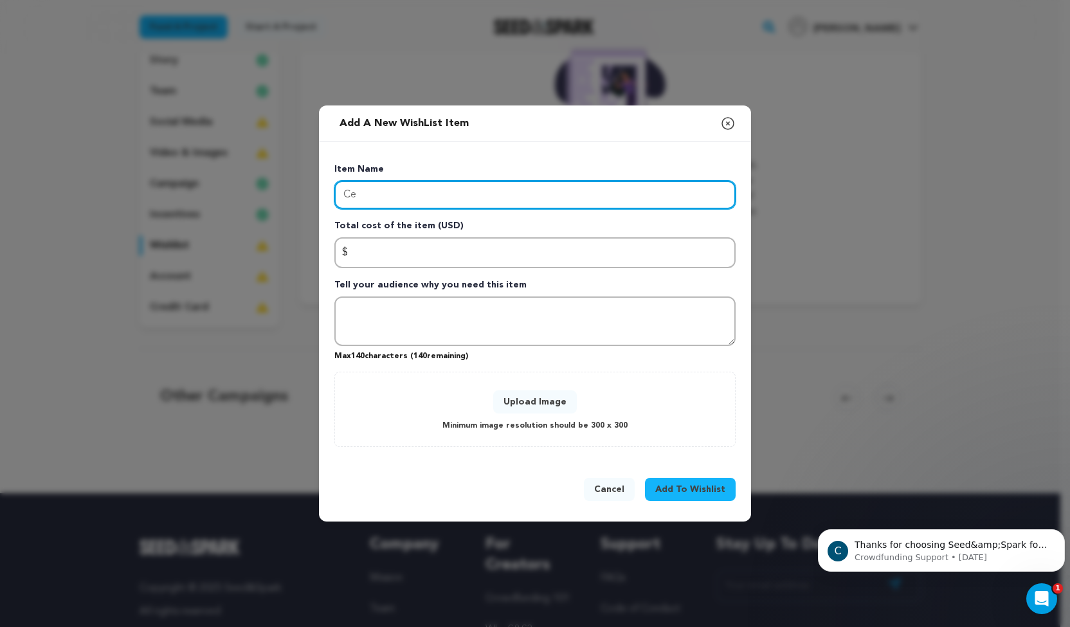
type input "C"
type input "Party Hall (LI)"
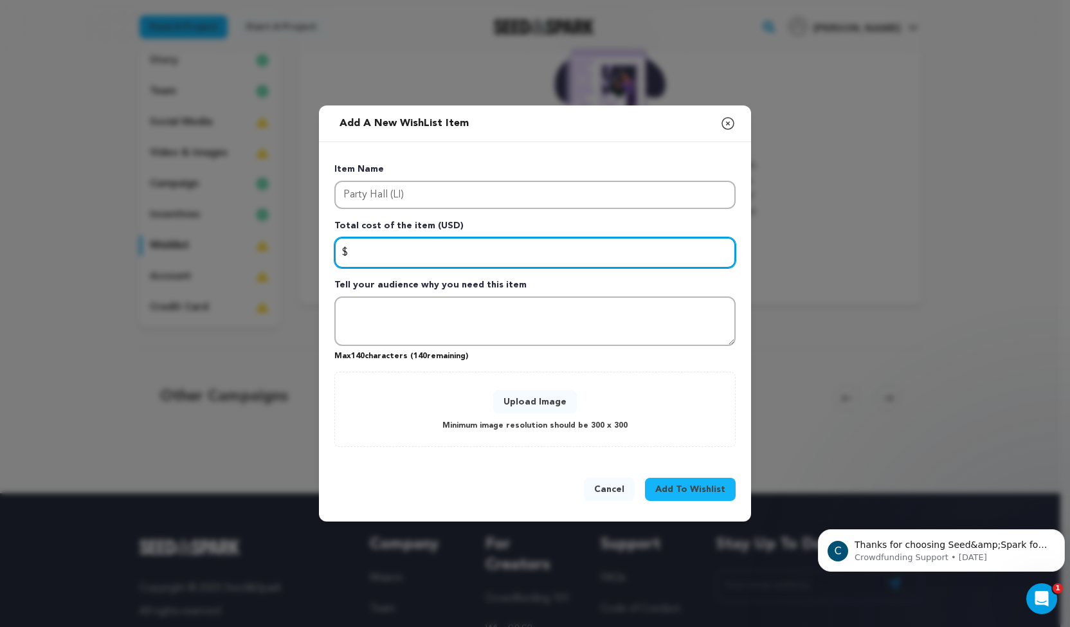
click at [397, 257] on input "Enter total cost of the item" at bounding box center [534, 252] width 401 height 31
type input "200"
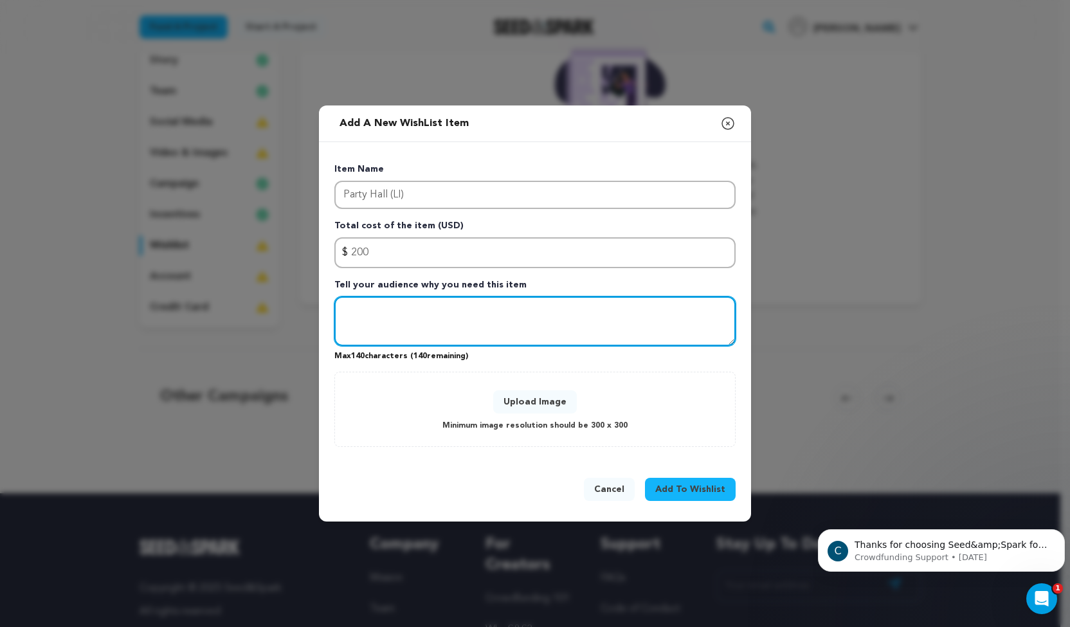
click at [385, 305] on textarea "Tell your audience why you need this item" at bounding box center [534, 321] width 401 height 50
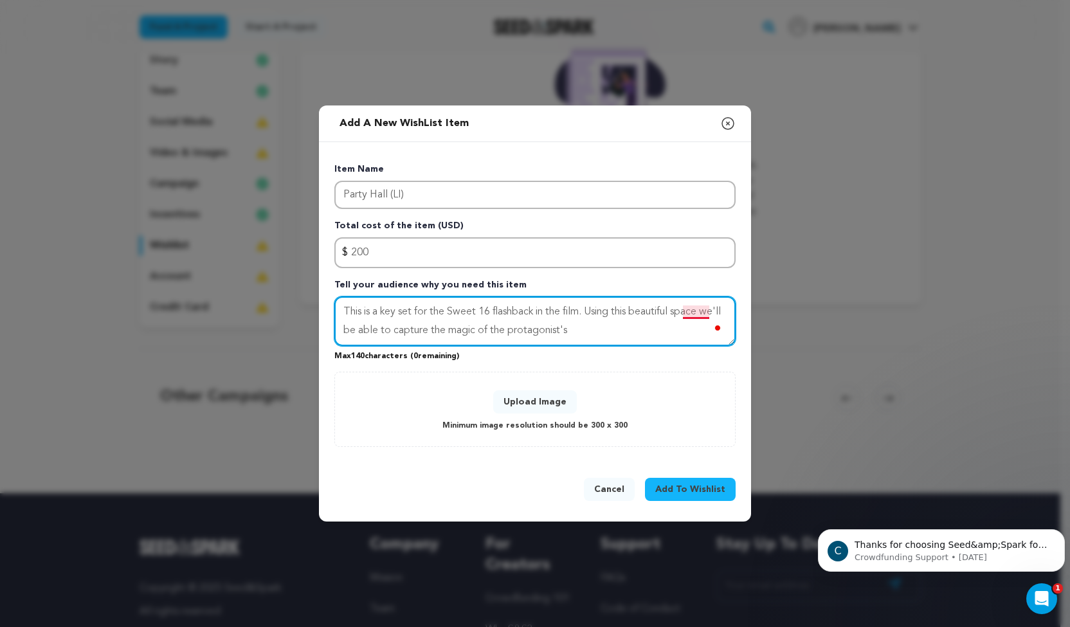
click at [696, 307] on textarea "This is a key set for the Sweet 16 flashback in the film. Using this beautiful …" at bounding box center [534, 321] width 401 height 50
click at [593, 335] on textarea "This is a key set for the Sweet 16 flashback in the film. Using this beautiful …" at bounding box center [534, 321] width 401 height 50
click at [599, 329] on textarea "This is a key set for the Sweet 16 flashback in the film. Using this beautiful …" at bounding box center [534, 321] width 401 height 50
type textarea "This is a key set for the Sweet 16 flashback in the film. Using this beautiful …"
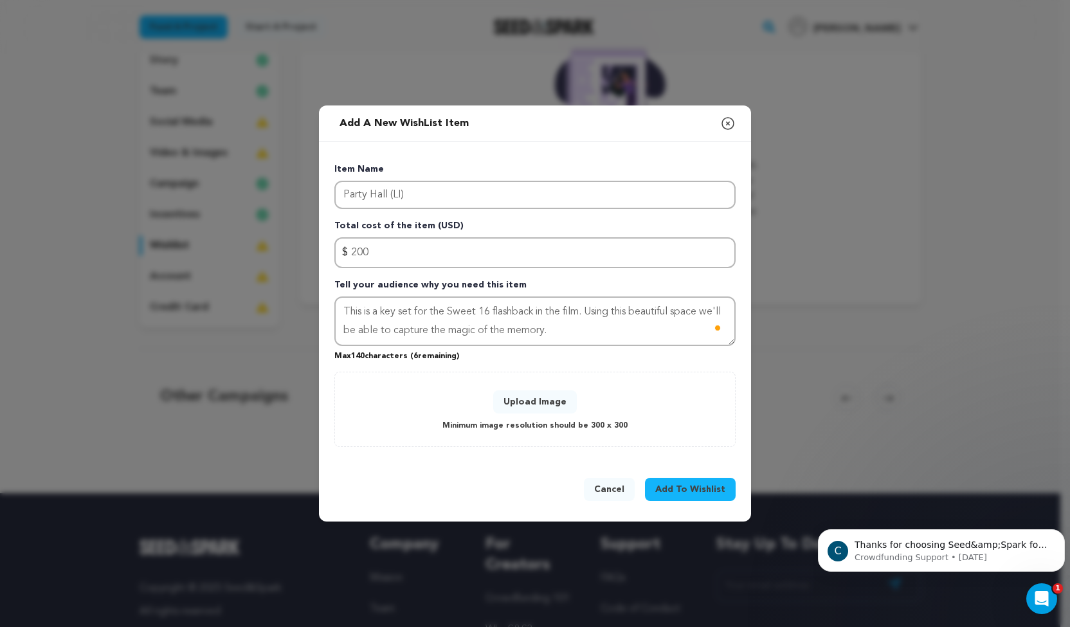
click at [680, 486] on span "Add To Wishlist" at bounding box center [690, 489] width 70 height 13
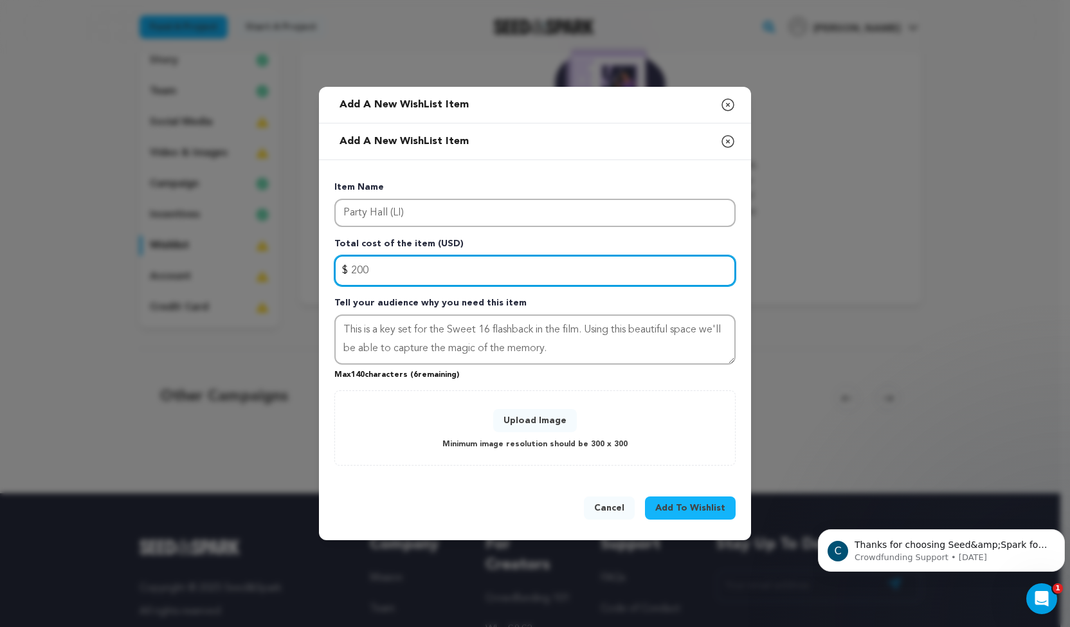
click at [383, 273] on input "200" at bounding box center [534, 270] width 401 height 31
type input "2"
type input "500"
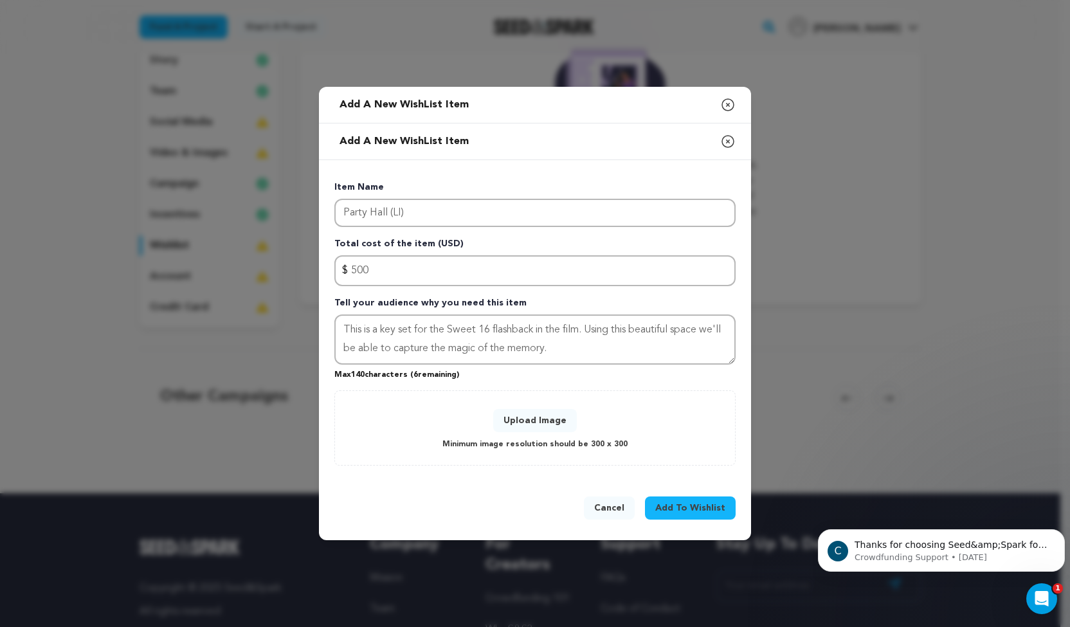
click at [528, 420] on button "Upload Image" at bounding box center [535, 420] width 84 height 23
click at [667, 503] on span "Add To Wishlist" at bounding box center [690, 507] width 70 height 13
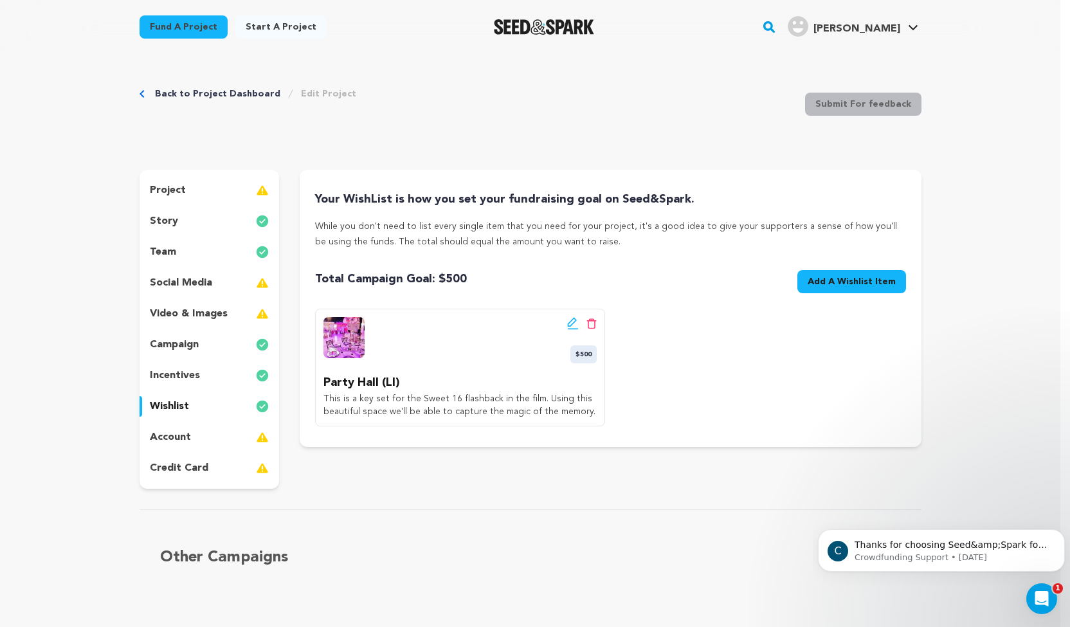
click at [262, 190] on img at bounding box center [262, 190] width 13 height 15
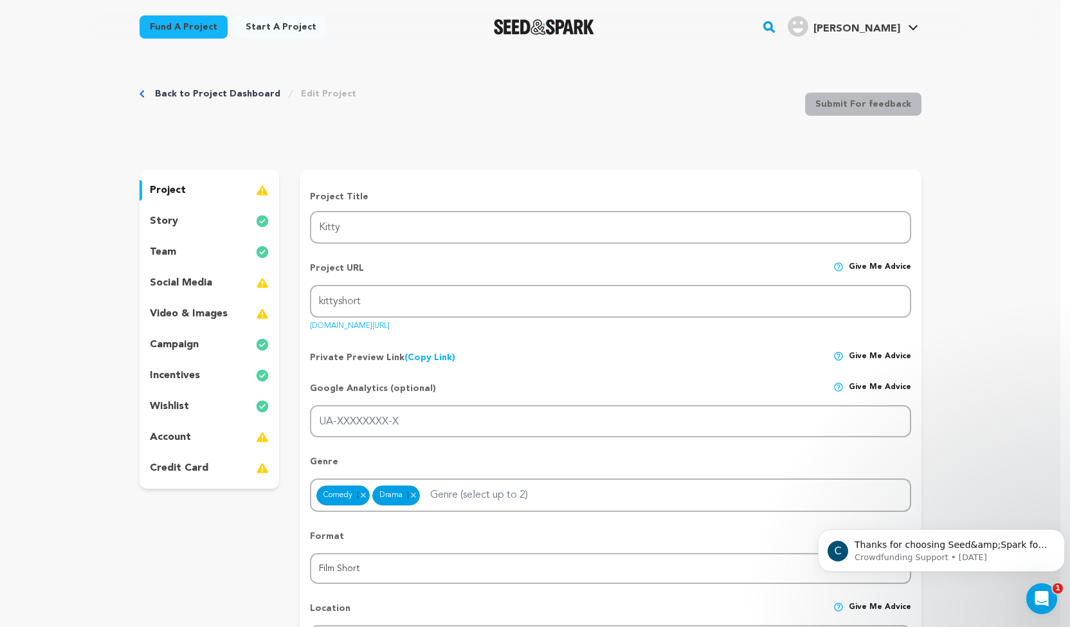
click at [166, 344] on p "campaign" at bounding box center [174, 344] width 49 height 15
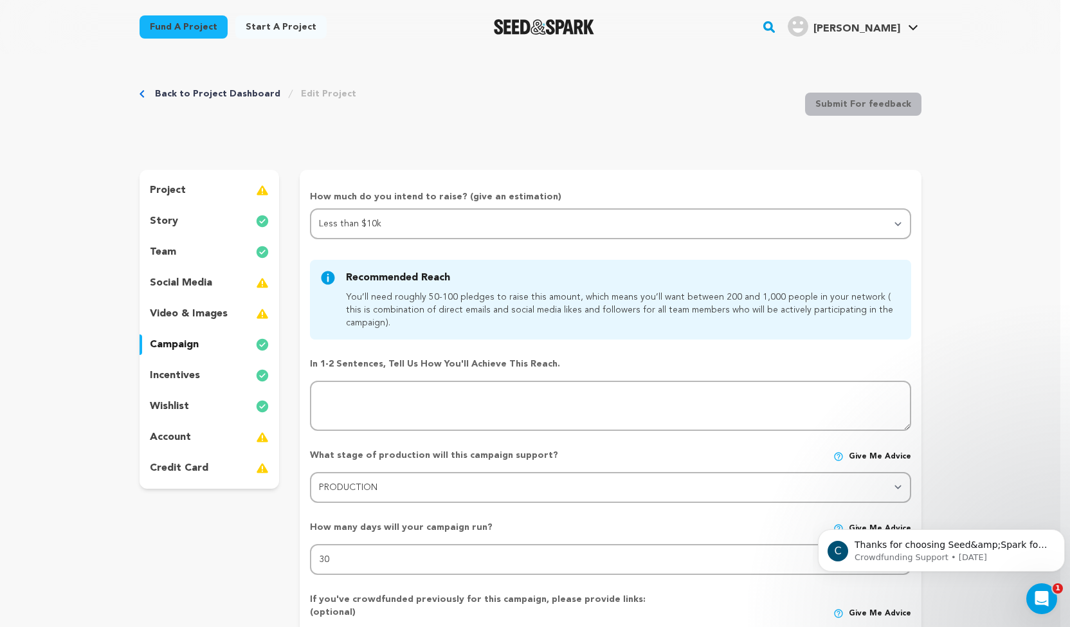
click at [165, 307] on p "video & images" at bounding box center [189, 313] width 78 height 15
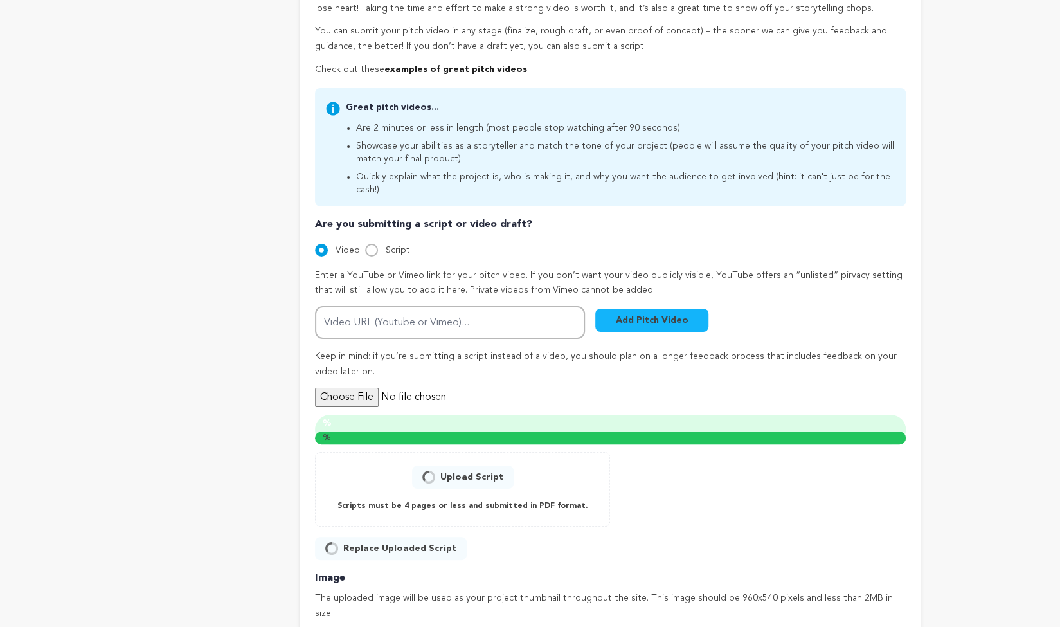
radio input "true"
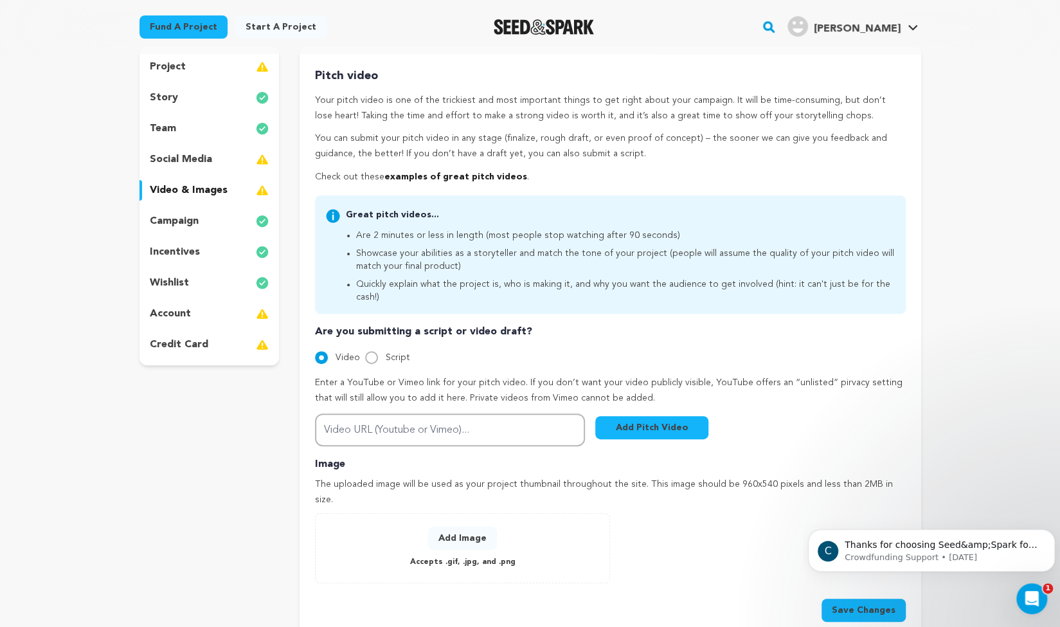
scroll to position [123, 0]
click at [184, 125] on div "team" at bounding box center [210, 128] width 140 height 21
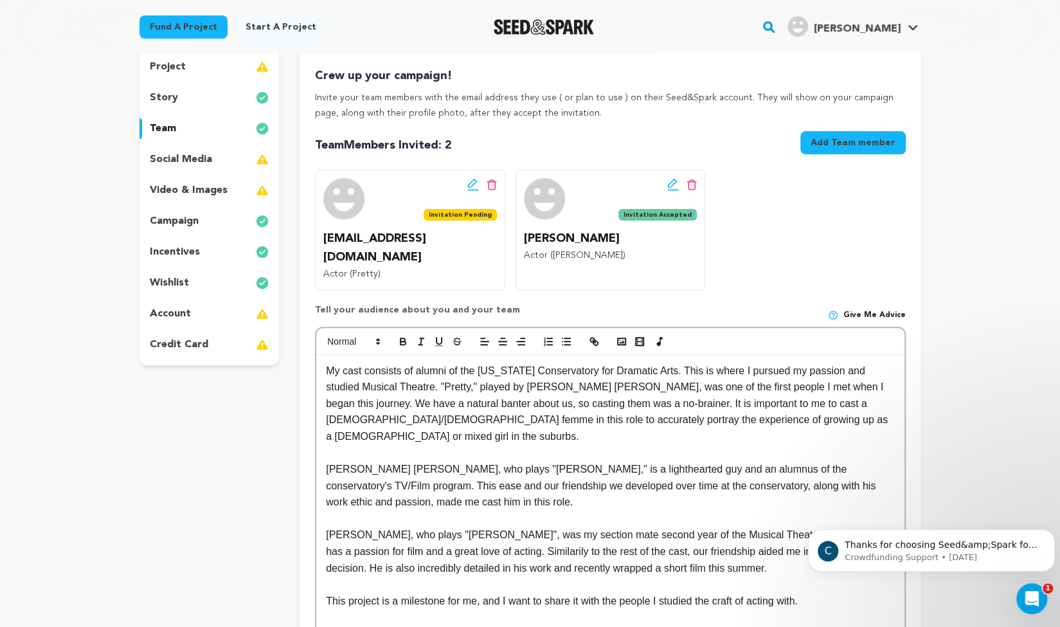
click at [467, 185] on icon at bounding box center [473, 184] width 12 height 13
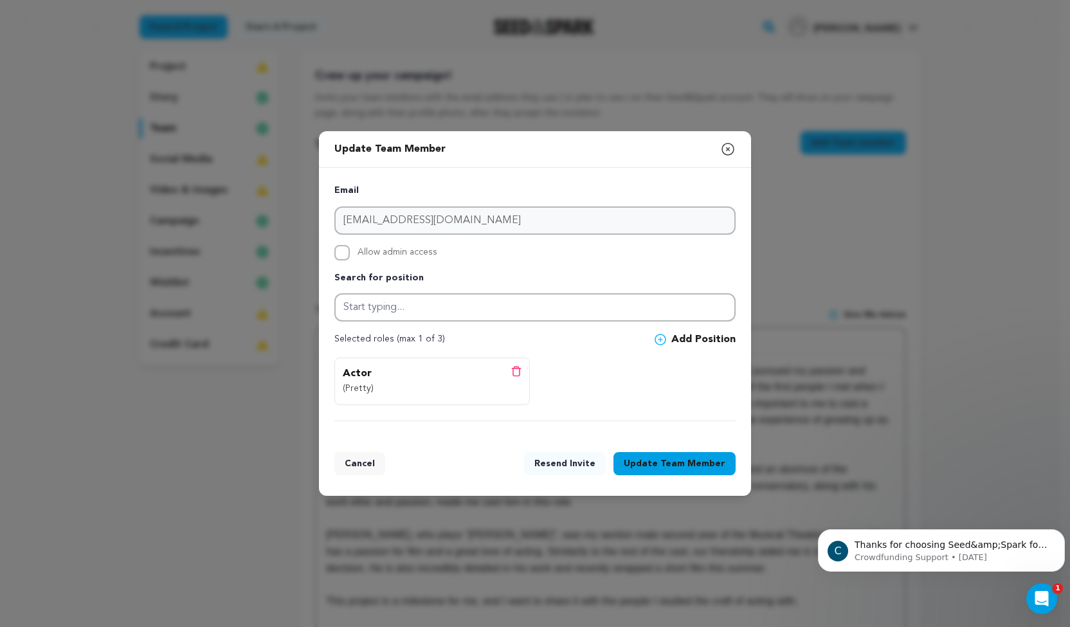
click at [727, 149] on icon "button" at bounding box center [728, 149] width 12 height 12
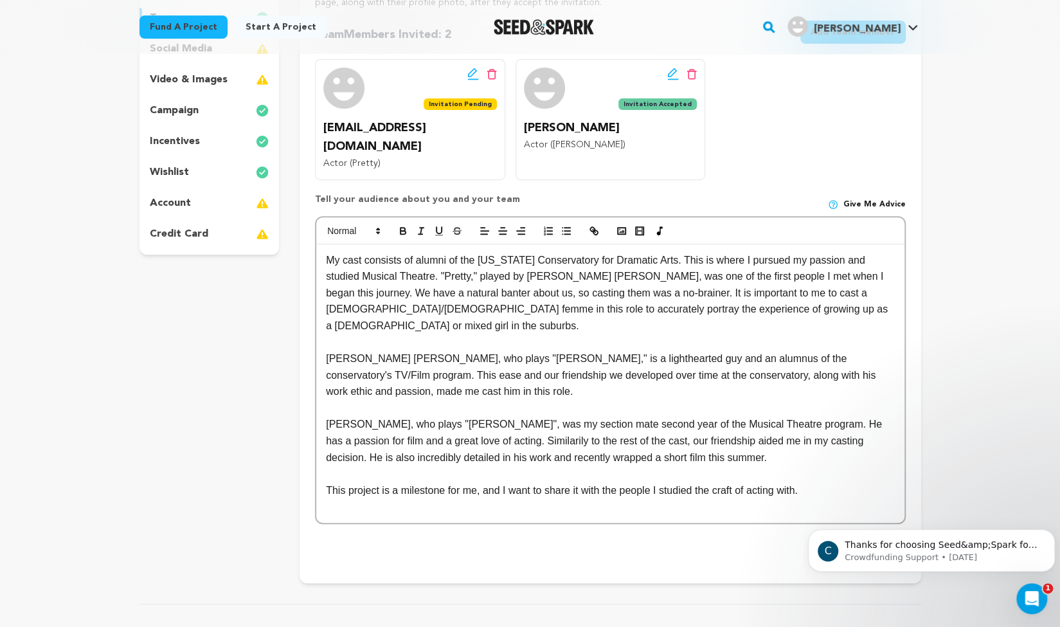
scroll to position [233, 0]
click at [622, 226] on icon "button" at bounding box center [622, 232] width 12 height 12
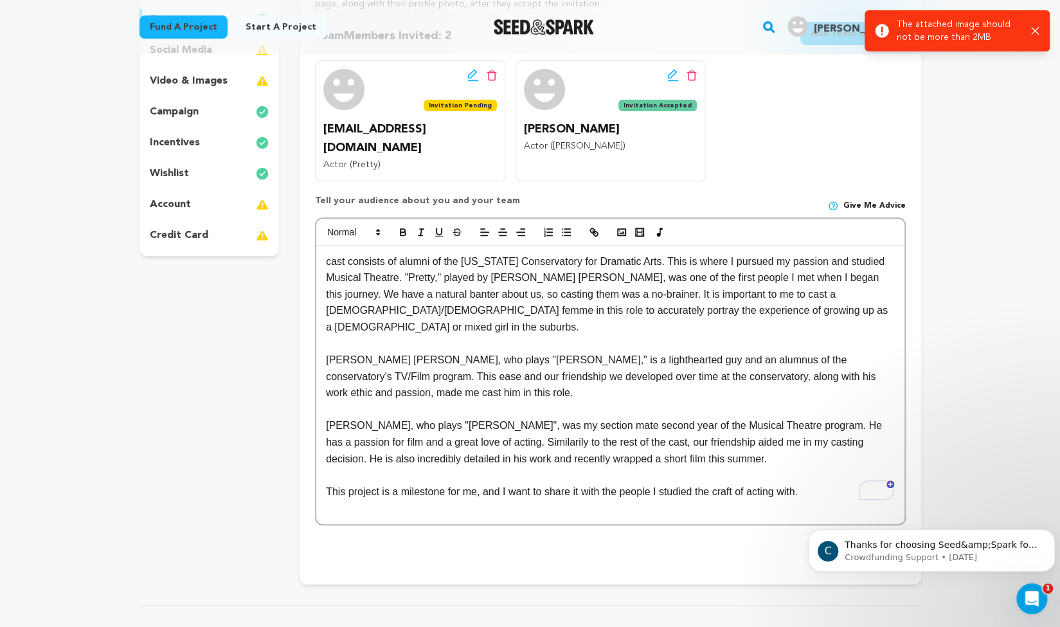
scroll to position [102, 0]
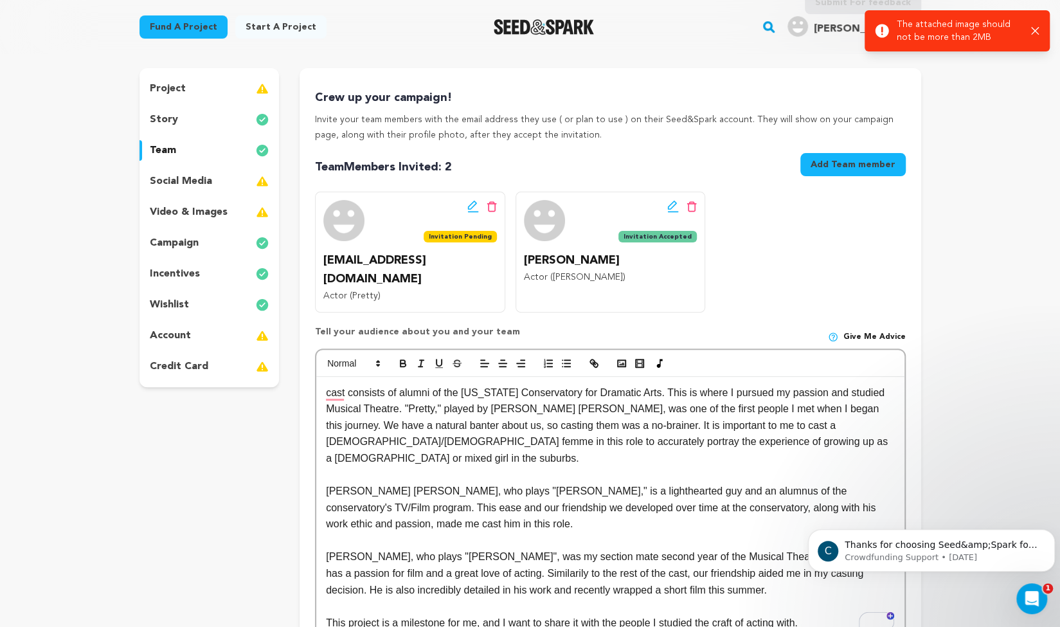
click at [1037, 33] on icon "button" at bounding box center [1035, 31] width 8 height 8
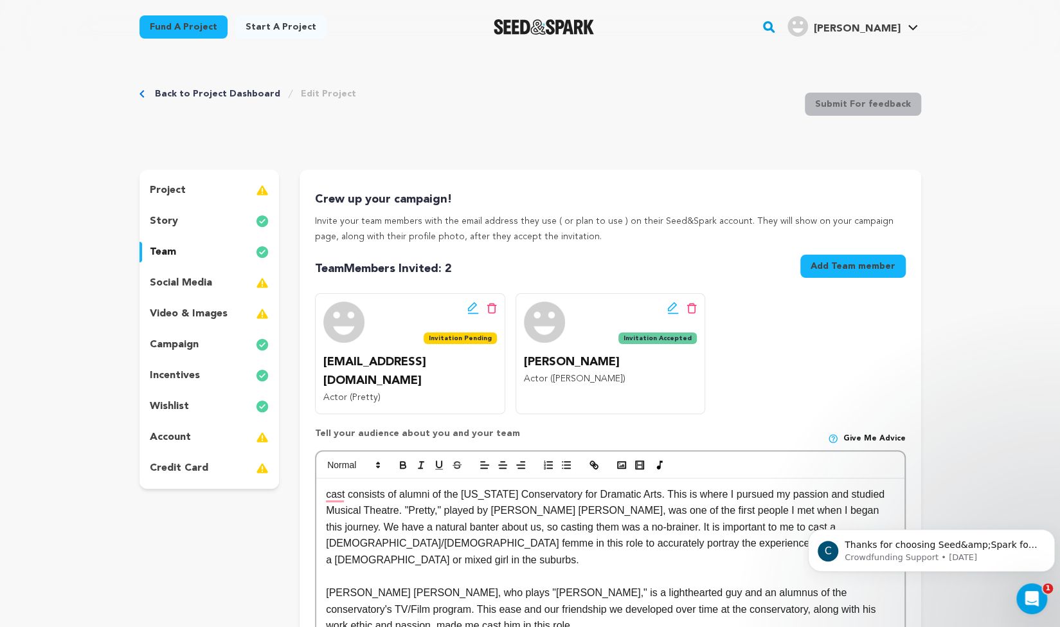
scroll to position [157, 0]
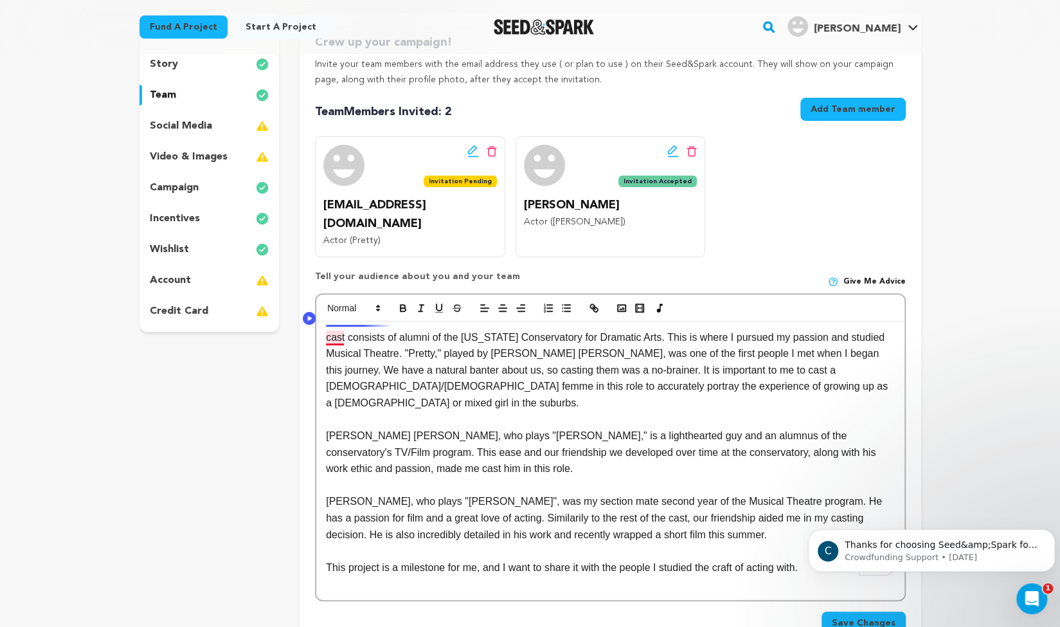
click at [328, 329] on p "cast consists of alumni of the [US_STATE] Conservatory for Dramatic Arts. This …" at bounding box center [610, 370] width 568 height 82
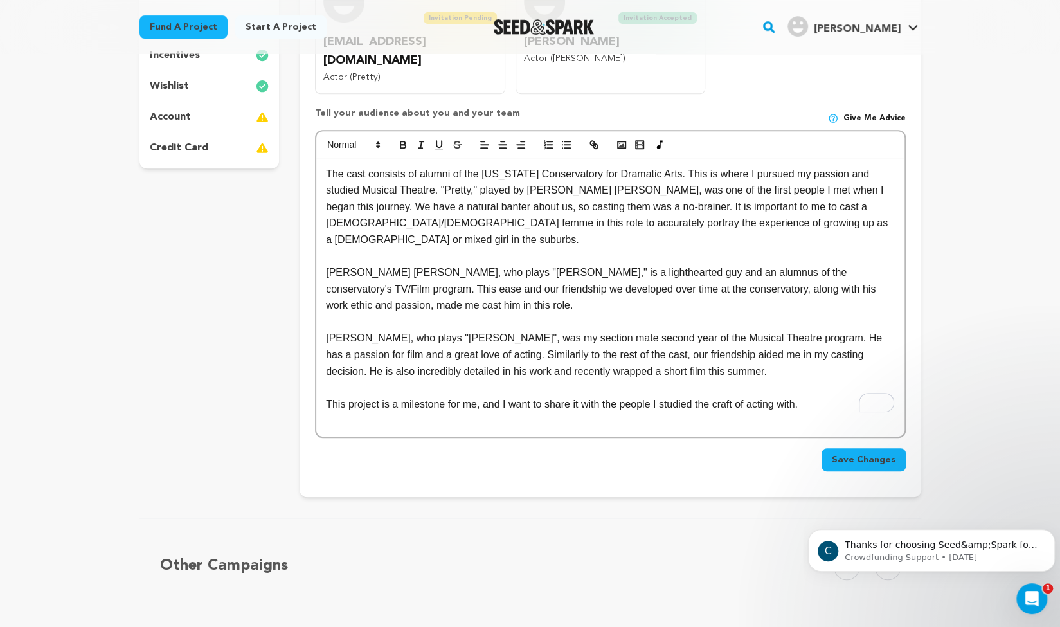
scroll to position [319, 0]
click at [851, 455] on span "Save Changes" at bounding box center [864, 461] width 64 height 13
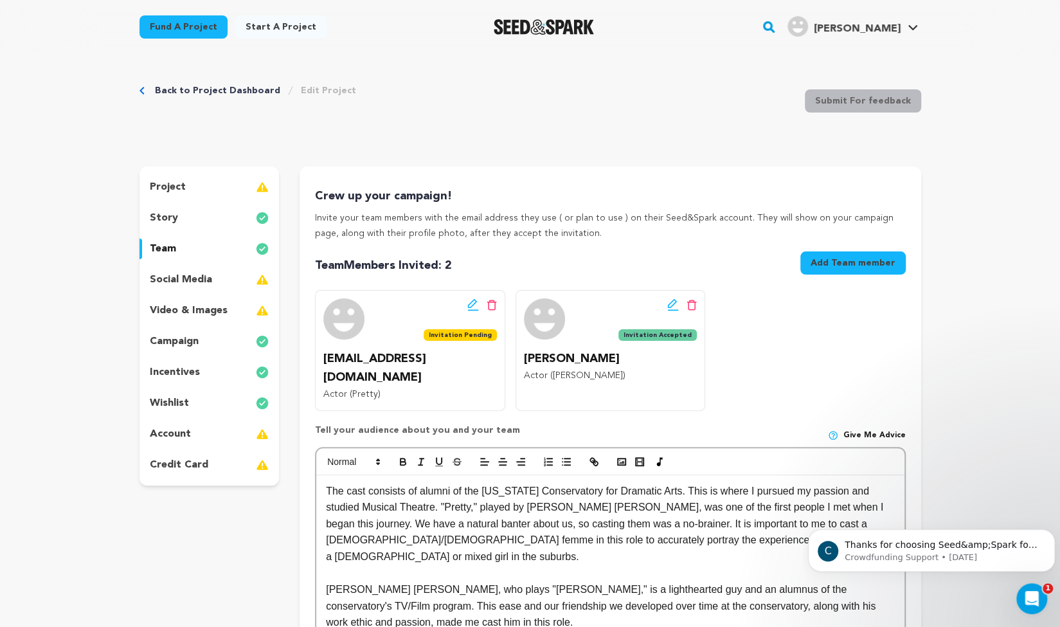
scroll to position [0, 0]
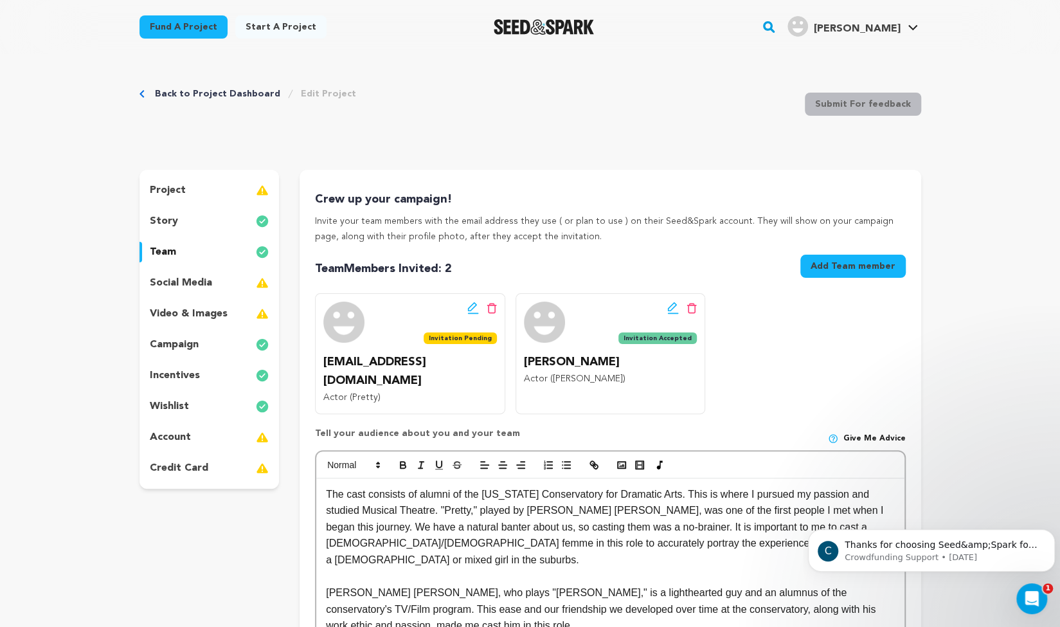
click at [143, 313] on div "video & images" at bounding box center [210, 313] width 140 height 21
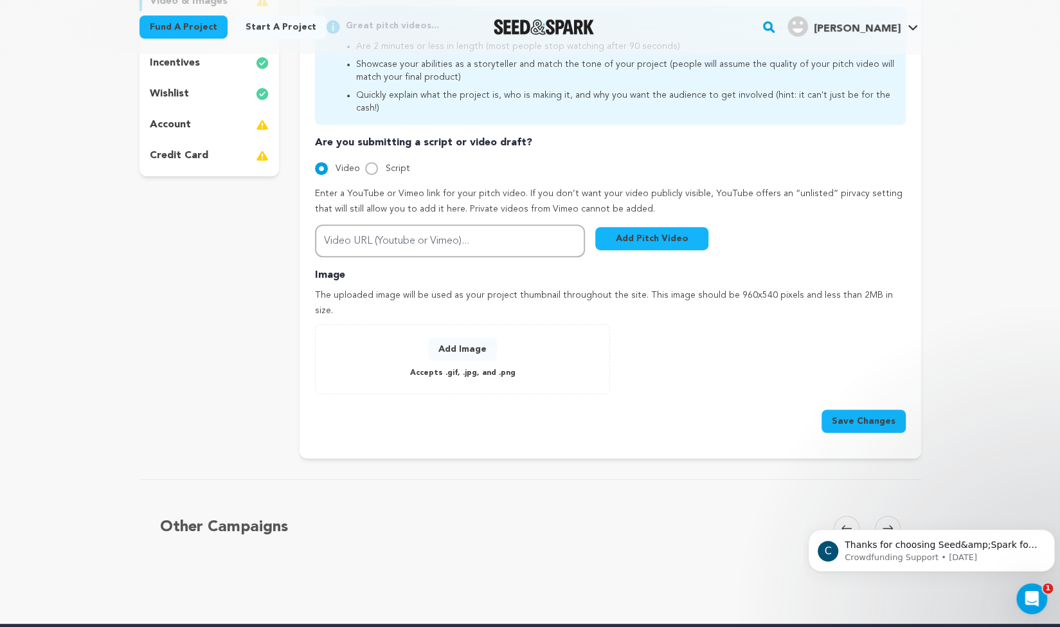
scroll to position [316, 0]
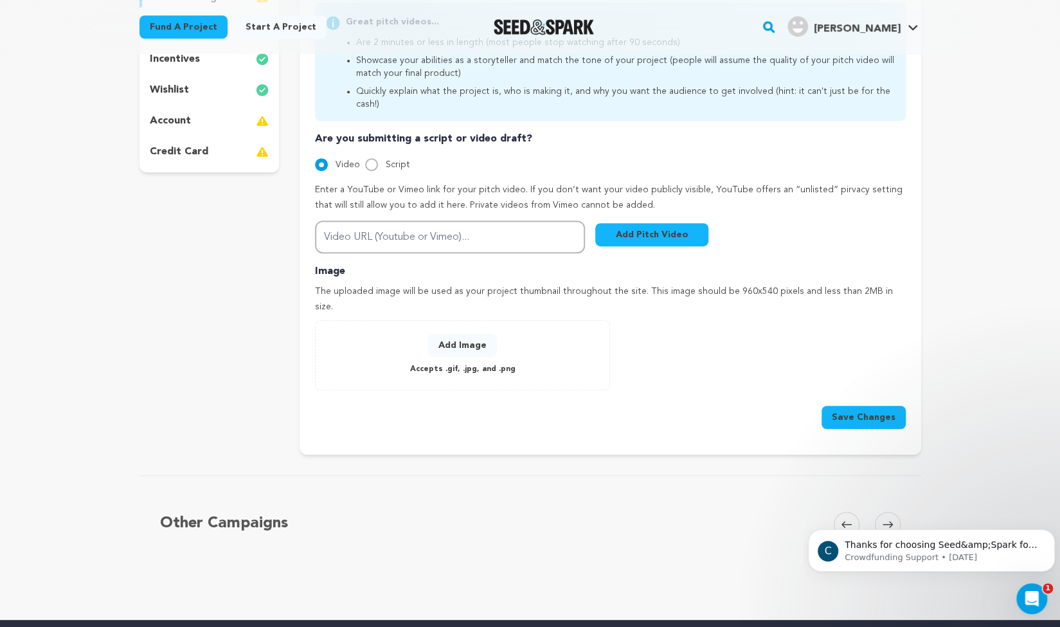
click at [448, 334] on button "Add Image" at bounding box center [462, 345] width 69 height 23
click at [438, 334] on button "Add Image" at bounding box center [462, 345] width 69 height 23
click at [458, 334] on button "Add Image" at bounding box center [462, 345] width 69 height 23
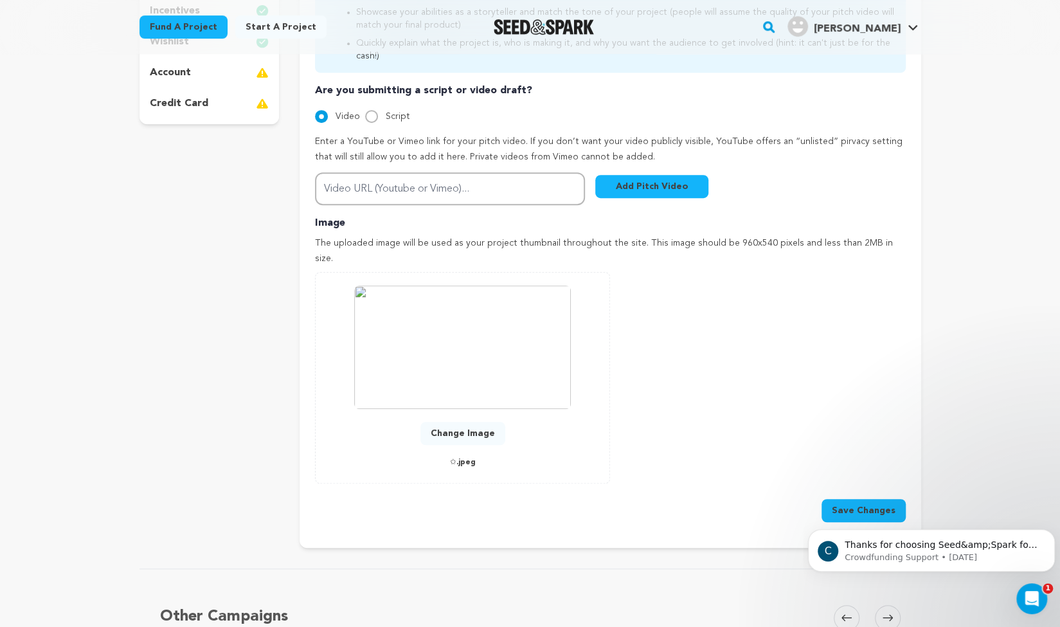
scroll to position [358, 0]
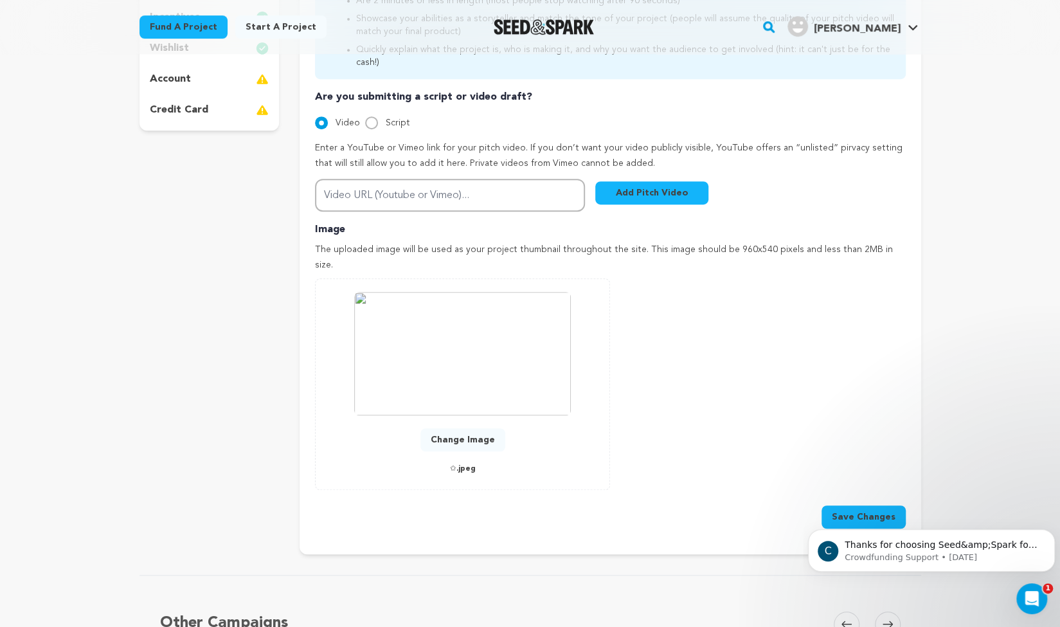
click at [449, 428] on button "Change Image" at bounding box center [462, 439] width 85 height 23
click at [456, 428] on button "Change Image" at bounding box center [462, 439] width 85 height 23
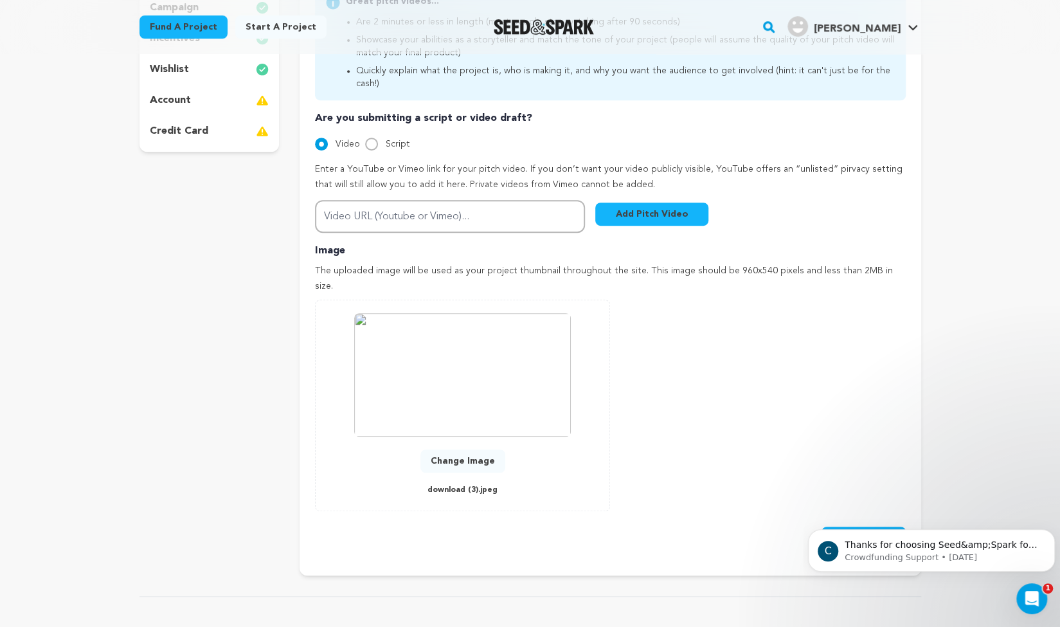
scroll to position [338, 0]
click at [445, 449] on button "Change Image" at bounding box center [462, 460] width 85 height 23
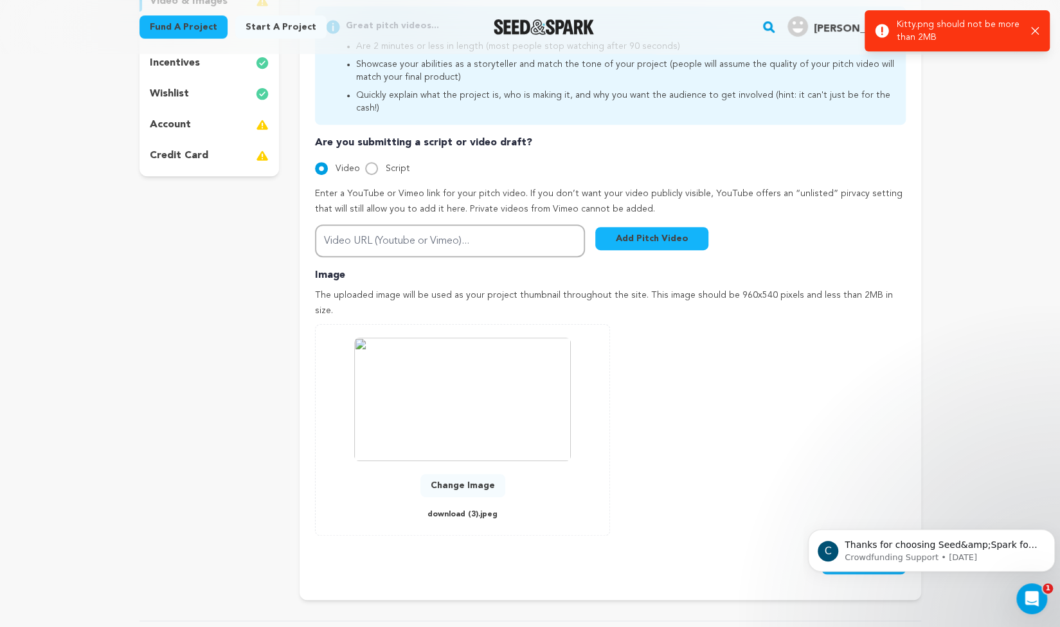
scroll to position [312, 0]
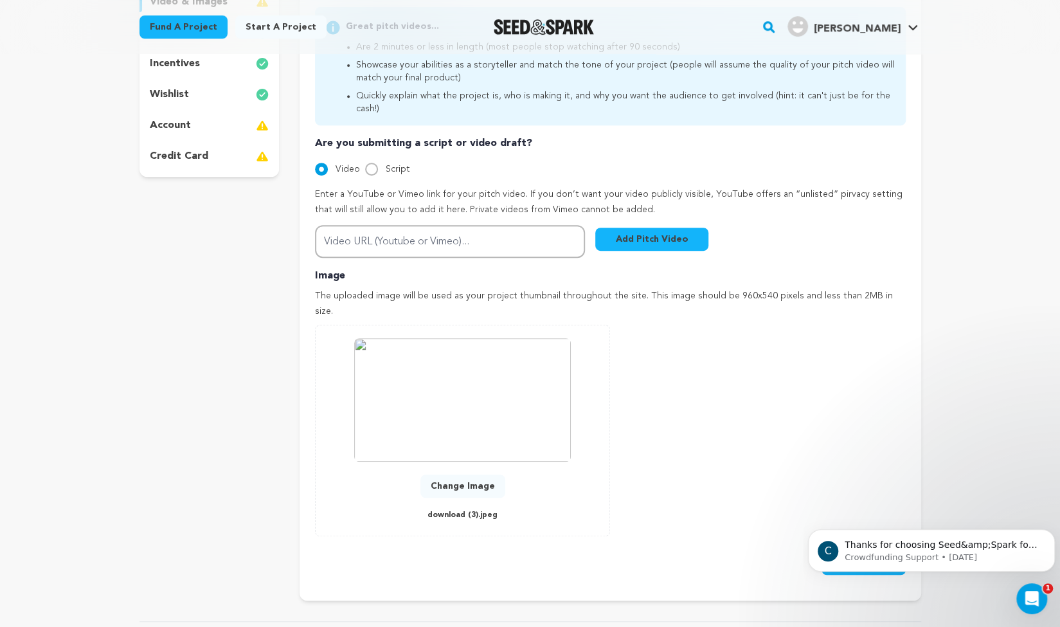
click at [442, 474] on button "Change Image" at bounding box center [462, 485] width 85 height 23
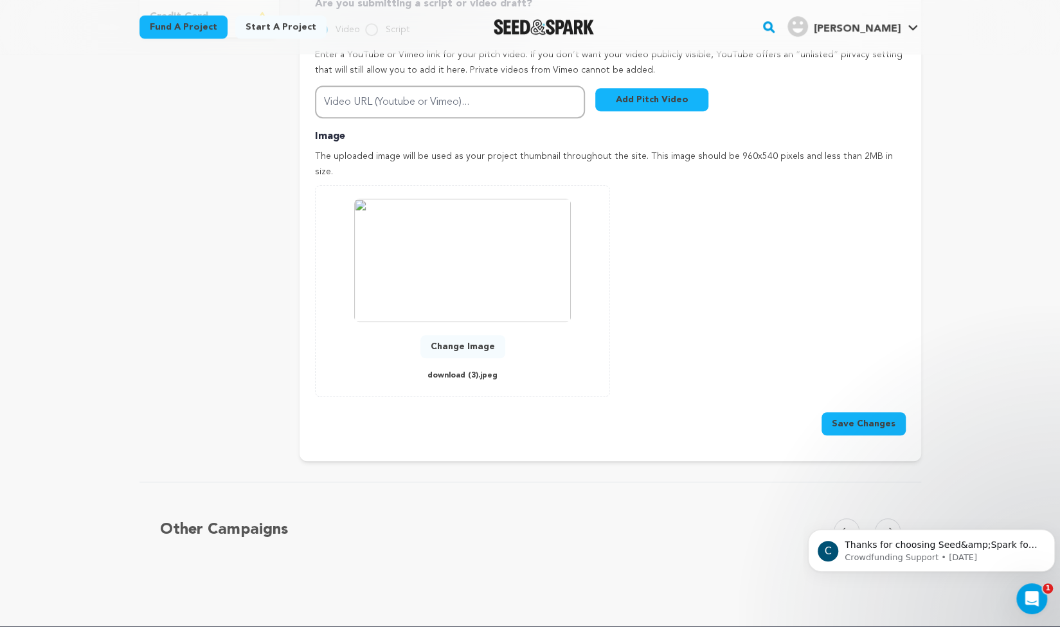
scroll to position [417, 0]
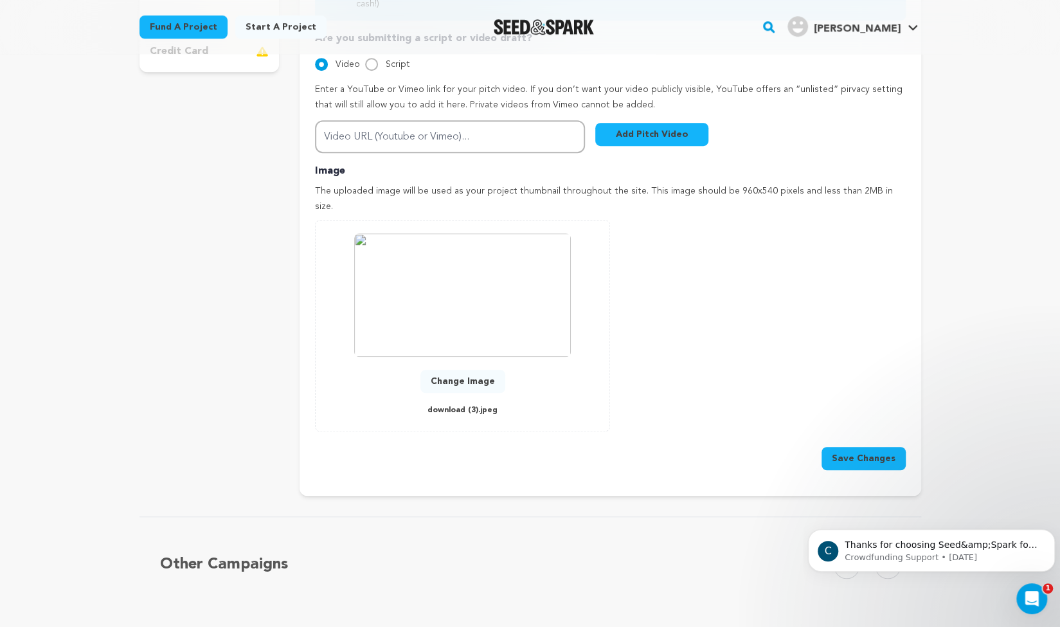
click at [852, 447] on button "Save Changes" at bounding box center [864, 458] width 84 height 23
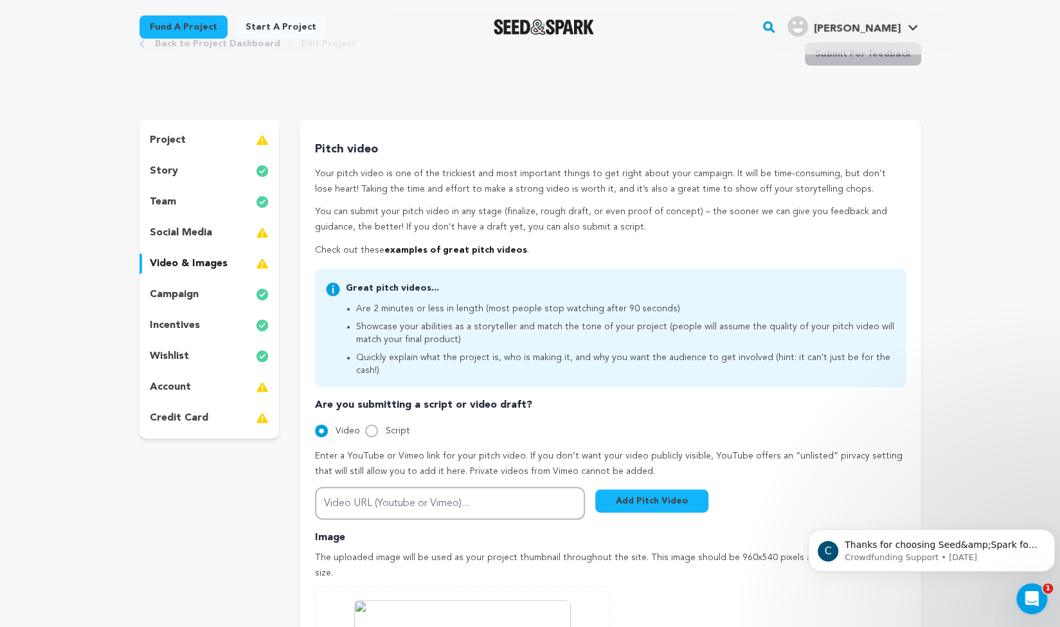
scroll to position [0, 0]
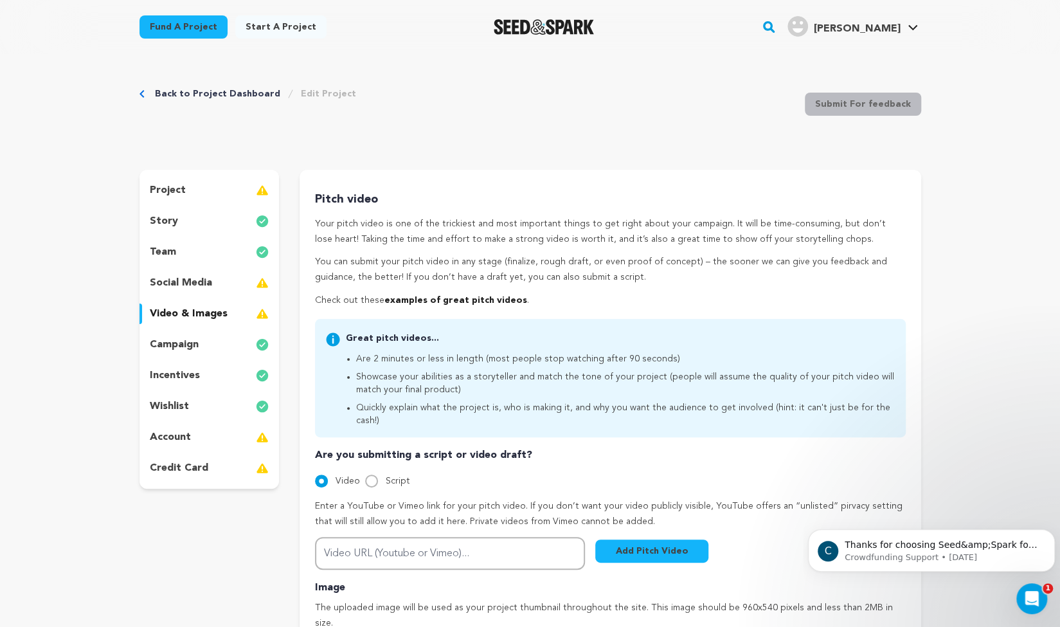
click at [158, 375] on p "incentives" at bounding box center [175, 375] width 50 height 15
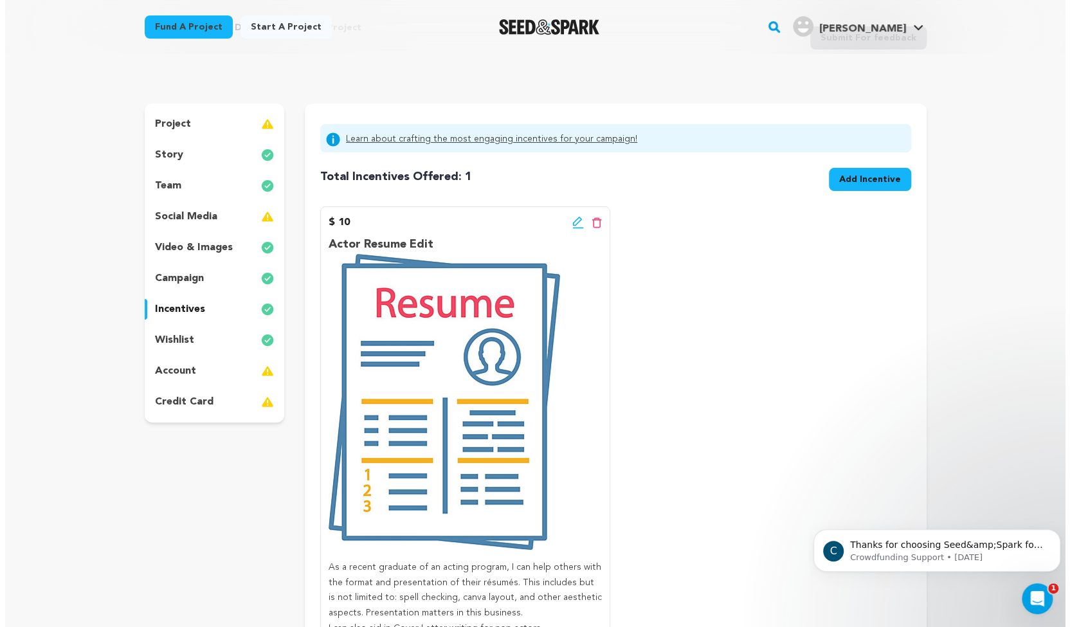
scroll to position [67, 0]
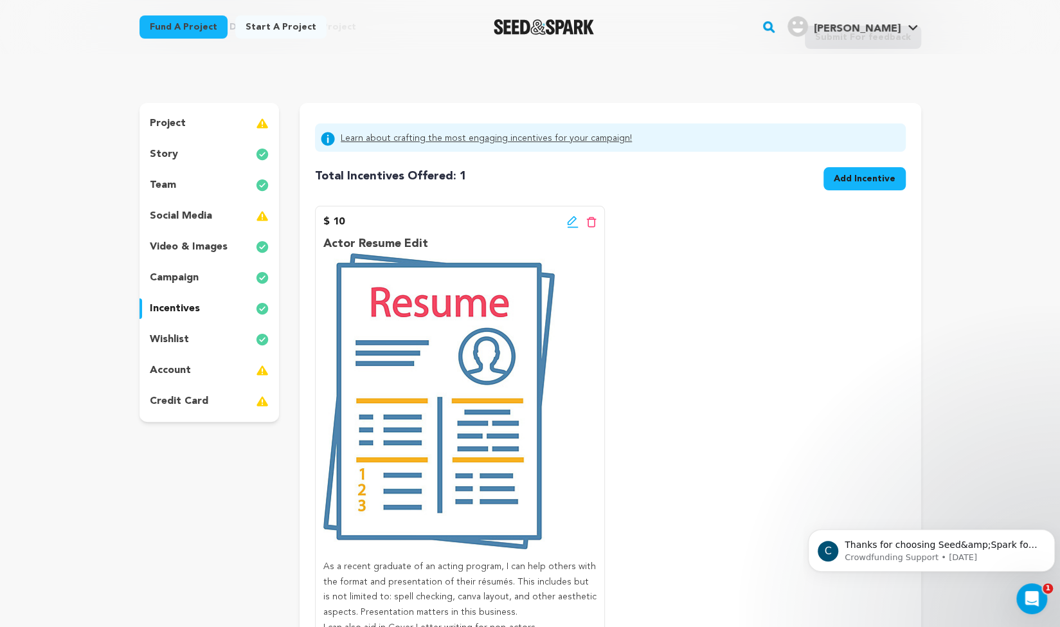
click at [850, 181] on span "Add Incentive" at bounding box center [865, 178] width 62 height 13
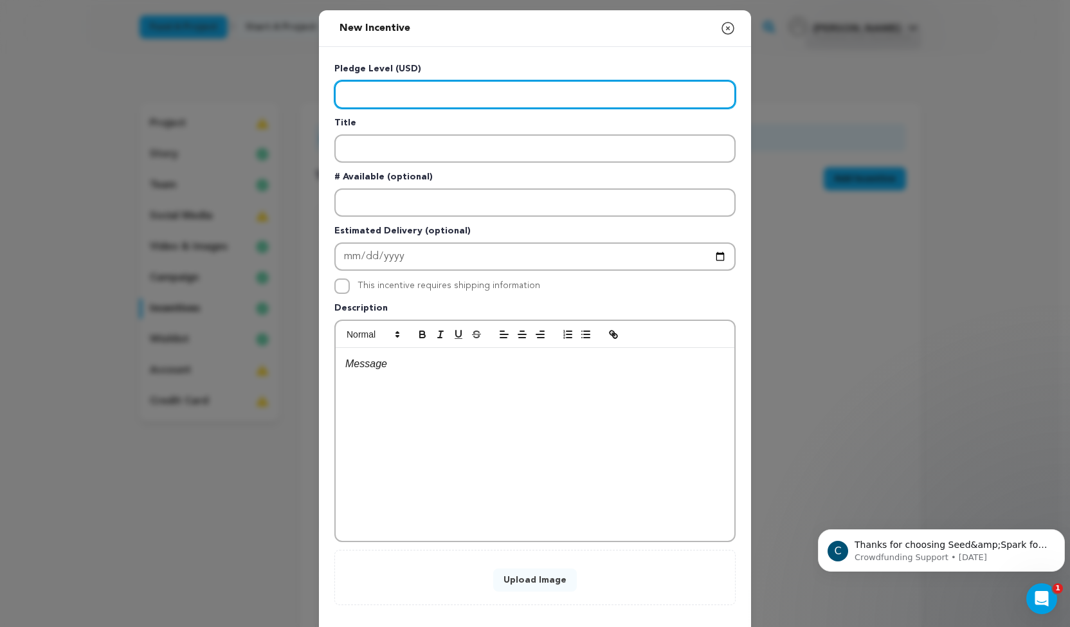
click at [428, 89] on input "Enter level" at bounding box center [534, 94] width 401 height 28
type input "50"
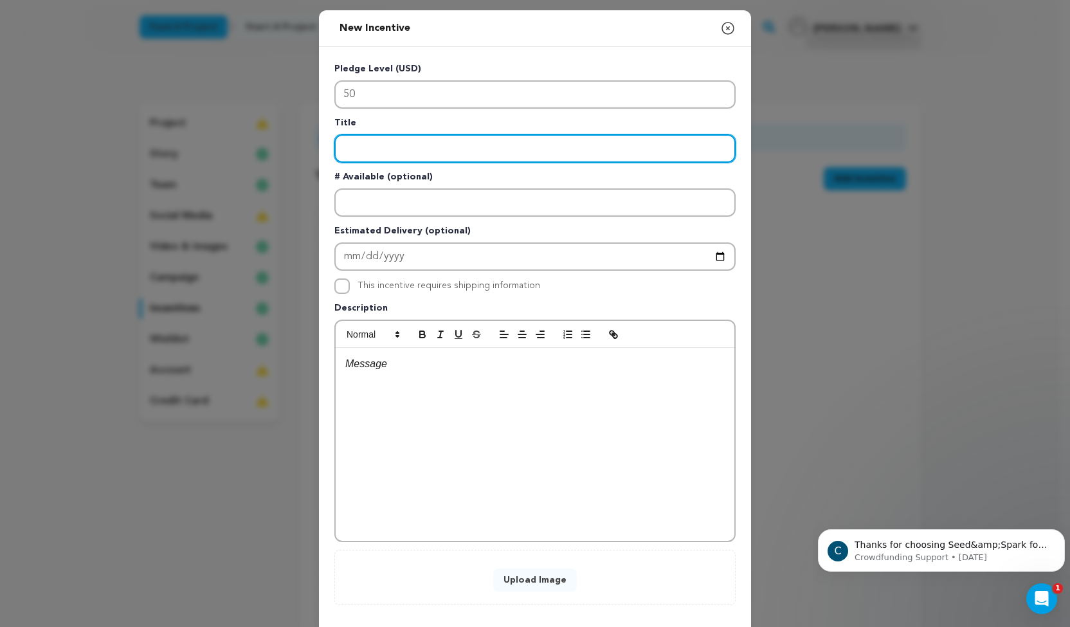
click at [392, 139] on input "Enter title" at bounding box center [534, 148] width 401 height 28
type input "Producer Credit"
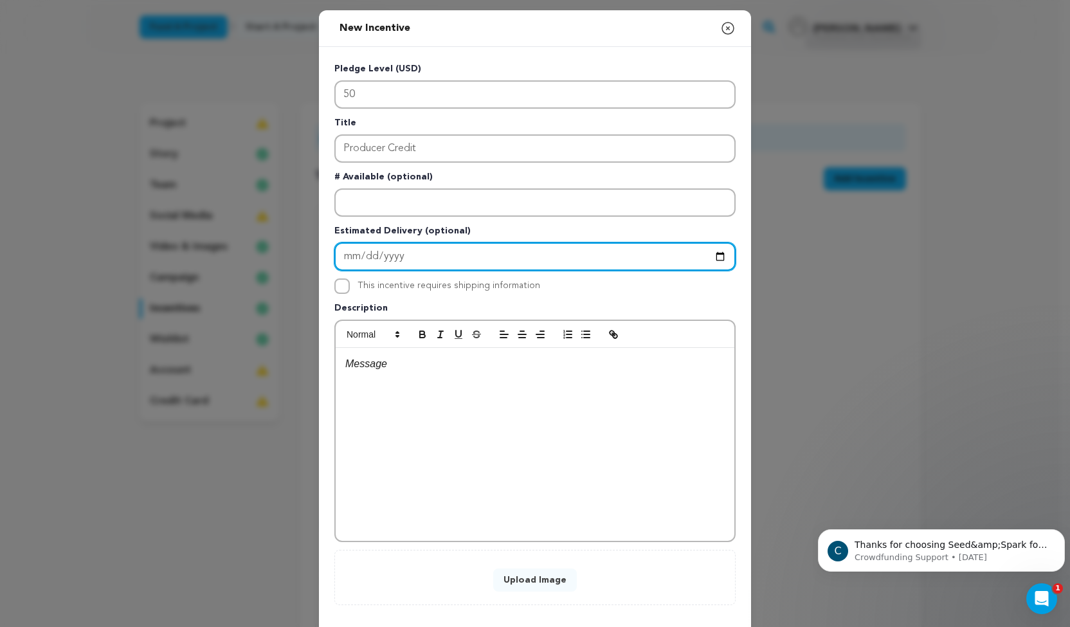
click at [413, 262] on input "Enter Estimated Delivery" at bounding box center [534, 256] width 401 height 28
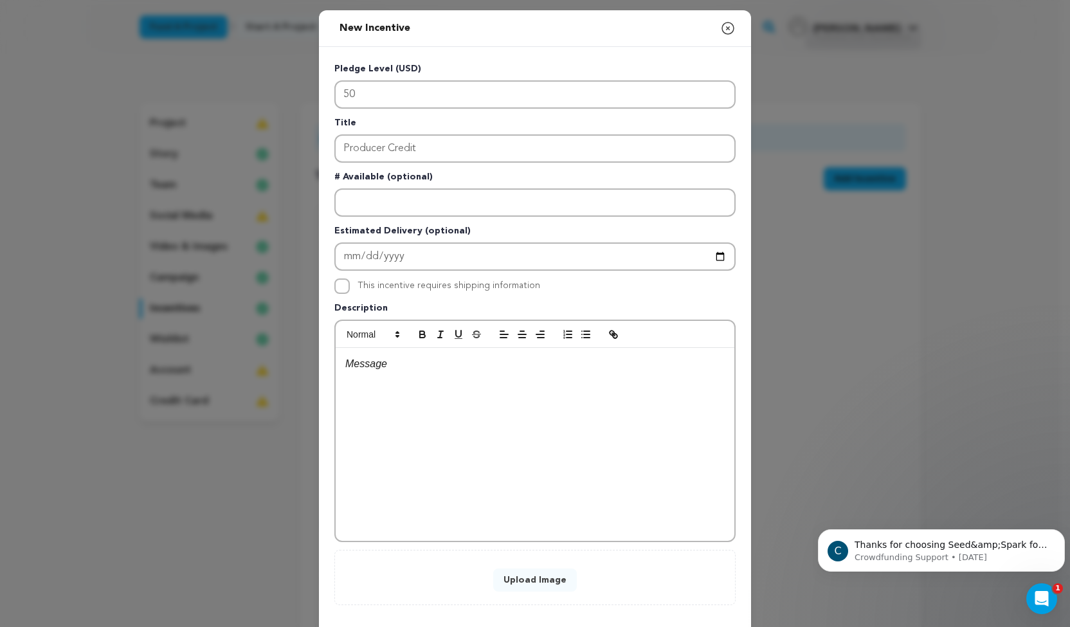
click at [541, 427] on div at bounding box center [535, 444] width 399 height 193
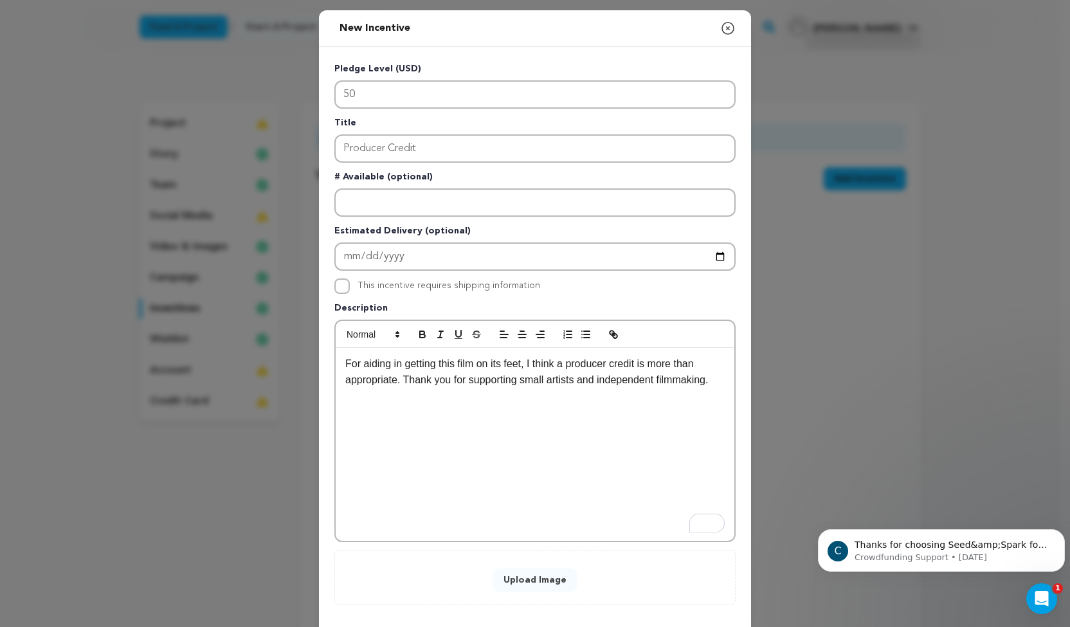
scroll to position [30, 0]
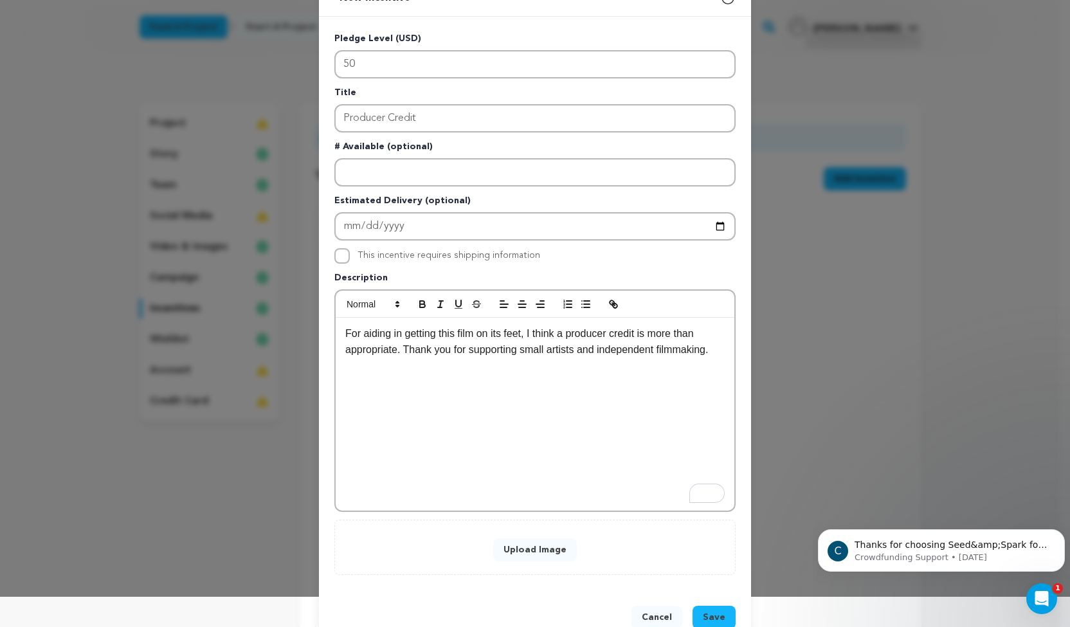
click at [525, 543] on button "Upload Image" at bounding box center [535, 549] width 84 height 23
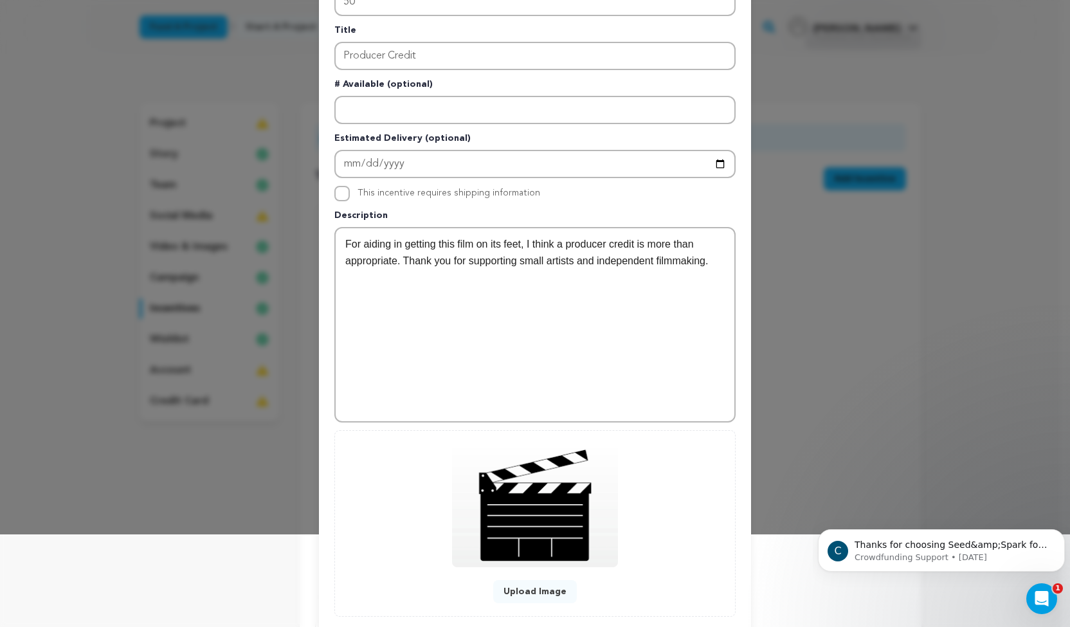
scroll to position [166, 0]
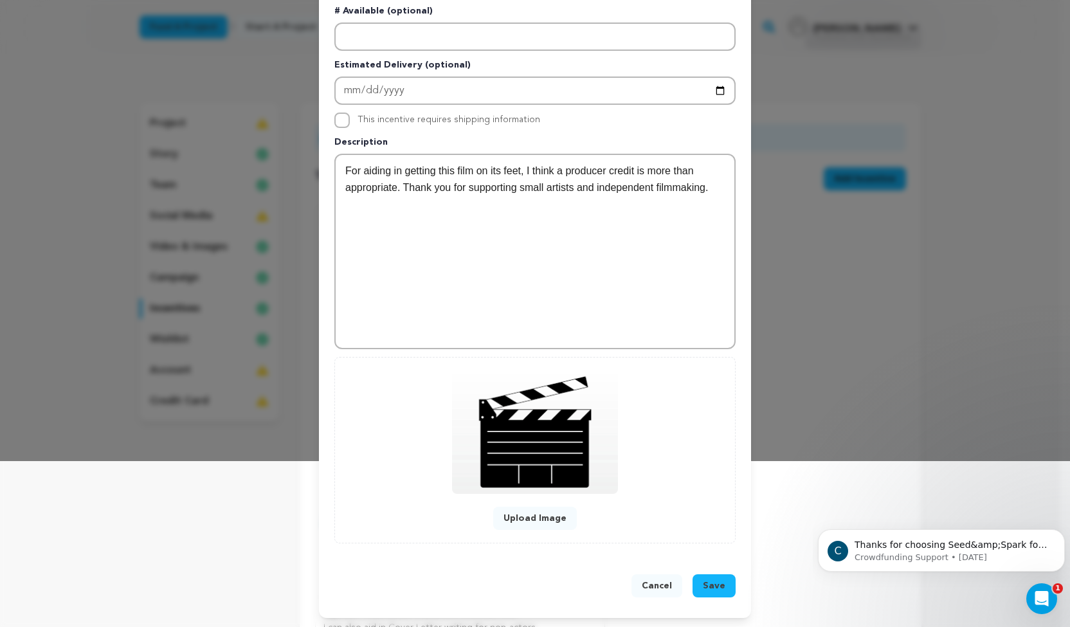
click at [703, 581] on span "Save" at bounding box center [714, 585] width 23 height 13
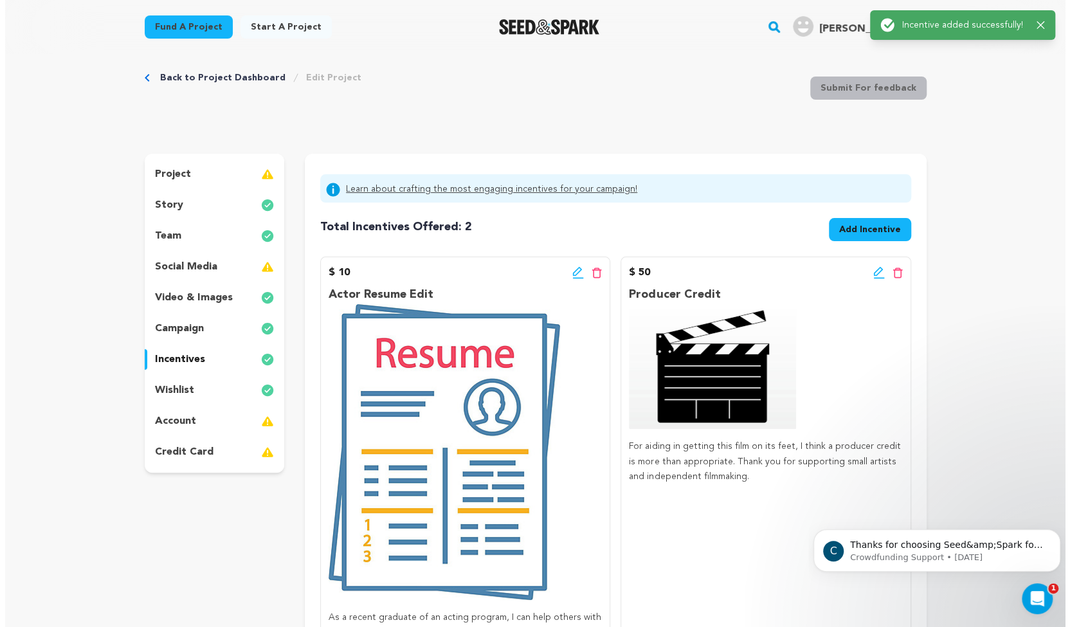
scroll to position [13, 0]
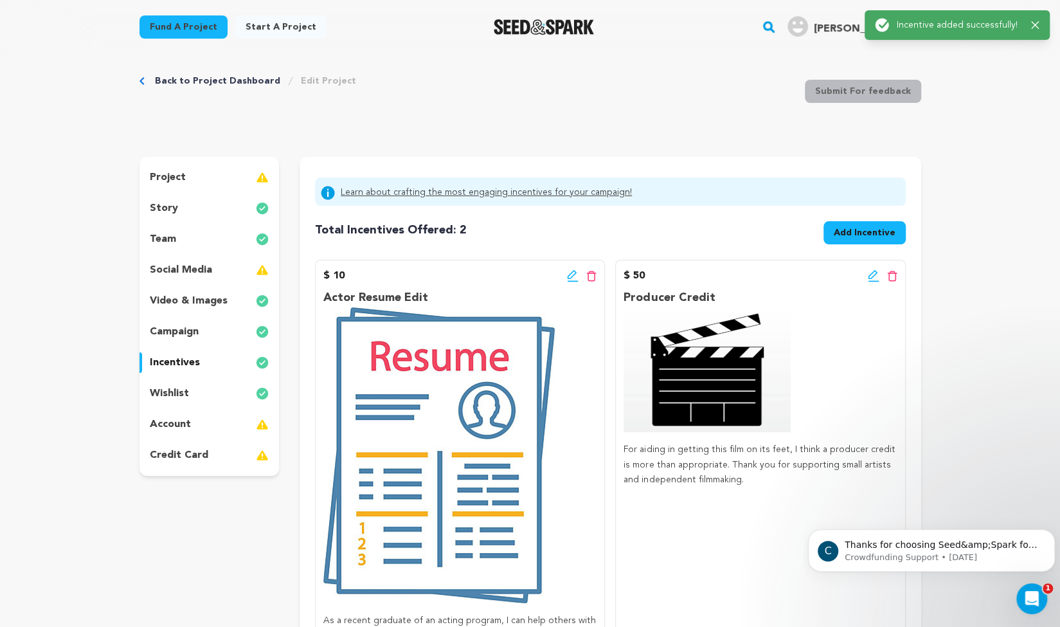
click at [836, 230] on span "Add Incentive" at bounding box center [865, 232] width 62 height 13
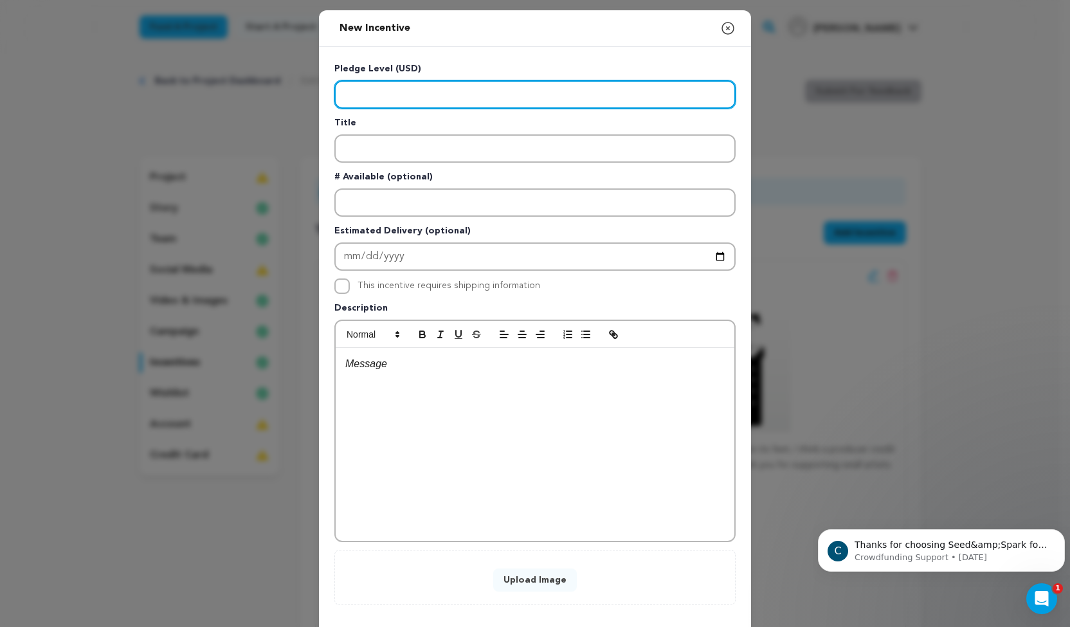
click at [566, 102] on input "Enter level" at bounding box center [534, 94] width 401 height 28
type input "150"
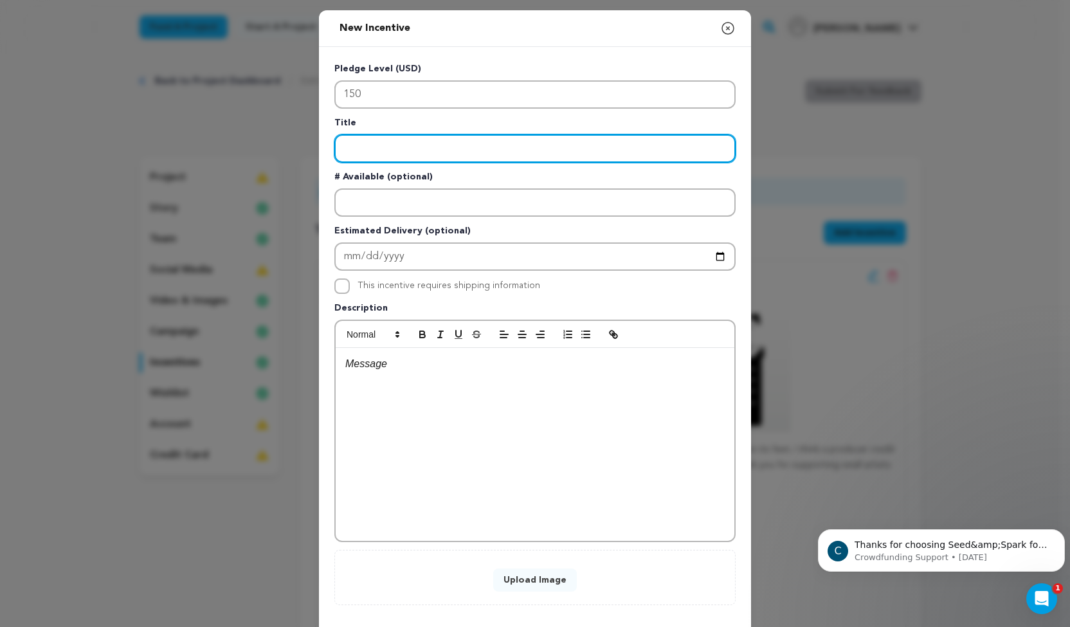
click at [447, 147] on input "Enter title" at bounding box center [534, 148] width 401 height 28
type input "Executive Producer Credit"
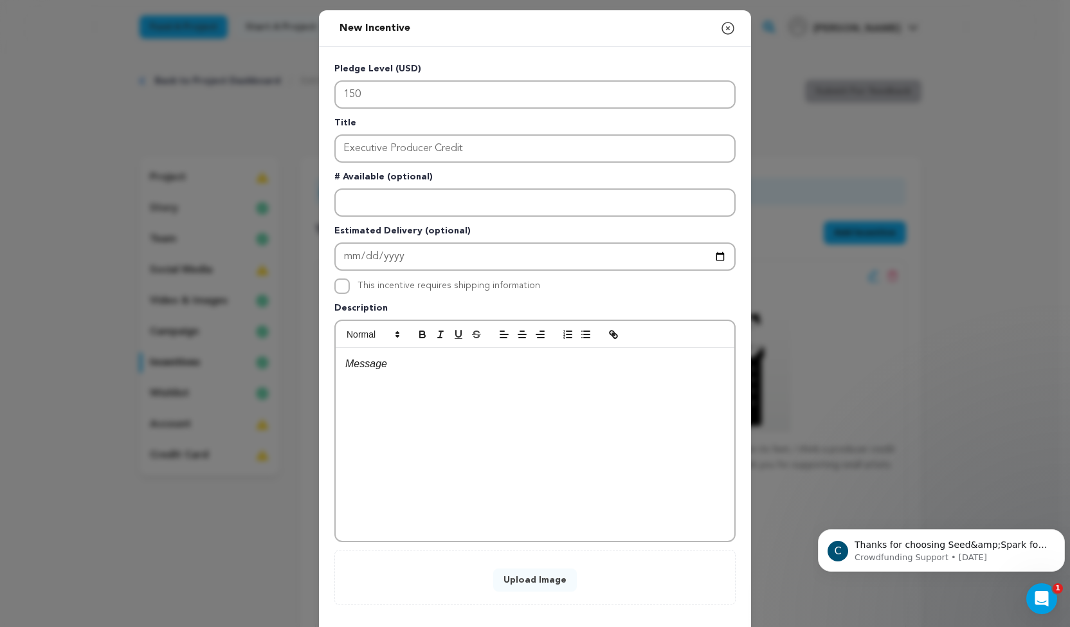
click at [414, 375] on div at bounding box center [535, 444] width 399 height 193
click at [543, 577] on button "Upload Image" at bounding box center [535, 579] width 84 height 23
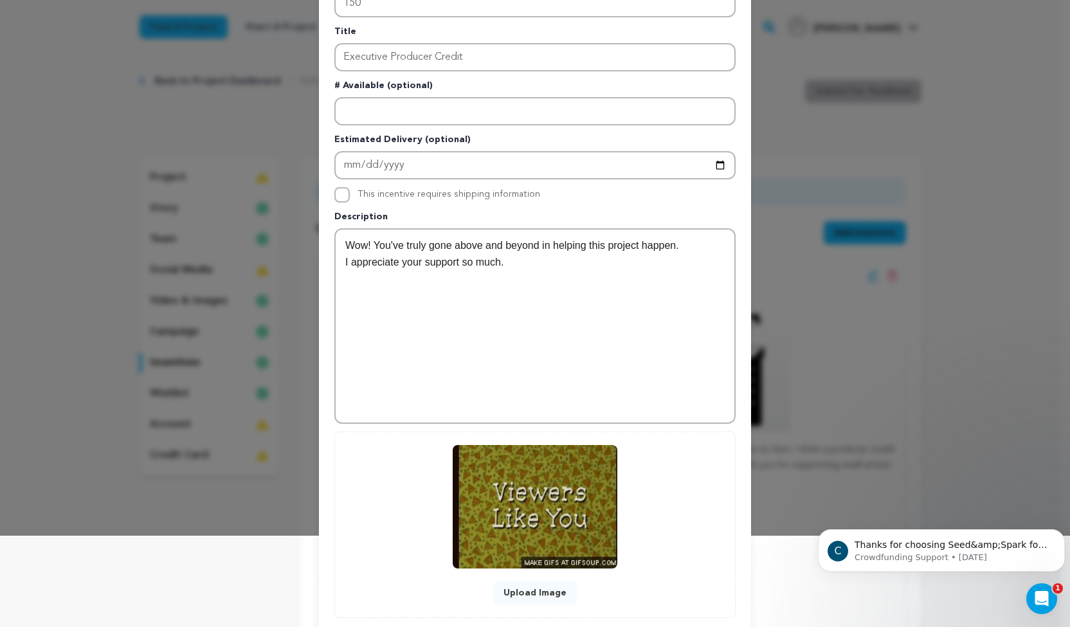
scroll to position [166, 0]
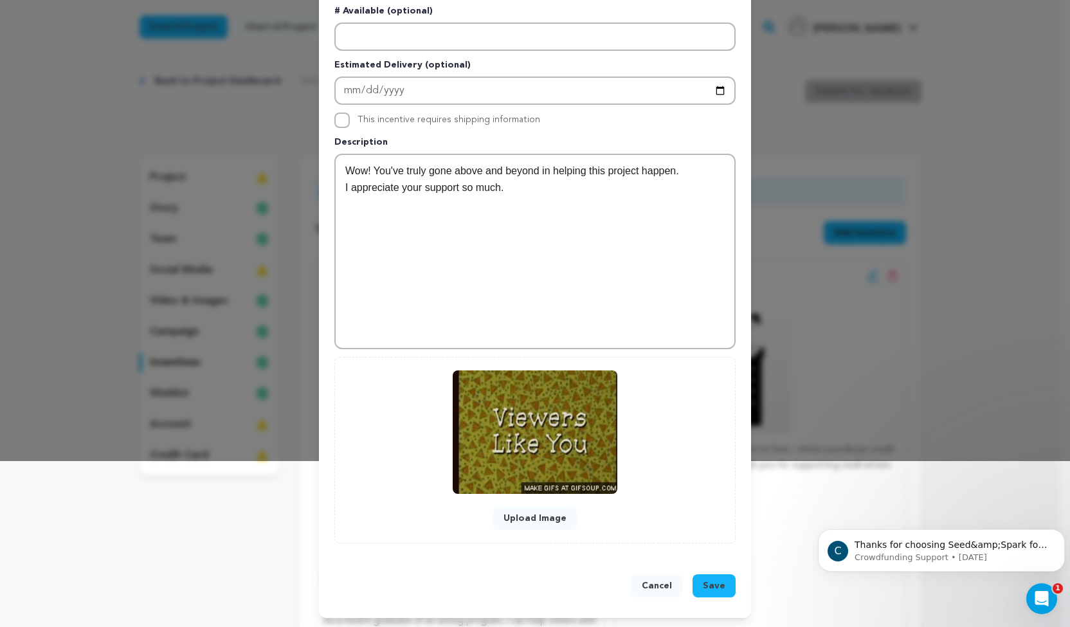
click at [706, 581] on span "Save" at bounding box center [714, 585] width 23 height 13
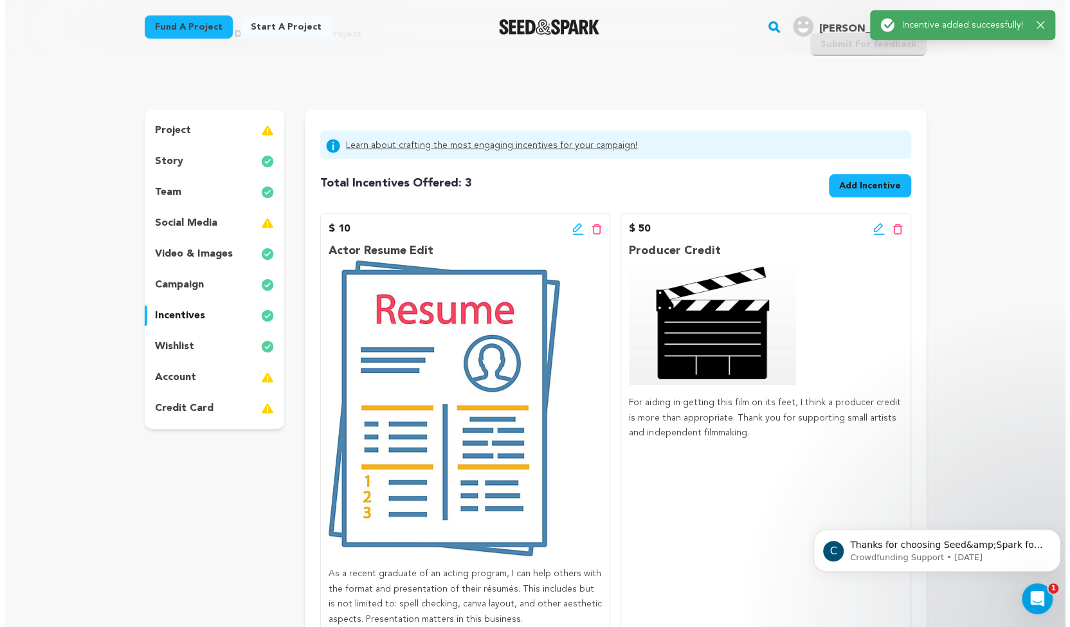
scroll to position [0, 0]
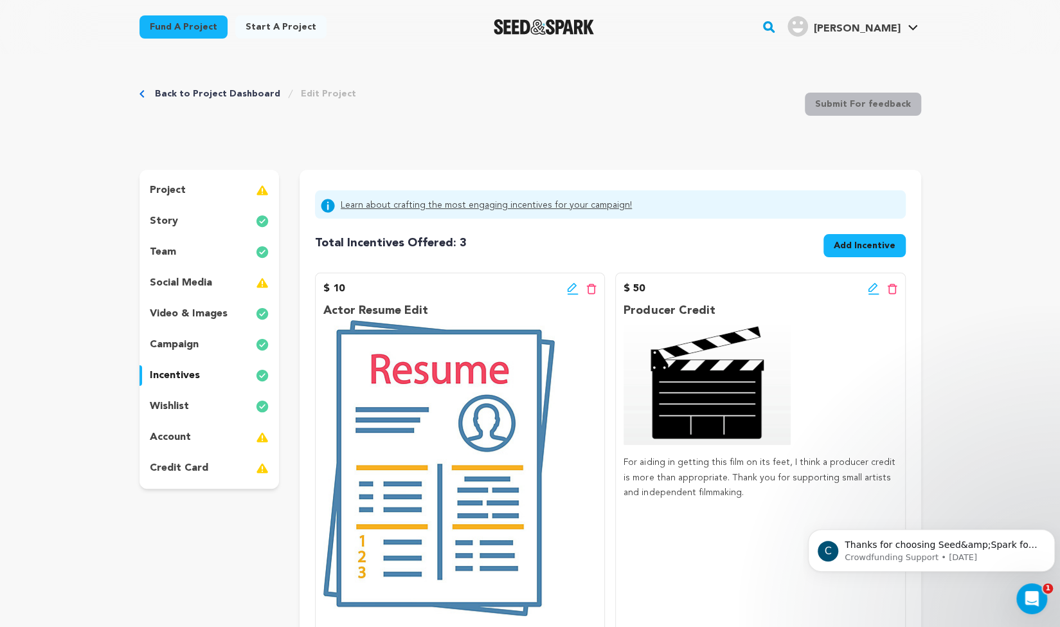
click at [572, 288] on icon at bounding box center [572, 287] width 9 height 9
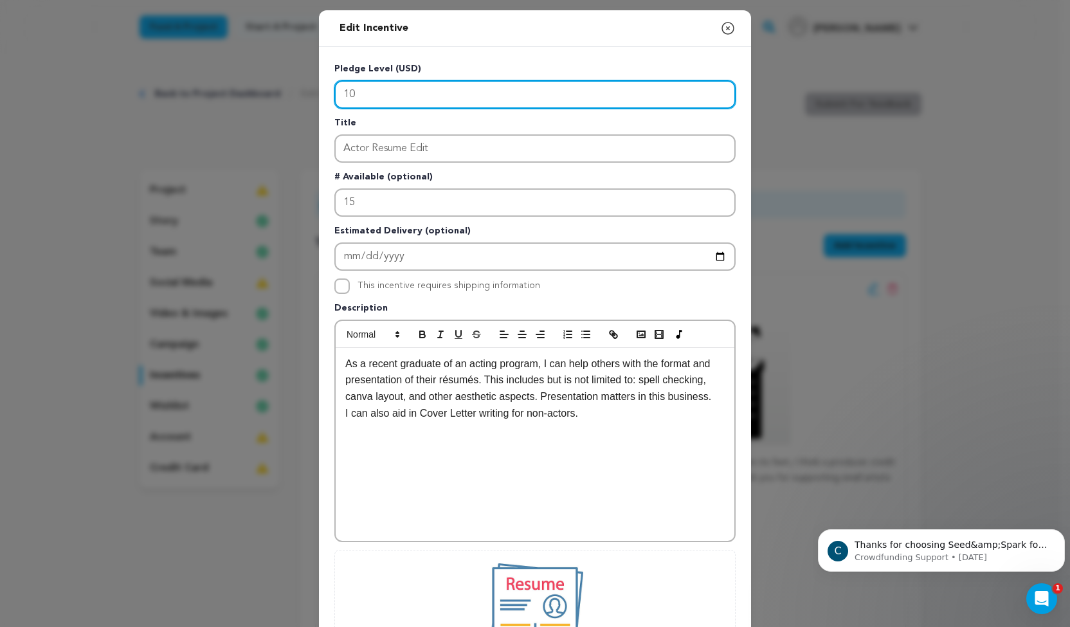
click at [368, 98] on input "10" at bounding box center [534, 94] width 401 height 28
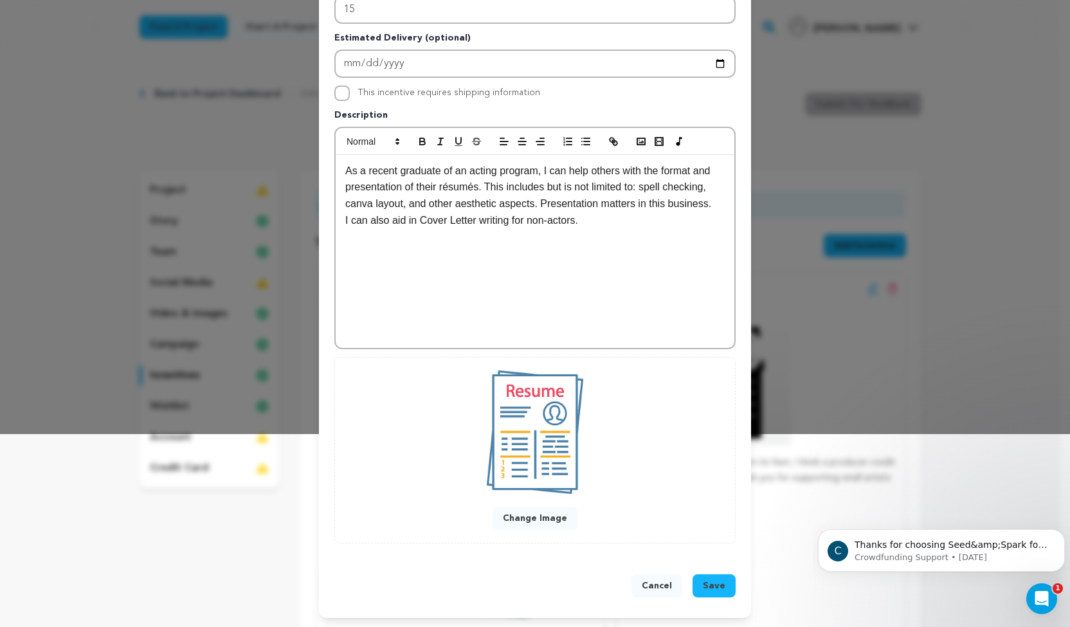
type input "15"
click at [710, 585] on span "Save" at bounding box center [714, 585] width 23 height 13
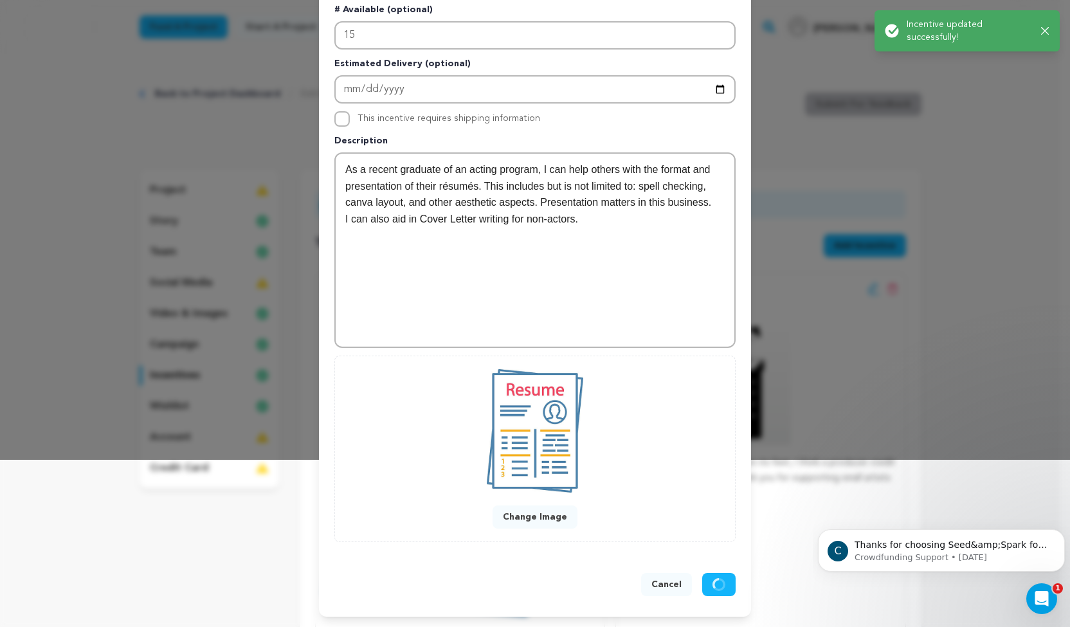
scroll to position [166, 0]
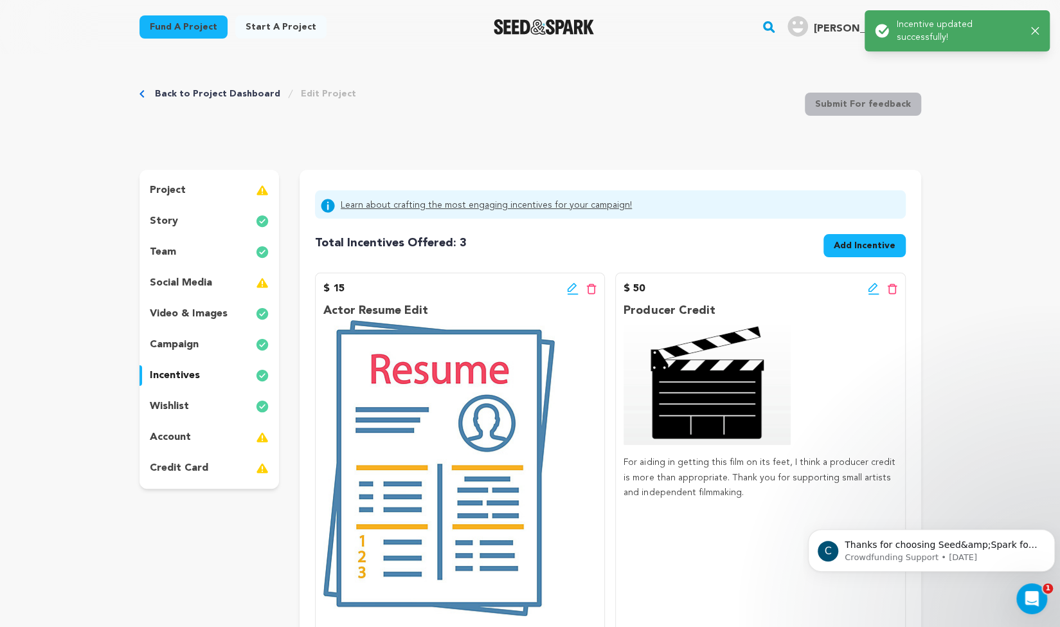
click at [843, 246] on span "Add Incentive" at bounding box center [865, 245] width 62 height 13
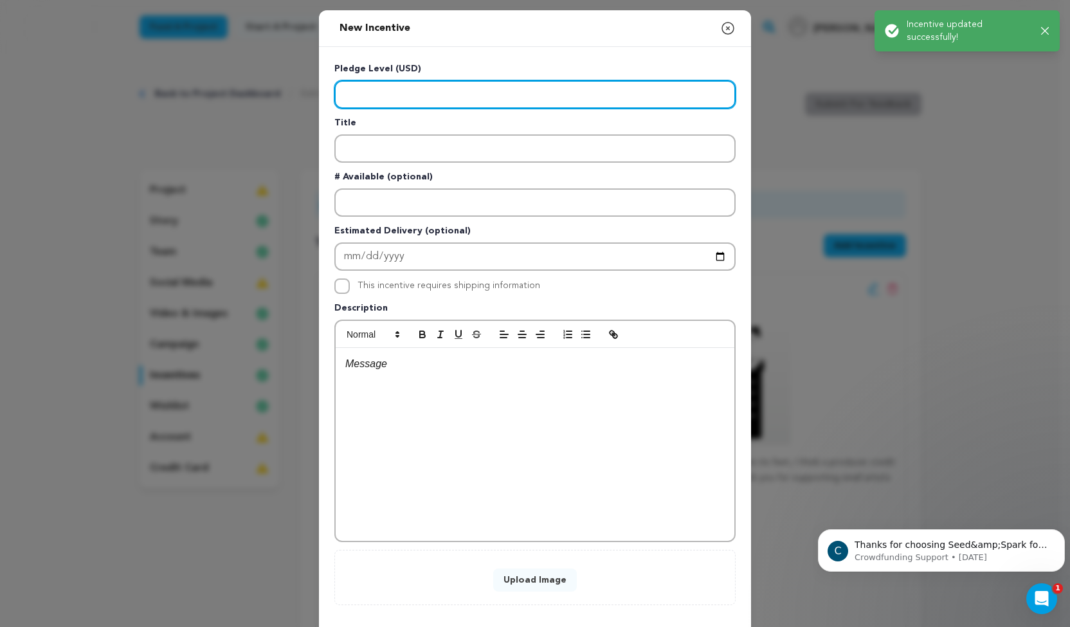
click at [537, 93] on input "Enter level" at bounding box center [534, 94] width 401 height 28
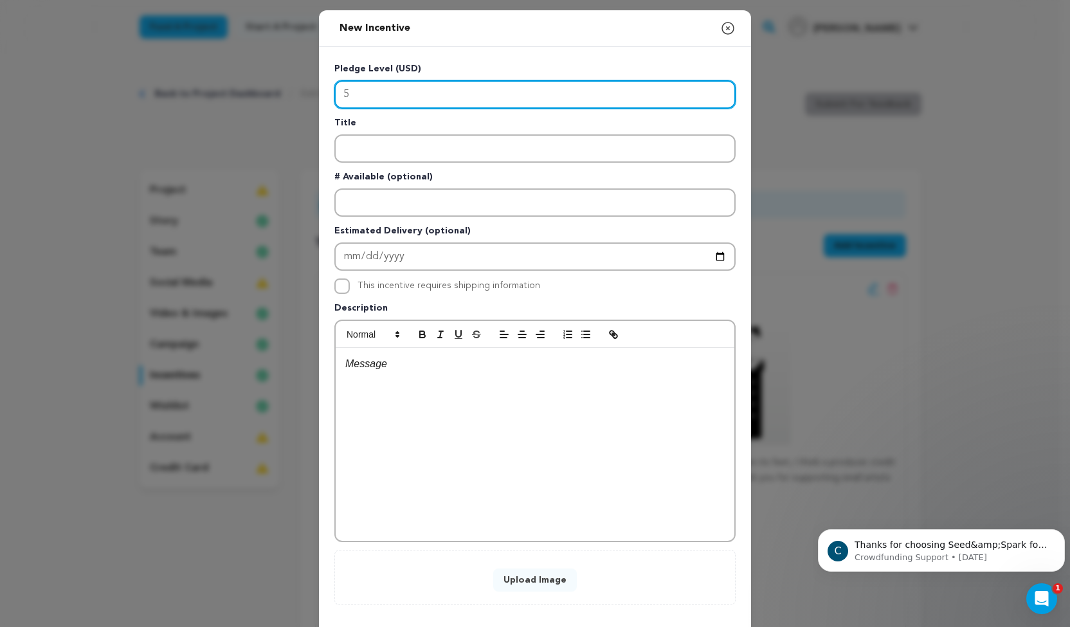
type input "5"
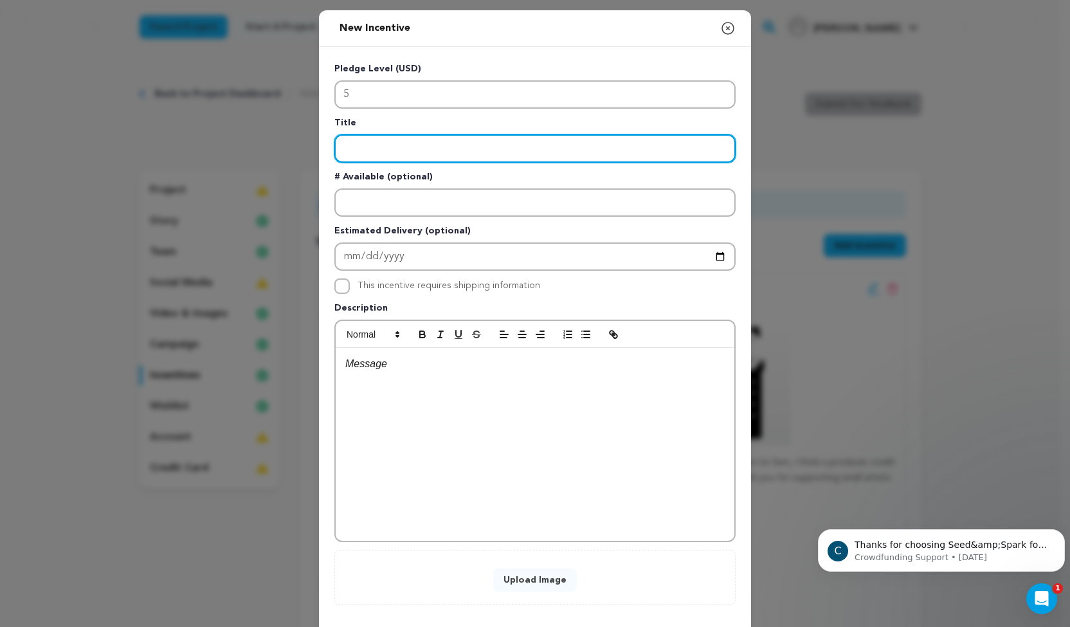
click at [491, 149] on input "Enter title" at bounding box center [534, 148] width 401 height 28
type input "Social Media Shoutout"
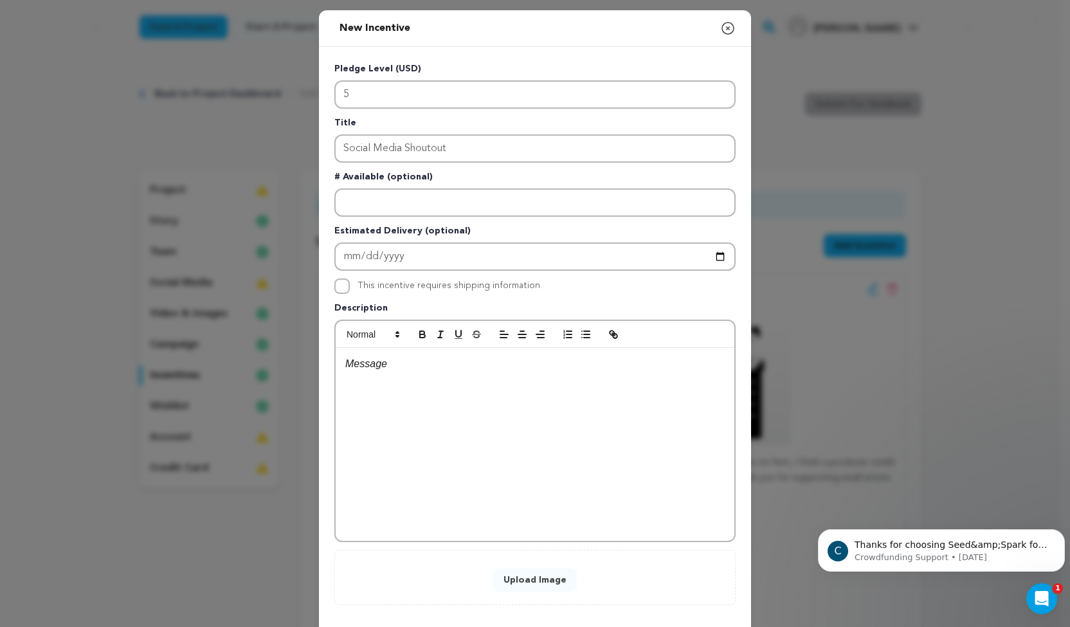
click at [411, 383] on div at bounding box center [535, 444] width 399 height 193
click at [336, 379] on div "Any contribution helps, so I'd like to give you a special shoutout on the _kitt…" at bounding box center [535, 444] width 399 height 193
click at [353, 385] on p "Any contribution helps, so I'd like to give you a special shoutout on the _kitt…" at bounding box center [534, 372] width 379 height 33
click at [530, 389] on div "Any contribution helps, so I'd like to give you a special shoutout on the _kitt…" at bounding box center [535, 444] width 399 height 193
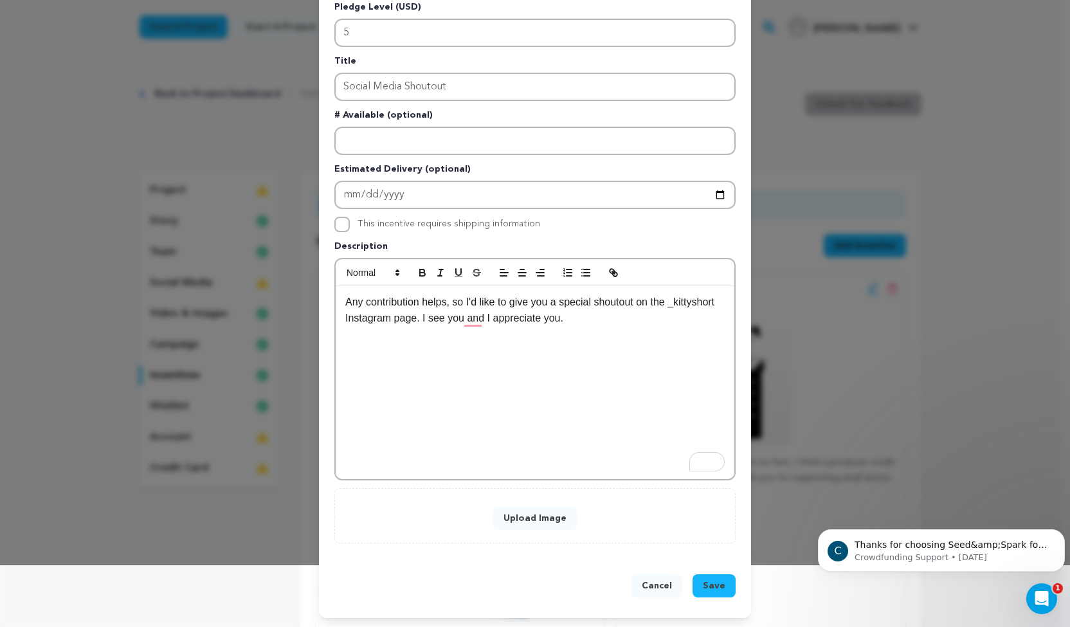
click at [534, 511] on button "Upload Image" at bounding box center [535, 518] width 84 height 23
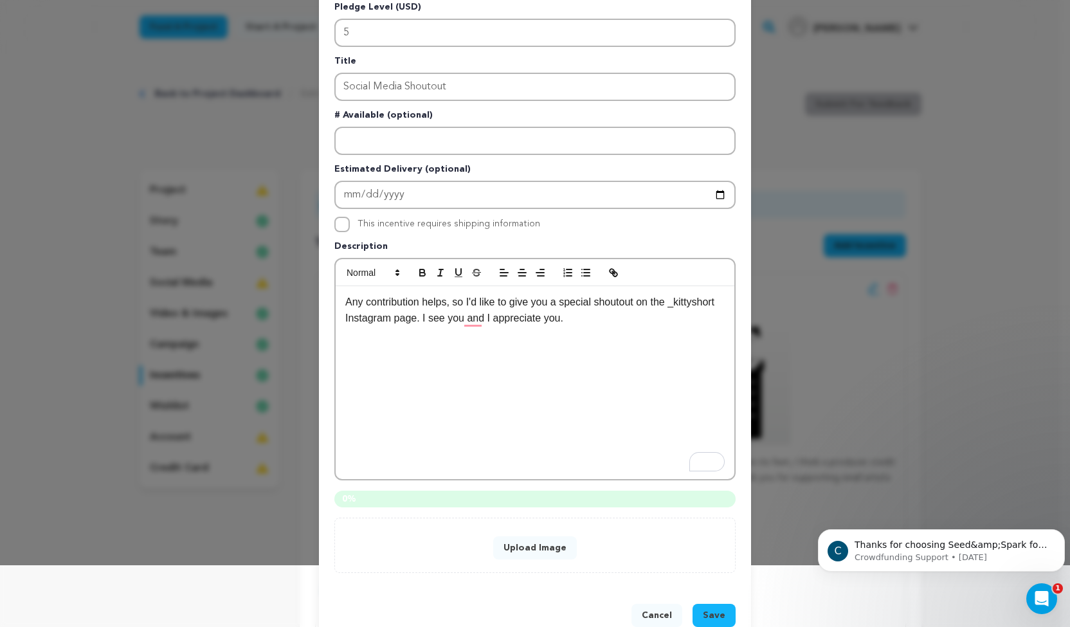
scroll to position [91, 0]
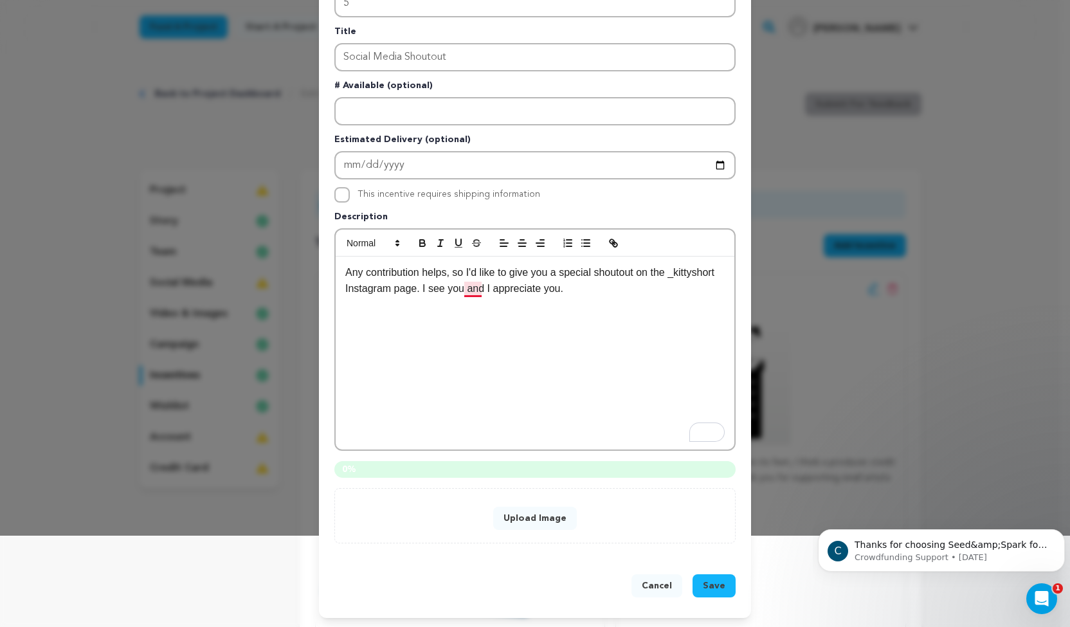
click at [469, 292] on p "Any contribution helps, so I'd like to give you a special shoutout on the _kitt…" at bounding box center [534, 280] width 379 height 33
click at [530, 523] on button "Upload Image" at bounding box center [535, 518] width 84 height 23
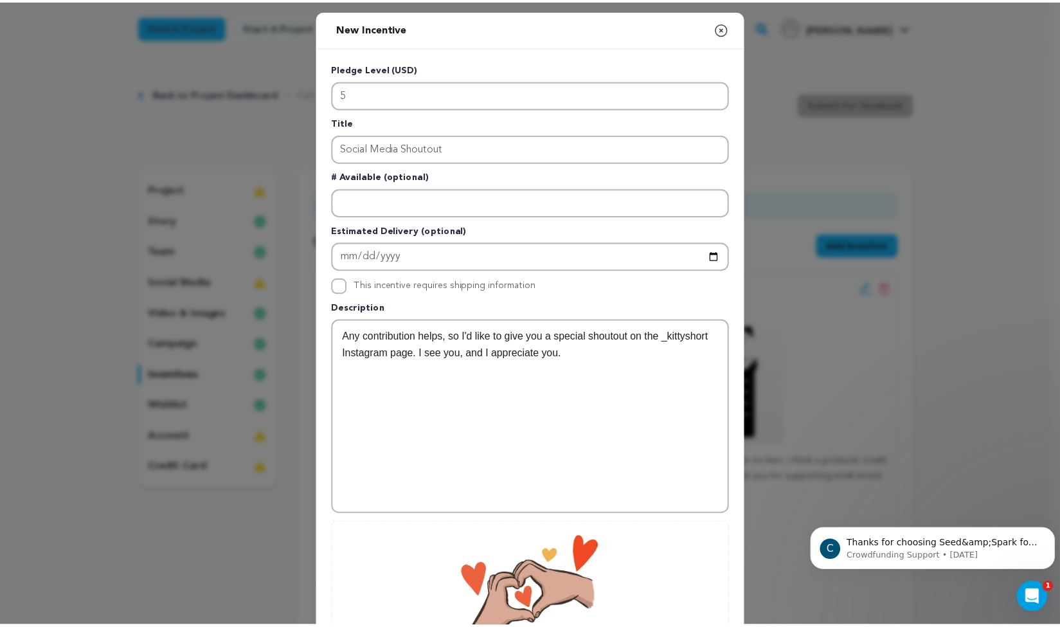
scroll to position [166, 0]
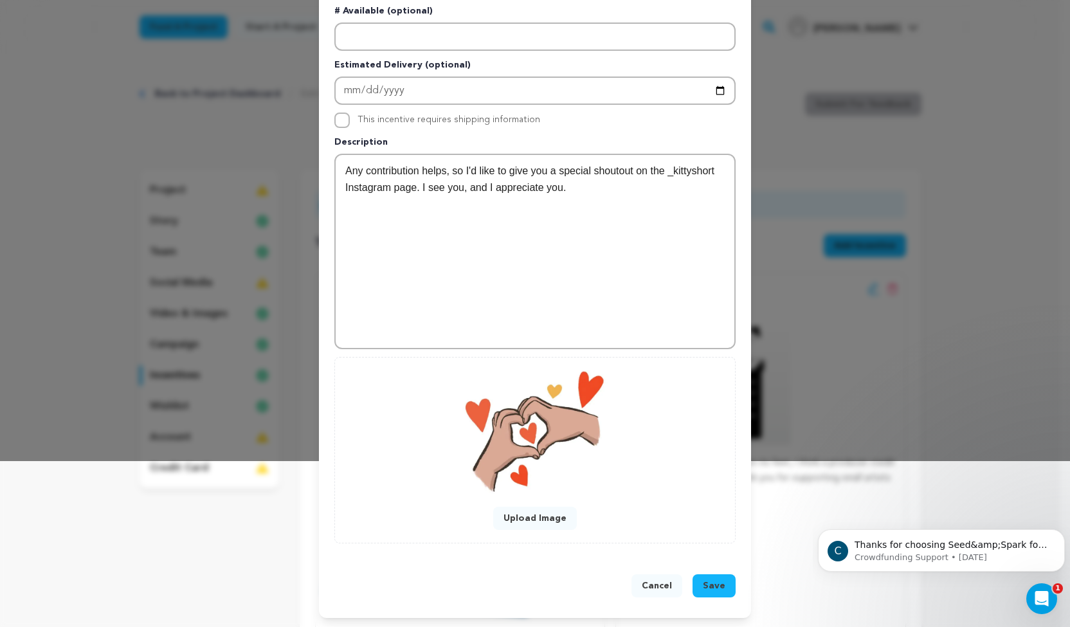
click at [703, 590] on span "Save" at bounding box center [714, 585] width 23 height 13
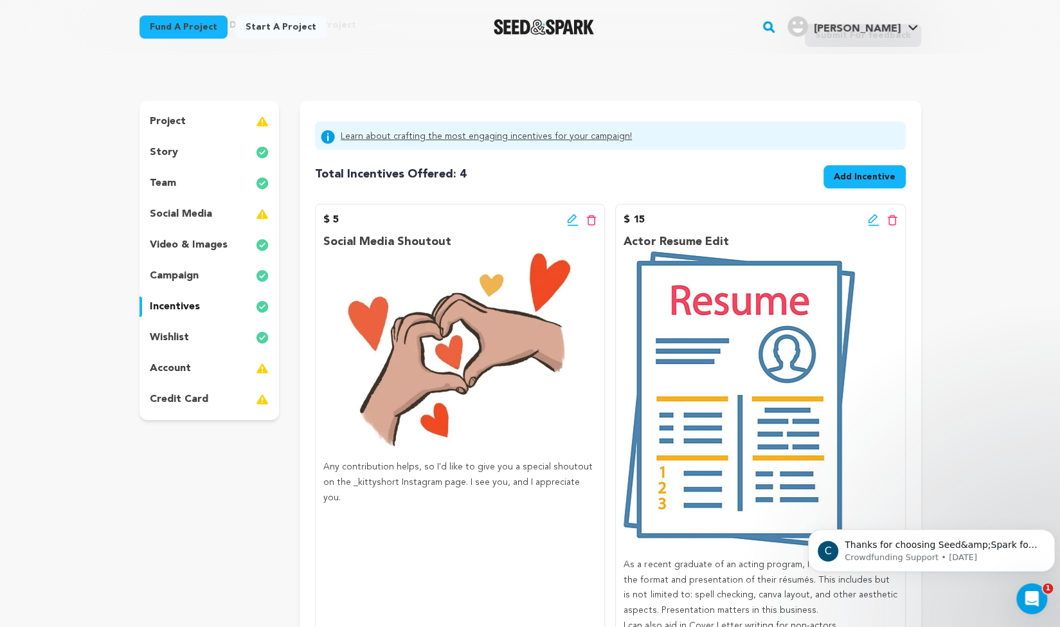
scroll to position [0, 0]
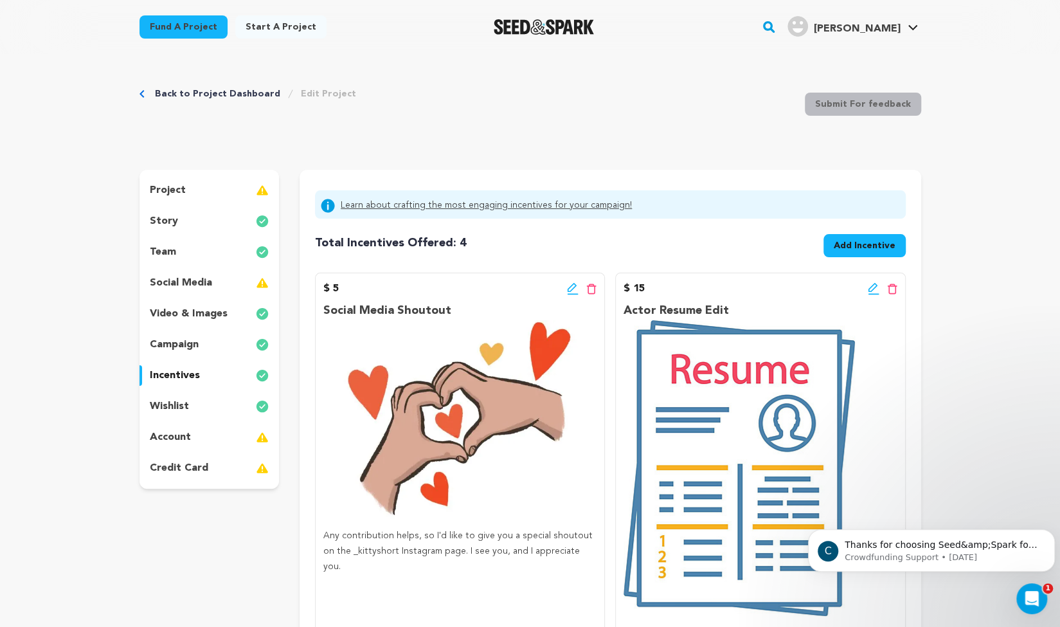
click at [188, 195] on div "project" at bounding box center [210, 190] width 140 height 21
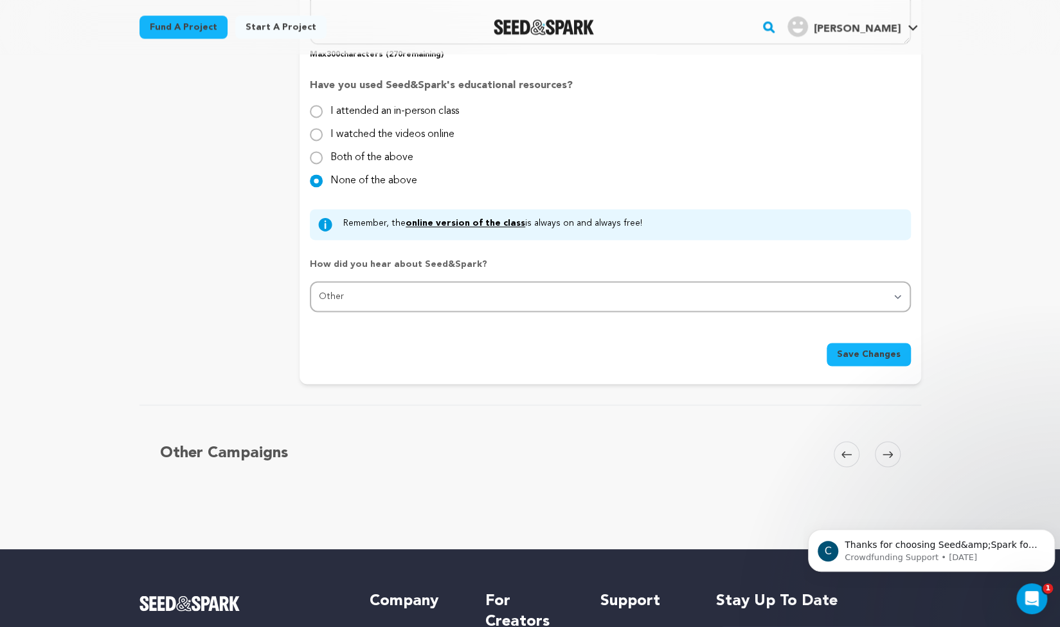
scroll to position [1183, 0]
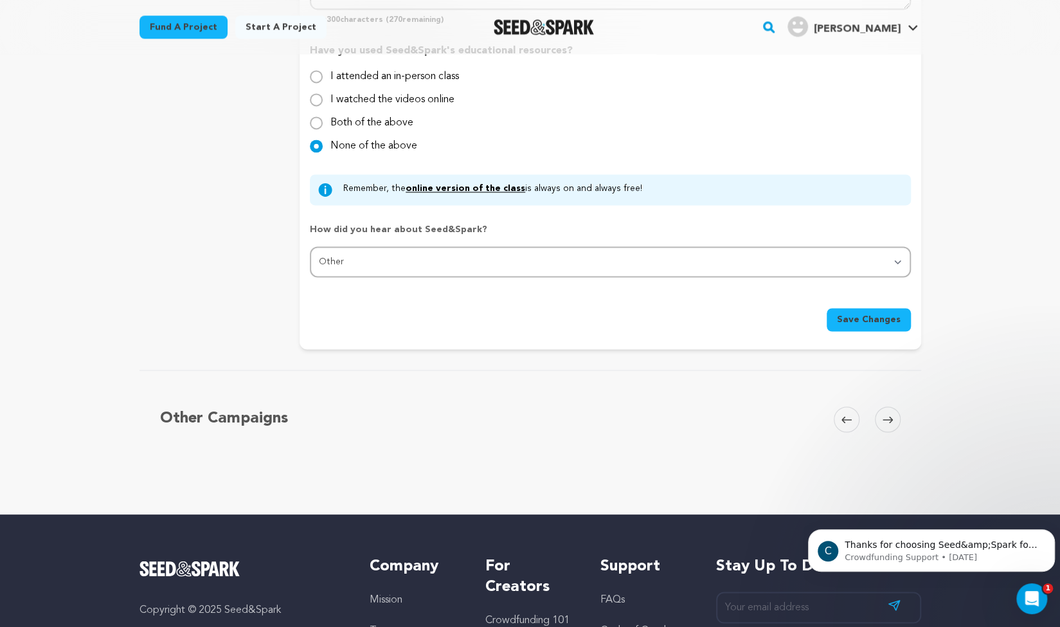
click at [861, 319] on span "Save Changes" at bounding box center [869, 319] width 64 height 13
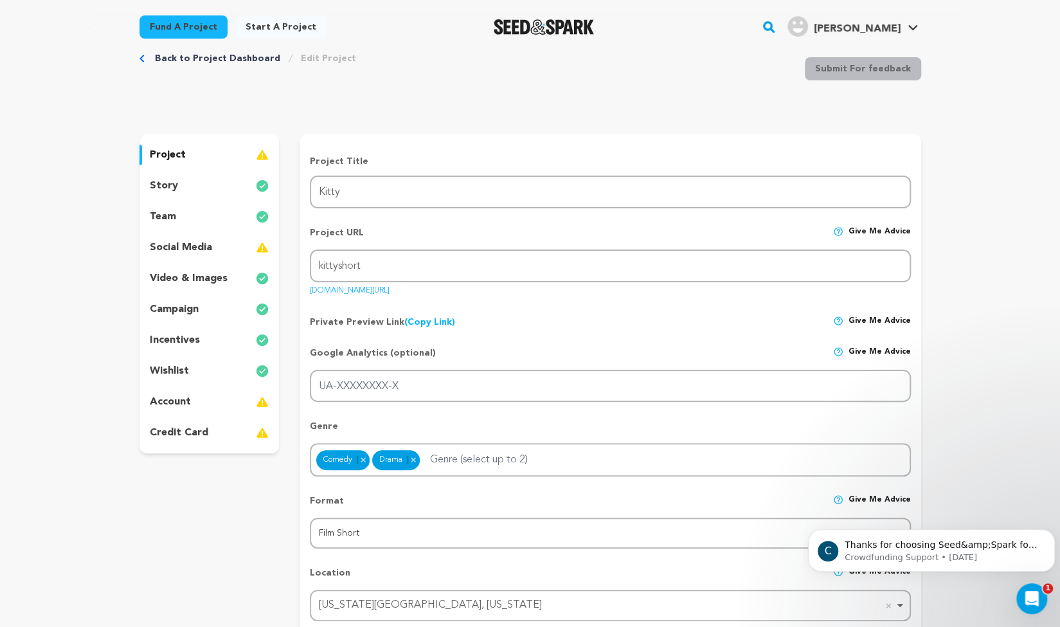
scroll to position [0, 0]
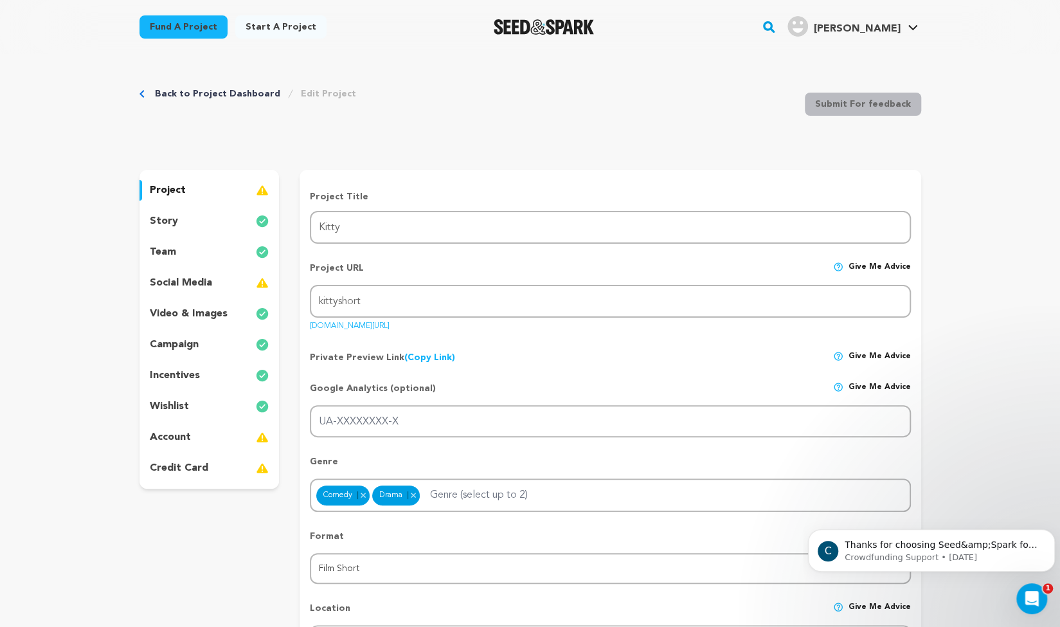
click at [199, 281] on p "social media" at bounding box center [181, 282] width 62 height 15
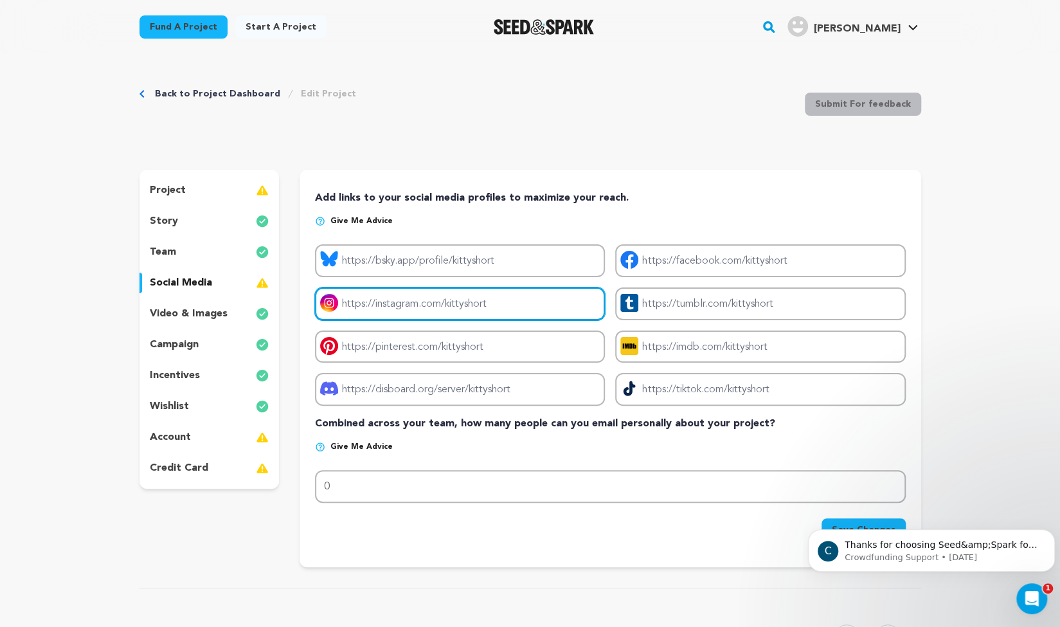
click at [447, 305] on input "Project instagram link" at bounding box center [460, 303] width 290 height 33
type input "https://_kittyshort"
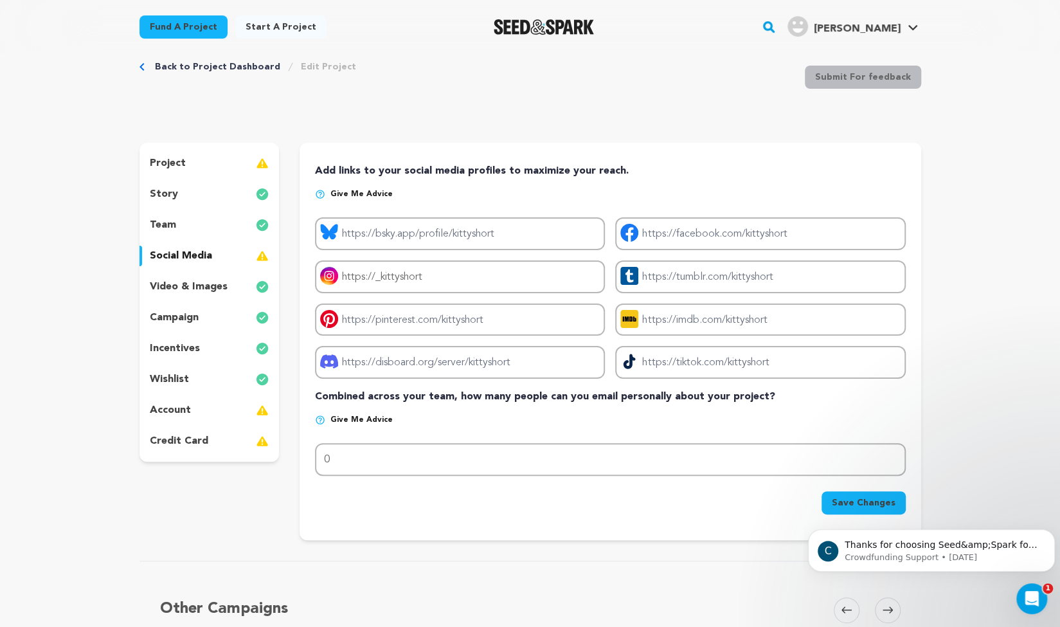
click at [186, 219] on div "team" at bounding box center [210, 225] width 140 height 21
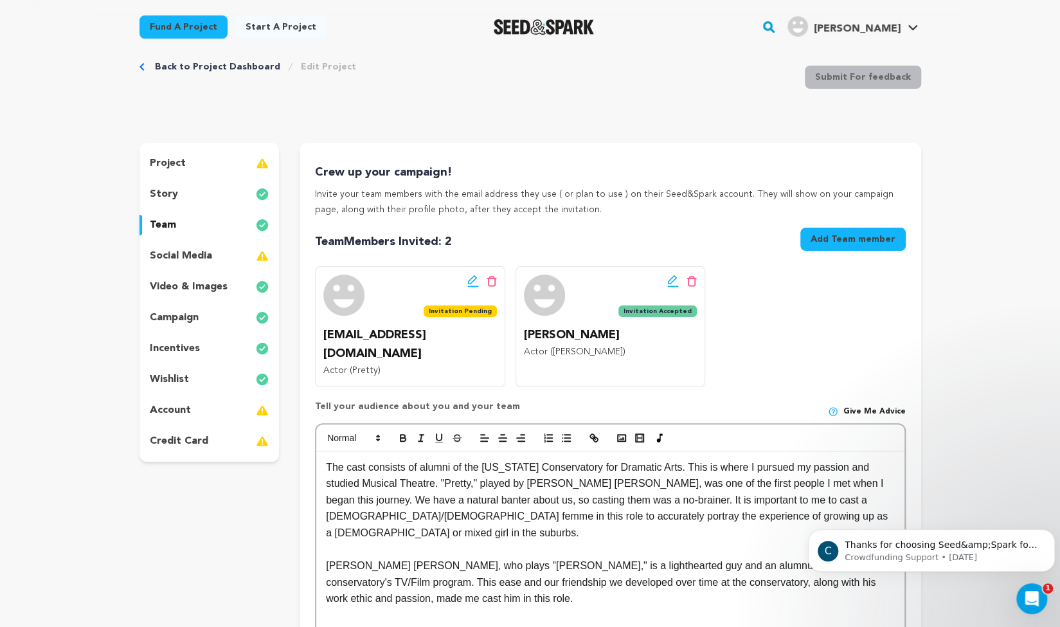
click at [830, 241] on button "Add Team member" at bounding box center [852, 239] width 105 height 23
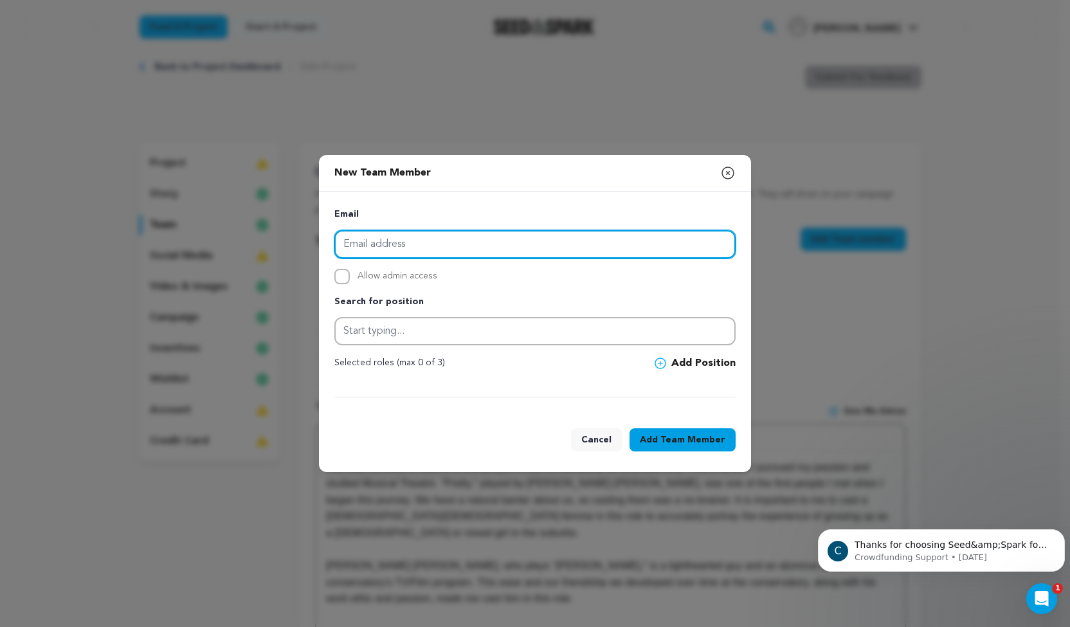
click at [682, 244] on input "email" at bounding box center [534, 244] width 401 height 28
type input "lucagrecco93@gmail.com"
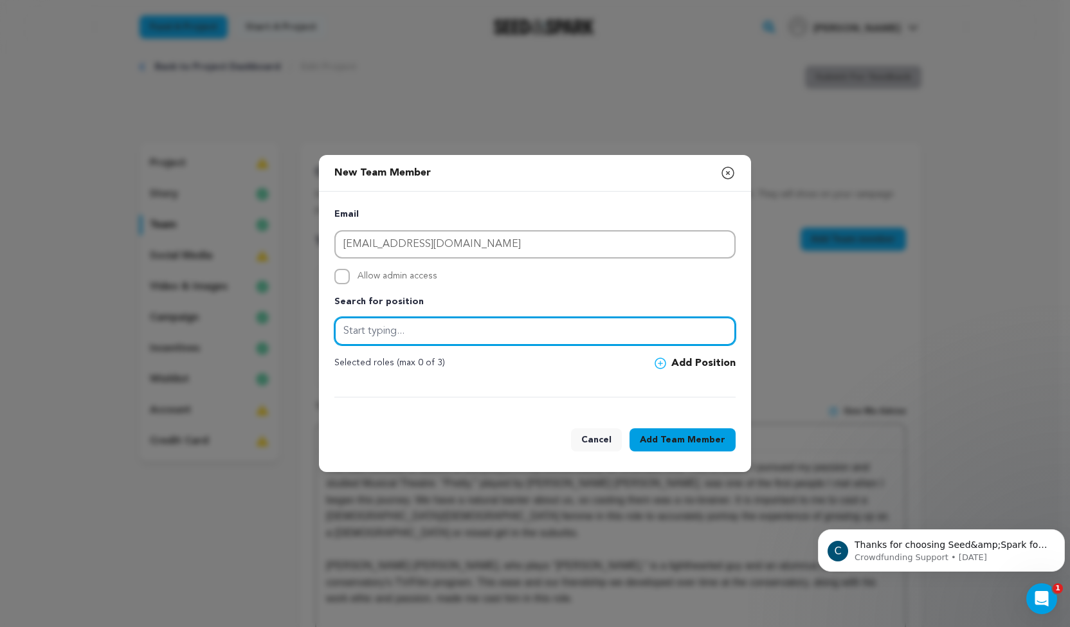
click at [557, 329] on input "text" at bounding box center [534, 331] width 401 height 28
type input "Actor"
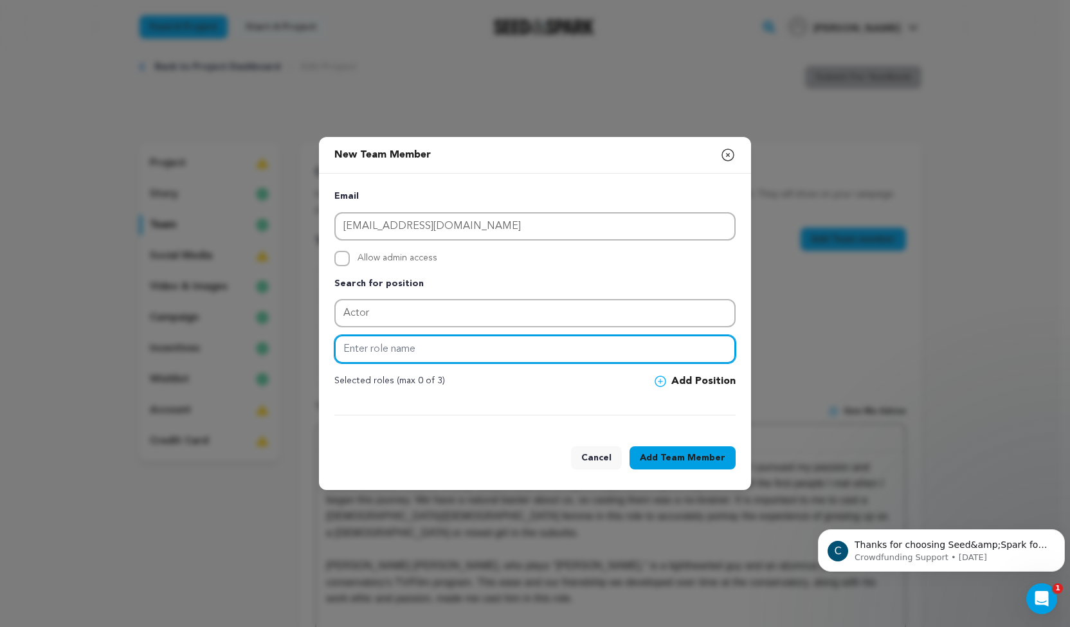
click at [495, 341] on input "text" at bounding box center [534, 349] width 401 height 28
type input "Ryan"
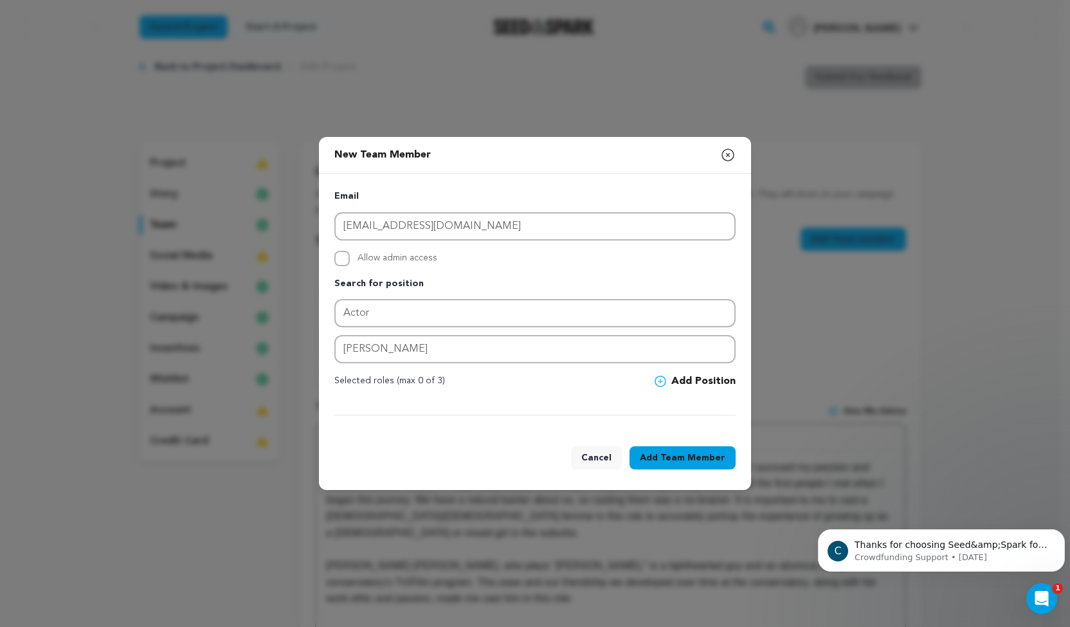
click at [651, 445] on div "Cancel Add Team Member" at bounding box center [535, 460] width 432 height 59
click at [651, 461] on button "Add Team Member" at bounding box center [682, 457] width 106 height 23
click at [684, 379] on button "Add Position" at bounding box center [694, 381] width 81 height 15
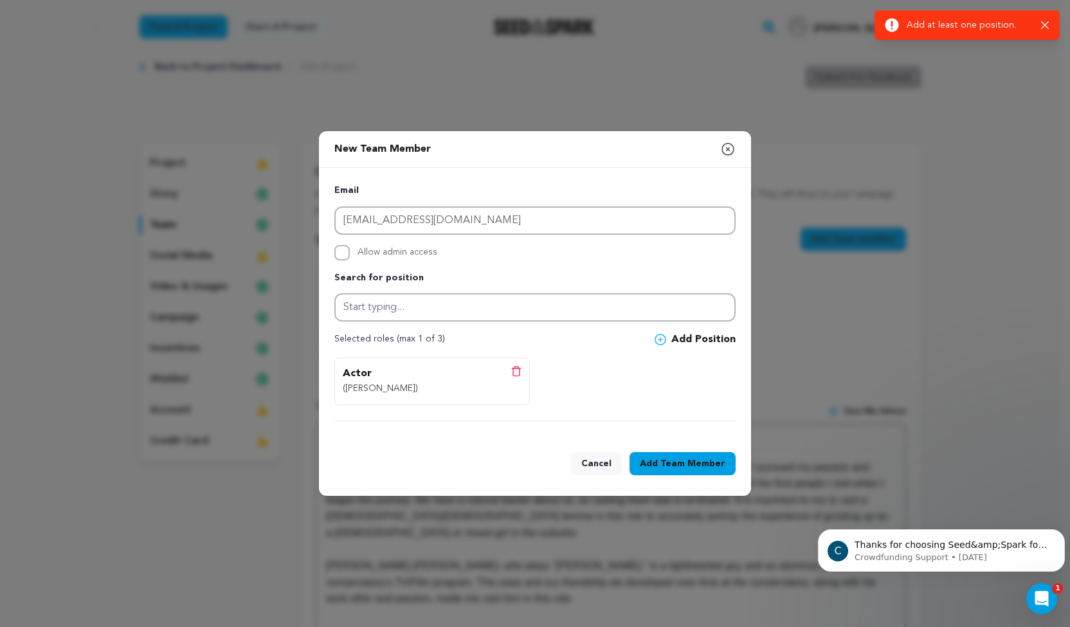
click at [671, 467] on span "Team Member" at bounding box center [692, 463] width 65 height 13
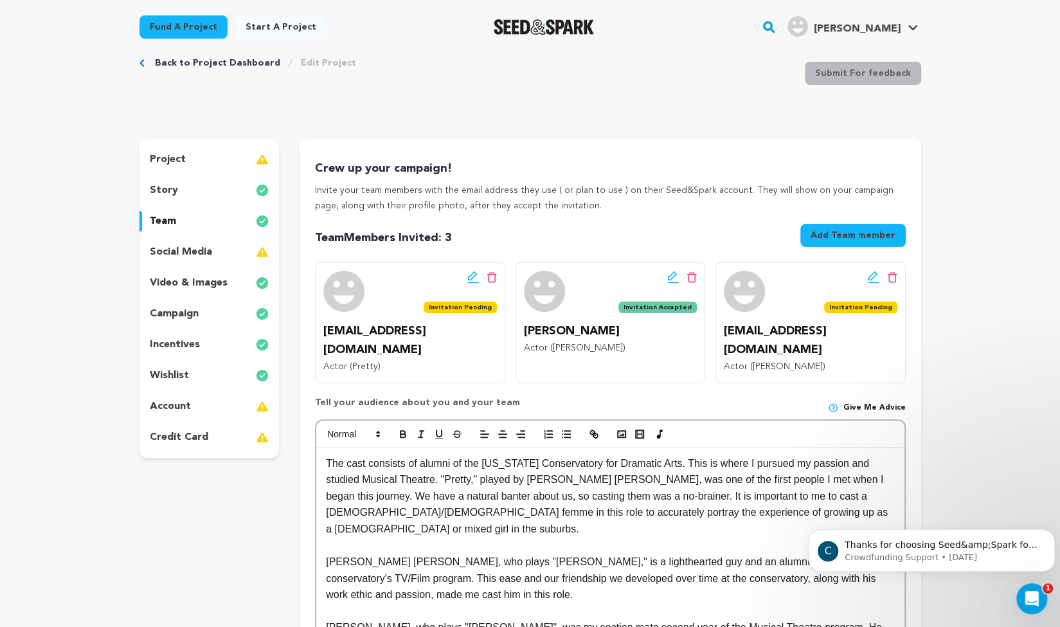
scroll to position [83, 0]
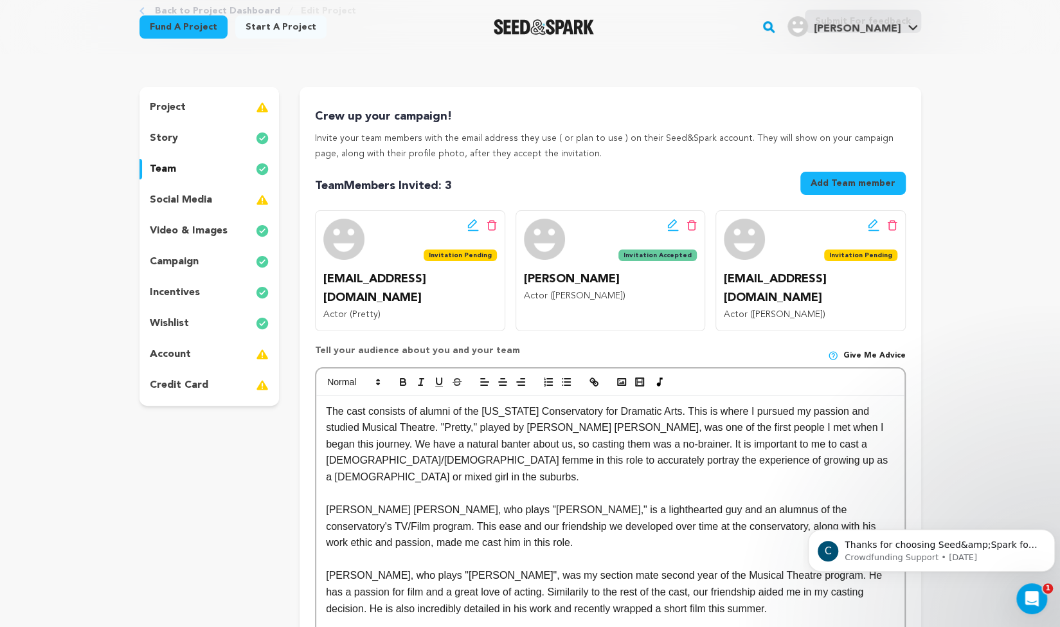
click at [167, 352] on p "account" at bounding box center [170, 354] width 41 height 15
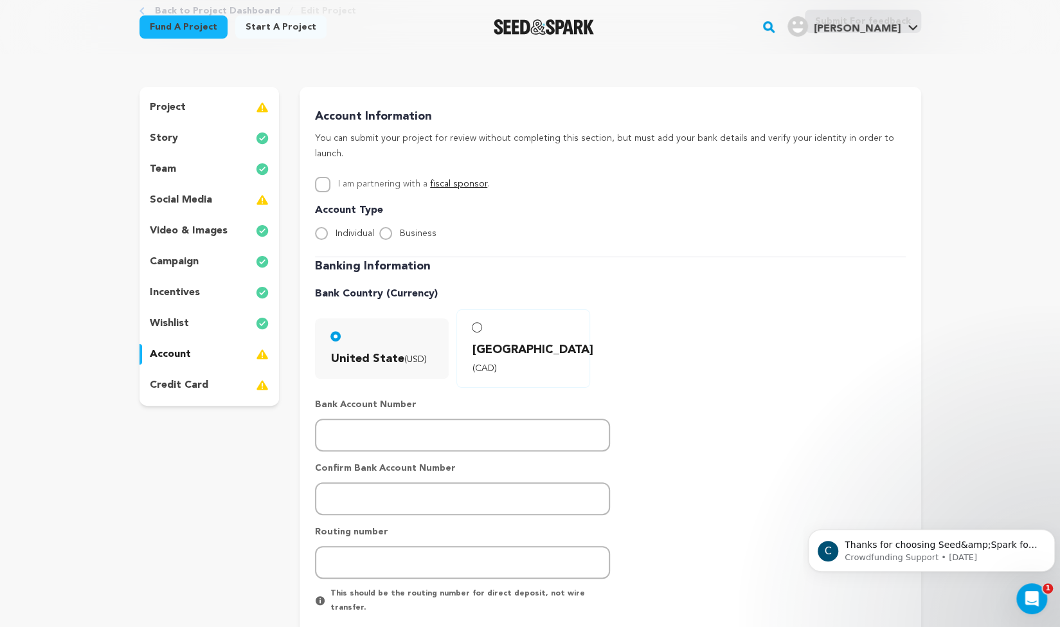
click at [202, 298] on div "incentives" at bounding box center [210, 292] width 140 height 21
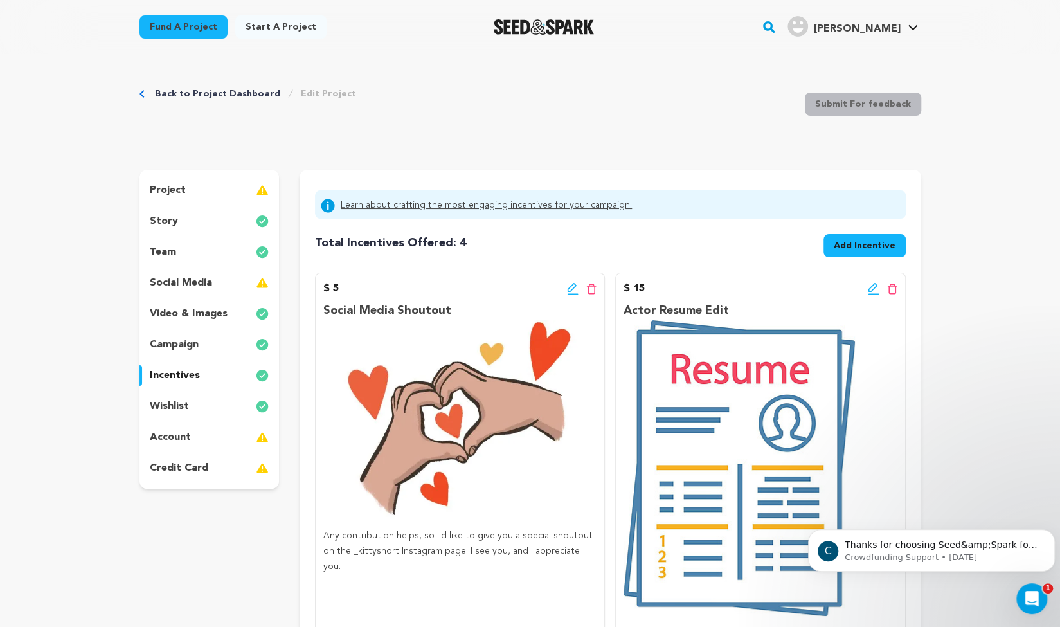
click at [349, 204] on link "Learn about crafting the most engaging incentives for your campaign!" at bounding box center [486, 205] width 291 height 15
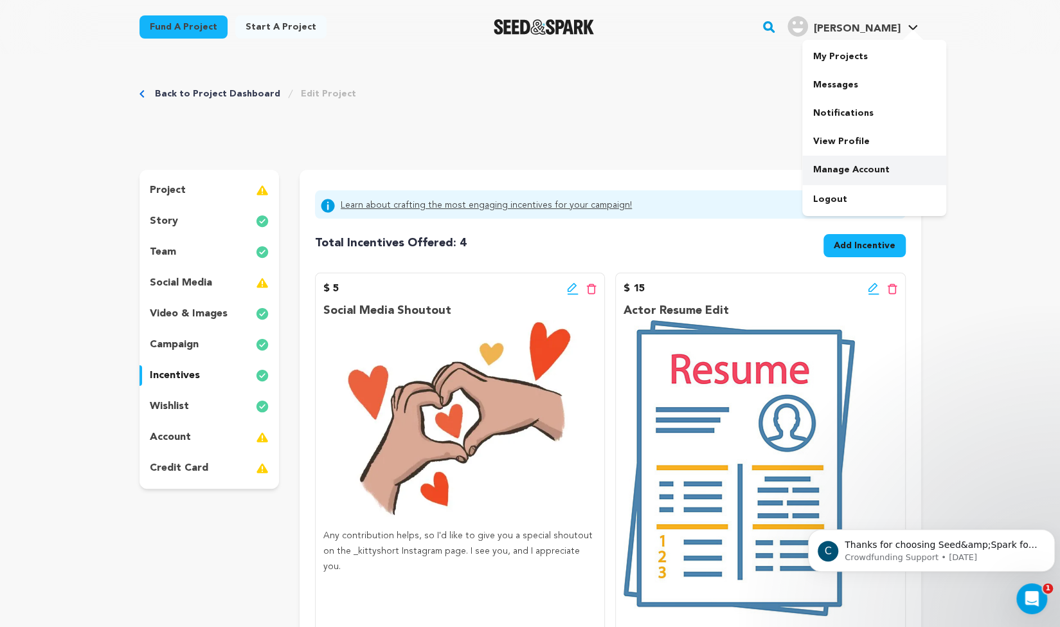
click at [822, 165] on link "Manage Account" at bounding box center [874, 170] width 144 height 28
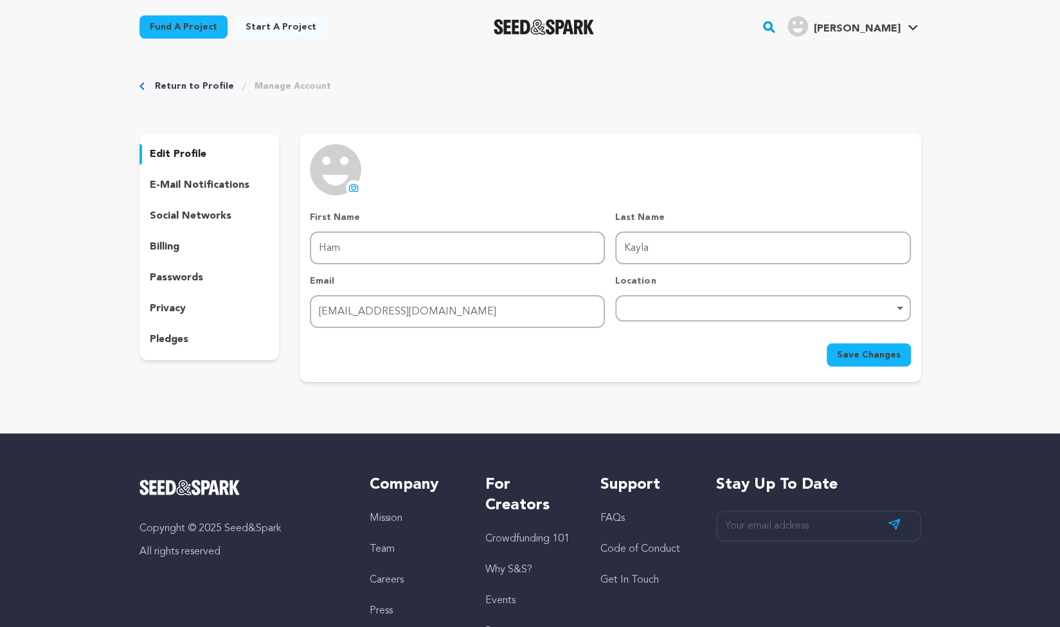
click at [155, 278] on p "passwords" at bounding box center [176, 277] width 53 height 15
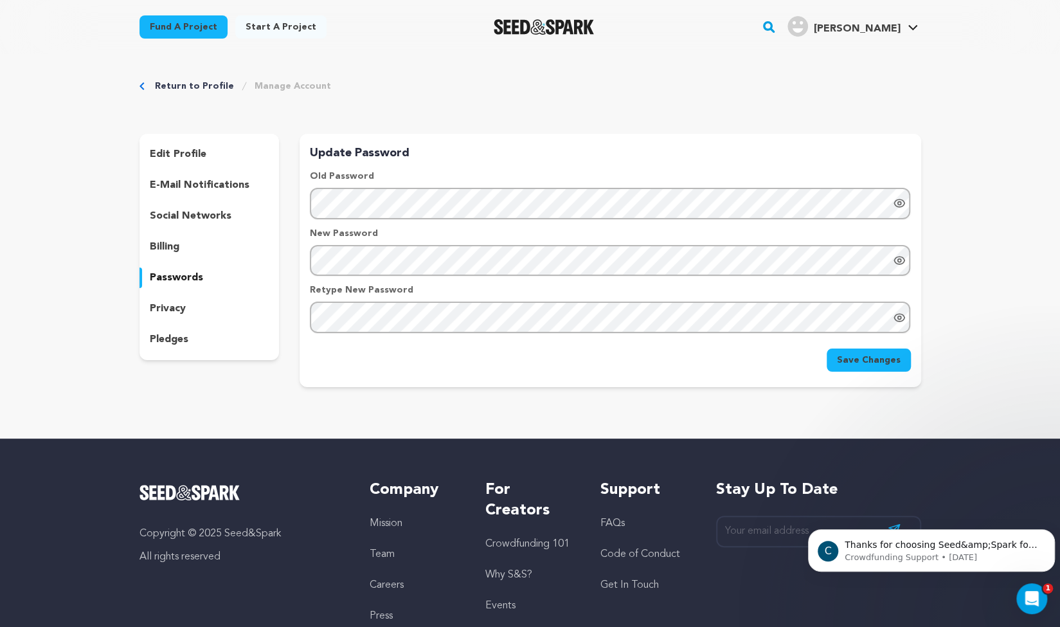
click at [894, 259] on icon "Show password as plain text. Warning: this will display your password on the sc…" at bounding box center [899, 261] width 10 height 8
click at [899, 262] on icon "Hide Password" at bounding box center [899, 260] width 13 height 13
click at [894, 259] on icon "Show password as plain text. Warning: this will display your password on the sc…" at bounding box center [899, 260] width 13 height 13
click at [897, 317] on icon "Show password as plain text. Warning: this will display your password on the sc…" at bounding box center [898, 317] width 3 height 3
click at [872, 357] on span "Save Changes" at bounding box center [869, 360] width 64 height 13
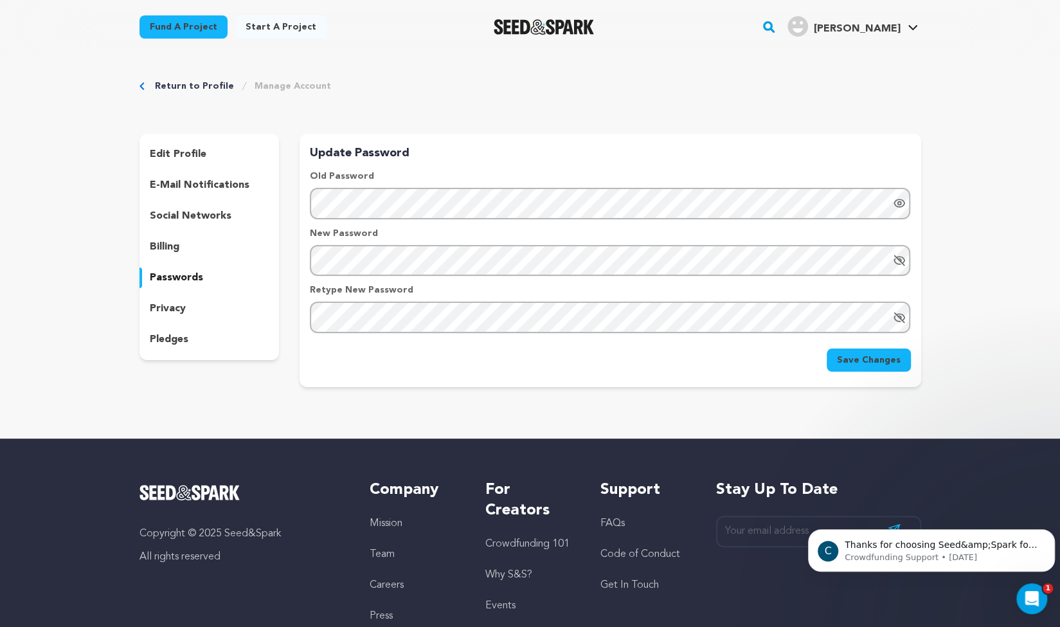
click at [898, 205] on icon "Show password as plain text. Warning: this will display your password on the sc…" at bounding box center [899, 203] width 13 height 13
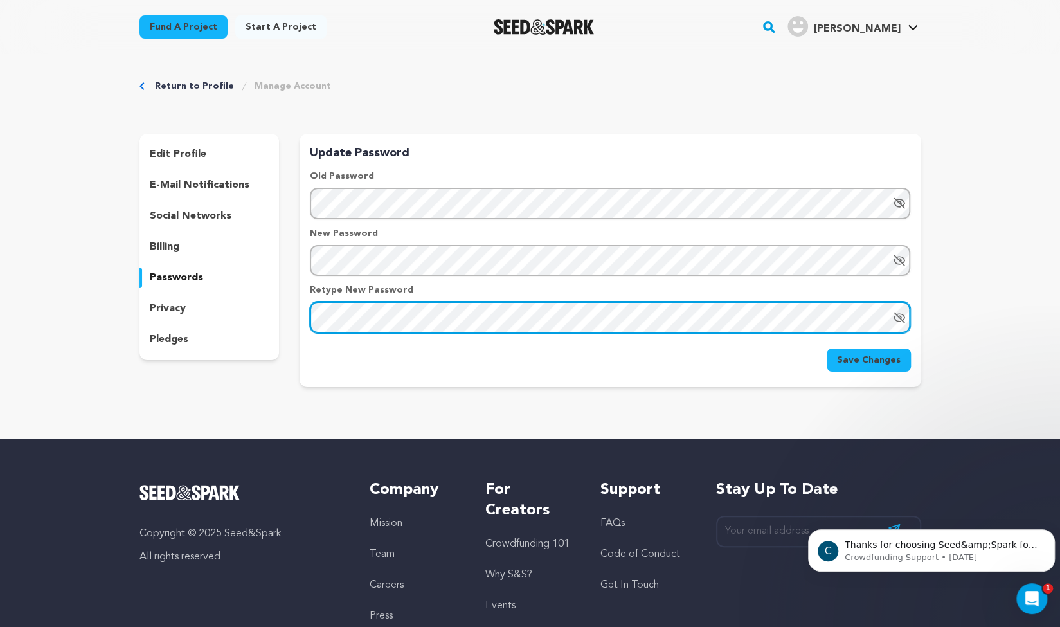
click at [294, 322] on div "edit profile e-mail notifications social networks billing passwords privacy ple…" at bounding box center [531, 260] width 782 height 253
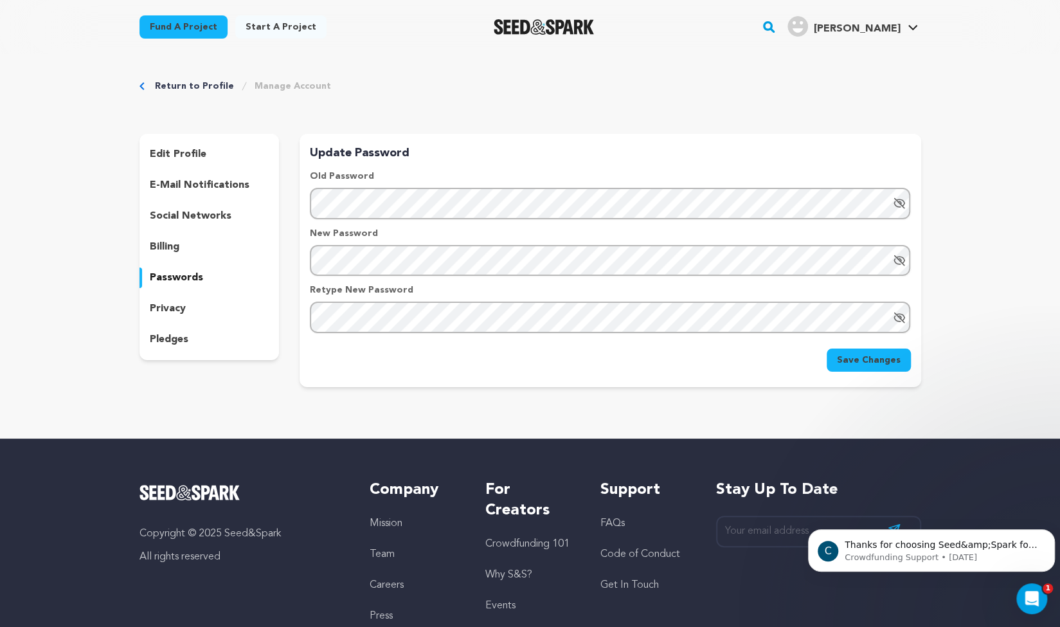
click at [845, 359] on span "Save Changes" at bounding box center [869, 360] width 64 height 13
click at [900, 204] on icon "Show password as plain text. Warning: this will display your password on the sc…" at bounding box center [899, 204] width 10 height 10
drag, startPoint x: 705, startPoint y: 236, endPoint x: 541, endPoint y: 235, distance: 163.3
click at [541, 235] on p "New Password" at bounding box center [610, 233] width 600 height 13
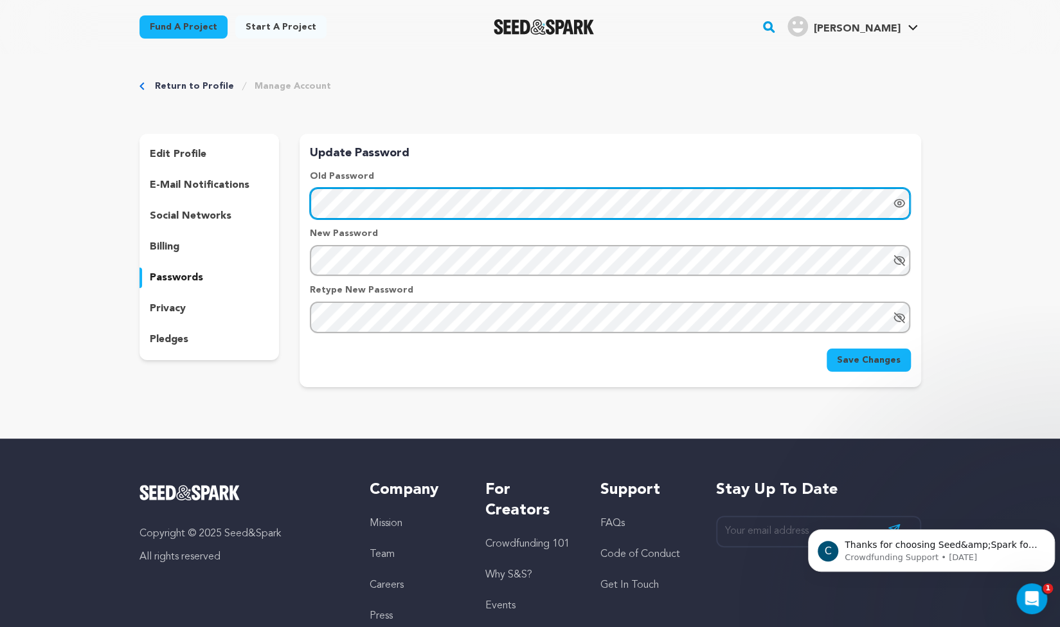
click at [297, 205] on div "edit profile e-mail notifications social networks billing passwords privacy ple…" at bounding box center [531, 260] width 782 height 253
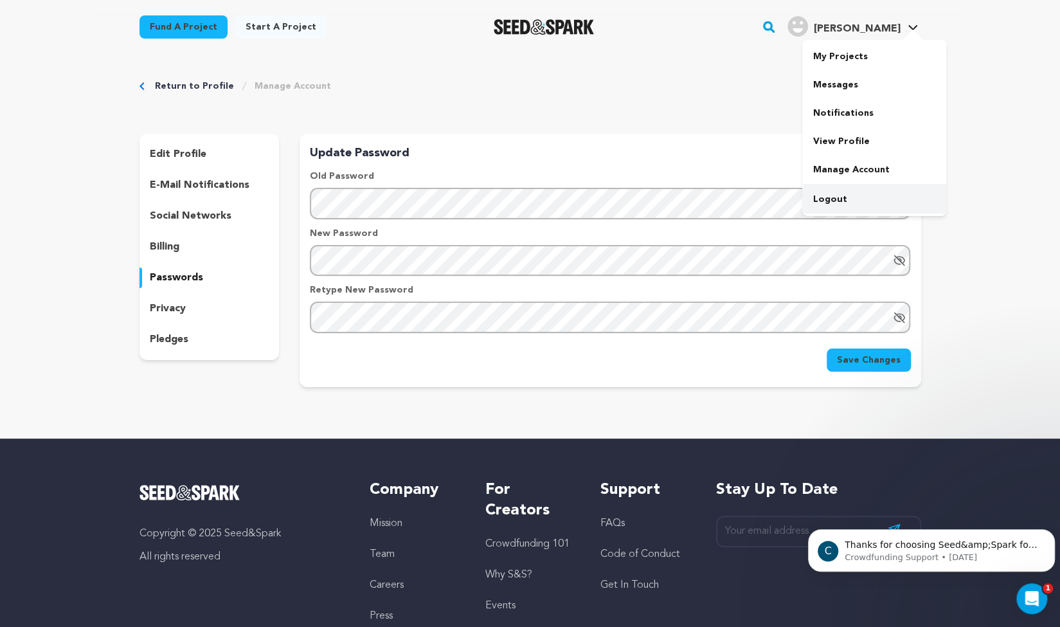
click at [824, 199] on link "Logout" at bounding box center [874, 199] width 144 height 28
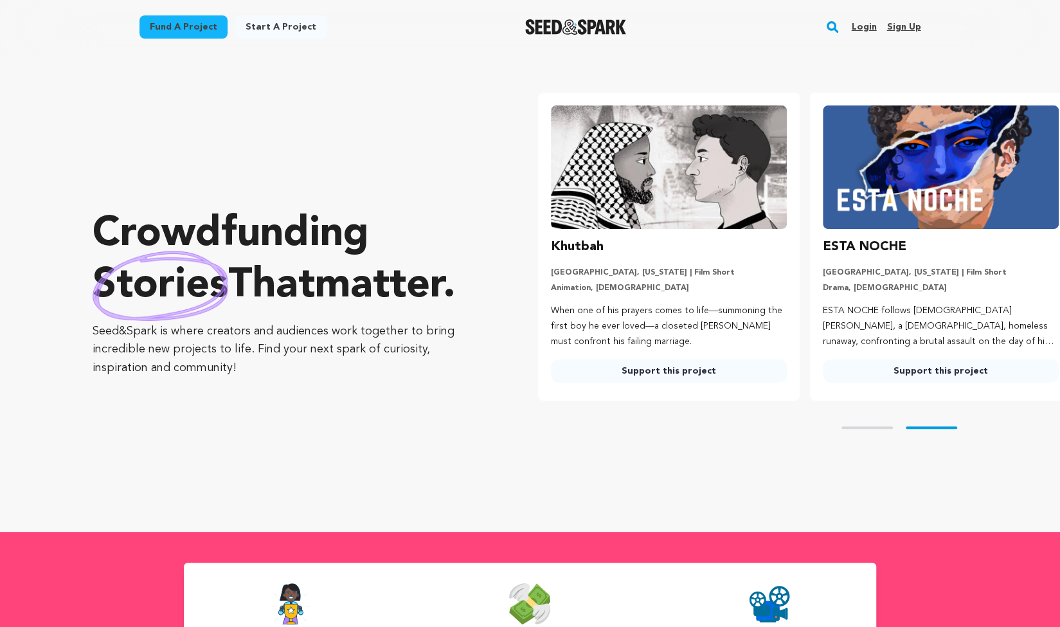
click at [870, 24] on link "Login" at bounding box center [863, 27] width 25 height 21
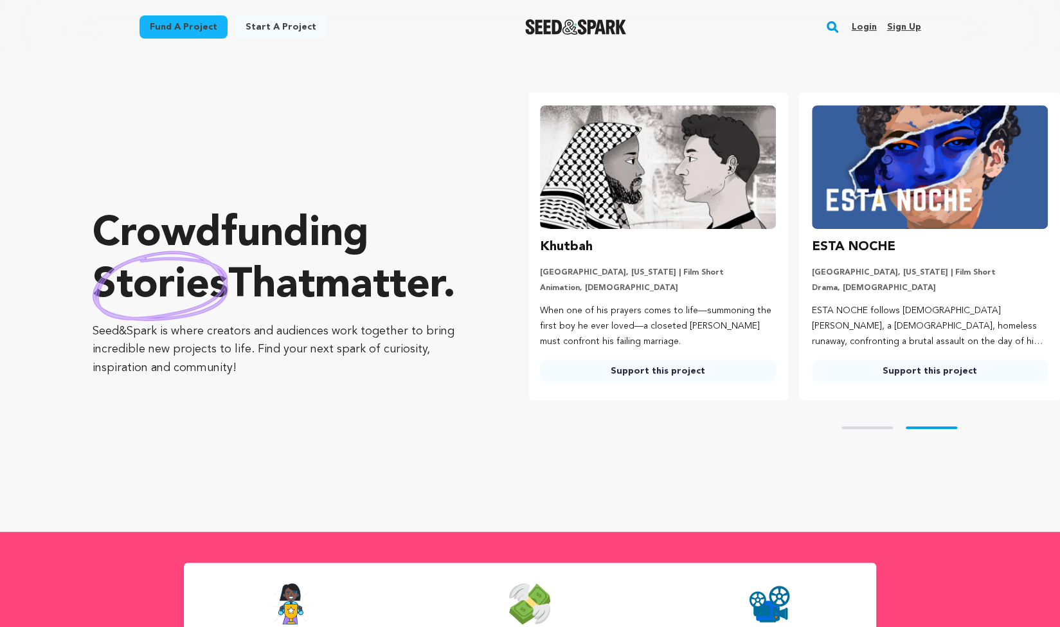
scroll to position [0, 282]
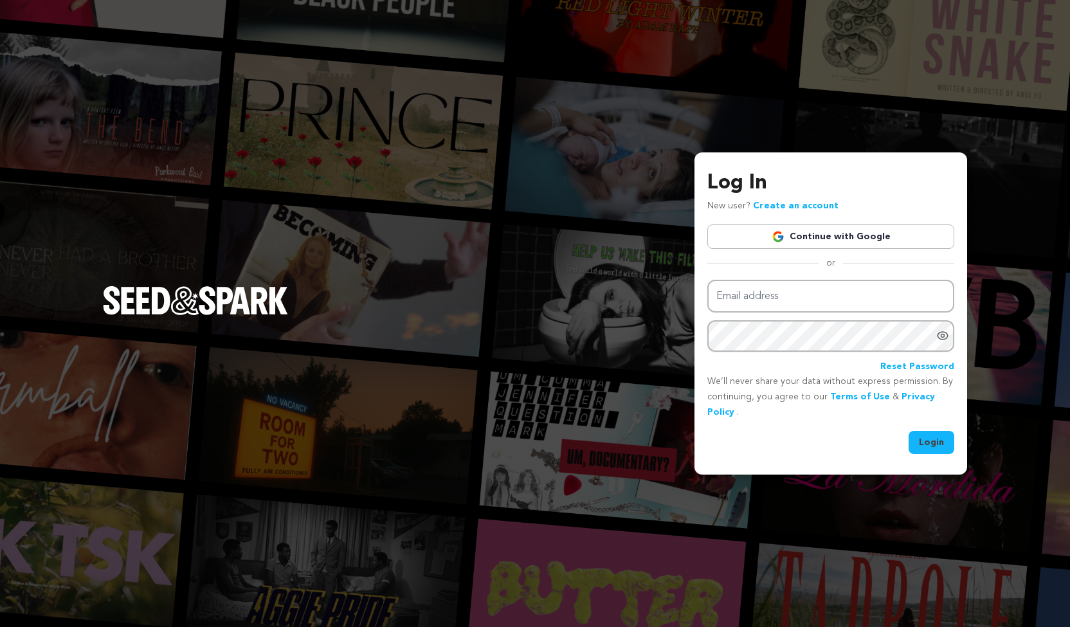
click at [836, 239] on link "Continue with Google" at bounding box center [830, 236] width 247 height 24
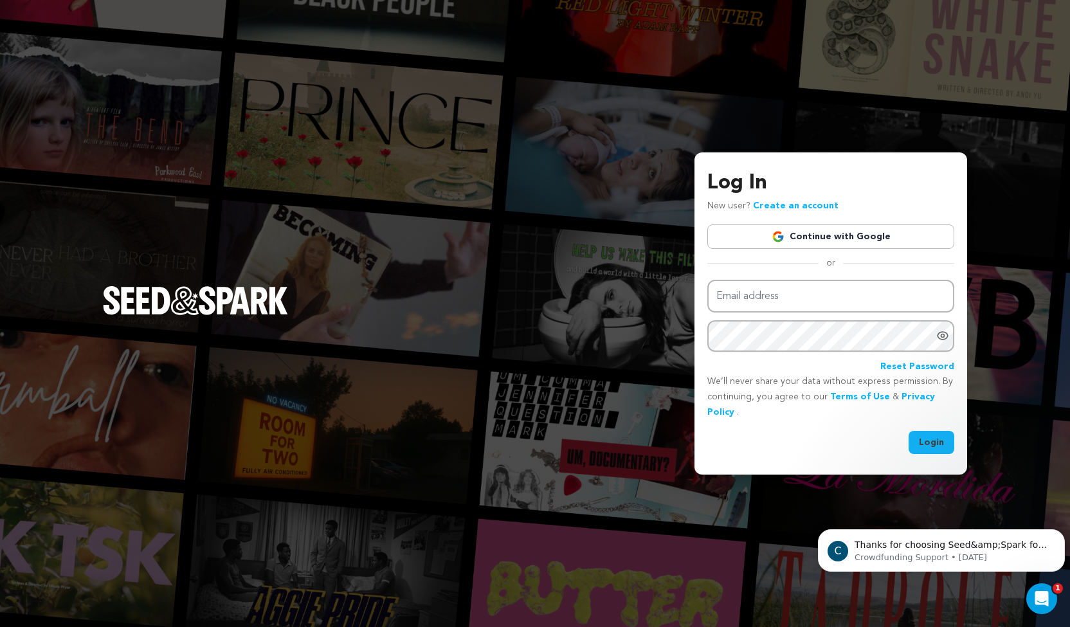
click at [913, 366] on link "Reset Password" at bounding box center [917, 366] width 74 height 15
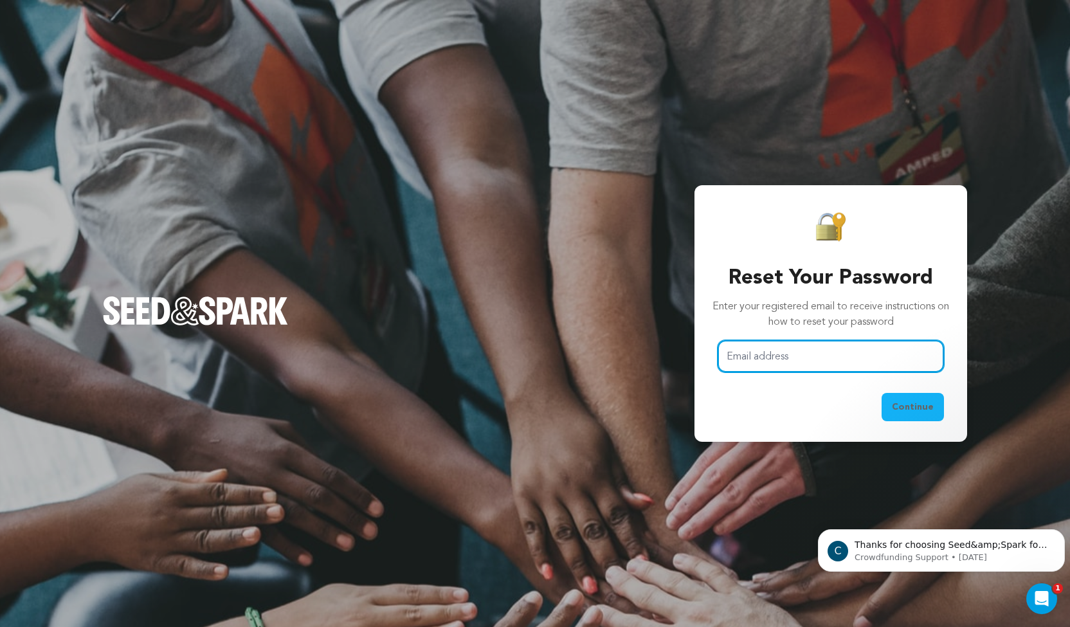
click at [771, 360] on input "Email address" at bounding box center [830, 356] width 226 height 33
type input "[EMAIL_ADDRESS][DOMAIN_NAME]"
click at [928, 405] on span "Continue" at bounding box center [913, 407] width 42 height 13
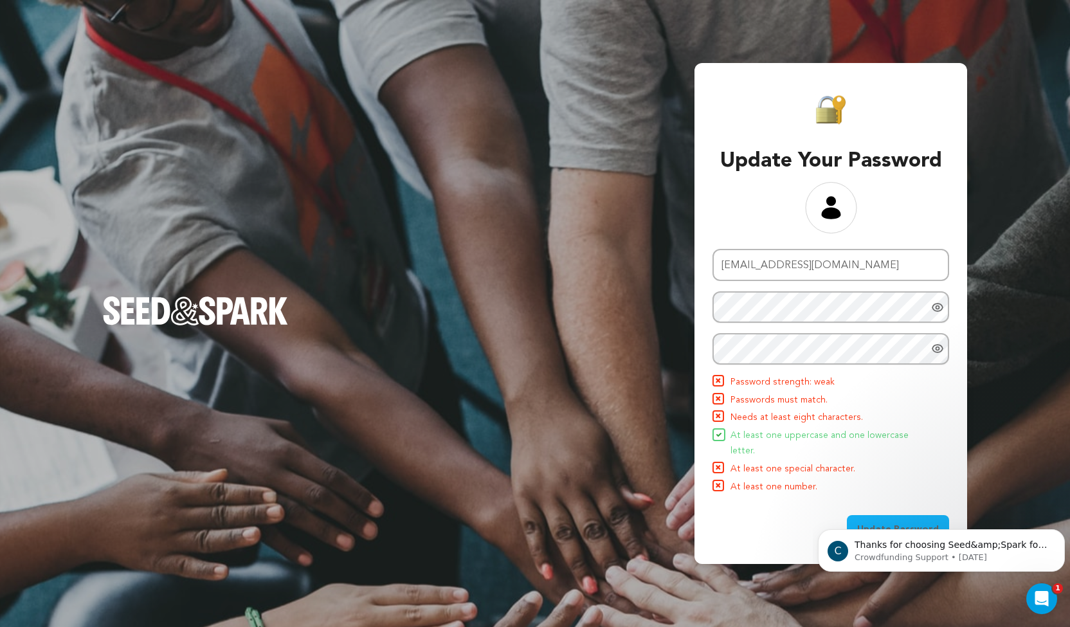
click at [936, 312] on icon "Show password as plain text. Warning: this will display your password on the sc…" at bounding box center [937, 307] width 13 height 13
click at [932, 355] on icon "Show password as plain text. Warning: this will display your password on the sc…" at bounding box center [937, 348] width 13 height 13
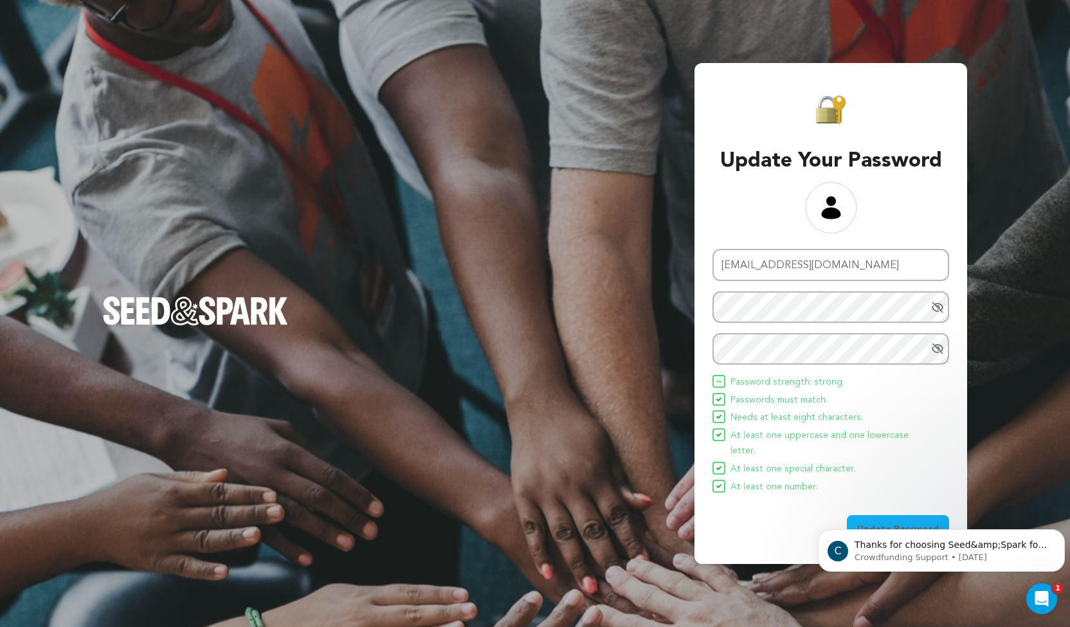
click at [1024, 462] on div "Update Your Password Email address kayla.a.ham@gmail.com New password Repeat pa…" at bounding box center [535, 313] width 1070 height 627
click at [886, 522] on body "C Thanks for choosing Seed&amp;Spark for your project! If you have any question…" at bounding box center [941, 547] width 247 height 80
click at [868, 517] on body "C Thanks for choosing Seed&amp;Spark for your project! If you have any question…" at bounding box center [941, 547] width 247 height 80
click at [870, 525] on body "C Thanks for choosing Seed&amp;Spark for your project! If you have any question…" at bounding box center [941, 547] width 247 height 80
click at [889, 514] on body "C Thanks for choosing Seed&amp;Spark for your project! If you have any question…" at bounding box center [941, 547] width 247 height 80
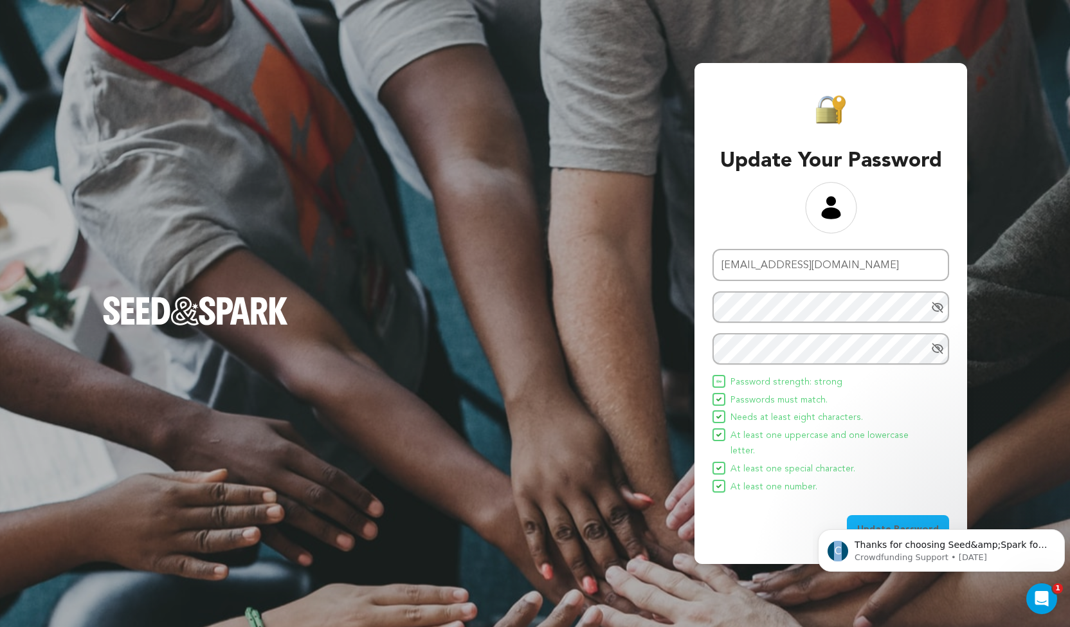
click at [889, 514] on body "C Thanks for choosing Seed&amp;Spark for your project! If you have any question…" at bounding box center [941, 547] width 247 height 80
click at [872, 518] on body "C Thanks for choosing Seed&amp;Spark for your project! If you have any question…" at bounding box center [941, 547] width 247 height 80
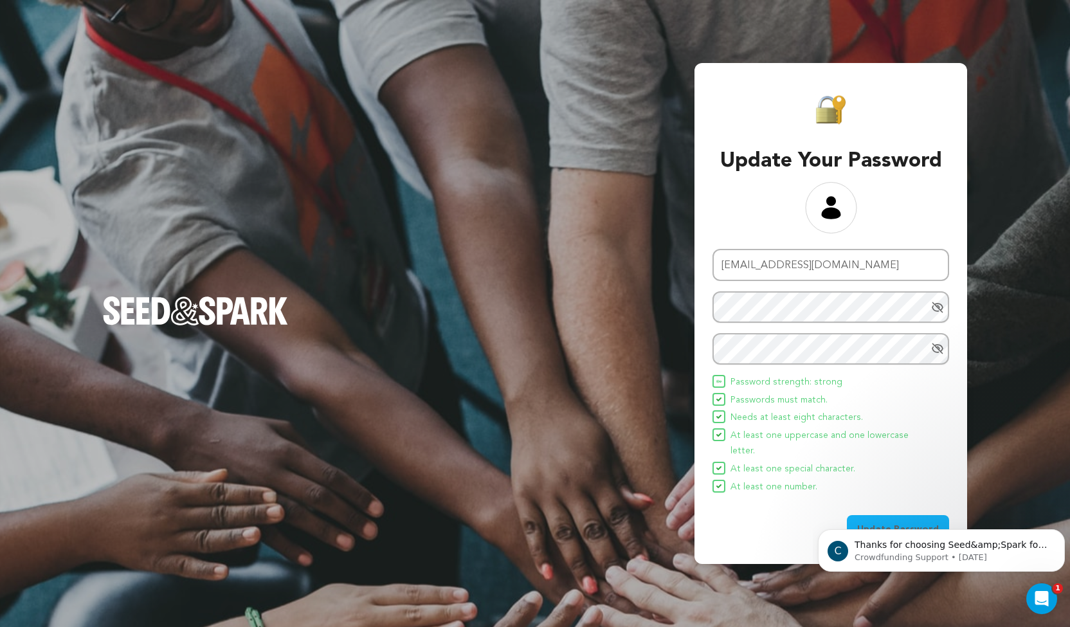
click at [882, 523] on body "C Thanks for choosing Seed&amp;Spark for your project! If you have any question…" at bounding box center [941, 547] width 247 height 80
click at [735, 518] on div "Update Password" at bounding box center [830, 529] width 237 height 28
click at [702, 548] on div "Update Your Password Email address kayla.a.ham@gmail.com New password Repeat pa…" at bounding box center [830, 313] width 273 height 501
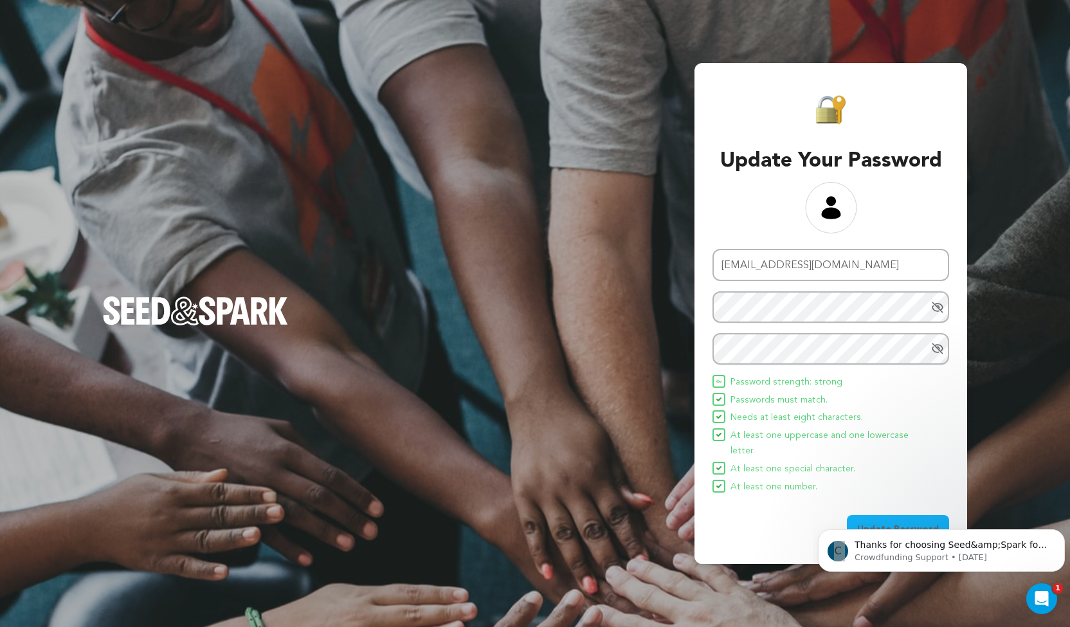
click at [761, 523] on div "Update Password" at bounding box center [830, 529] width 237 height 28
click at [845, 467] on span "At least one special character." at bounding box center [792, 469] width 125 height 15
click at [870, 517] on body "C Thanks for choosing Seed&amp;Spark for your project! If you have any question…" at bounding box center [941, 547] width 247 height 80
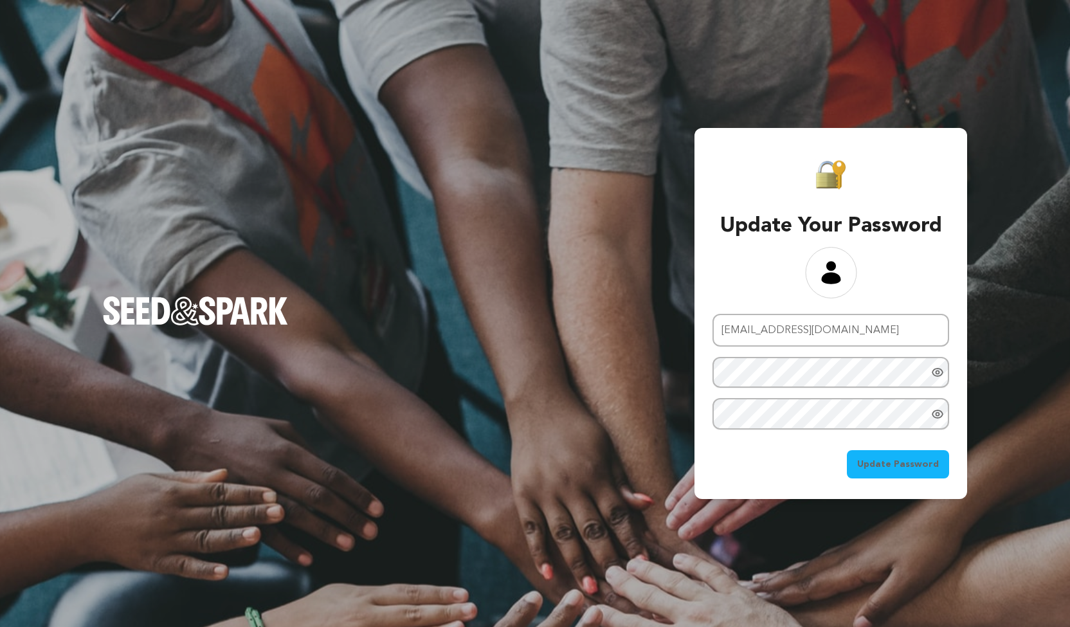
click at [939, 378] on icon "Show password as plain text. Warning: this will display your password on the sc…" at bounding box center [937, 372] width 13 height 13
click at [936, 411] on icon "Show password as plain text. Warning: this will display your password on the sc…" at bounding box center [937, 414] width 13 height 13
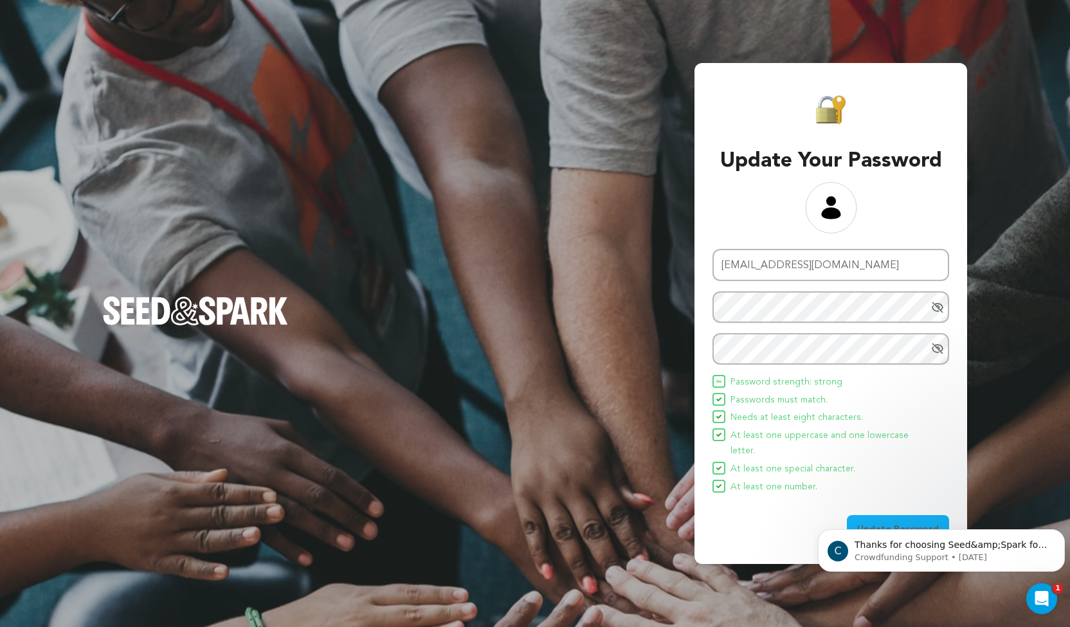
click at [862, 514] on body "C Thanks for choosing Seed&amp;Spark for your project! If you have any question…" at bounding box center [941, 547] width 247 height 80
click at [1011, 485] on div "Update Your Password Email address [EMAIL_ADDRESS][DOMAIN_NAME] New password Re…" at bounding box center [535, 313] width 1070 height 627
click at [1042, 593] on icon "Open Intercom Messenger" at bounding box center [1039, 596] width 21 height 21
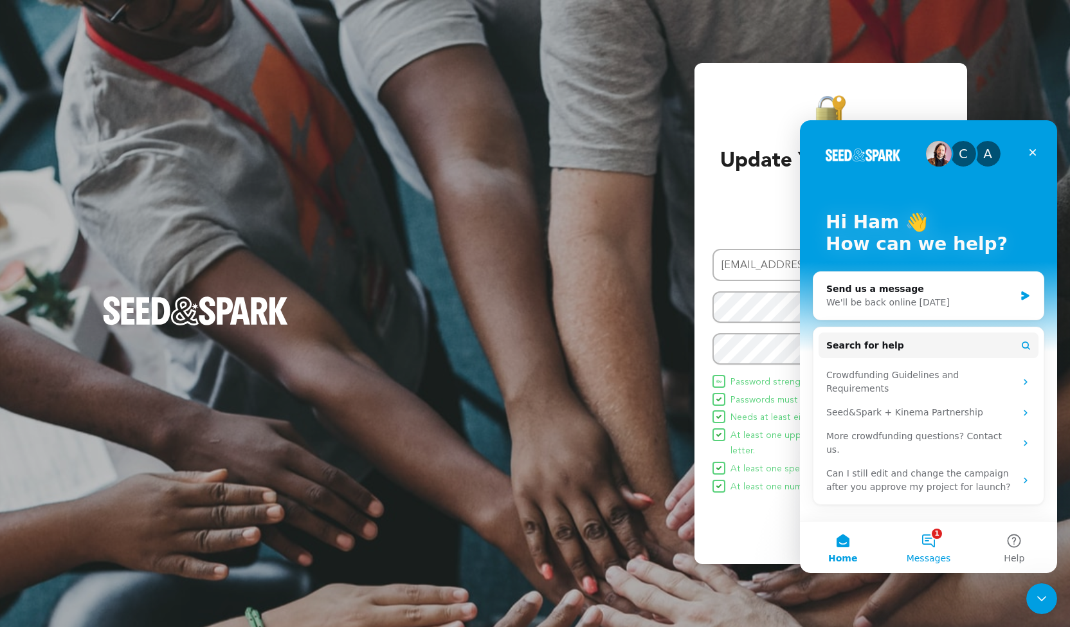
click at [944, 539] on button "1 Messages" at bounding box center [928, 546] width 86 height 51
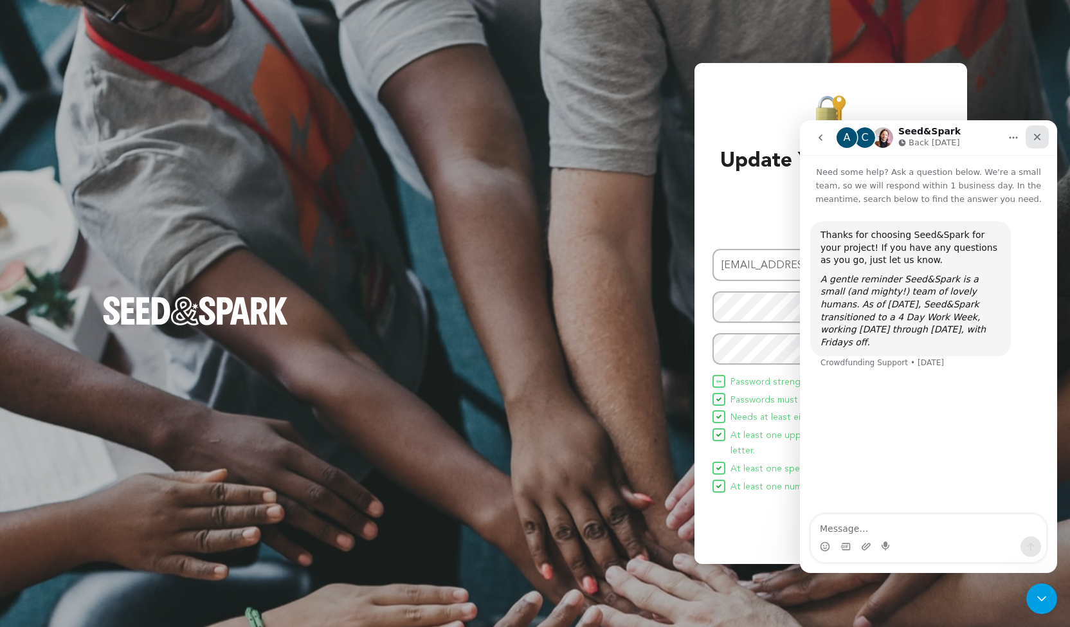
click at [1038, 141] on icon "Close" at bounding box center [1037, 137] width 10 height 10
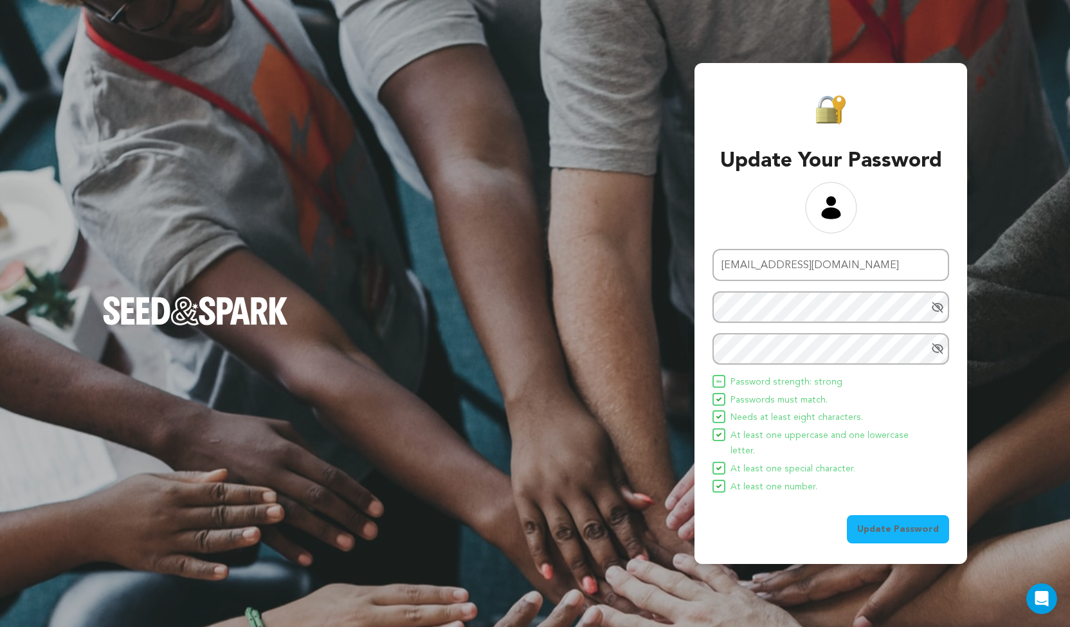
click at [885, 523] on span "Update Password" at bounding box center [898, 529] width 82 height 13
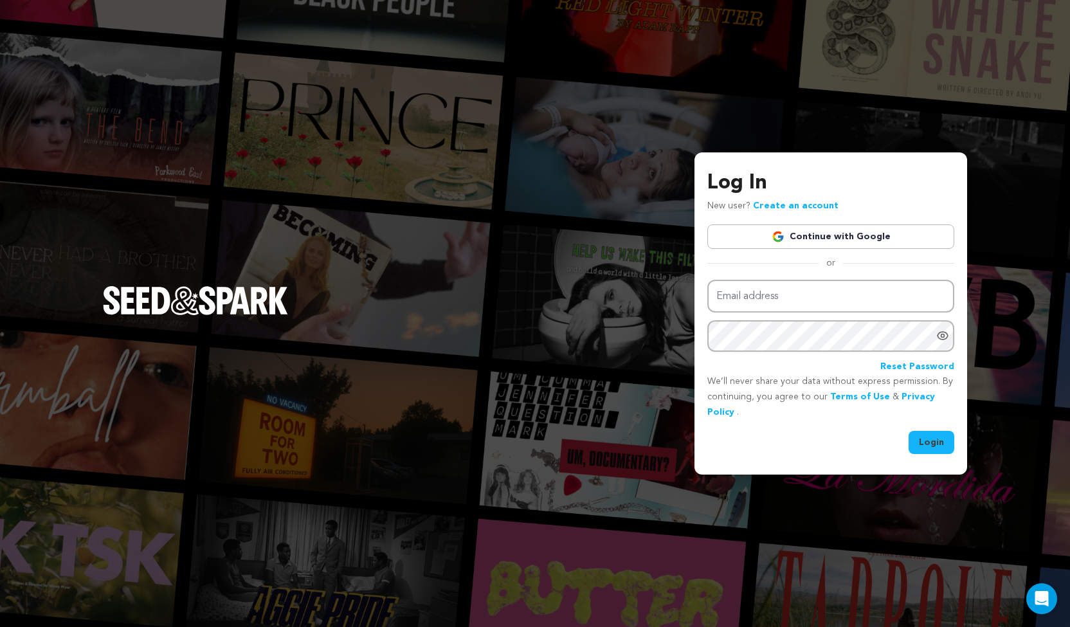
type input "kayla.a.ham@gmail.com"
click at [929, 443] on button "Login" at bounding box center [931, 442] width 46 height 23
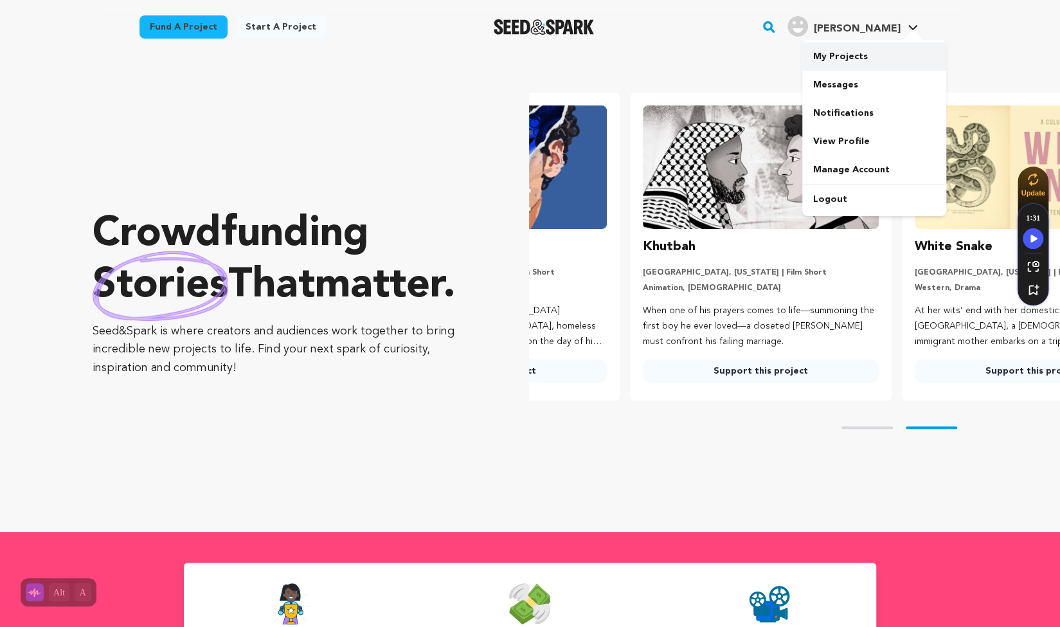
scroll to position [0, 282]
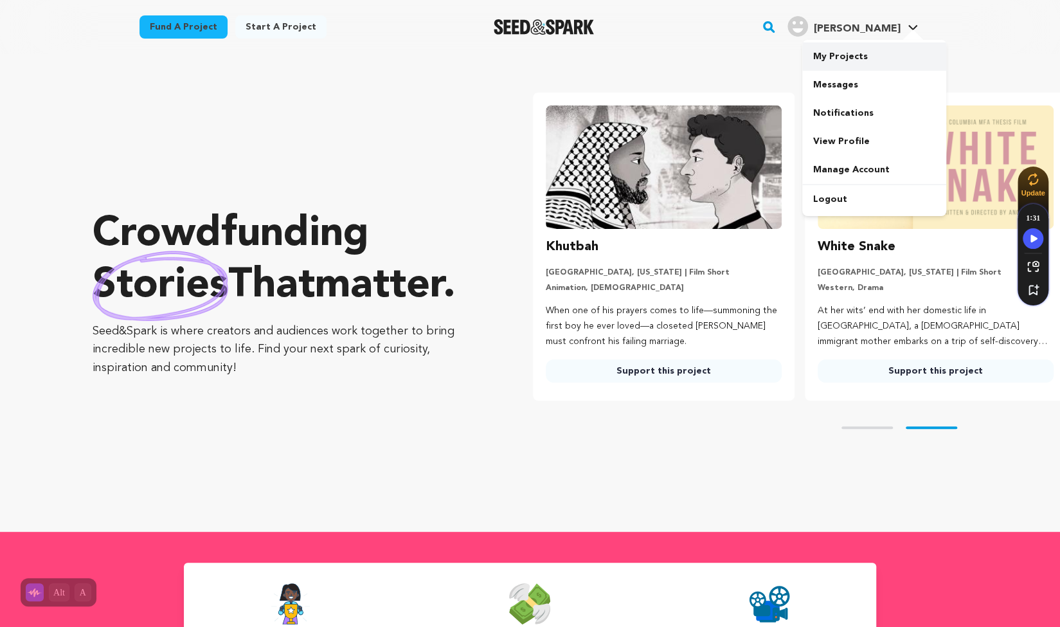
click at [842, 52] on link "My Projects" at bounding box center [874, 56] width 144 height 28
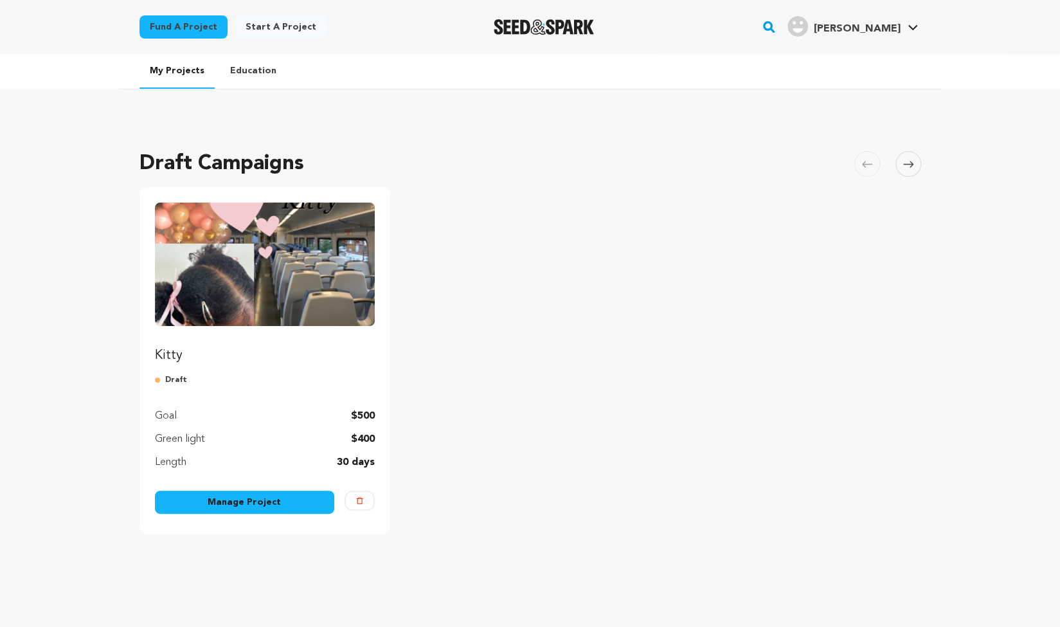
click at [279, 491] on link "Manage Project" at bounding box center [245, 502] width 180 height 23
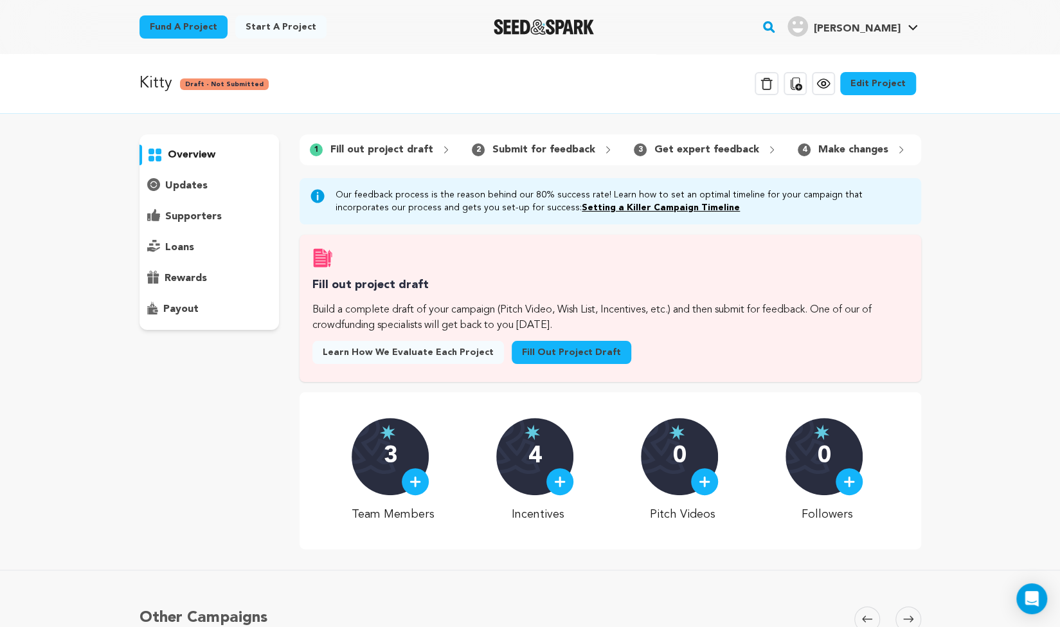
click at [887, 87] on link "Edit Project" at bounding box center [878, 83] width 76 height 23
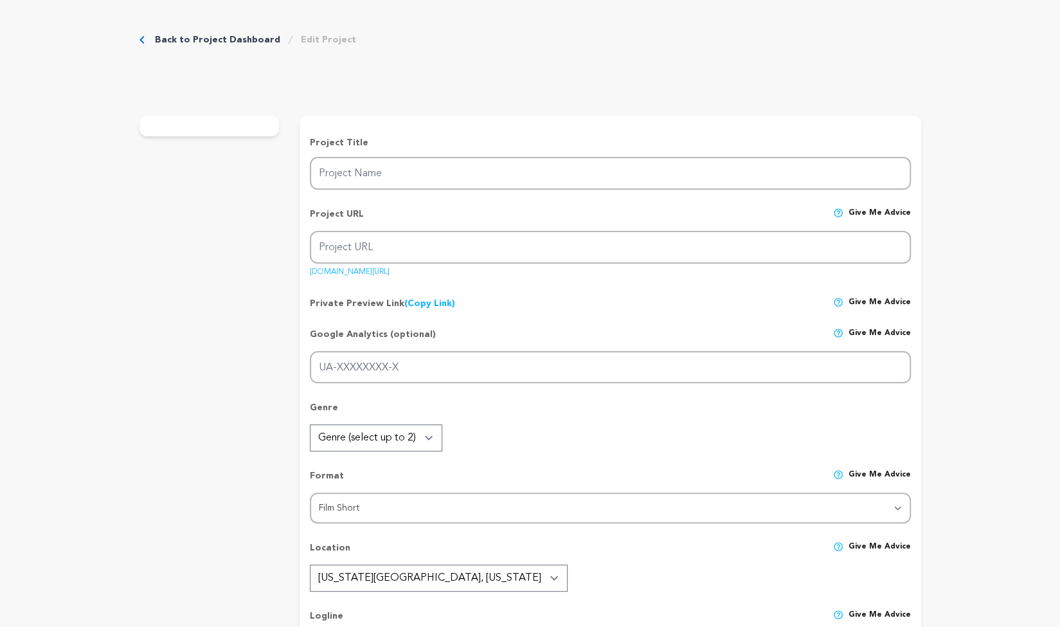
type input "Kitty"
type input "kittyshort"
type input "An anxious young woman examines her growing up on a night out and decides if sh…"
type textarea "[PERSON_NAME] follows a young [DEMOGRAPHIC_DATA] woman on a night out with her …"
type textarea "To create a film that resonates with [DEMOGRAPHIC_DATA] girls from suburbia whi…"
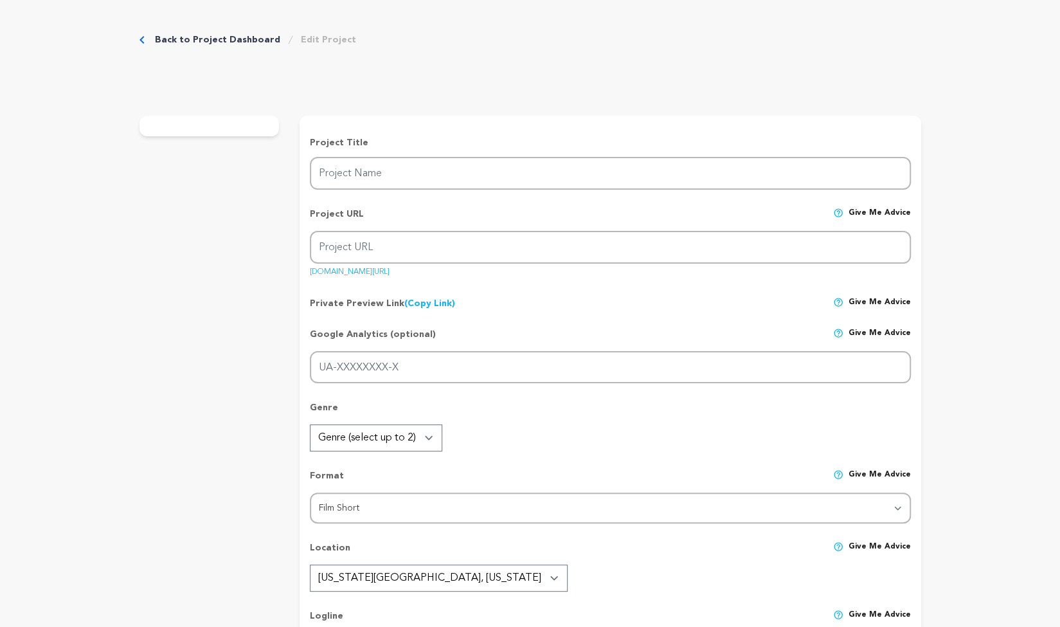
type textarea "Create Give Live Acting Studio"
radio input "true"
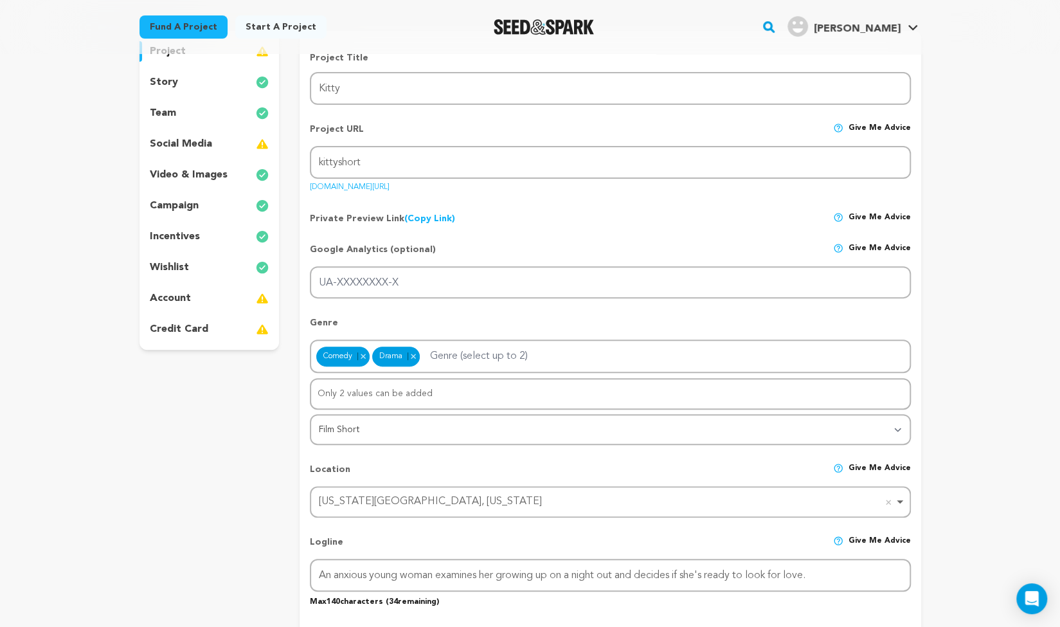
scroll to position [138, 0]
click at [220, 143] on div "social media" at bounding box center [210, 144] width 140 height 21
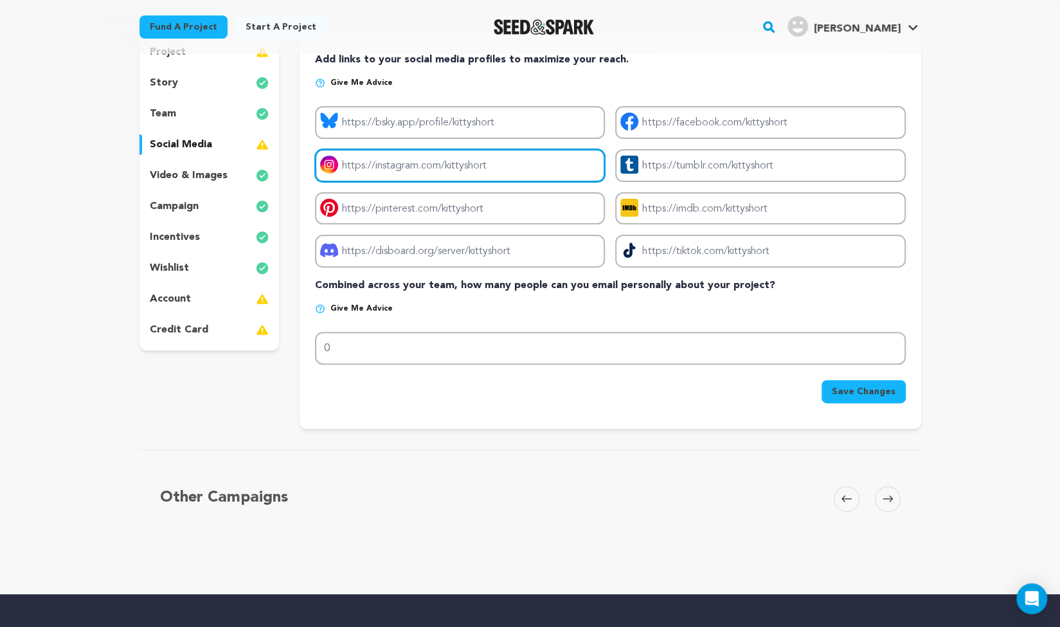
click at [429, 168] on input "Project instagram link" at bounding box center [460, 165] width 290 height 33
type input "https://_kittyshort"
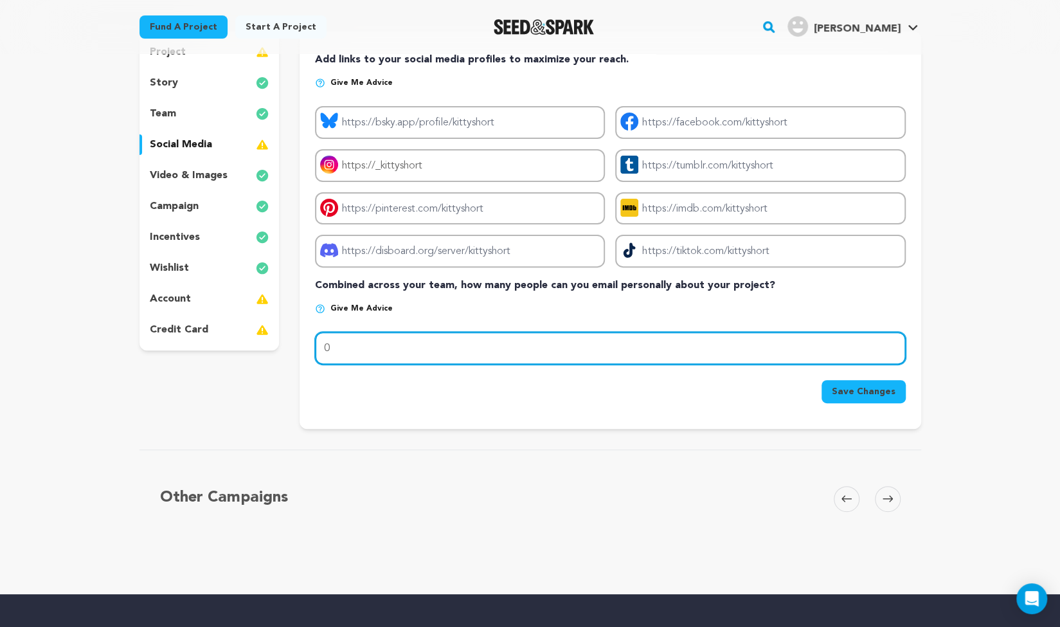
click at [364, 346] on input "0" at bounding box center [610, 348] width 590 height 33
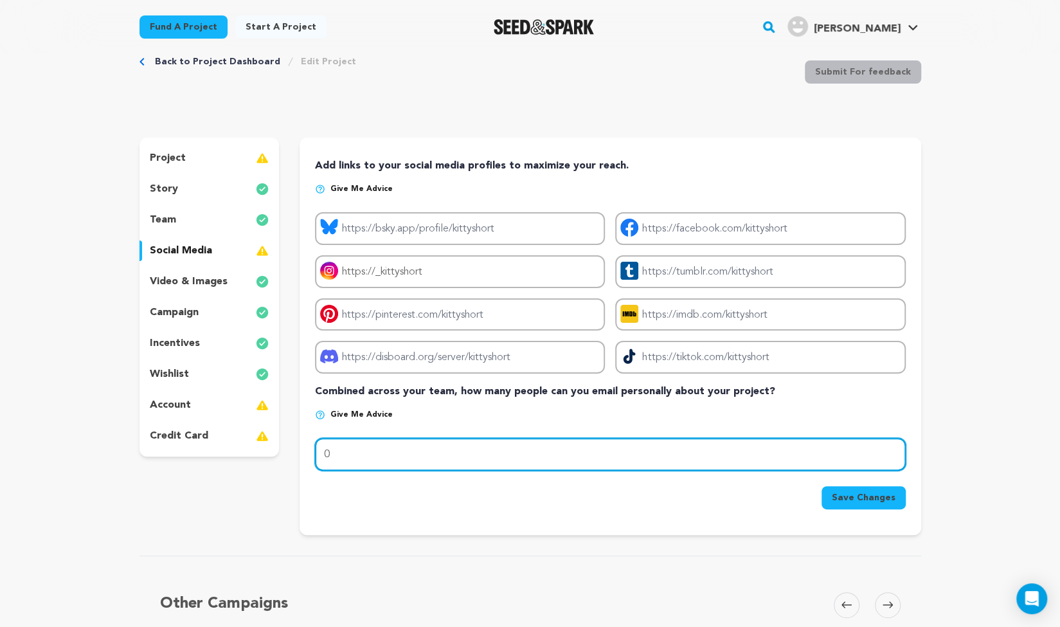
scroll to position [31, 0]
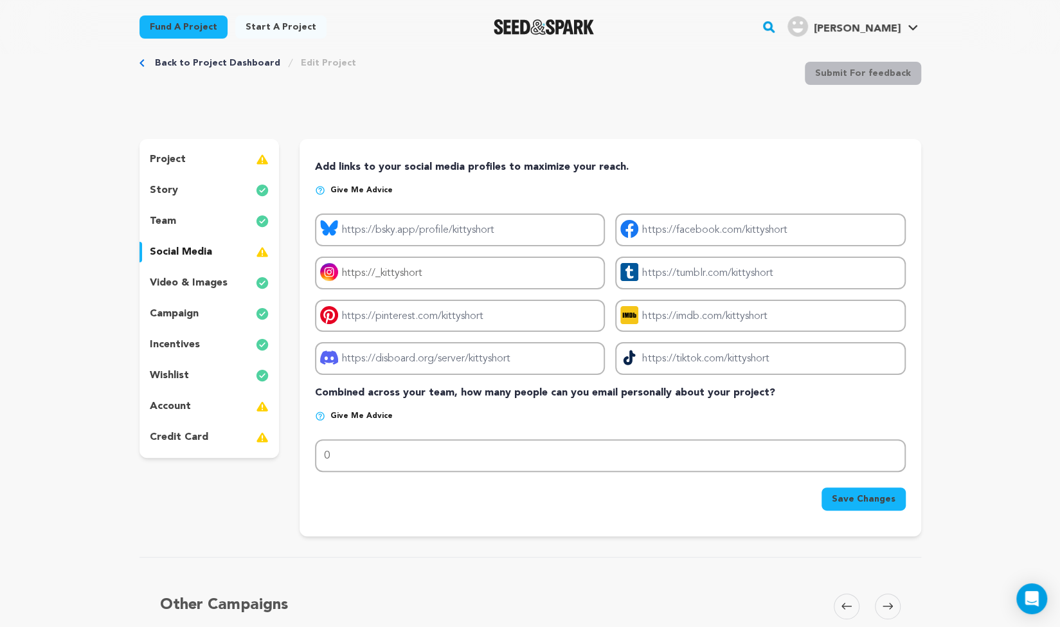
click at [163, 341] on p "incentives" at bounding box center [175, 344] width 50 height 15
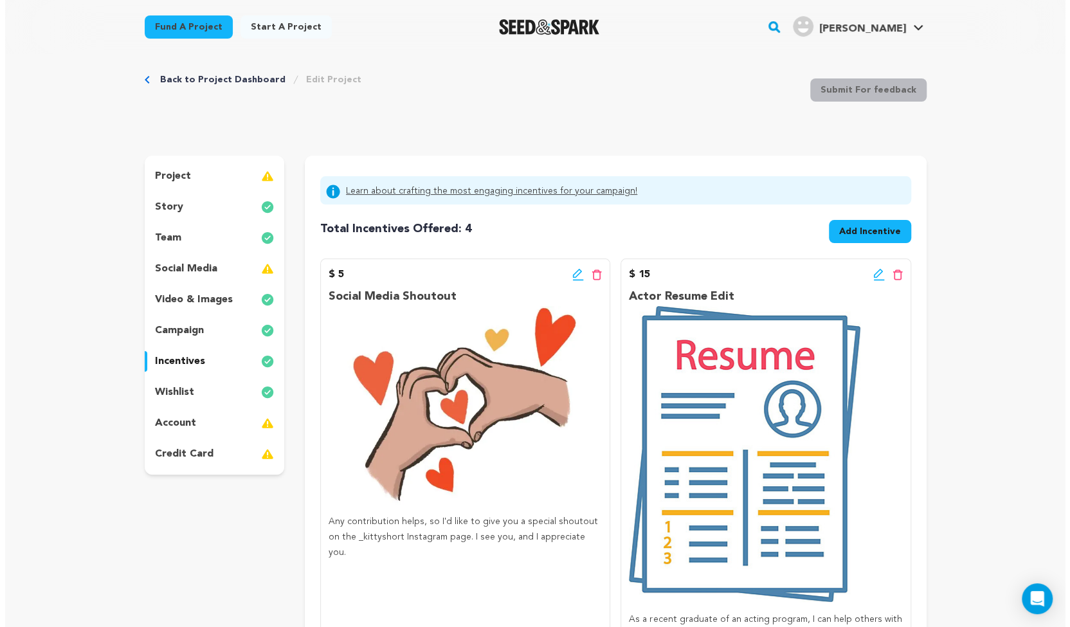
scroll to position [5, 0]
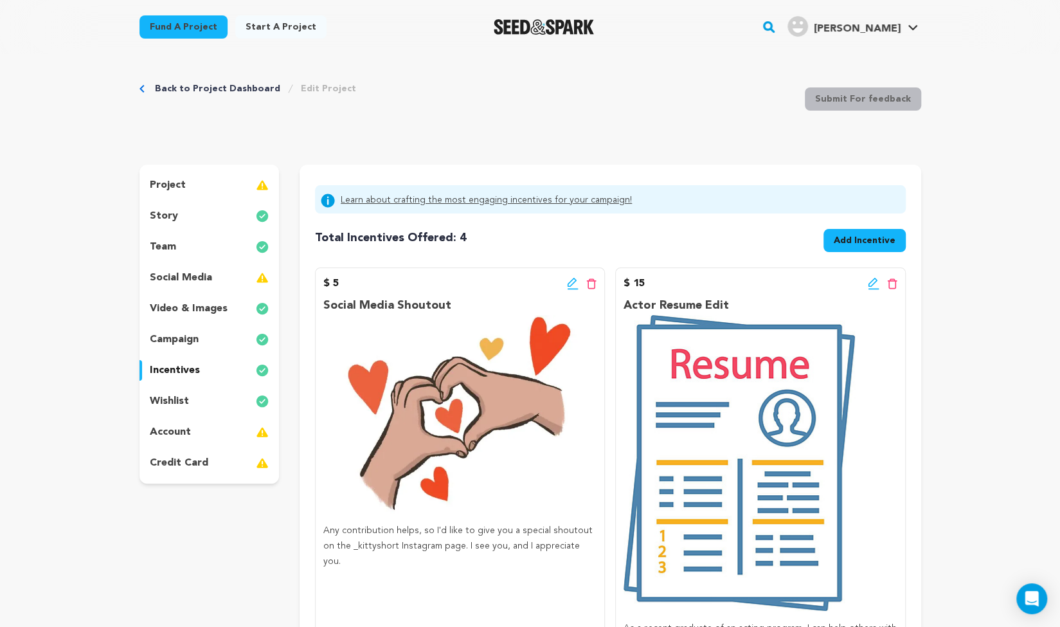
click at [195, 408] on div "wishlist" at bounding box center [210, 401] width 140 height 21
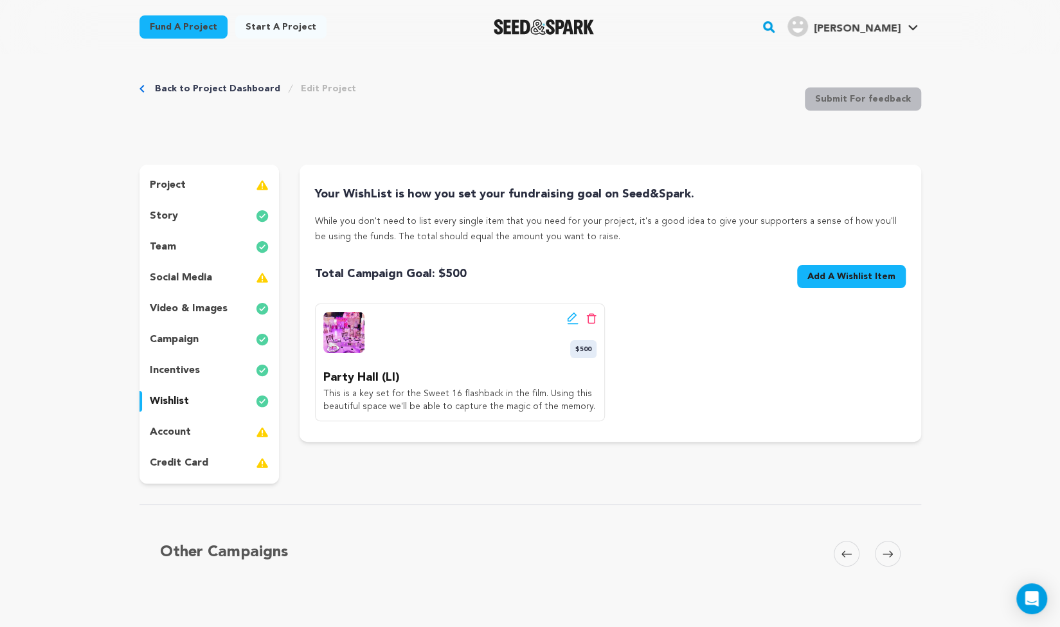
click at [816, 273] on span "Add A Wishlist Item" at bounding box center [851, 276] width 88 height 13
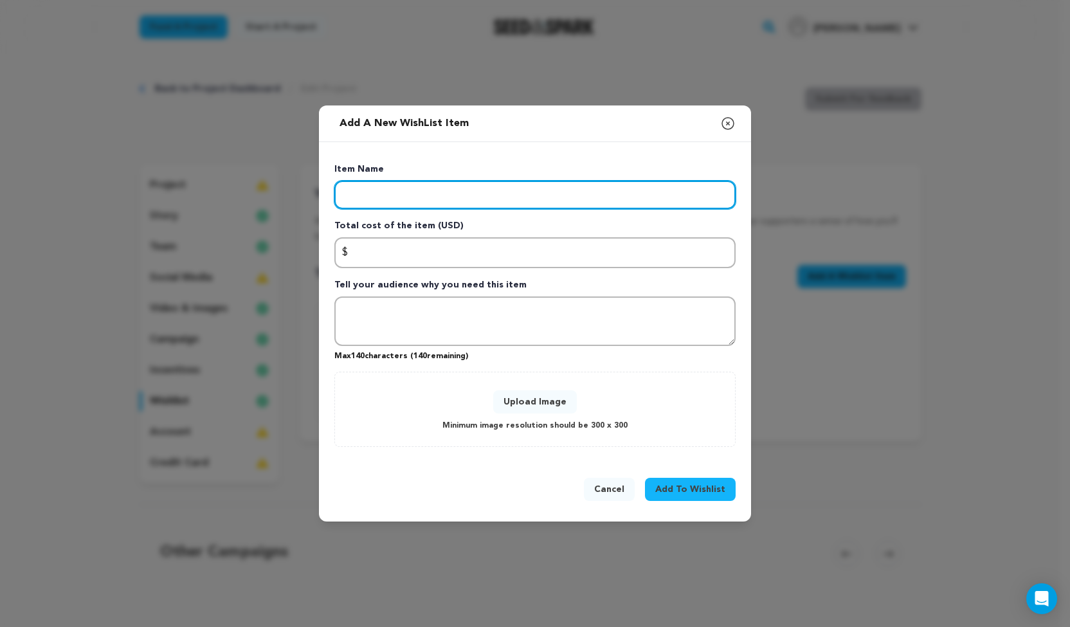
click at [415, 199] on input "Enter item name" at bounding box center [534, 195] width 401 height 28
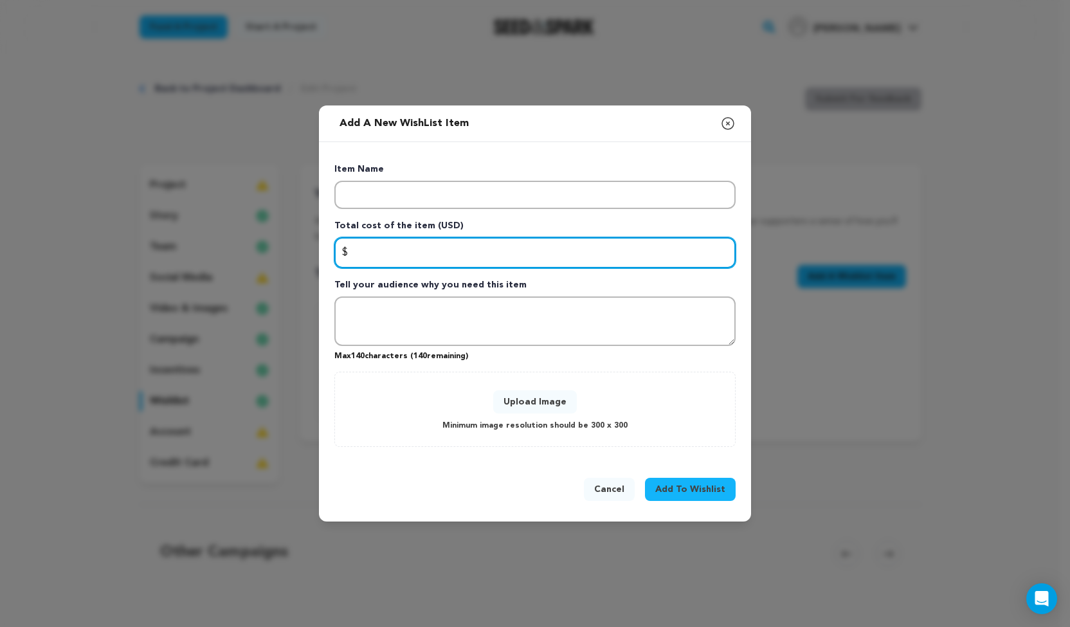
click at [397, 254] on input "Enter total cost of the item" at bounding box center [534, 252] width 401 height 31
type input "300"
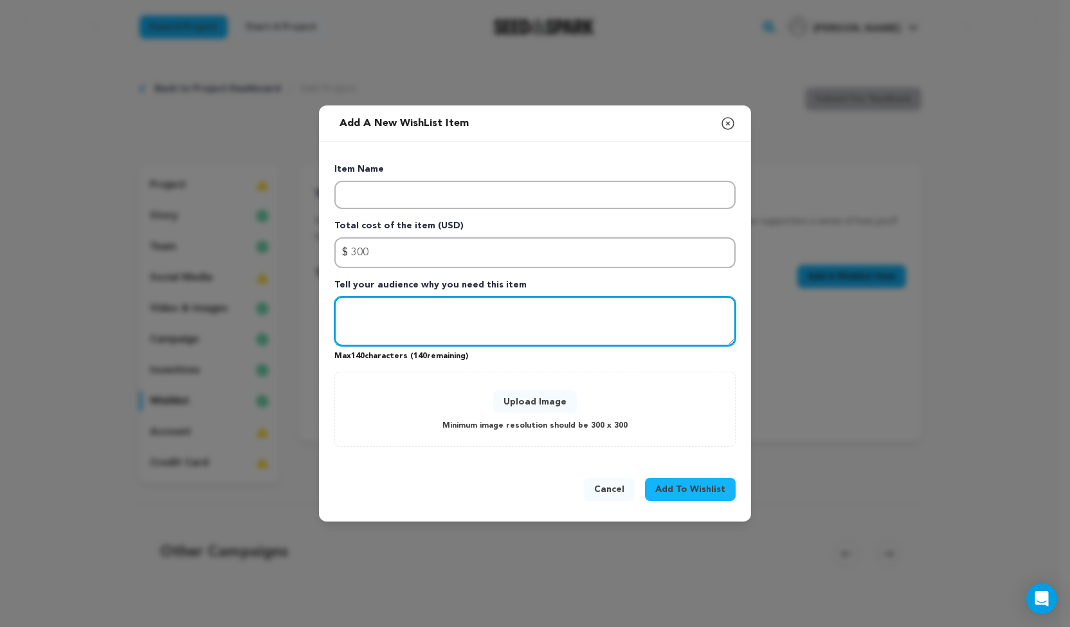
click at [384, 318] on textarea "Tell your audience why you need this item" at bounding box center [534, 321] width 401 height 50
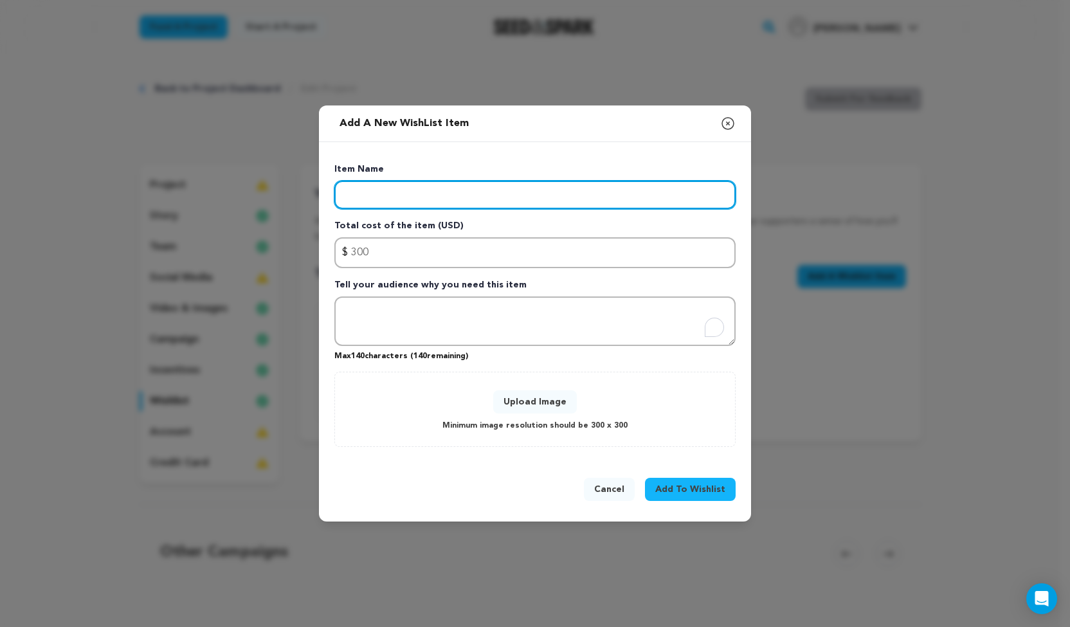
click at [357, 186] on input "Enter item name" at bounding box center [534, 195] width 401 height 28
type input "Food"
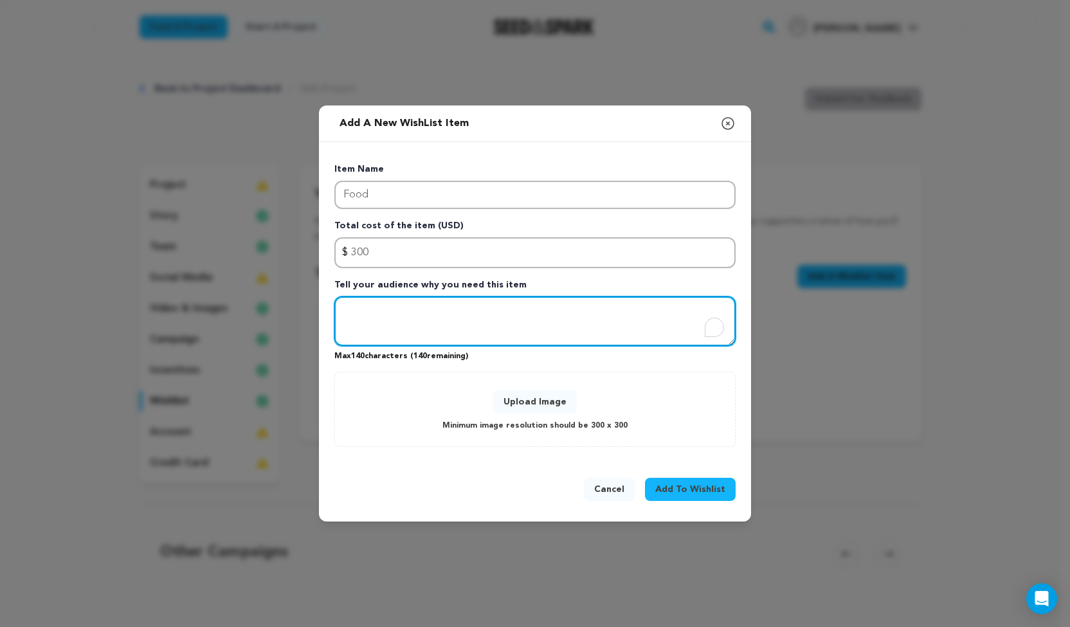
click at [381, 312] on textarea "To enrich screen reader interactions, please activate Accessibility in Grammarl…" at bounding box center [534, 321] width 401 height 50
type textarea "To feed our cast and crew for our 4 shoot dates"
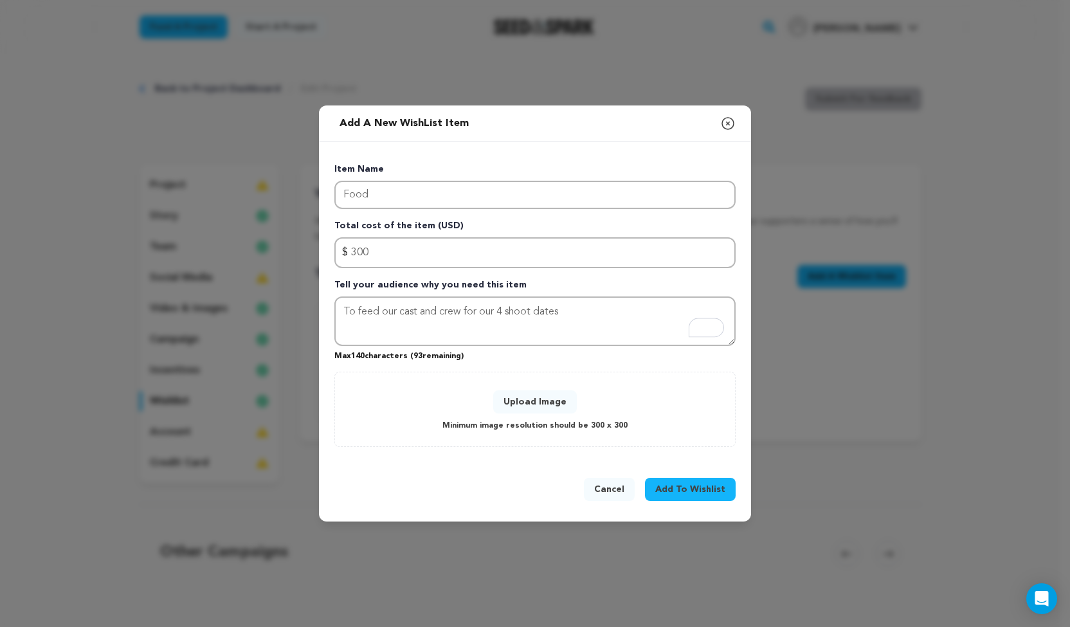
click at [517, 404] on button "Upload Image" at bounding box center [535, 401] width 84 height 23
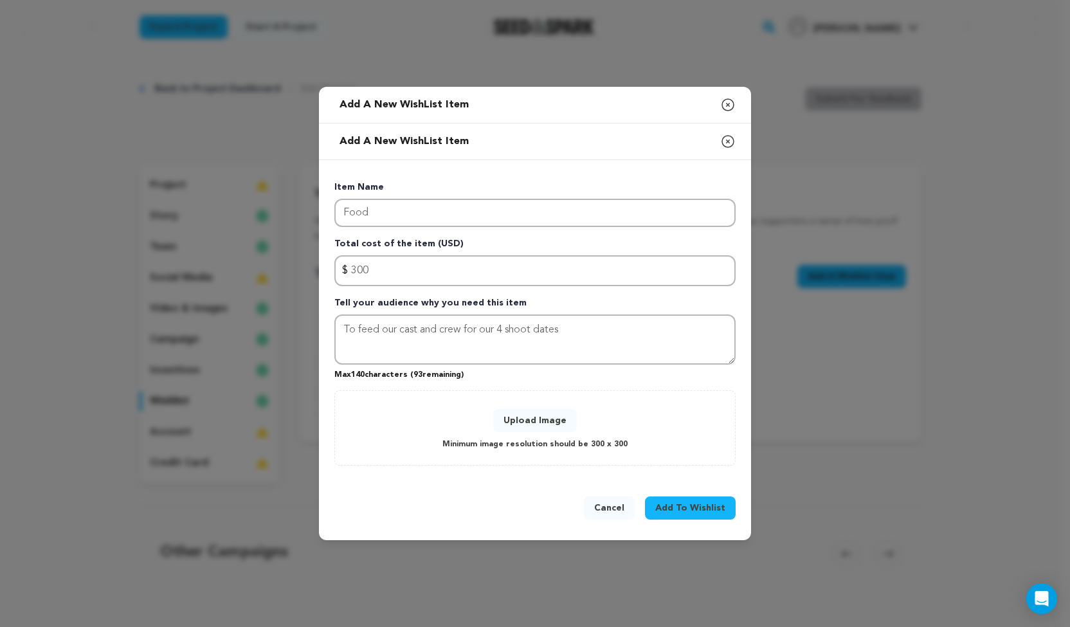
click at [654, 507] on button "Add To Wishlist" at bounding box center [690, 507] width 91 height 23
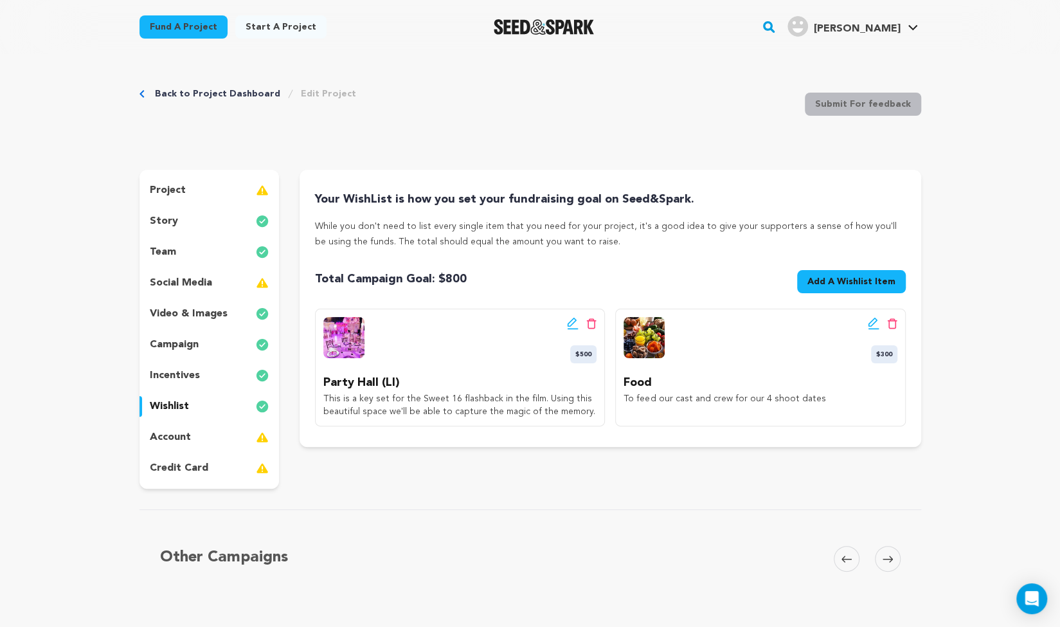
click at [842, 273] on button "Add A Wishlist Item New Wishlist Item" at bounding box center [851, 281] width 109 height 23
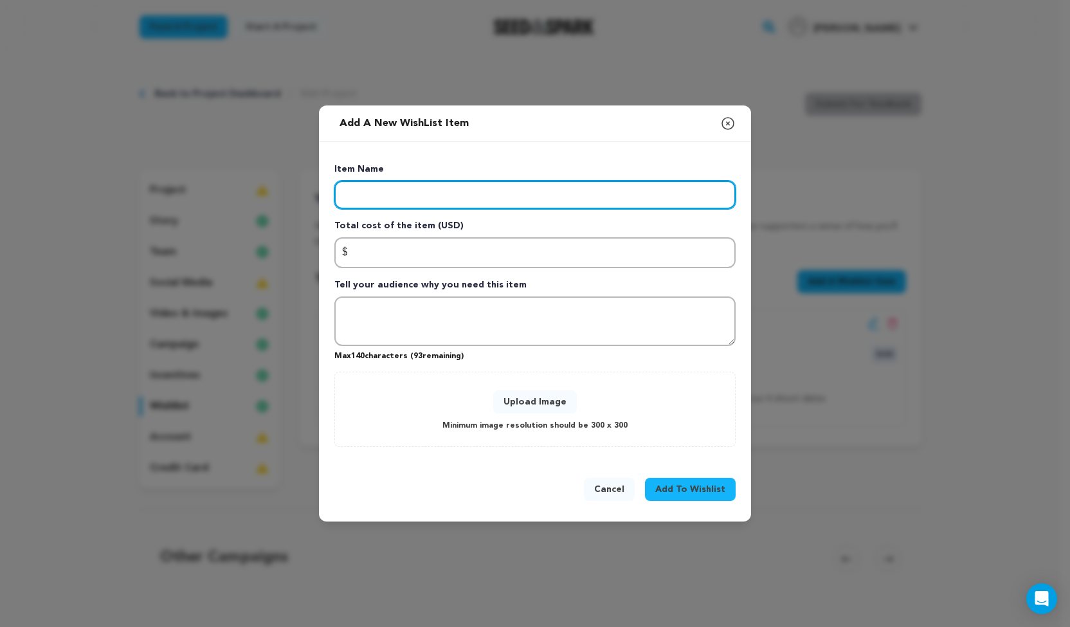
click at [501, 199] on input "Enter item name" at bounding box center [534, 195] width 401 height 28
type input "Travel for our DP"
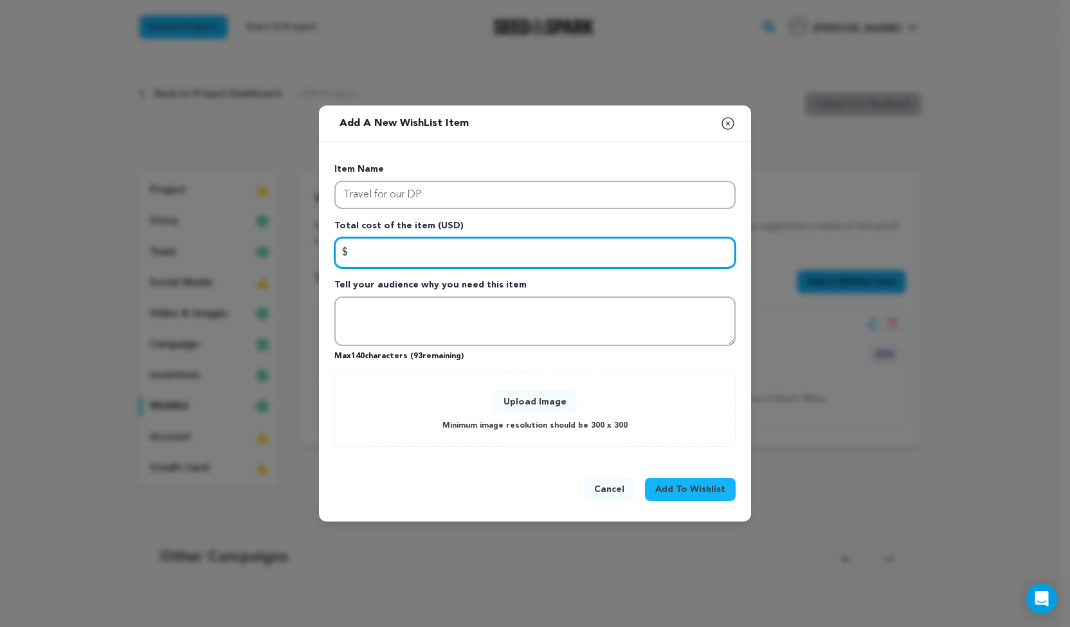
click at [390, 258] on input "Enter total cost of the item" at bounding box center [534, 252] width 401 height 31
type input "500"
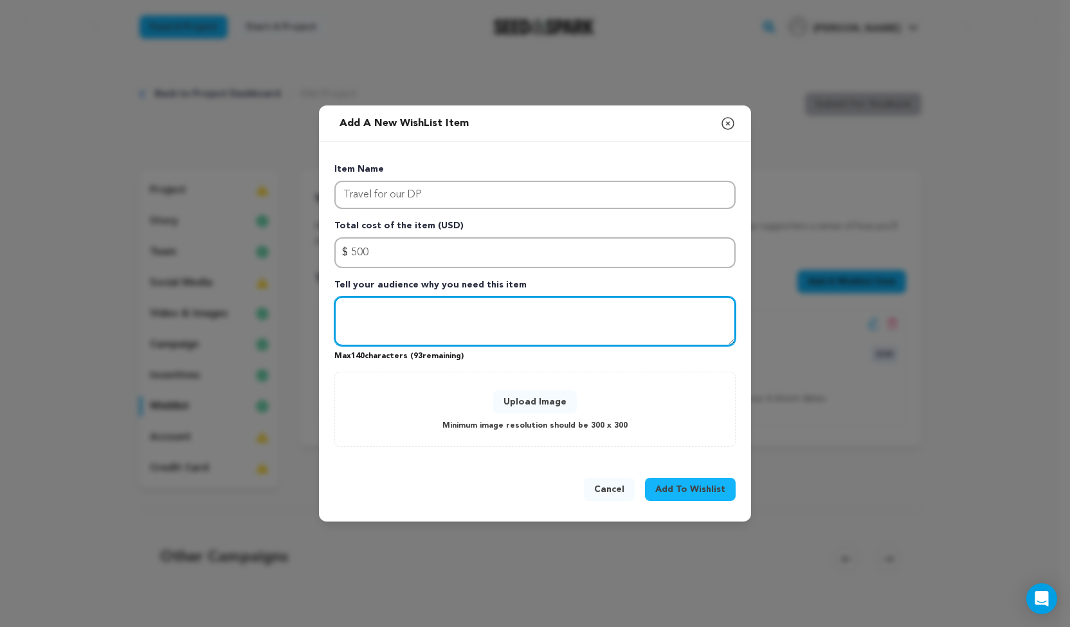
click at [449, 322] on textarea "Tell your audience why you need this item" at bounding box center [534, 321] width 401 height 50
type textarea "Bryce is located in [GEOGRAPHIC_DATA] and"
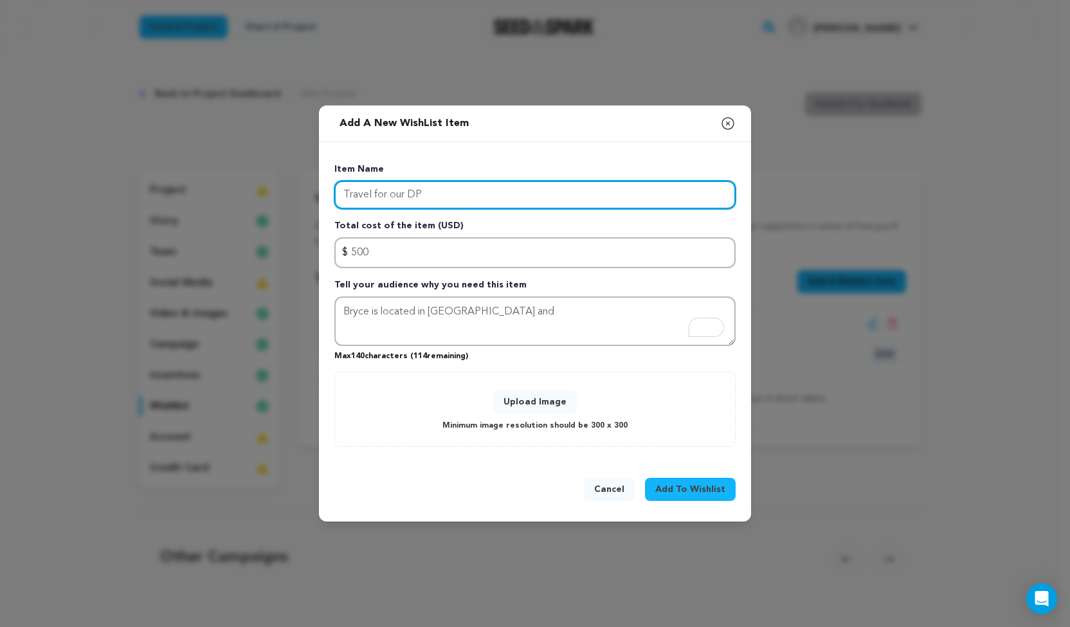
click at [373, 203] on input "Travel for our DP" at bounding box center [534, 195] width 401 height 28
click at [429, 197] on input "Travel and Accomodation for our DP" at bounding box center [534, 195] width 401 height 28
click at [435, 199] on input "Travel and Accomodation for our DP" at bounding box center [534, 195] width 401 height 28
type input "Travel and Accommodation for our DP"
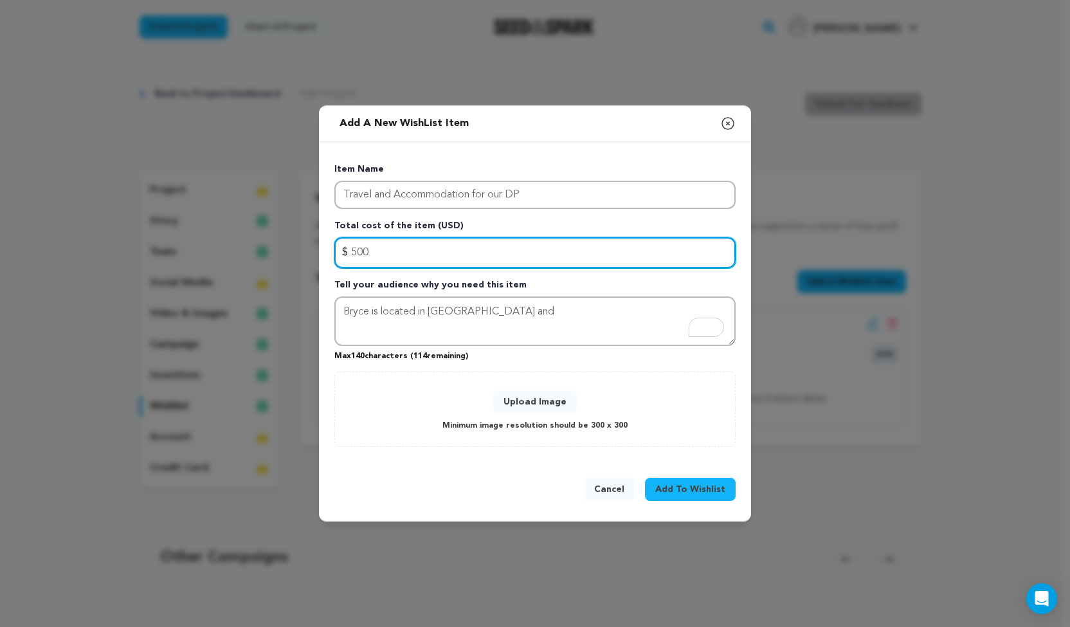
click at [378, 248] on input "500" at bounding box center [534, 252] width 401 height 31
type input "5"
type input "2000"
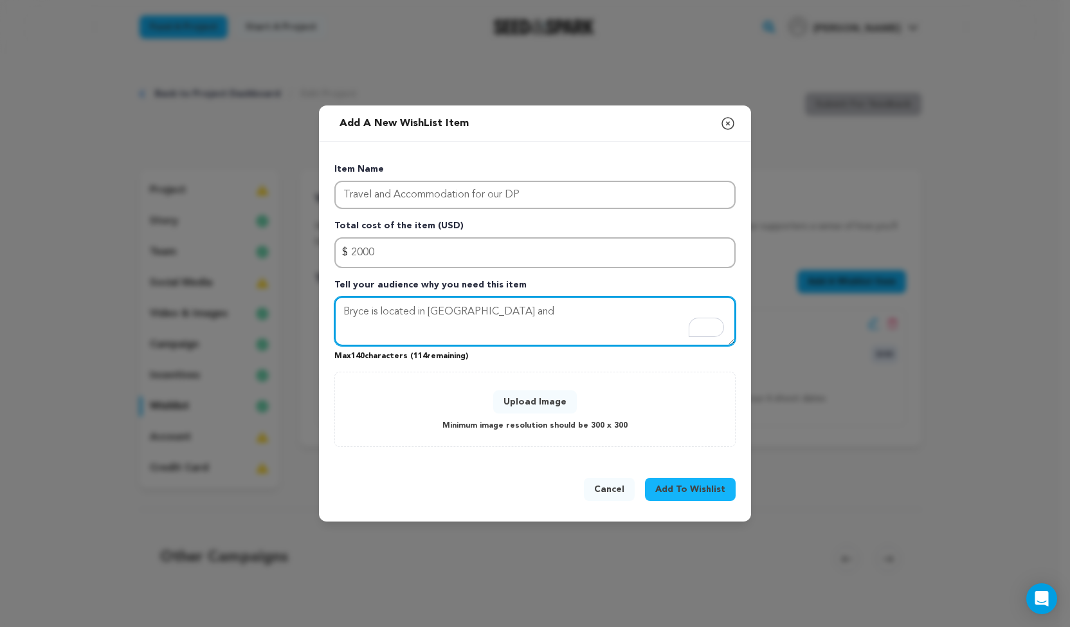
click at [494, 307] on textarea "Bryce is located in [GEOGRAPHIC_DATA] and" at bounding box center [534, 321] width 401 height 50
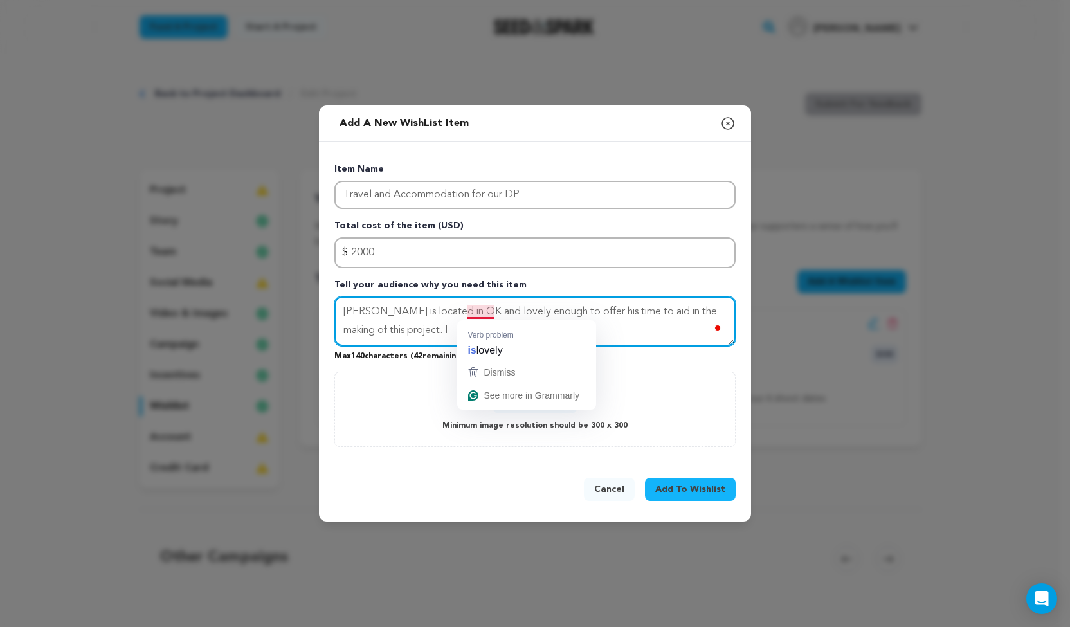
click at [478, 310] on textarea "[PERSON_NAME] is located in OK and lovely enough to offer his time to aid in th…" at bounding box center [534, 321] width 401 height 50
click at [453, 343] on textarea "[PERSON_NAME] is located in [GEOGRAPHIC_DATA] and is lovely enough to offer his…" at bounding box center [534, 321] width 401 height 50
type textarea "[PERSON_NAME] is located in [GEOGRAPHIC_DATA] and is lovely enough to offer his…"
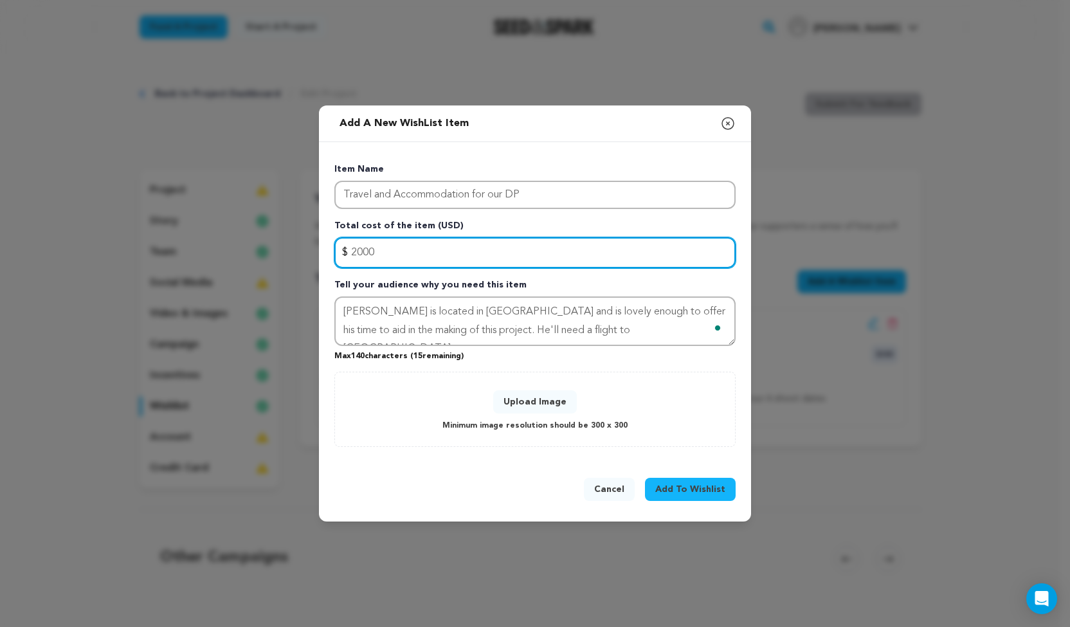
click at [411, 253] on input "2000" at bounding box center [534, 252] width 401 height 31
type input "2"
type input "500"
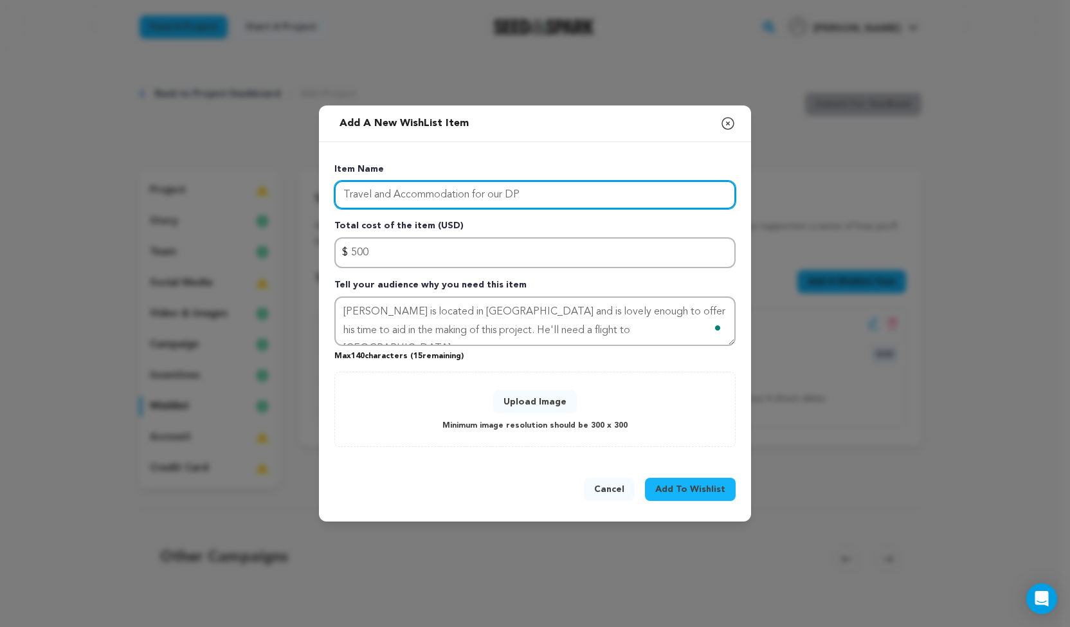
drag, startPoint x: 468, startPoint y: 195, endPoint x: 378, endPoint y: 202, distance: 90.3
click at [378, 202] on input "Travel and Accommodation for our DP" at bounding box center [534, 195] width 401 height 28
type input "Travel for our DP"
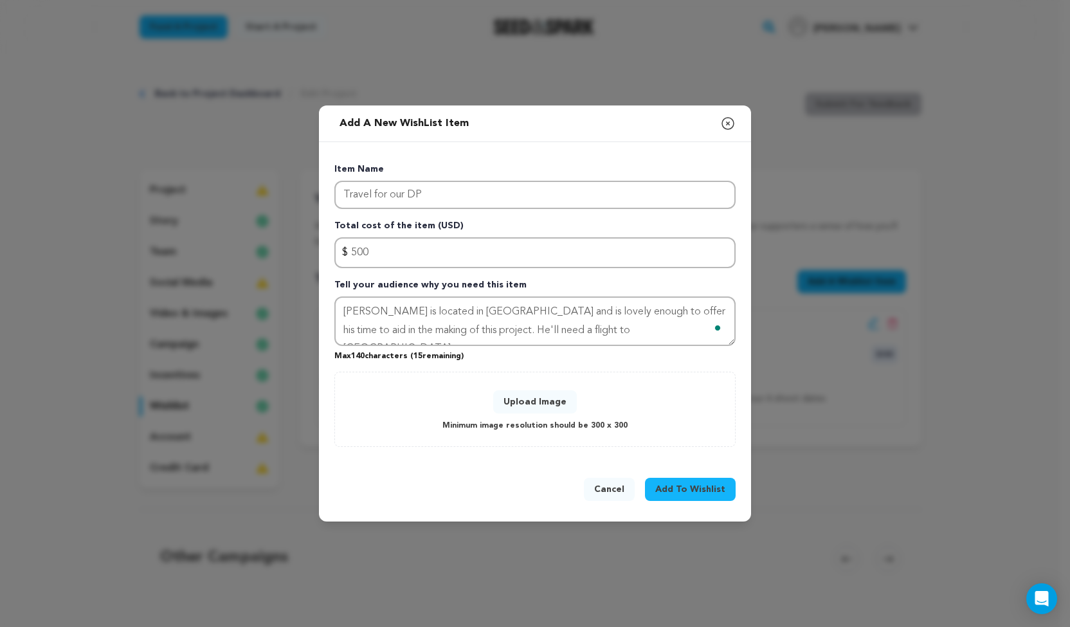
click at [538, 400] on button "Upload Image" at bounding box center [535, 401] width 84 height 23
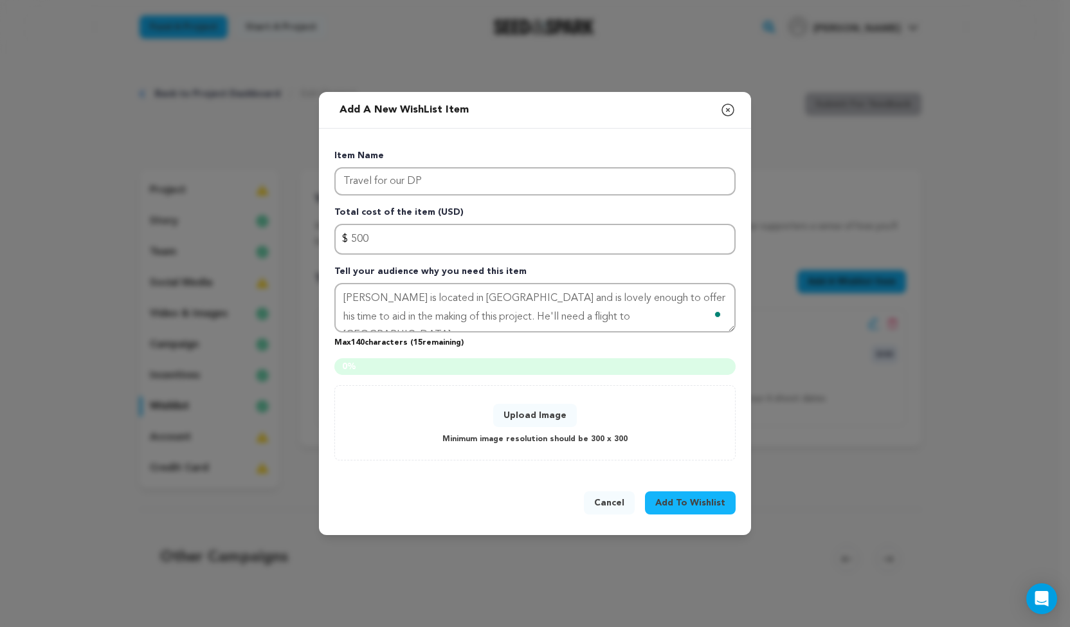
click at [545, 415] on button "Upload Image" at bounding box center [535, 415] width 84 height 23
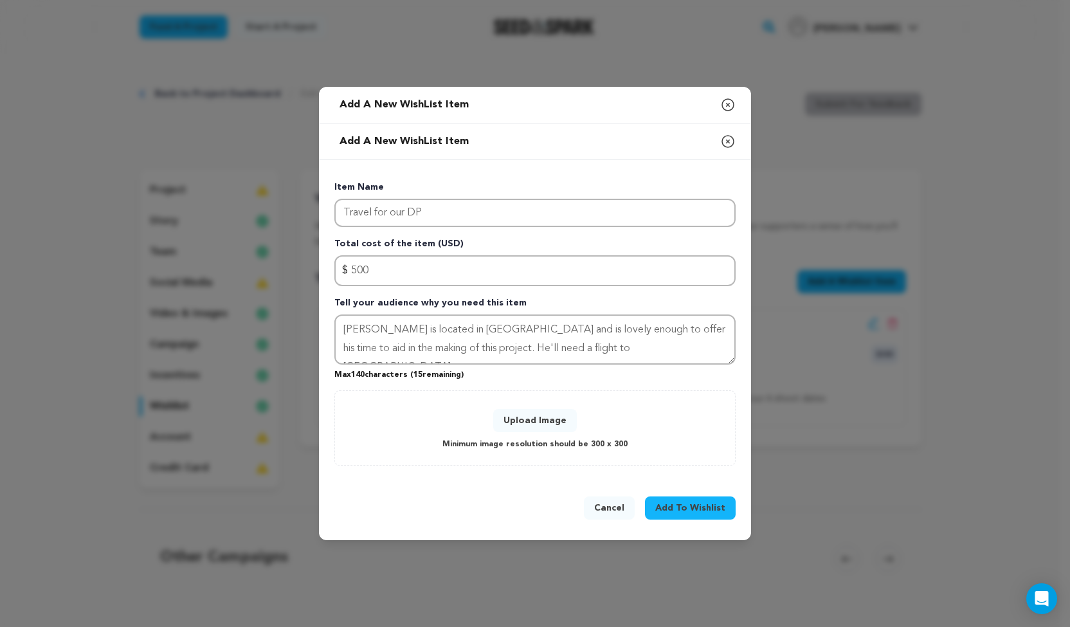
click at [666, 501] on span "Add To Wishlist" at bounding box center [690, 507] width 70 height 13
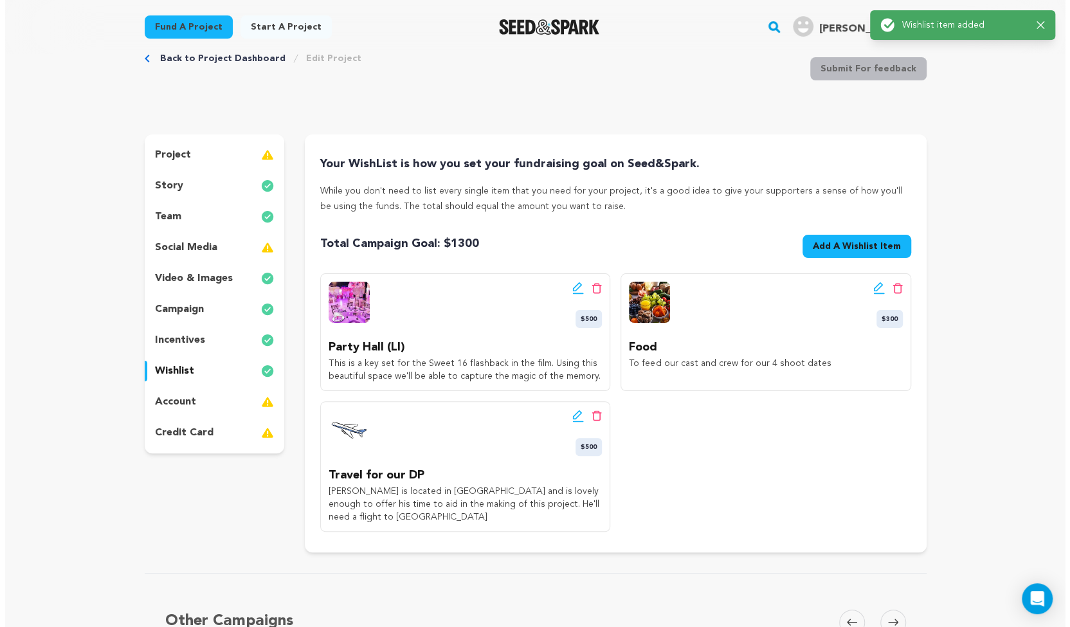
scroll to position [36, 0]
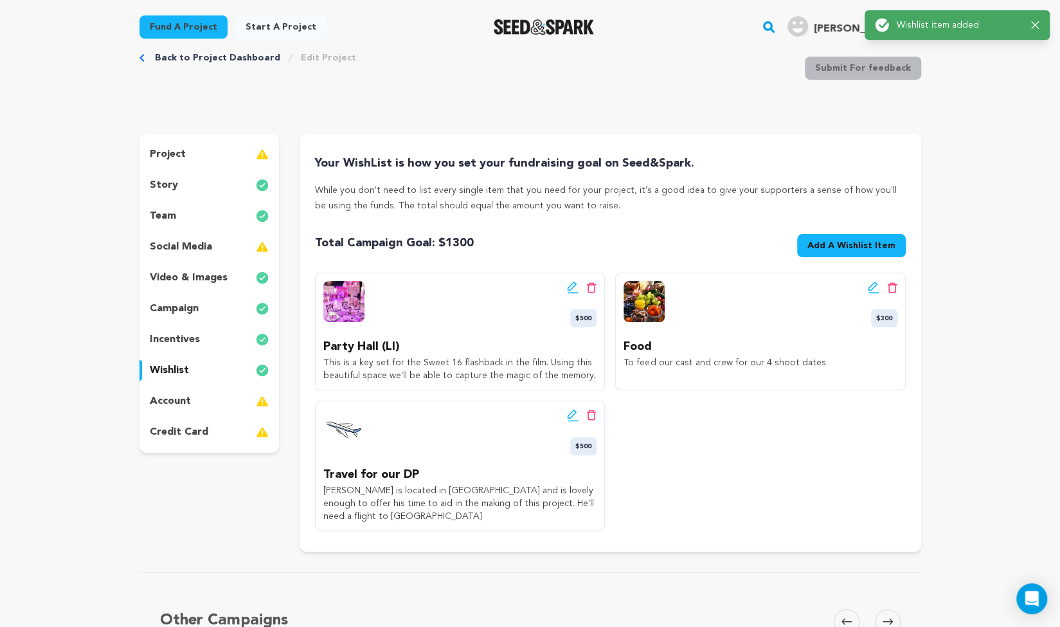
click at [835, 257] on span "Add A Wishlist Item New Wishlist Item" at bounding box center [851, 248] width 109 height 28
click at [820, 249] on span "Add A Wishlist Item" at bounding box center [851, 245] width 88 height 13
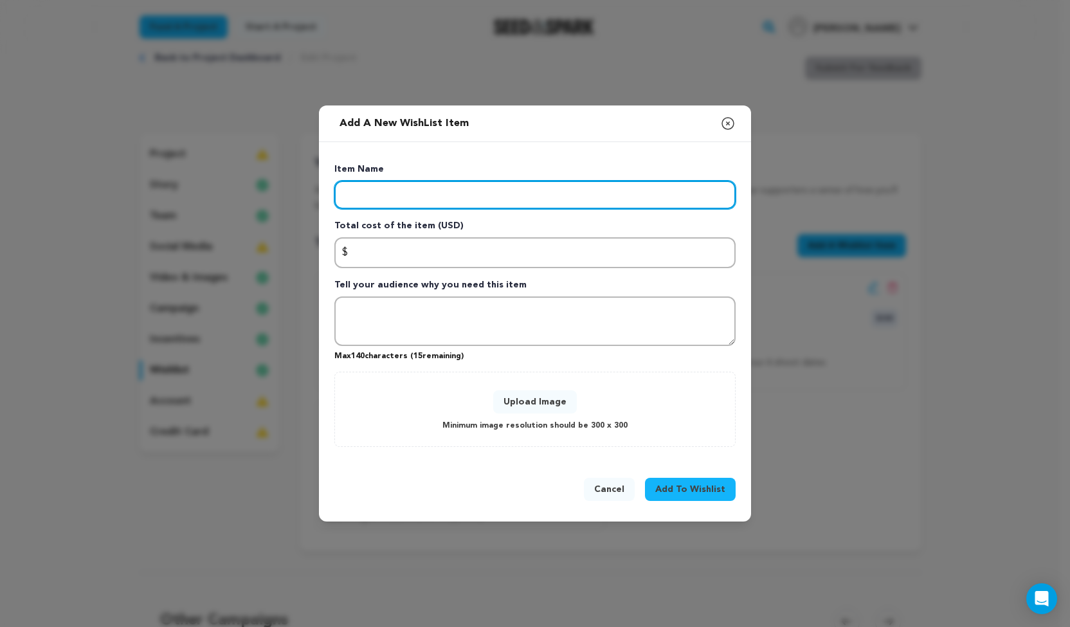
click at [500, 192] on input "Enter item name" at bounding box center [534, 195] width 401 height 28
click at [384, 196] on input "Accomodation" at bounding box center [534, 195] width 401 height 28
click at [381, 197] on input "Accomodation" at bounding box center [534, 195] width 401 height 28
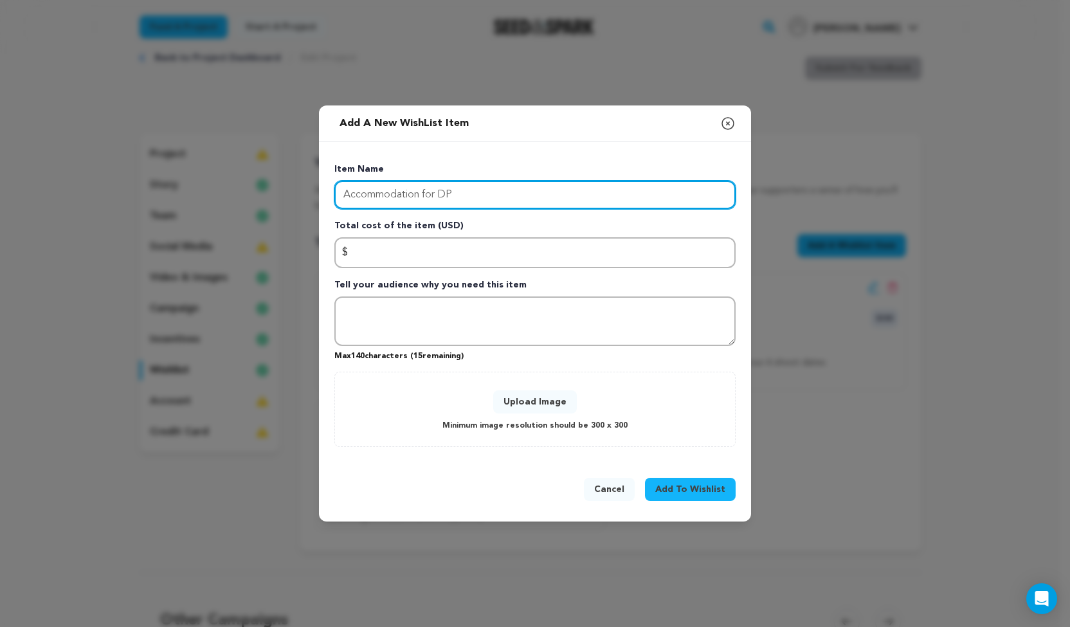
type input "Accommodation for DP"
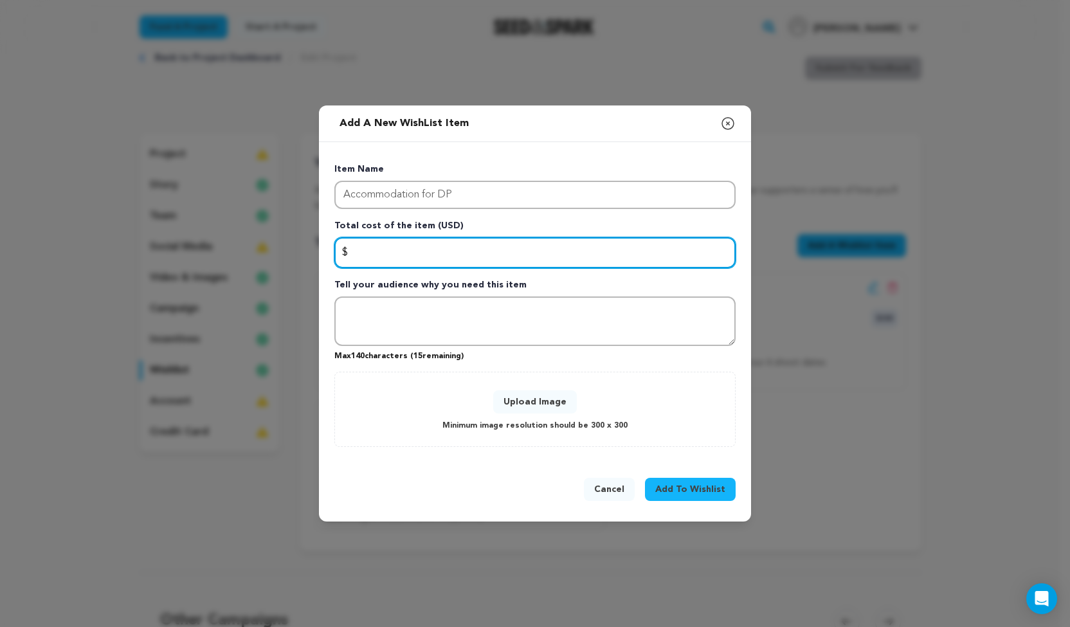
click at [426, 250] on input "Enter total cost of the item" at bounding box center [534, 252] width 401 height 31
type input "1600"
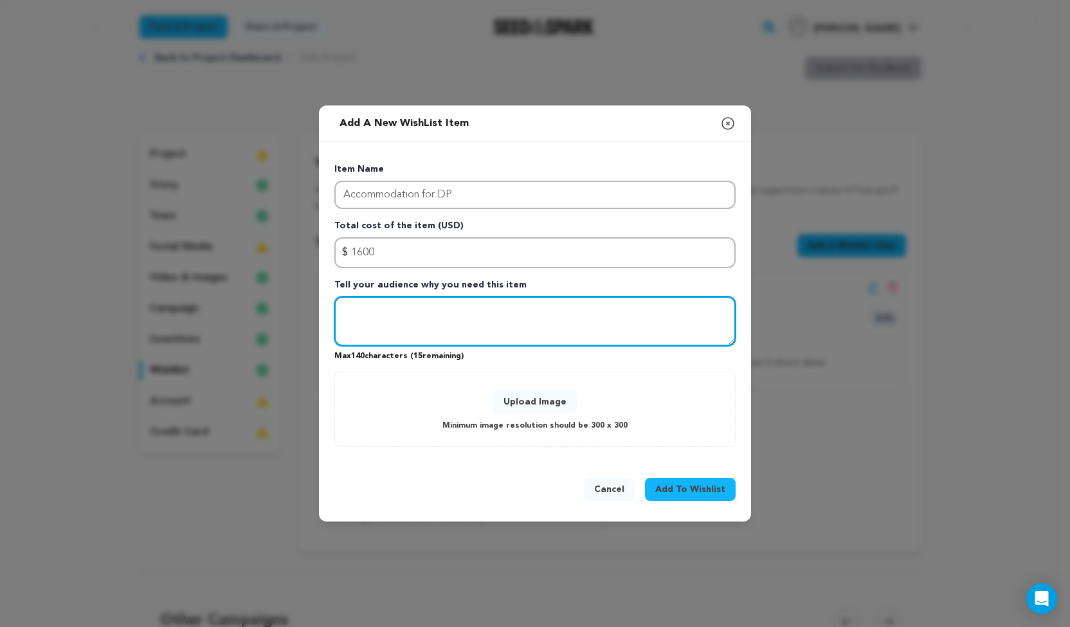
click at [420, 314] on textarea "Tell your audience why you need this item" at bounding box center [534, 321] width 401 height 50
click at [340, 316] on textarea "Our DP will need somewhere to stay during the shoot." at bounding box center [534, 321] width 401 height 50
drag, startPoint x: 538, startPoint y: 312, endPoint x: 568, endPoint y: 316, distance: 29.8
click at [568, 316] on textarea "[PERSON_NAME] is donating his cinematography butOur DP will need somewhere to s…" at bounding box center [534, 321] width 401 height 50
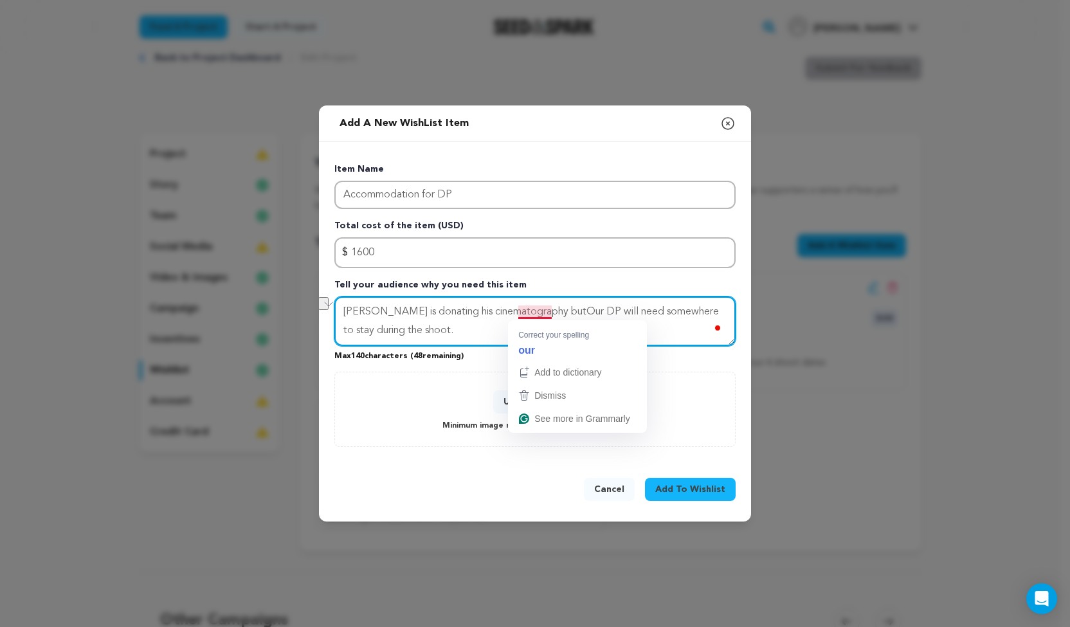
drag, startPoint x: 571, startPoint y: 313, endPoint x: 532, endPoint y: 316, distance: 38.7
click at [532, 316] on textarea "[PERSON_NAME] is donating his cinematography butOur DP will need somewhere to s…" at bounding box center [534, 321] width 401 height 50
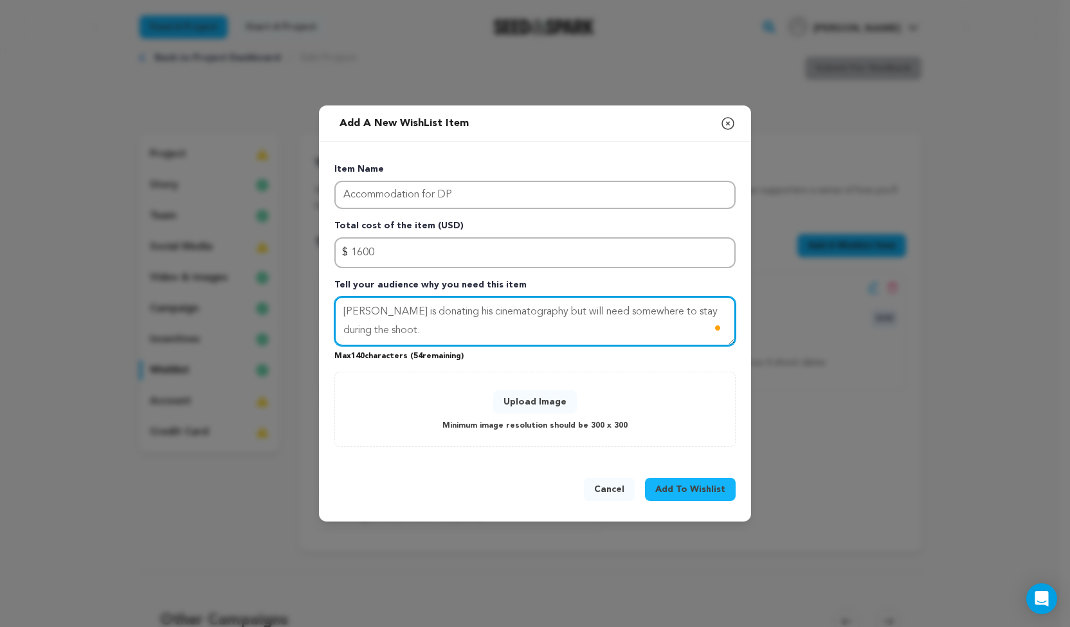
type textarea "[PERSON_NAME] is donating his cinematography but will need somewhere to stay du…"
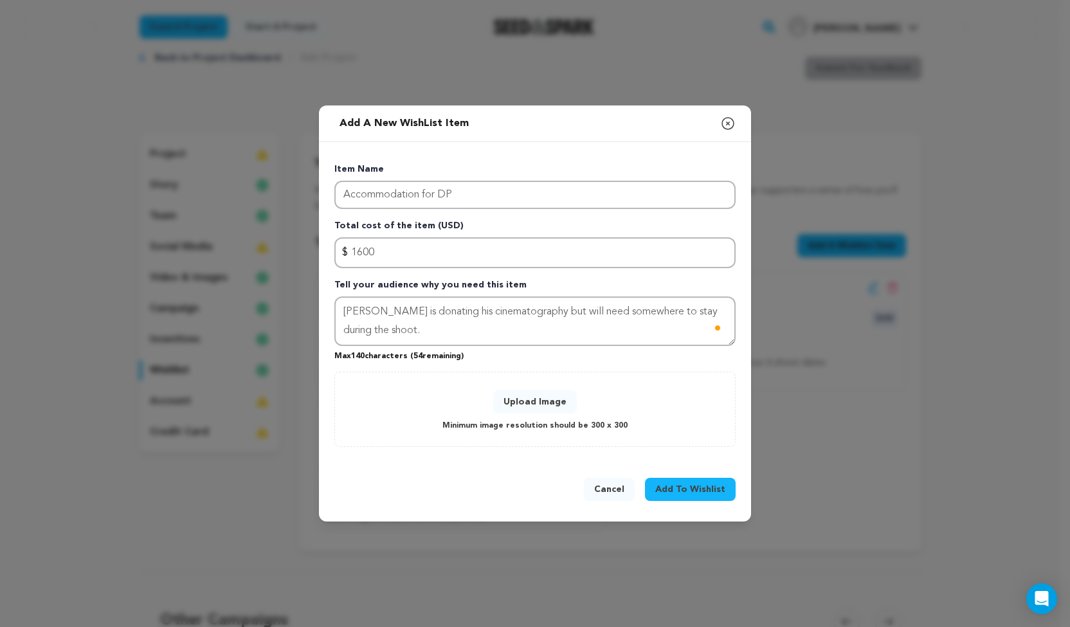
click at [669, 494] on span "Add To Wishlist" at bounding box center [690, 489] width 70 height 13
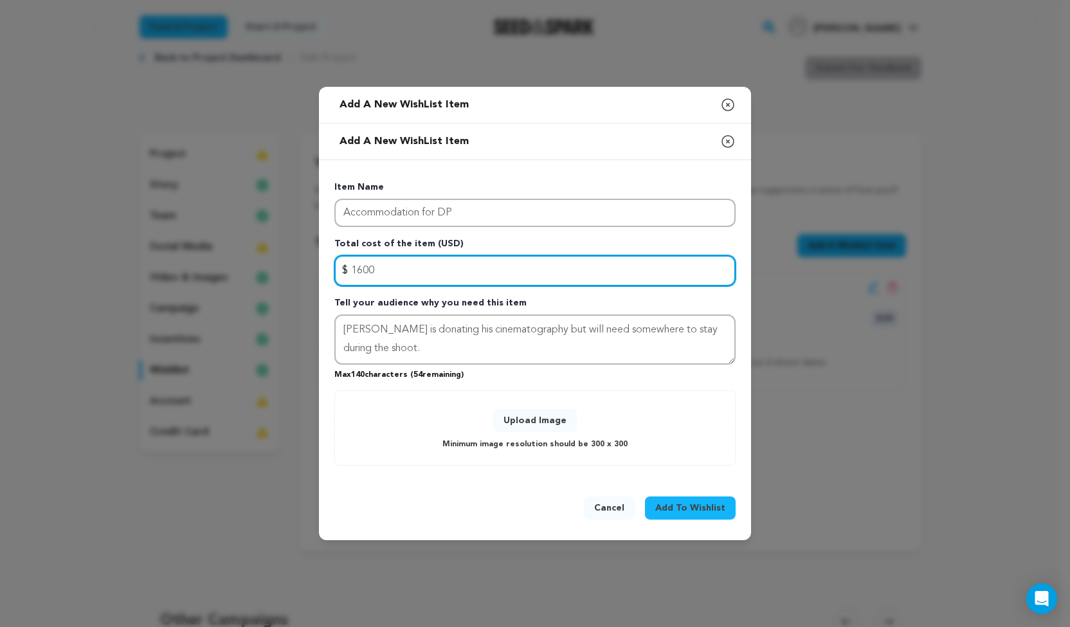
click at [361, 274] on input "1600" at bounding box center [534, 270] width 401 height 31
type input "1500"
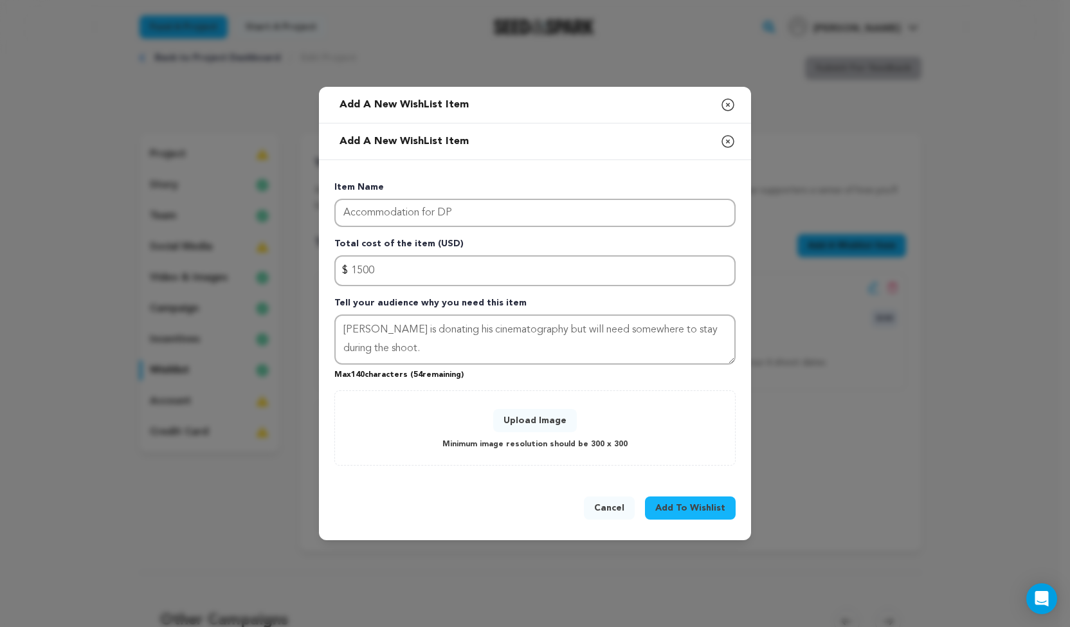
click at [538, 419] on button "Upload Image" at bounding box center [535, 420] width 84 height 23
click at [544, 415] on button "Upload Image" at bounding box center [535, 420] width 84 height 23
click at [511, 425] on button "Upload Image" at bounding box center [535, 420] width 84 height 23
click at [552, 424] on button "Upload Image" at bounding box center [535, 420] width 84 height 23
click at [345, 475] on div "Item Name Accommodation for DP Total cost of the item (USD) $ Amount 1500 Tell …" at bounding box center [535, 320] width 432 height 320
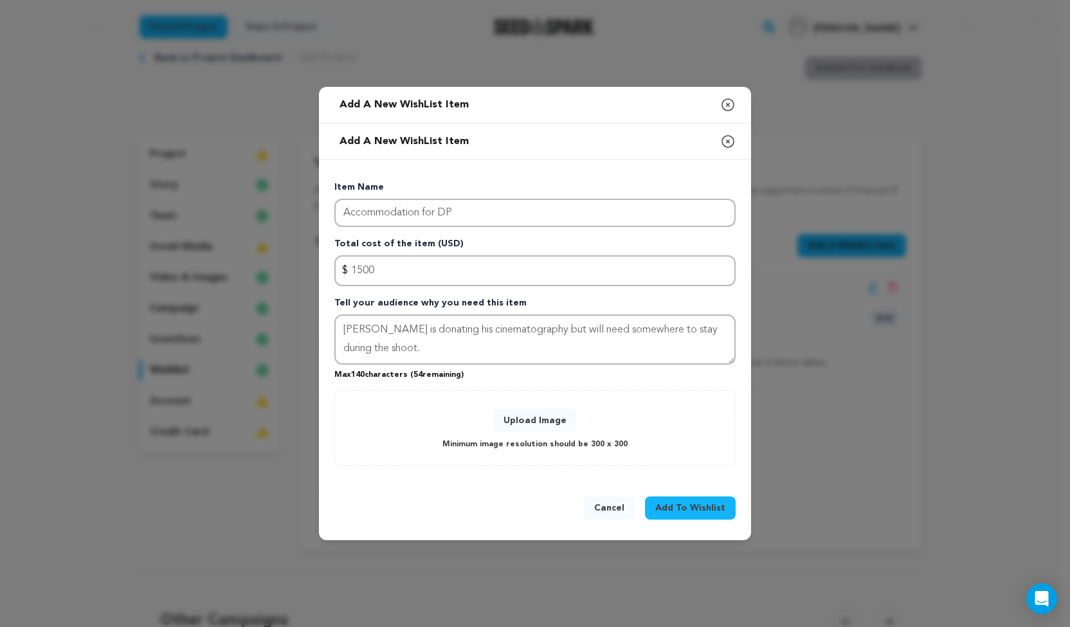
click at [527, 420] on button "Upload Image" at bounding box center [535, 420] width 84 height 23
click at [516, 416] on button "Upload Image" at bounding box center [535, 420] width 84 height 23
click at [517, 417] on button "Upload Image" at bounding box center [535, 420] width 84 height 23
click at [523, 420] on button "Upload Image" at bounding box center [535, 420] width 84 height 23
click at [531, 416] on button "Upload Image" at bounding box center [535, 420] width 84 height 23
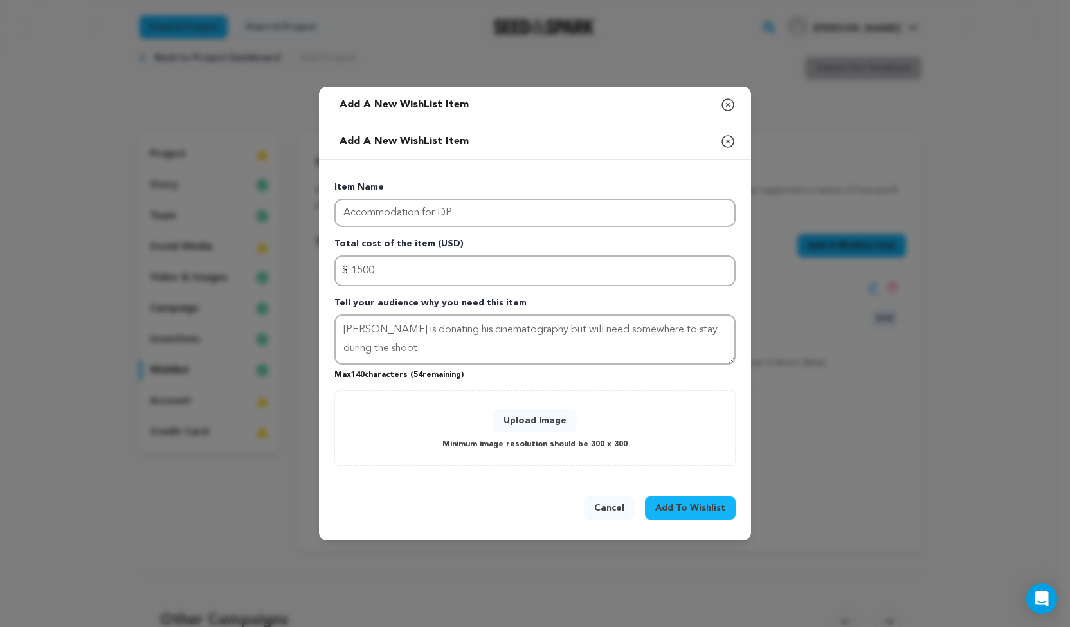
click at [677, 502] on span "Add To Wishlist" at bounding box center [690, 507] width 70 height 13
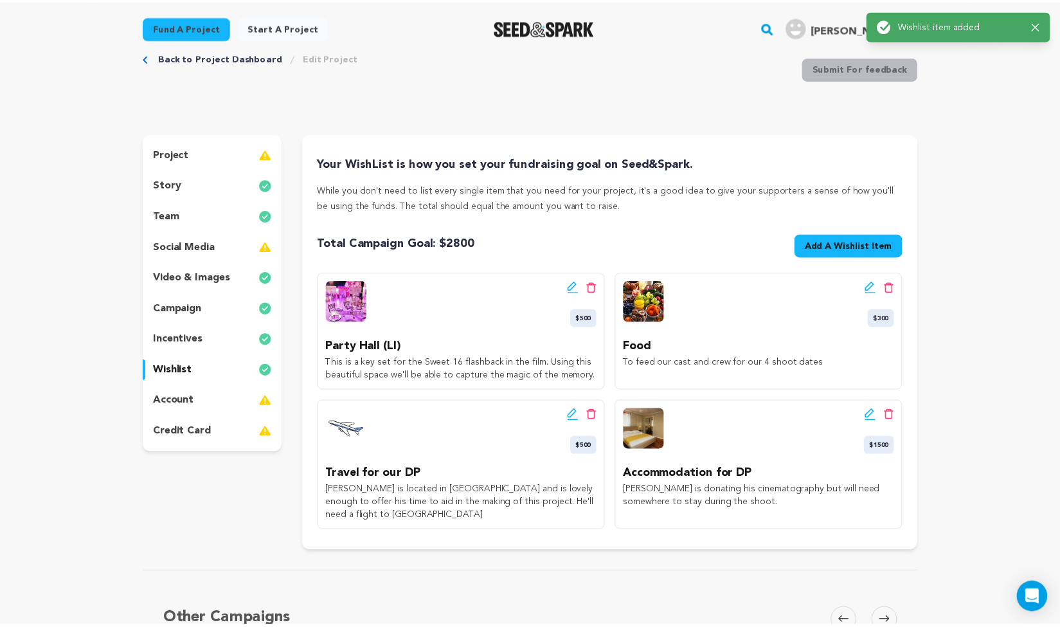
scroll to position [0, 0]
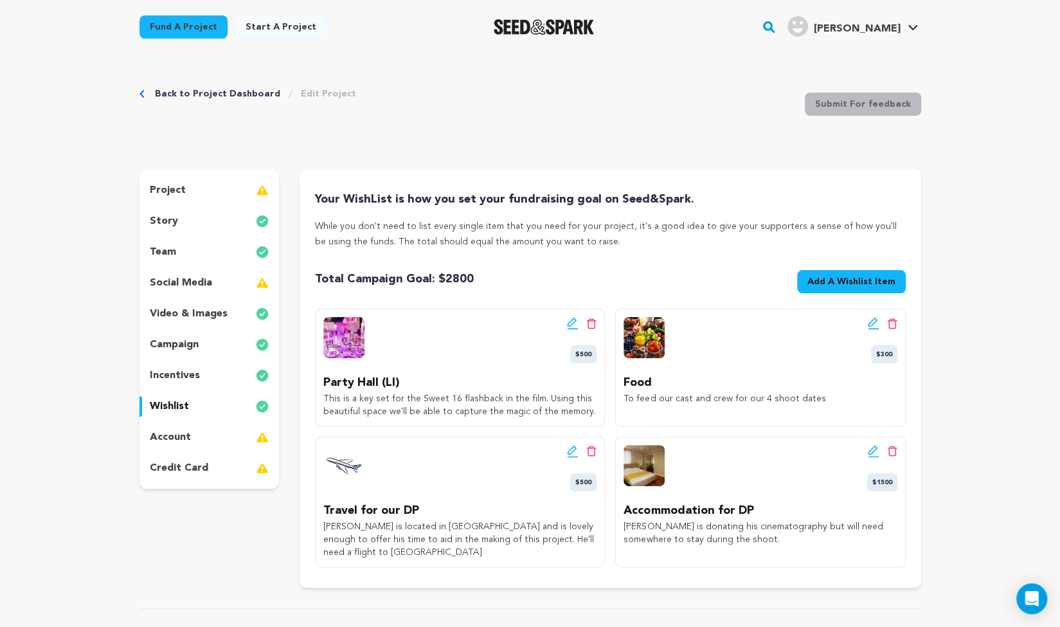
click at [171, 375] on p "incentives" at bounding box center [175, 375] width 50 height 15
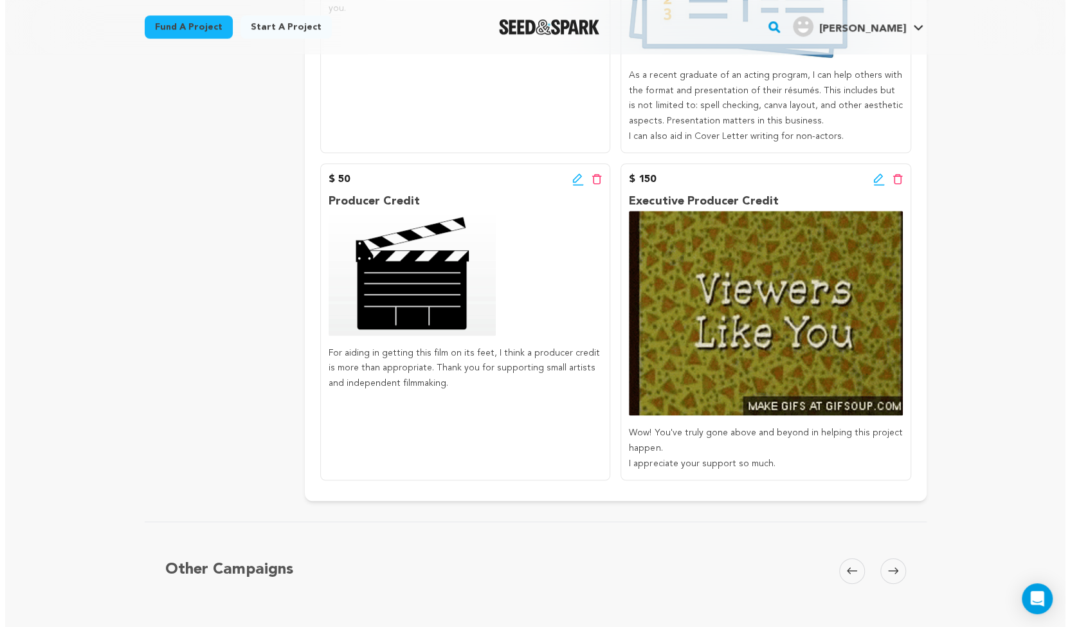
scroll to position [557, 0]
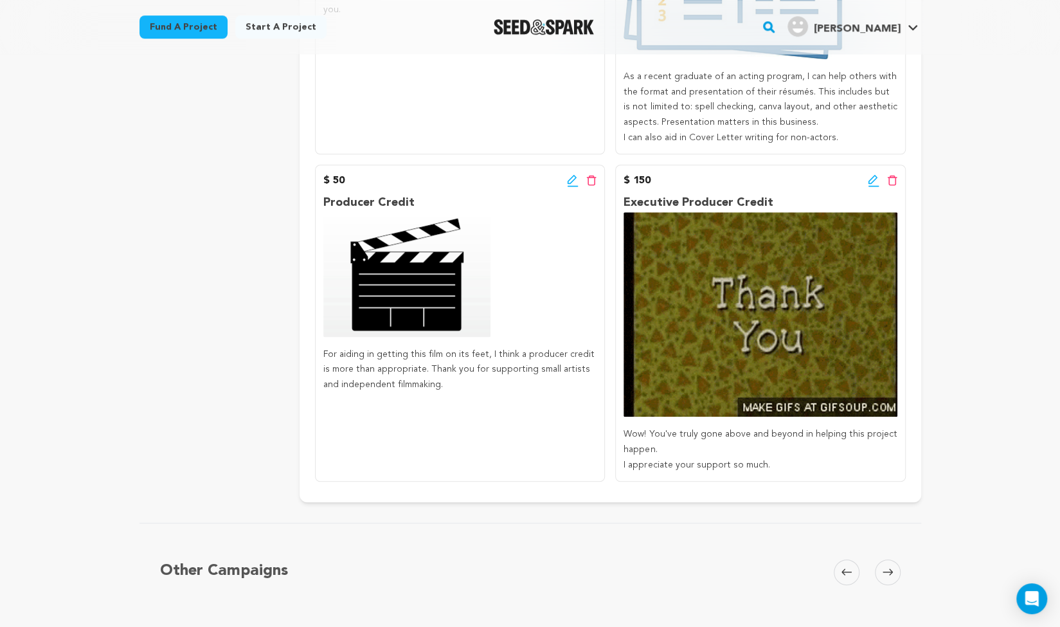
click at [571, 183] on icon at bounding box center [573, 180] width 12 height 13
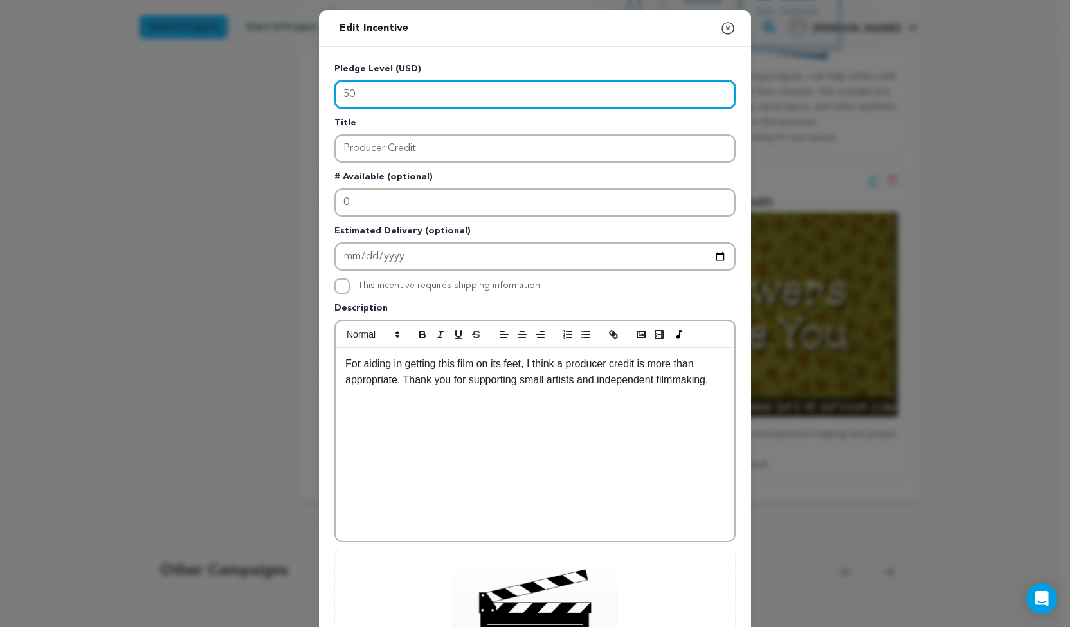
click at [388, 98] on input "50" at bounding box center [534, 94] width 401 height 28
type input "5"
type input "100"
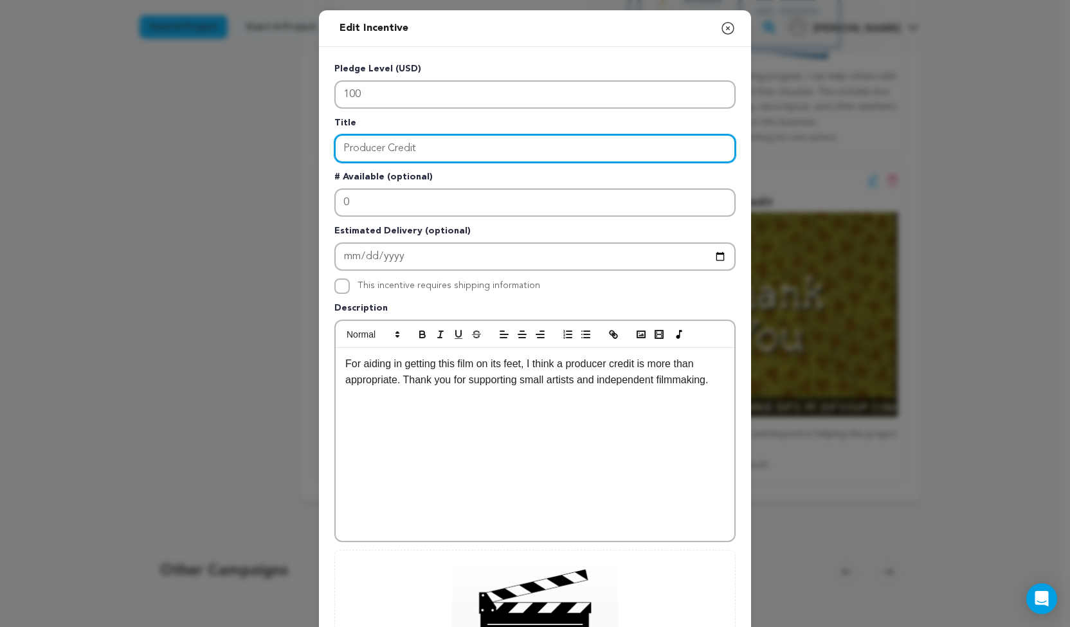
click at [339, 146] on input "Producer Credit" at bounding box center [534, 148] width 401 height 28
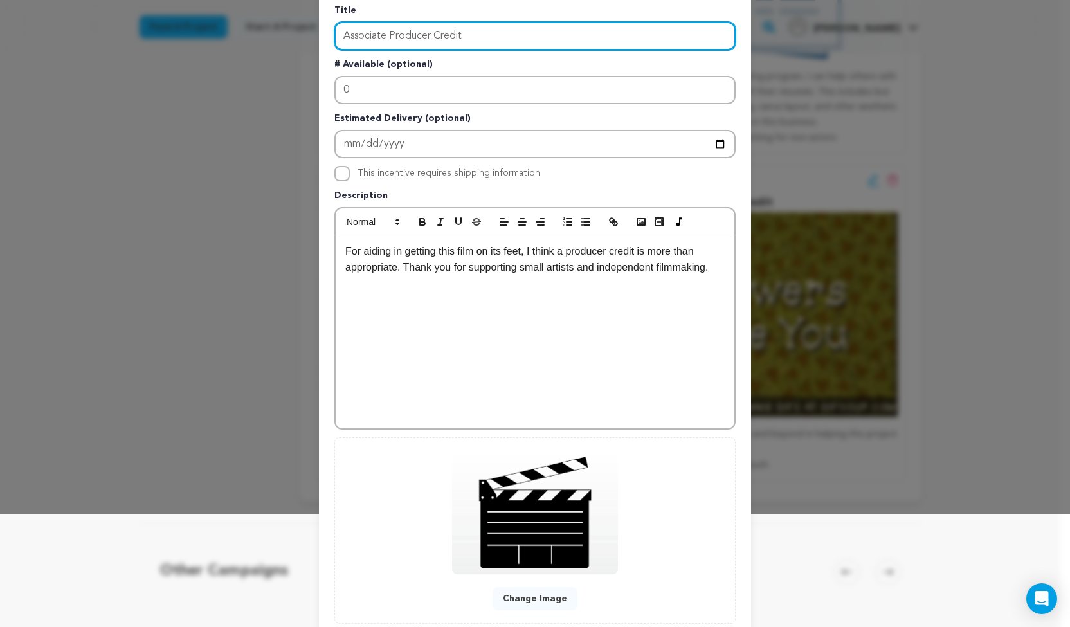
scroll to position [193, 0]
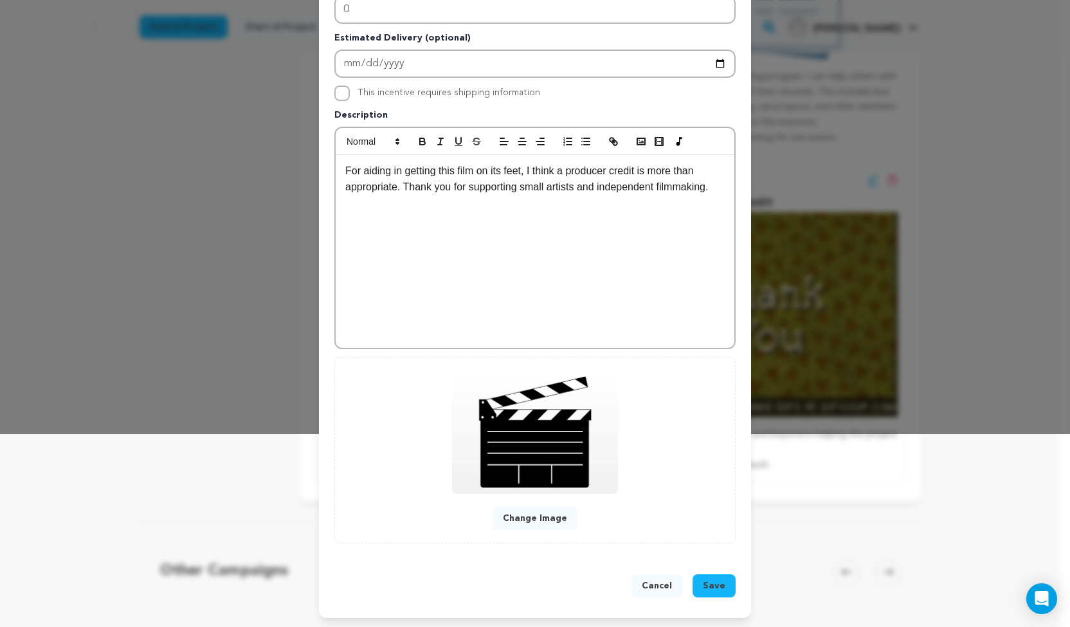
type input "Associate Producer Credit"
click at [712, 582] on span "Save" at bounding box center [714, 585] width 23 height 13
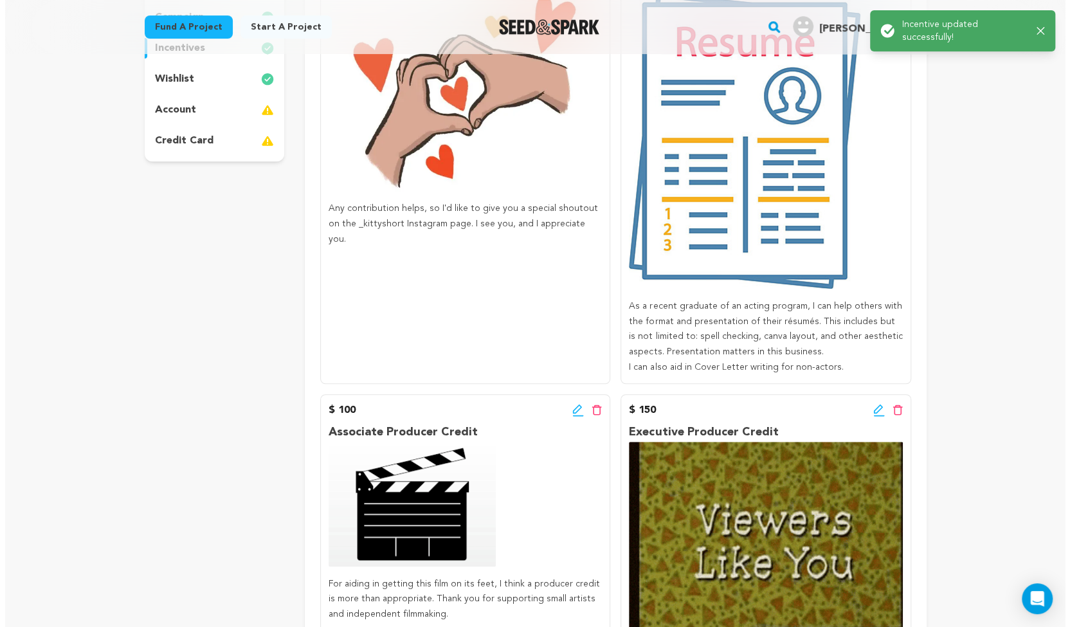
scroll to position [397, 0]
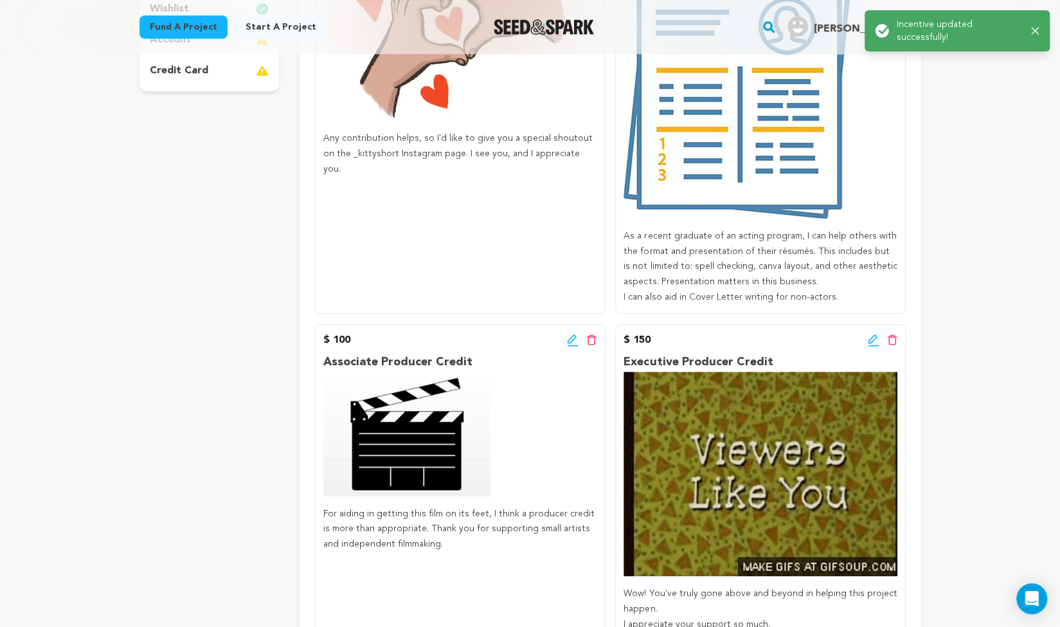
click at [870, 340] on icon at bounding box center [874, 340] width 12 height 13
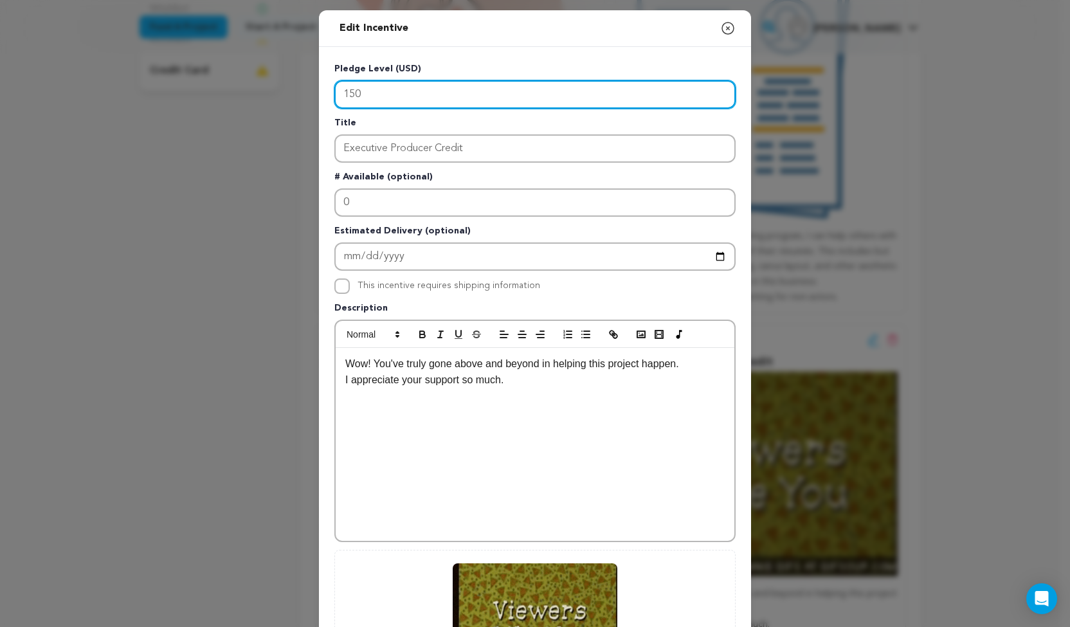
click at [377, 95] on input "150" at bounding box center [534, 94] width 401 height 28
type input "1"
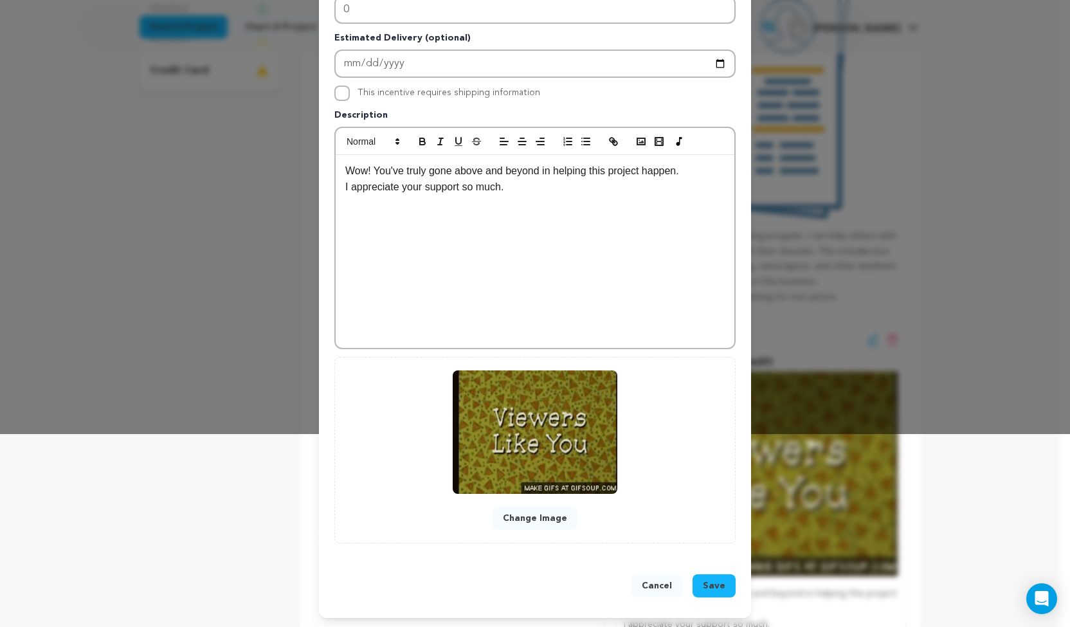
type input "250"
click at [714, 587] on span "Save" at bounding box center [714, 585] width 23 height 13
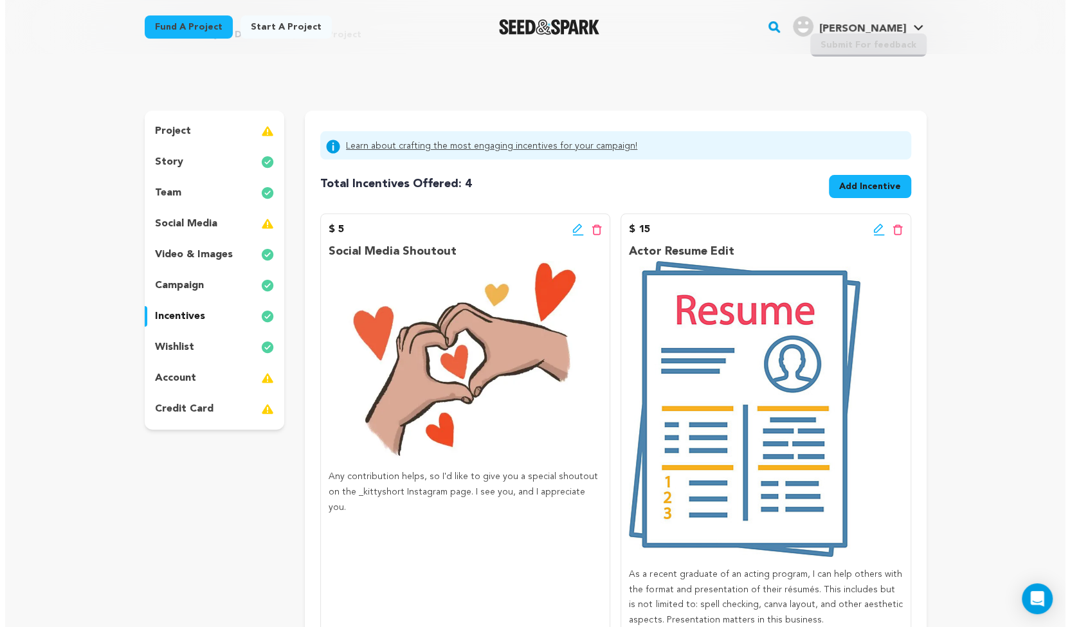
scroll to position [59, 0]
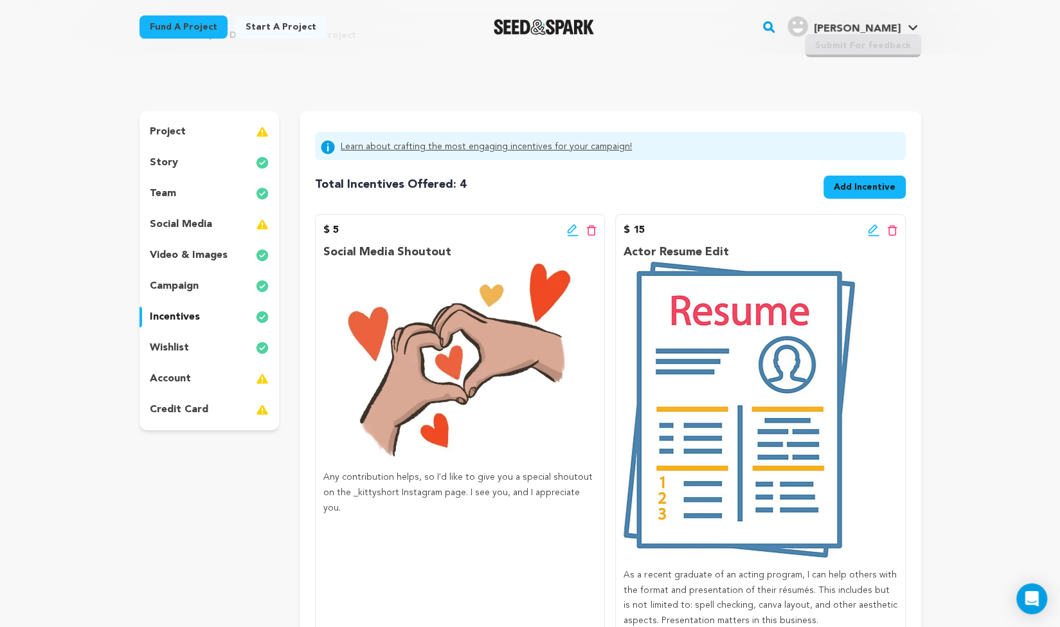
click at [575, 230] on icon at bounding box center [573, 230] width 12 height 13
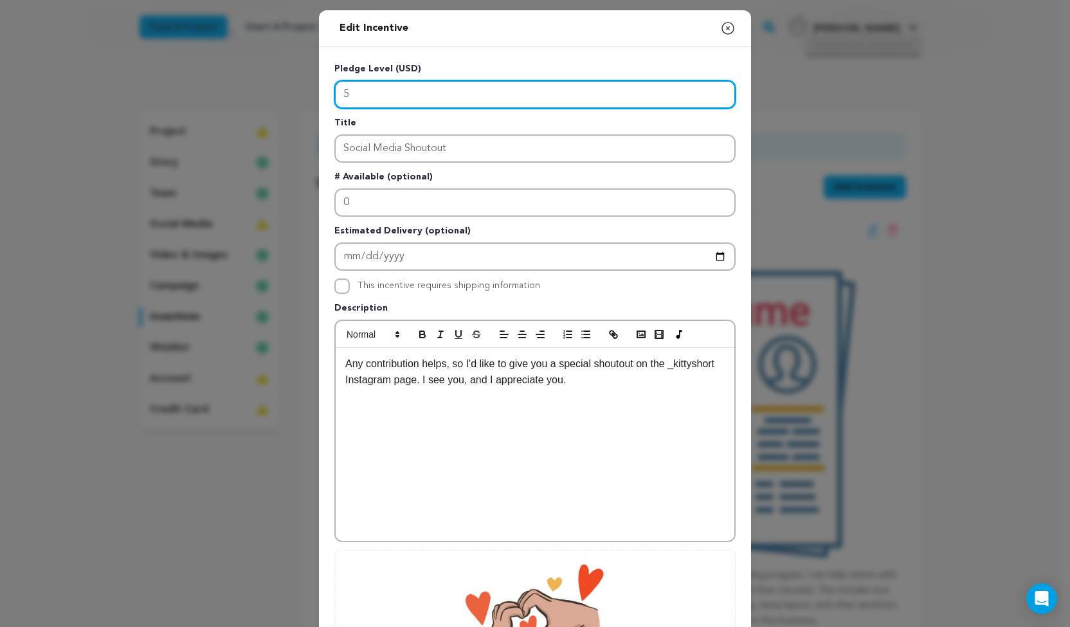
click at [393, 99] on input "5" at bounding box center [534, 94] width 401 height 28
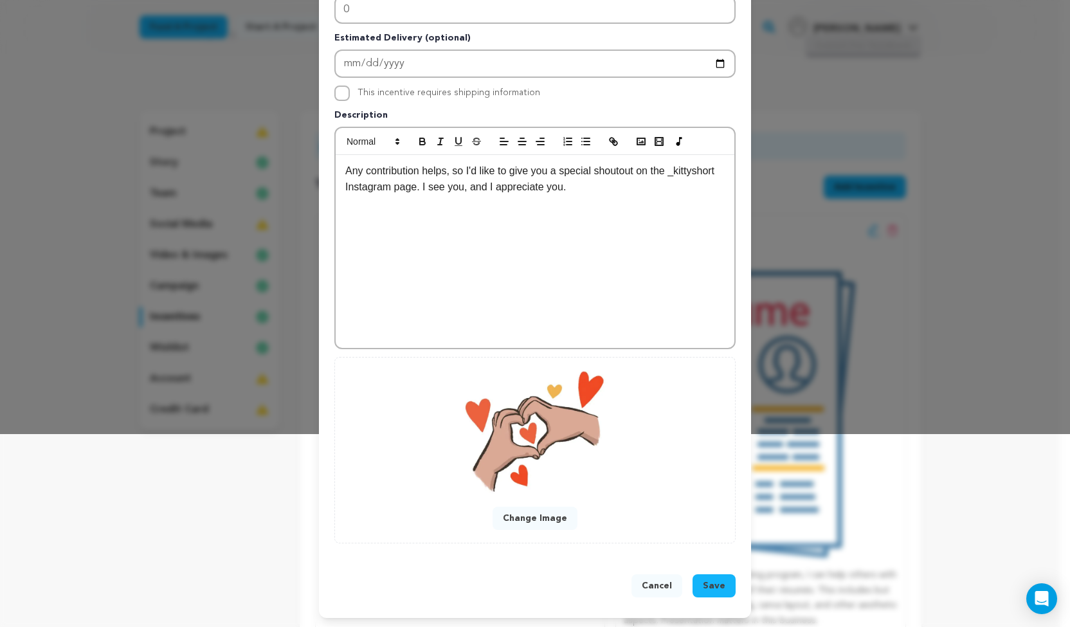
type input "10"
click at [703, 585] on span "Save" at bounding box center [714, 585] width 23 height 13
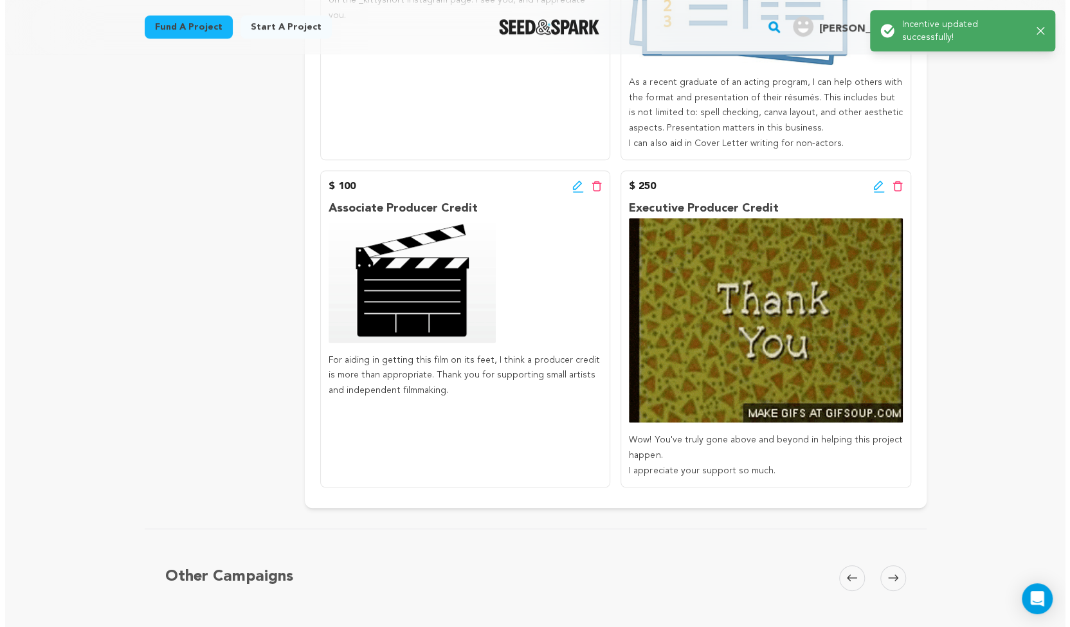
scroll to position [552, 0]
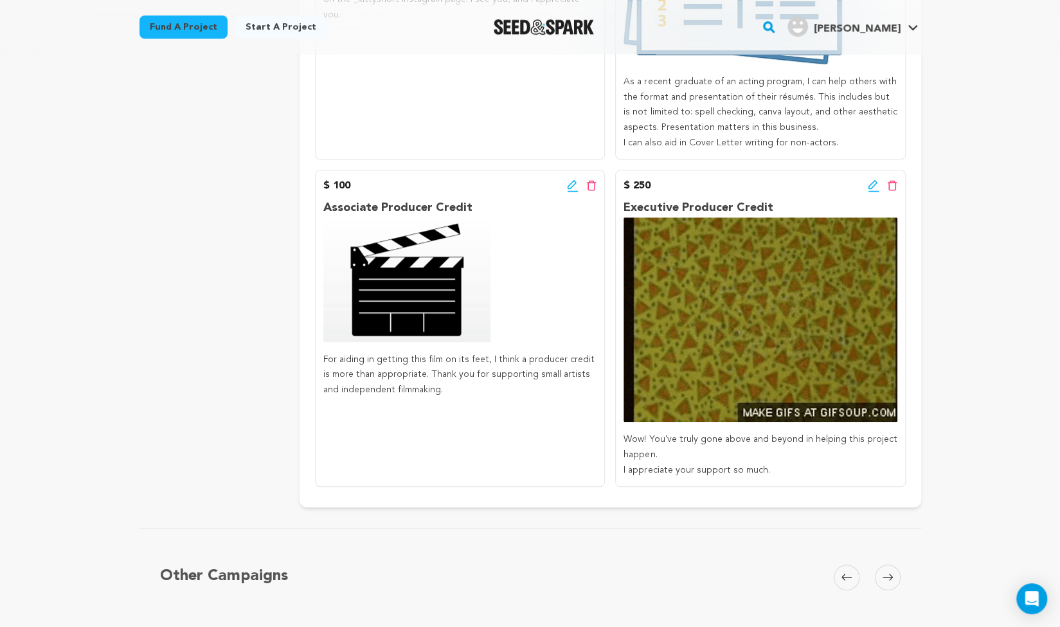
click at [570, 190] on icon at bounding box center [573, 185] width 12 height 13
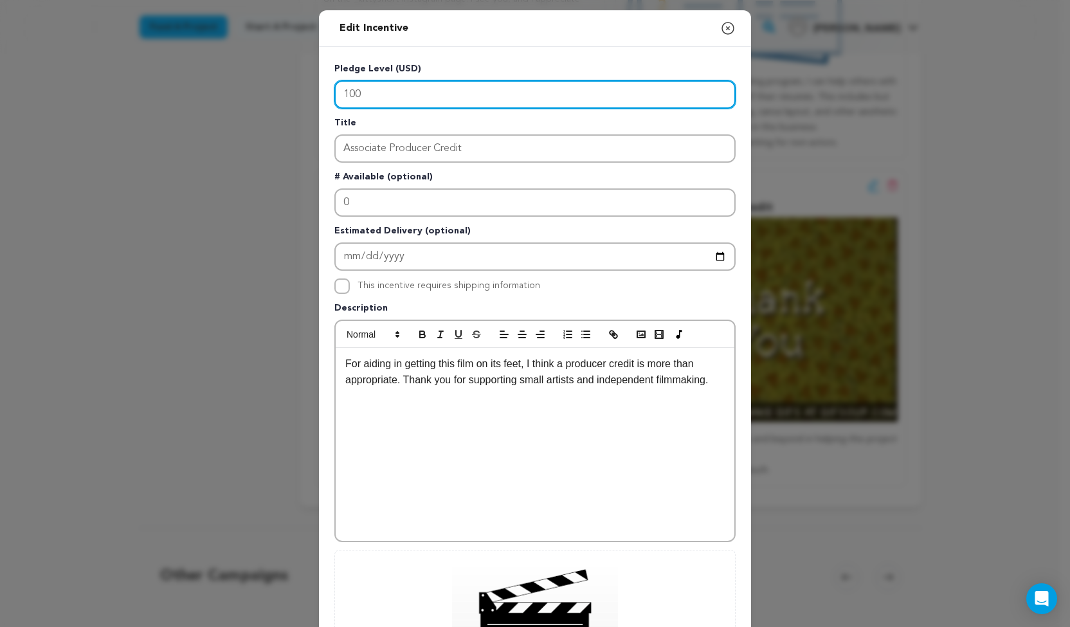
click at [418, 101] on input "100" at bounding box center [534, 94] width 401 height 28
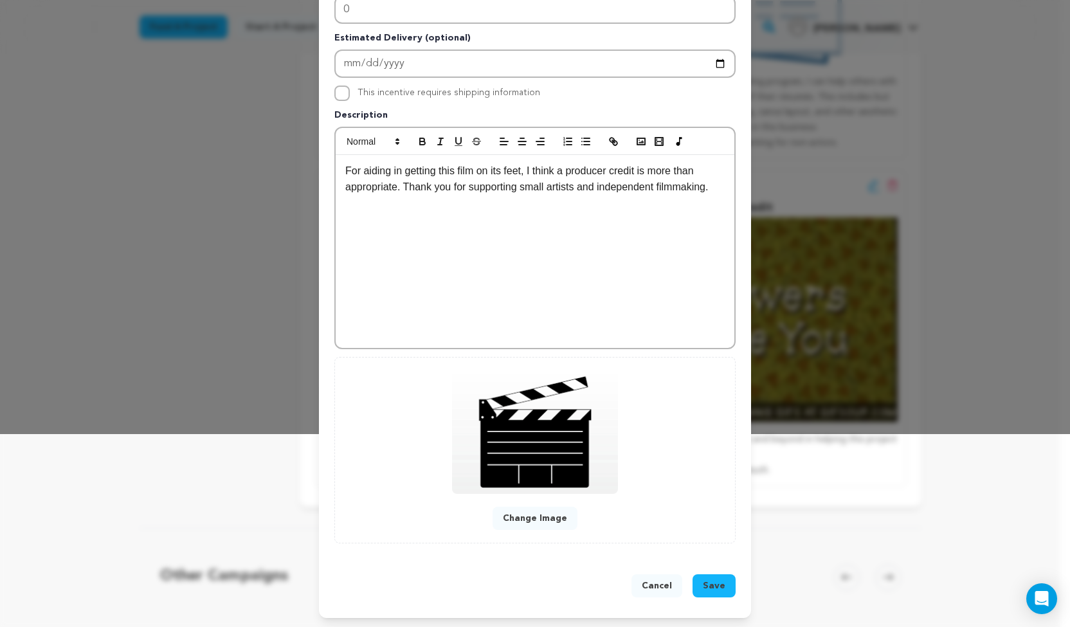
type input "115"
click at [711, 584] on span "Save" at bounding box center [714, 585] width 23 height 13
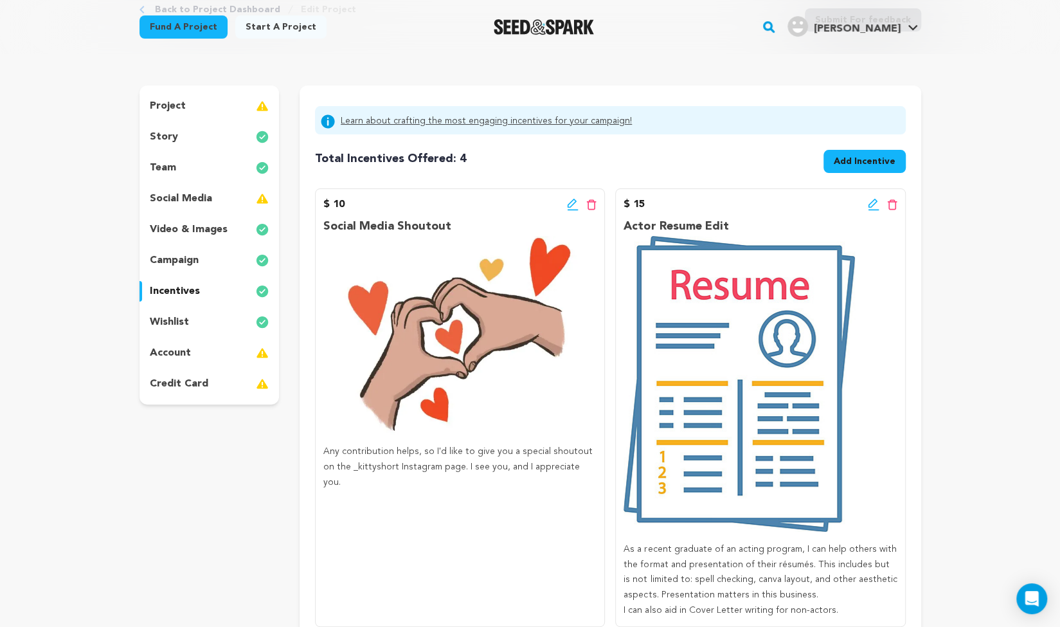
scroll to position [0, 0]
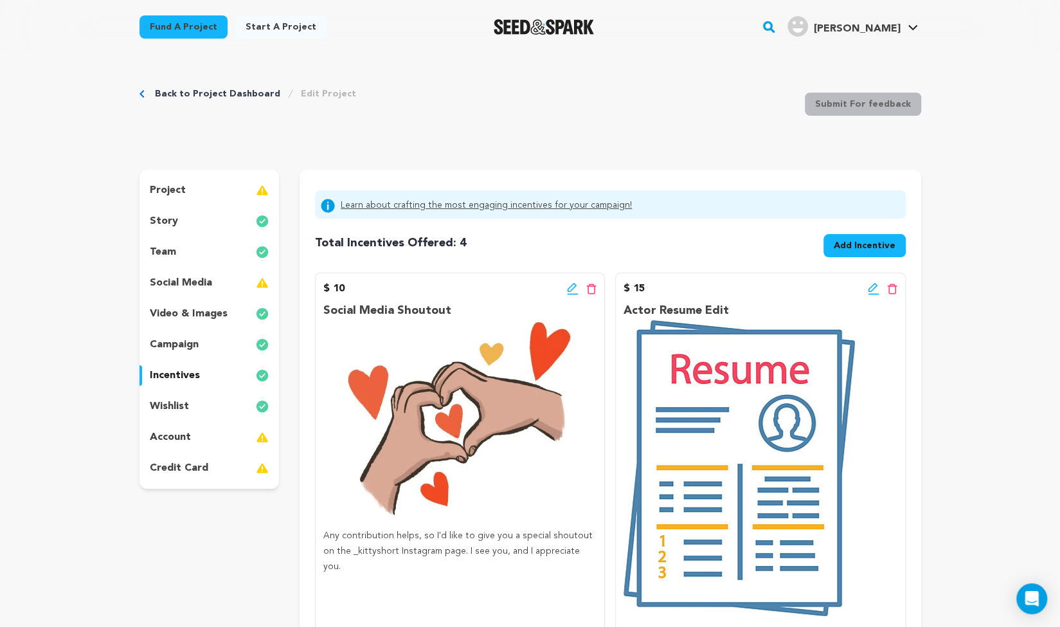
click at [222, 440] on div "account" at bounding box center [210, 437] width 140 height 21
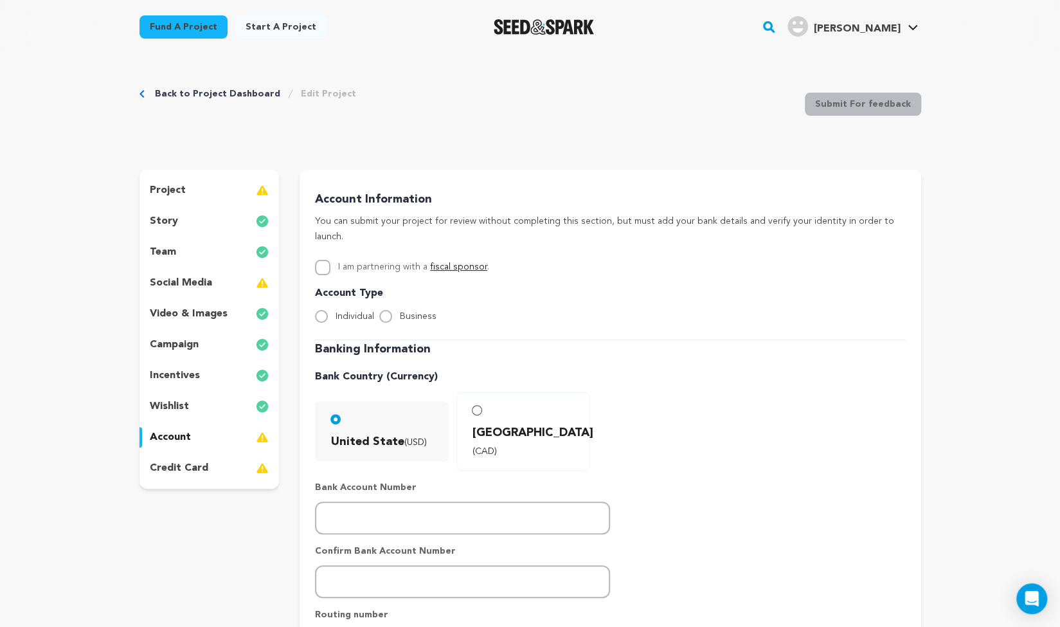
click at [209, 285] on p "social media" at bounding box center [181, 282] width 62 height 15
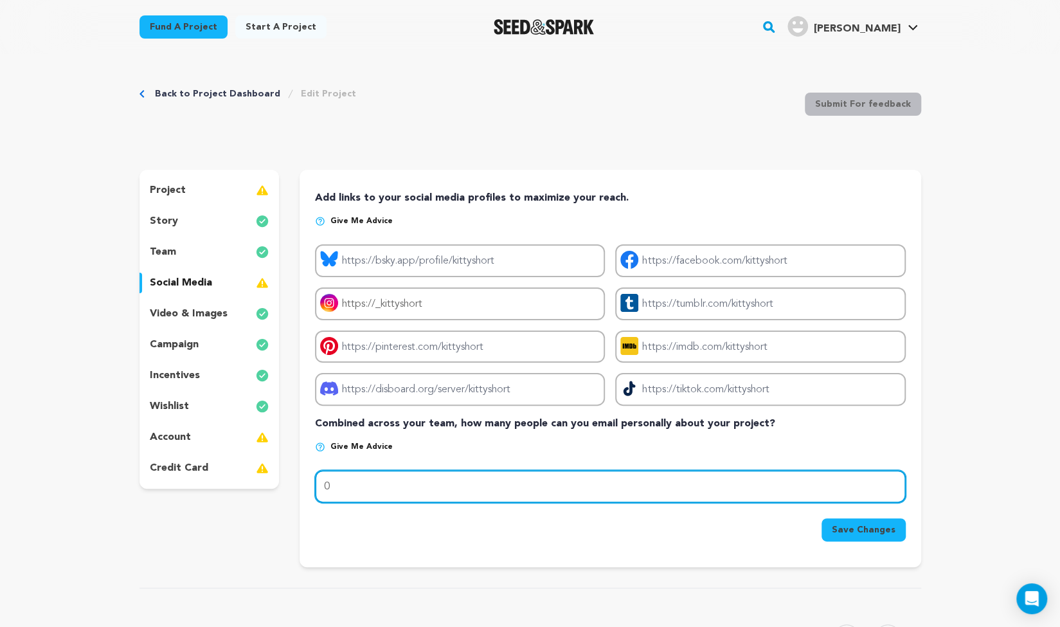
click at [390, 492] on input "0" at bounding box center [610, 486] width 590 height 33
type input "35"
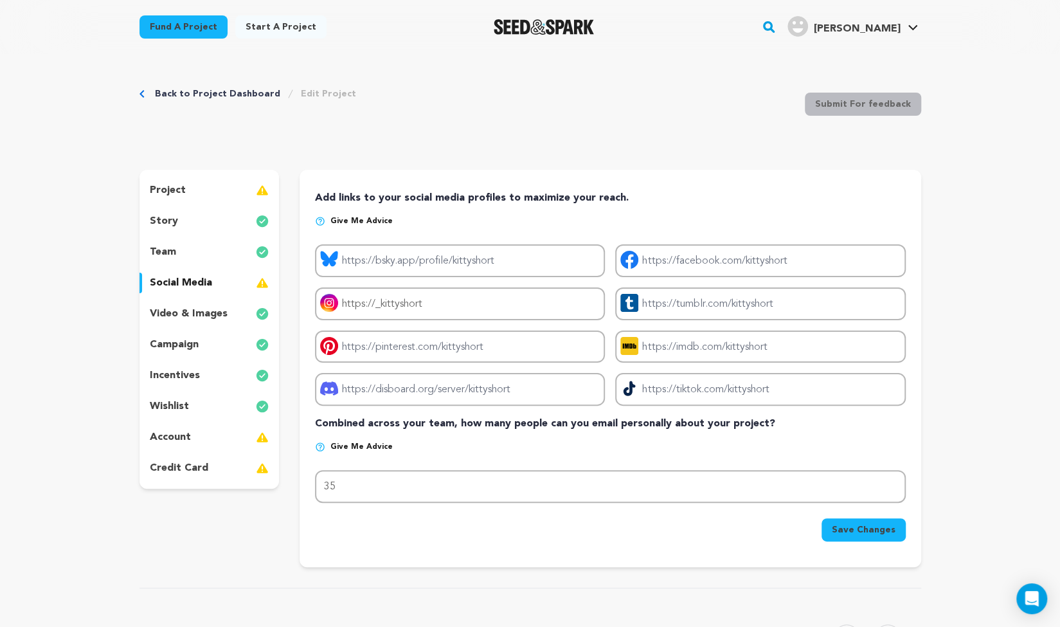
click at [861, 530] on span "Save Changes" at bounding box center [864, 529] width 64 height 13
click at [210, 374] on div "incentives" at bounding box center [210, 375] width 140 height 21
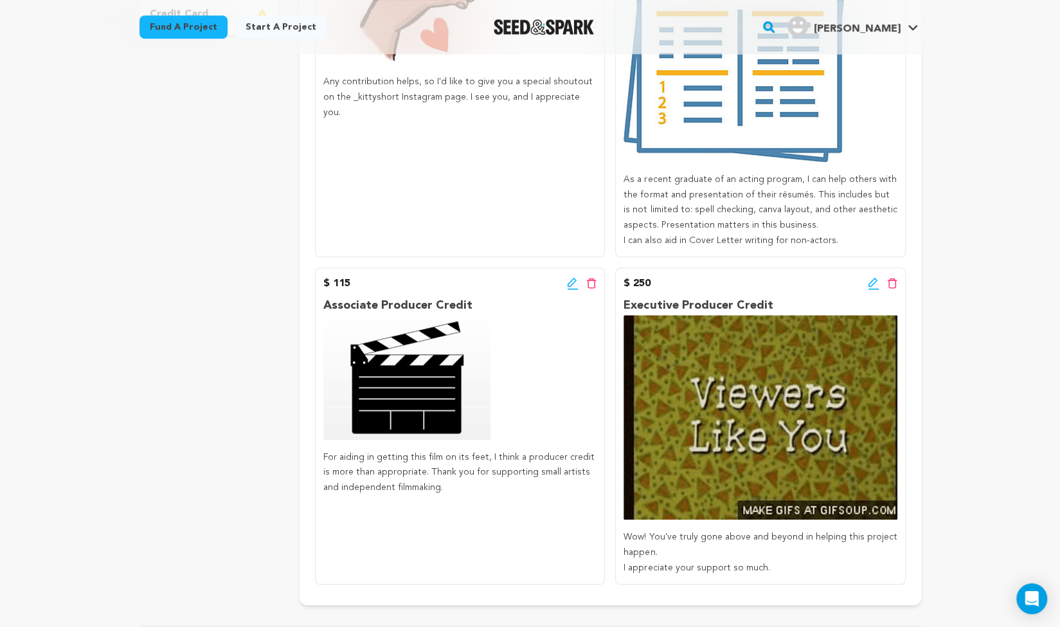
scroll to position [453, 0]
click at [872, 285] on icon at bounding box center [872, 282] width 9 height 9
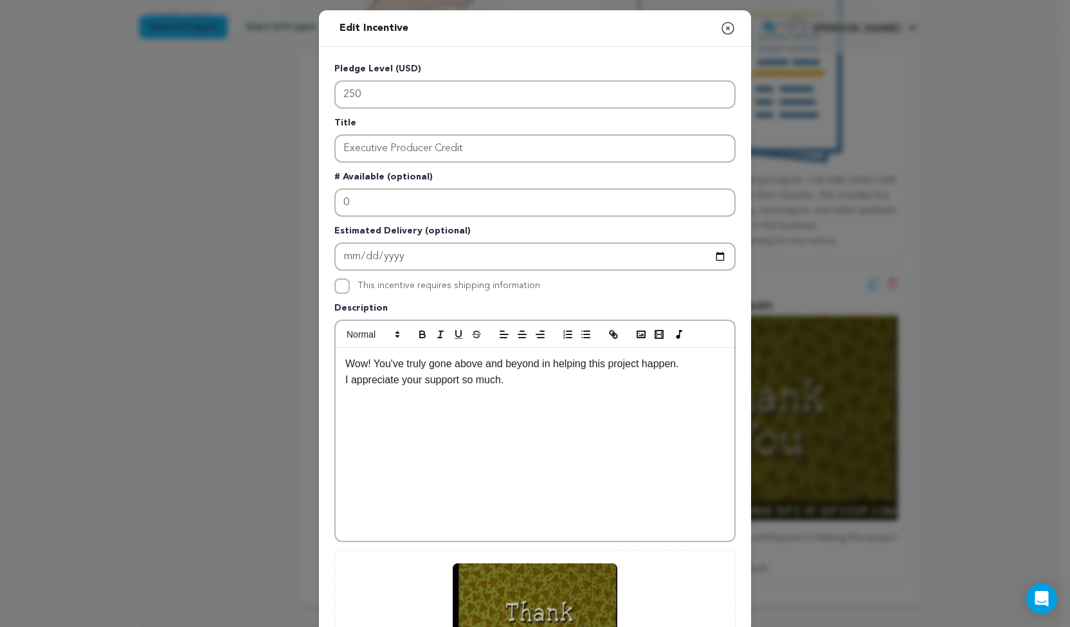
click at [723, 19] on button "Close modal" at bounding box center [727, 28] width 15 height 26
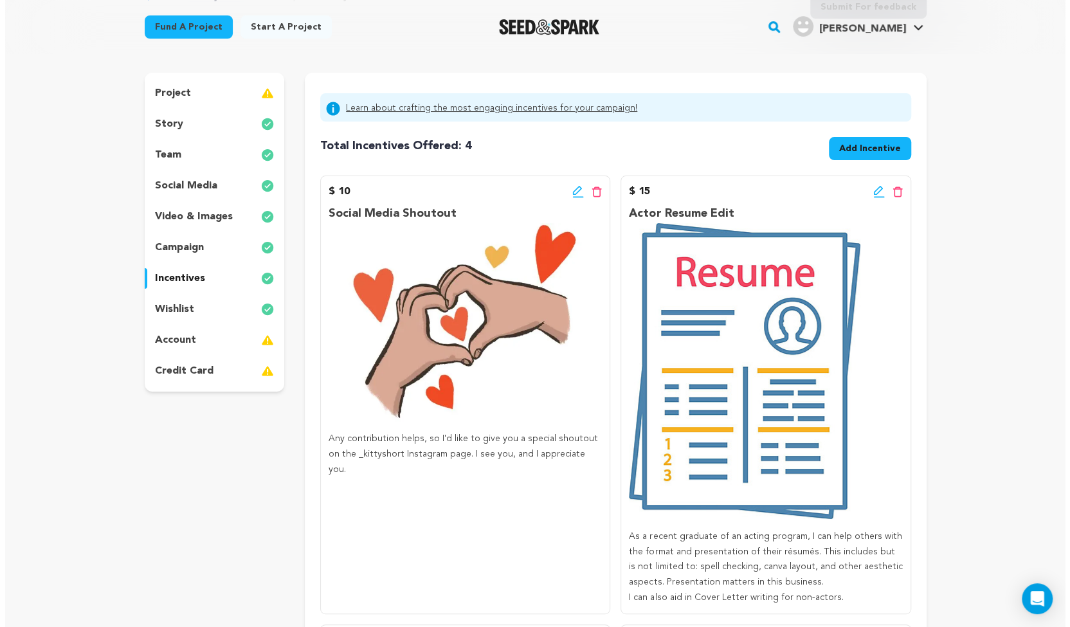
scroll to position [102, 0]
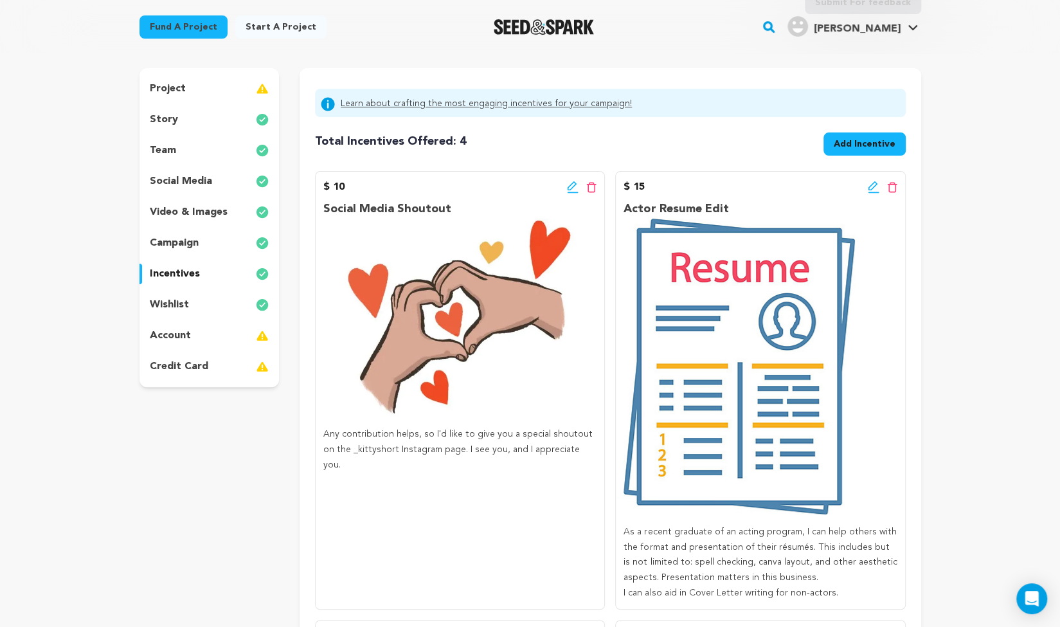
click at [573, 188] on icon at bounding box center [573, 187] width 12 height 13
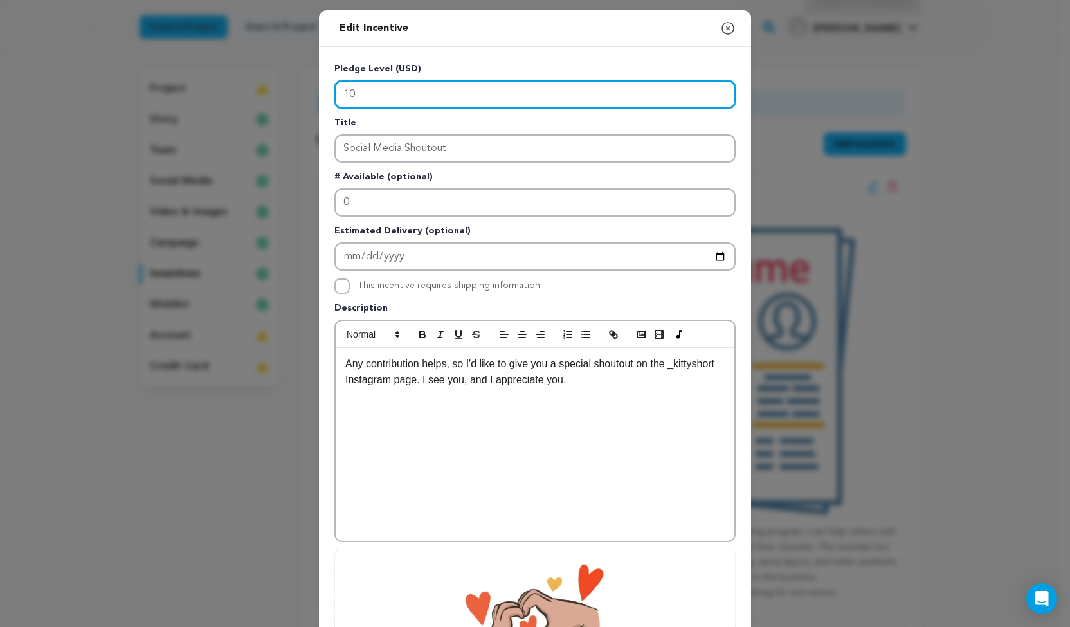
click at [371, 93] on input "10" at bounding box center [534, 94] width 401 height 28
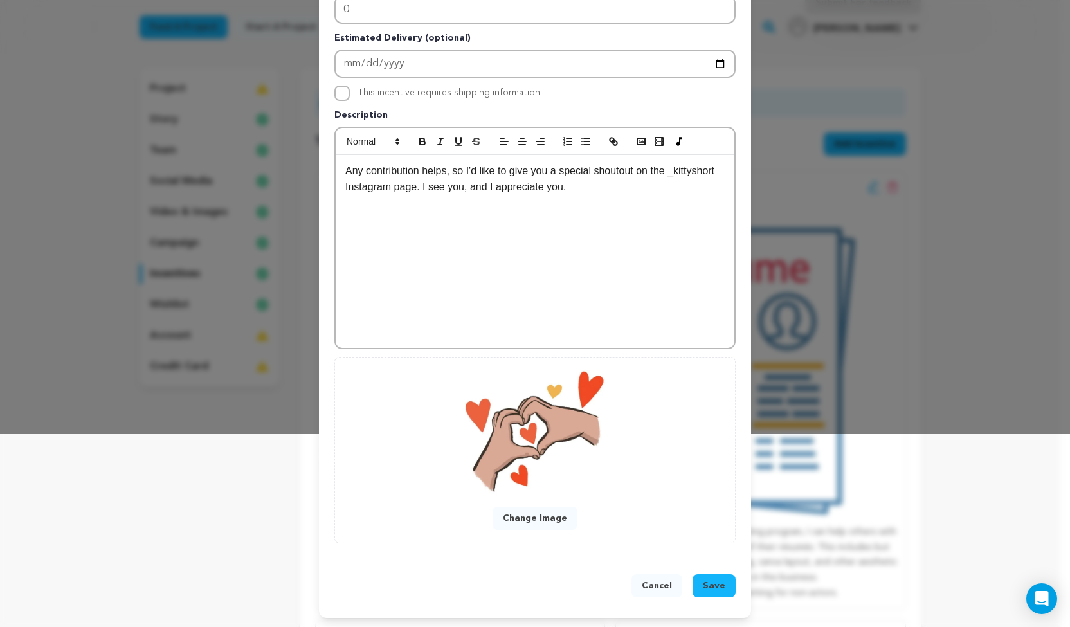
type input "15"
click at [707, 582] on span "Save" at bounding box center [714, 585] width 23 height 13
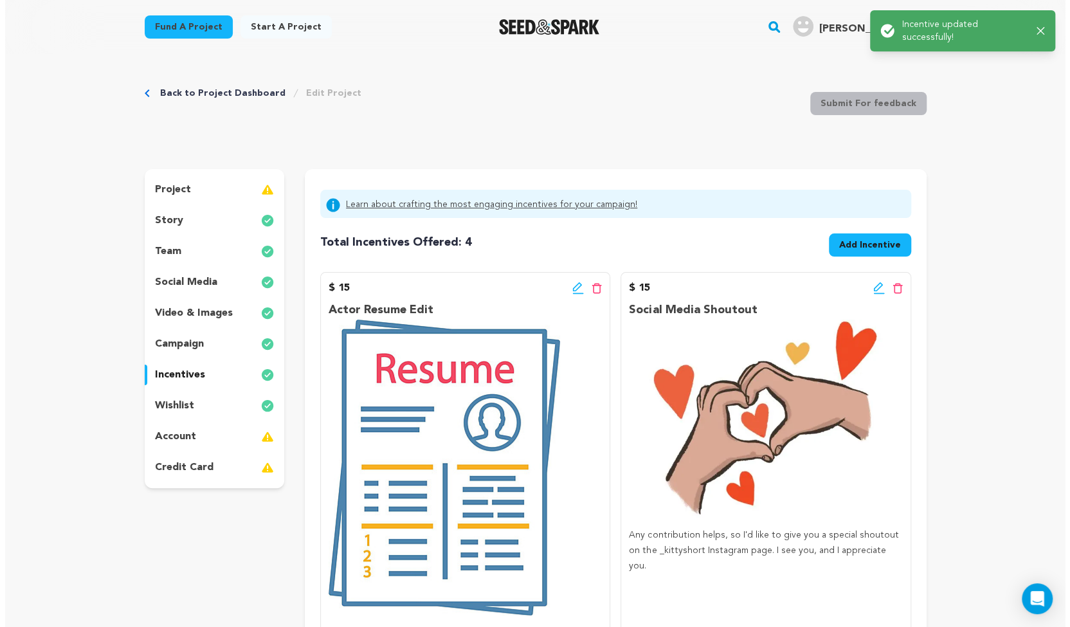
scroll to position [0, 0]
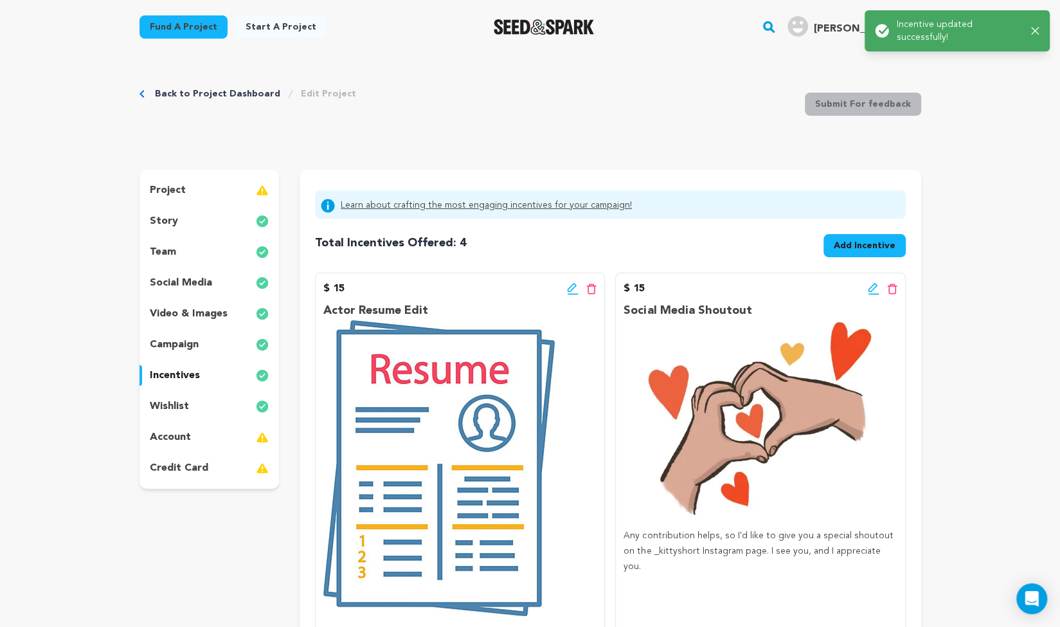
click at [872, 291] on icon at bounding box center [874, 288] width 12 height 13
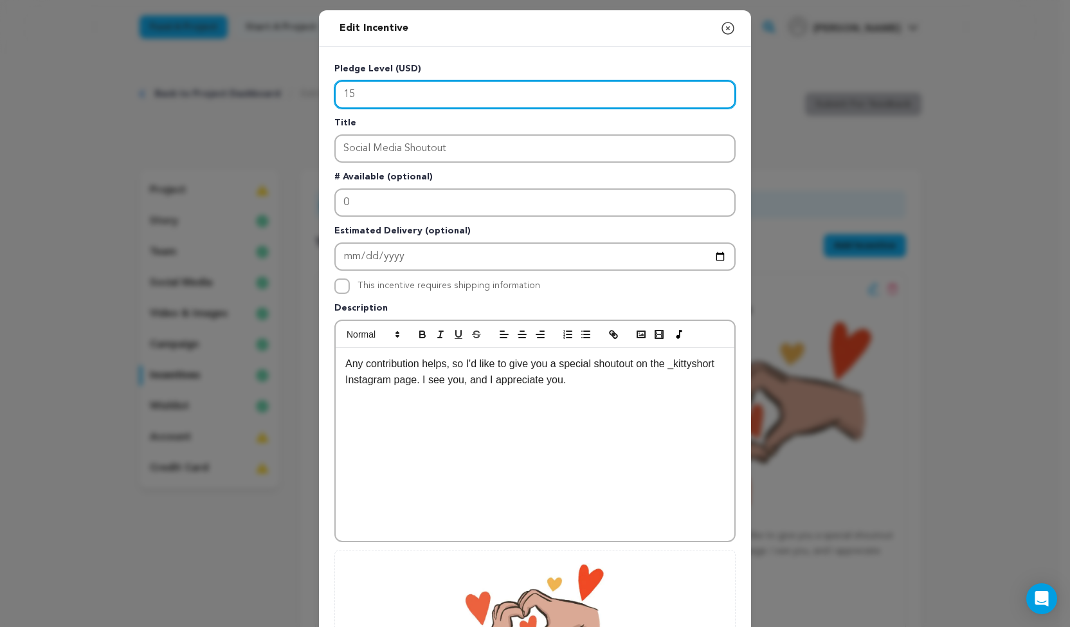
click at [437, 99] on input "15" at bounding box center [534, 94] width 401 height 28
type input "1"
type input "2"
type input "15"
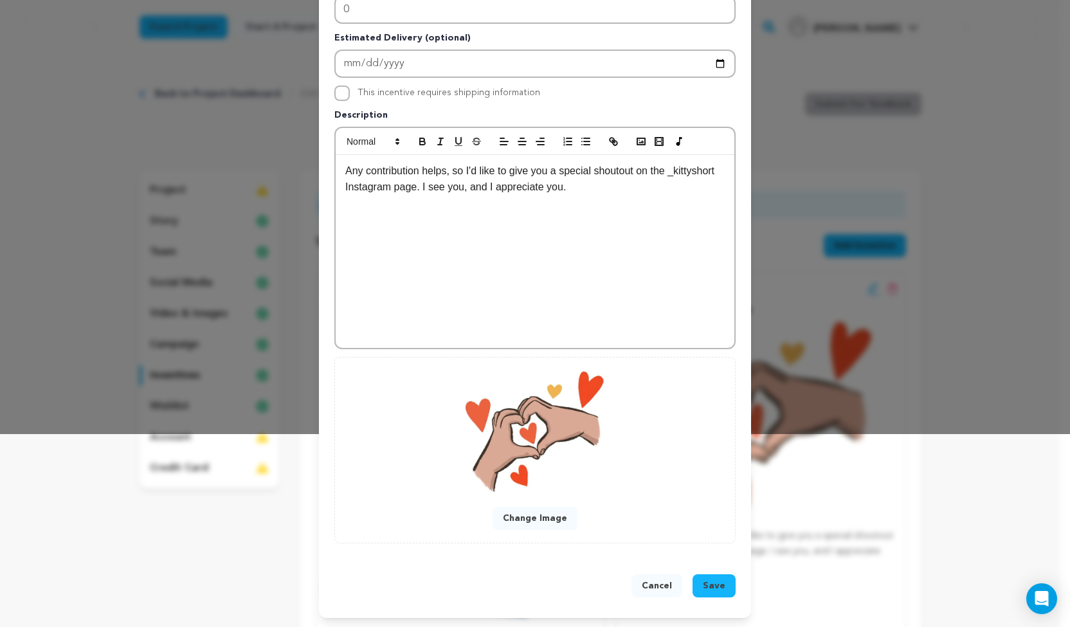
click at [699, 585] on button "Save" at bounding box center [713, 585] width 43 height 23
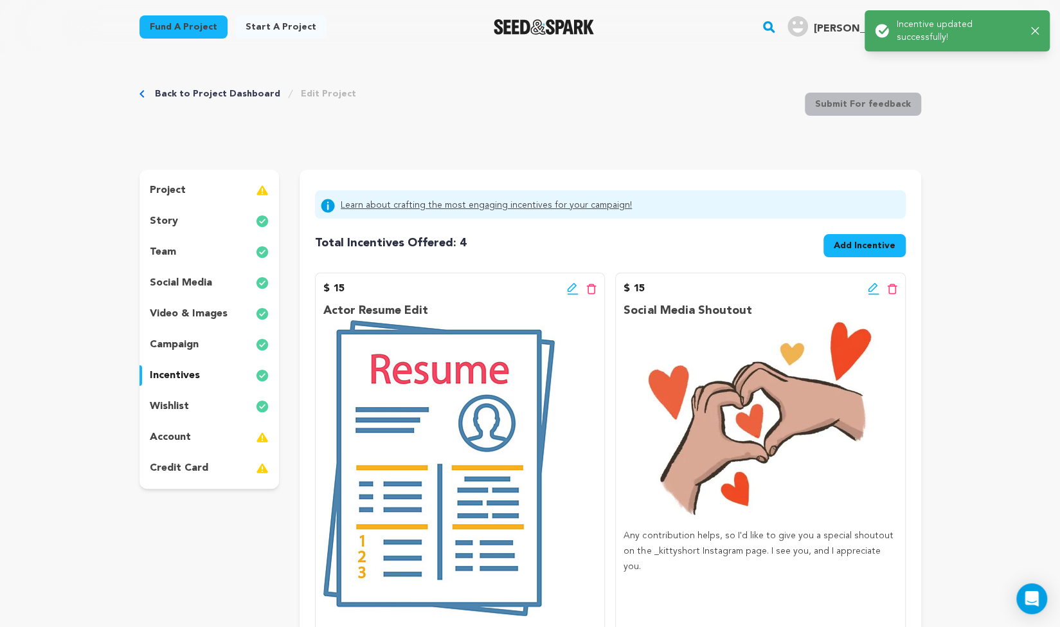
click at [568, 287] on icon at bounding box center [573, 288] width 12 height 13
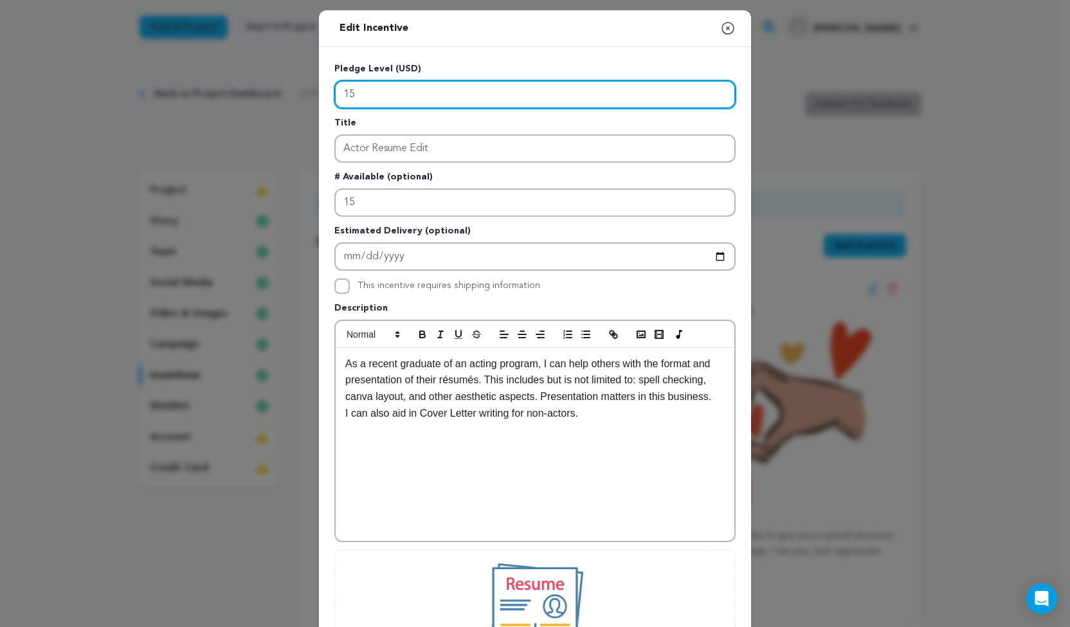
click at [380, 95] on input "15" at bounding box center [534, 94] width 401 height 28
type input "1"
type input "25"
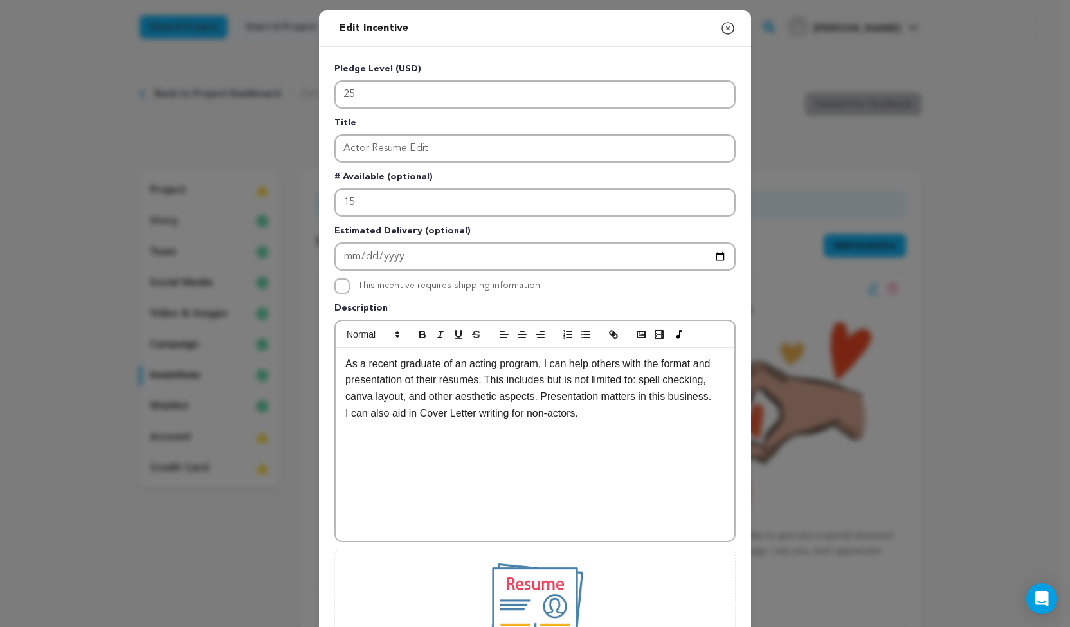
click at [586, 420] on p "I can also aid in Cover Letter writing for non-actors." at bounding box center [534, 413] width 379 height 17
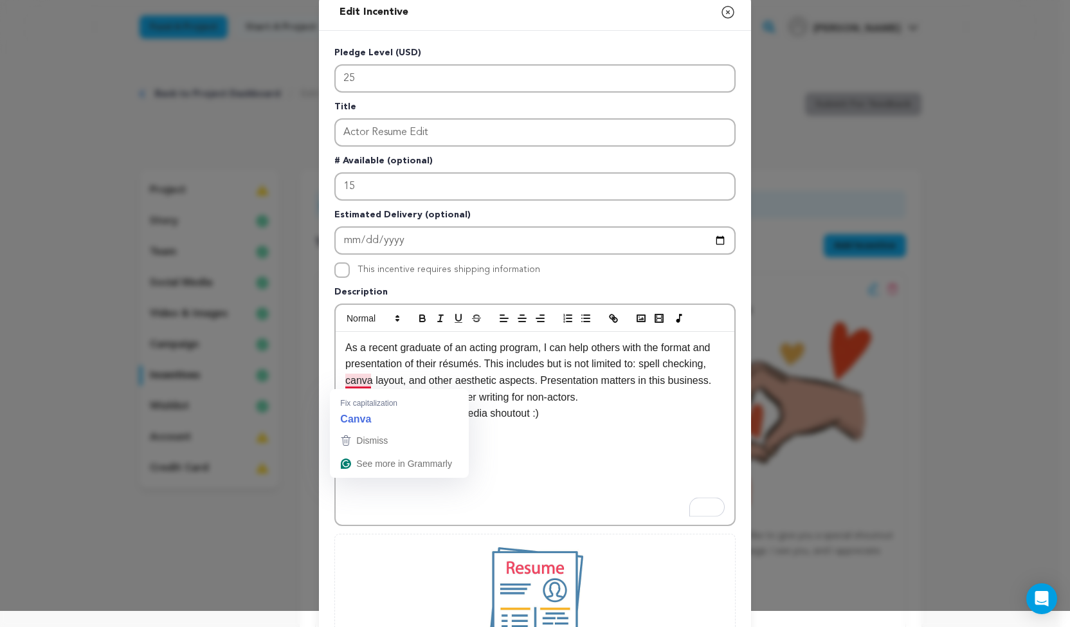
click at [352, 380] on p "As a recent graduate of an acting program, I can help others with the format an…" at bounding box center [534, 364] width 379 height 50
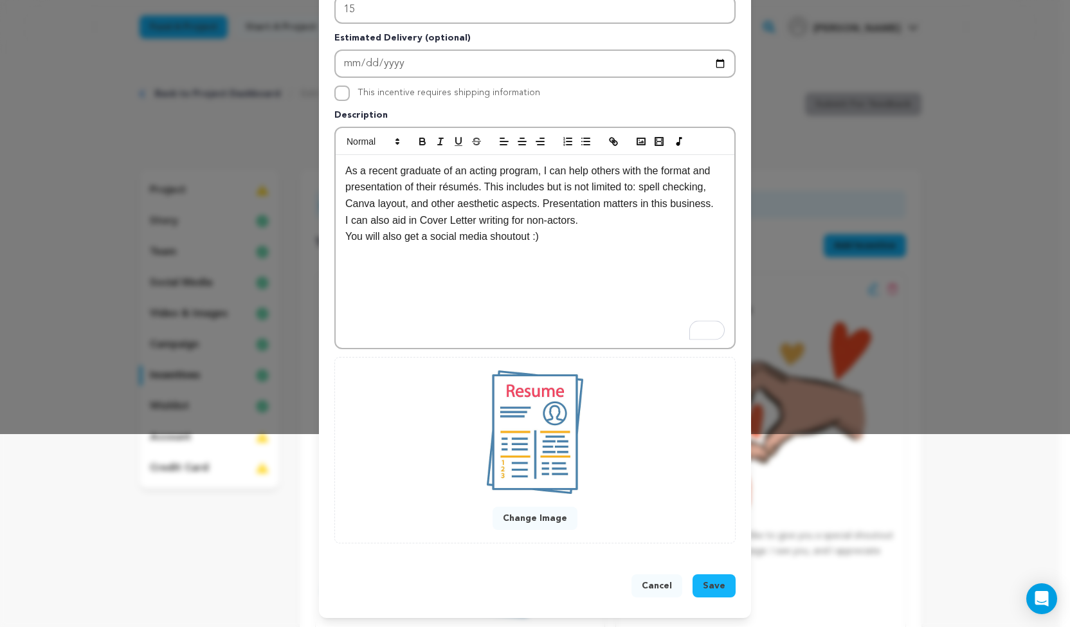
click at [710, 188] on p "As a recent graduate of an acting program, I can help others with the format an…" at bounding box center [534, 188] width 379 height 50
click at [709, 579] on span "Save" at bounding box center [714, 585] width 23 height 13
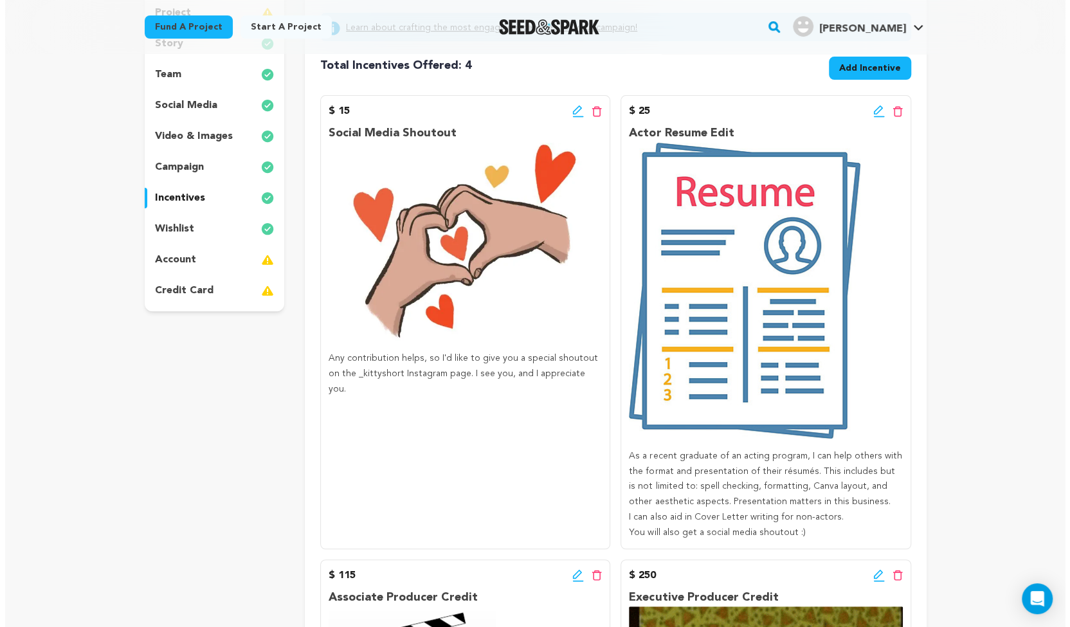
scroll to position [170, 0]
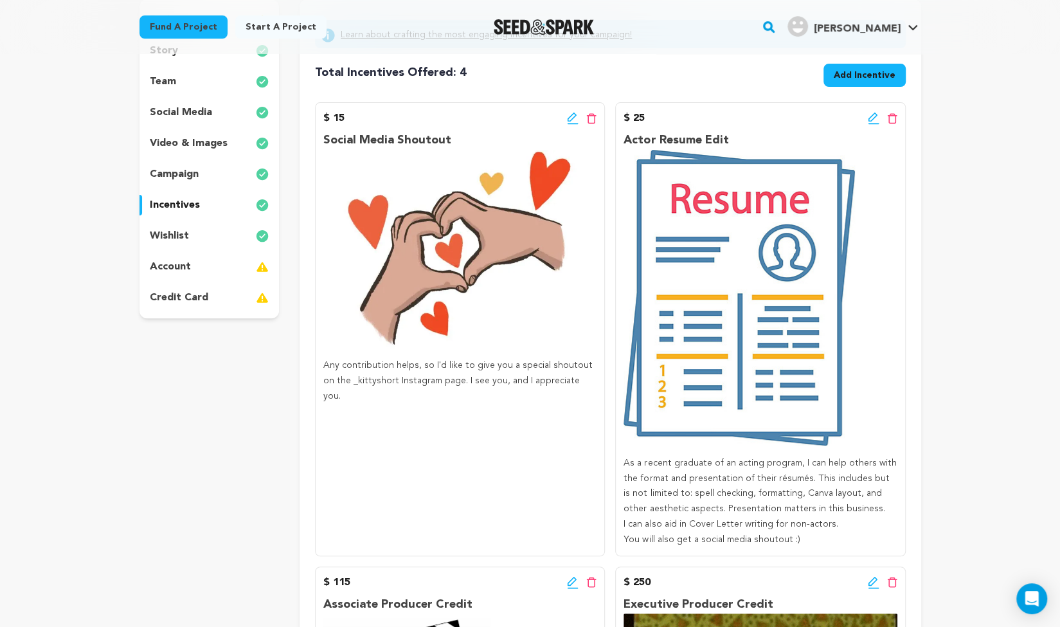
click at [568, 121] on icon at bounding box center [573, 118] width 12 height 13
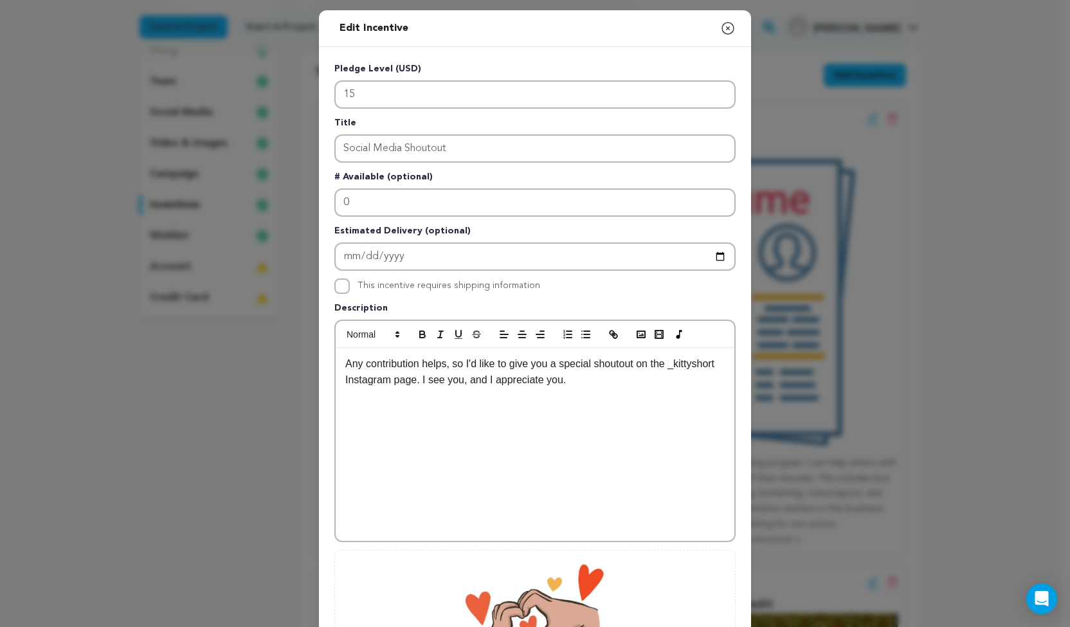
click at [478, 432] on div "Any contribution helps, so I'd like to give you a special shoutout on the _kitt…" at bounding box center [535, 444] width 399 height 193
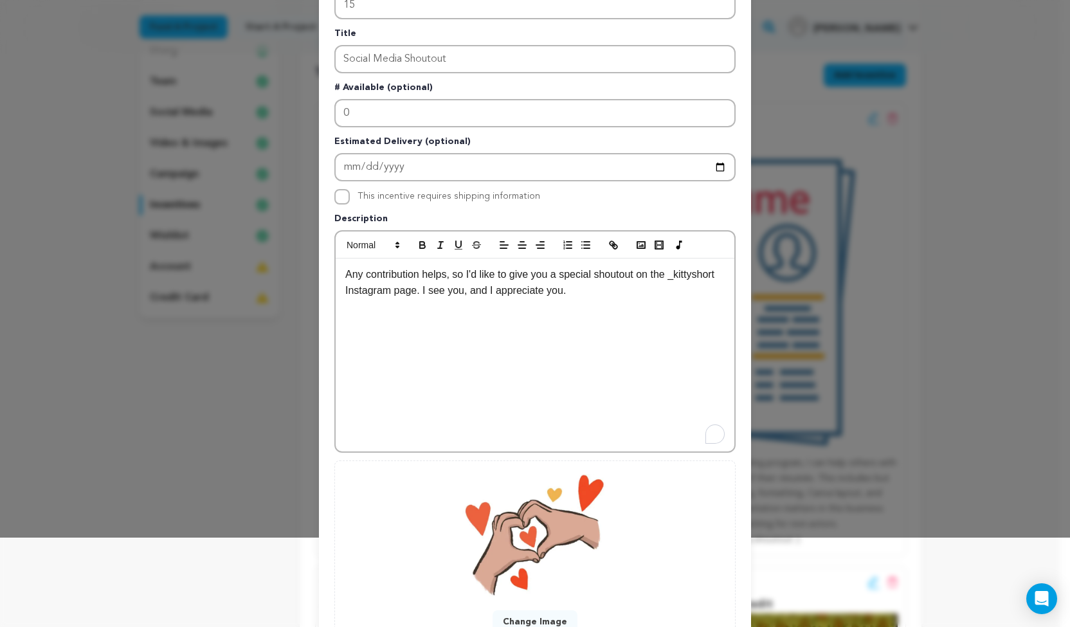
scroll to position [91, 0]
click at [615, 307] on div "Any contribution helps, so I'd like to give you a special shoutout on the _kitt…" at bounding box center [535, 353] width 399 height 193
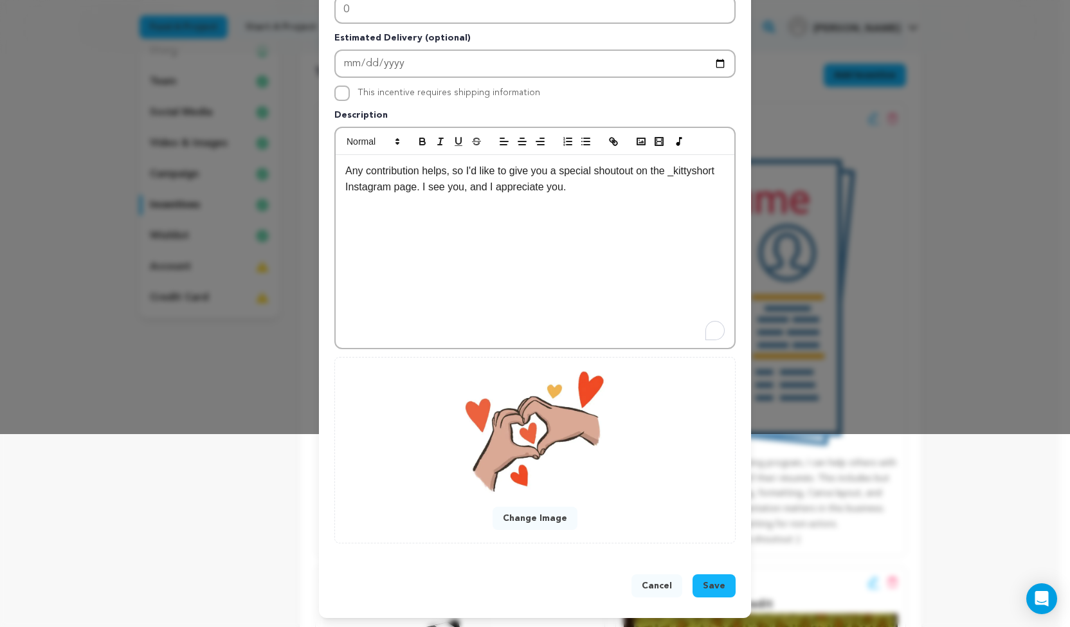
click at [695, 577] on button "Save" at bounding box center [713, 585] width 43 height 23
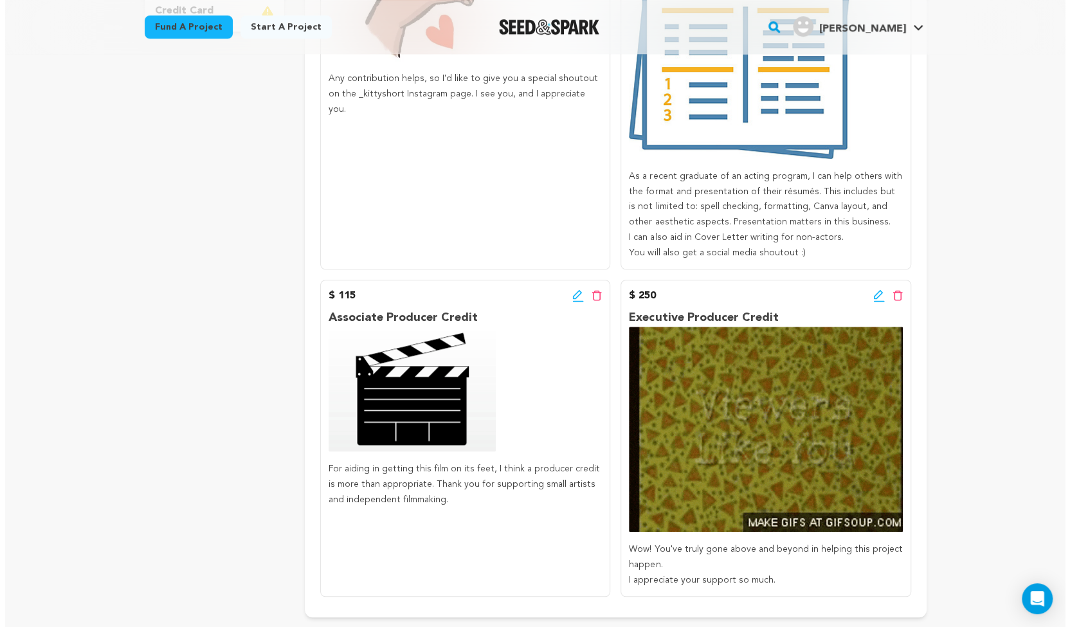
scroll to position [455, 0]
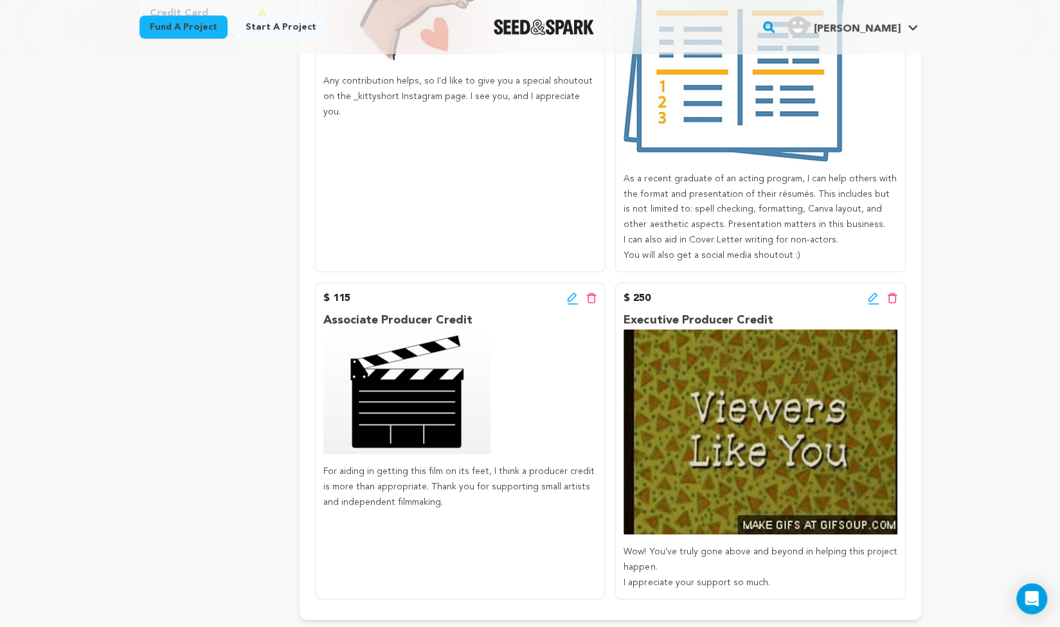
click at [872, 298] on icon at bounding box center [872, 296] width 9 height 9
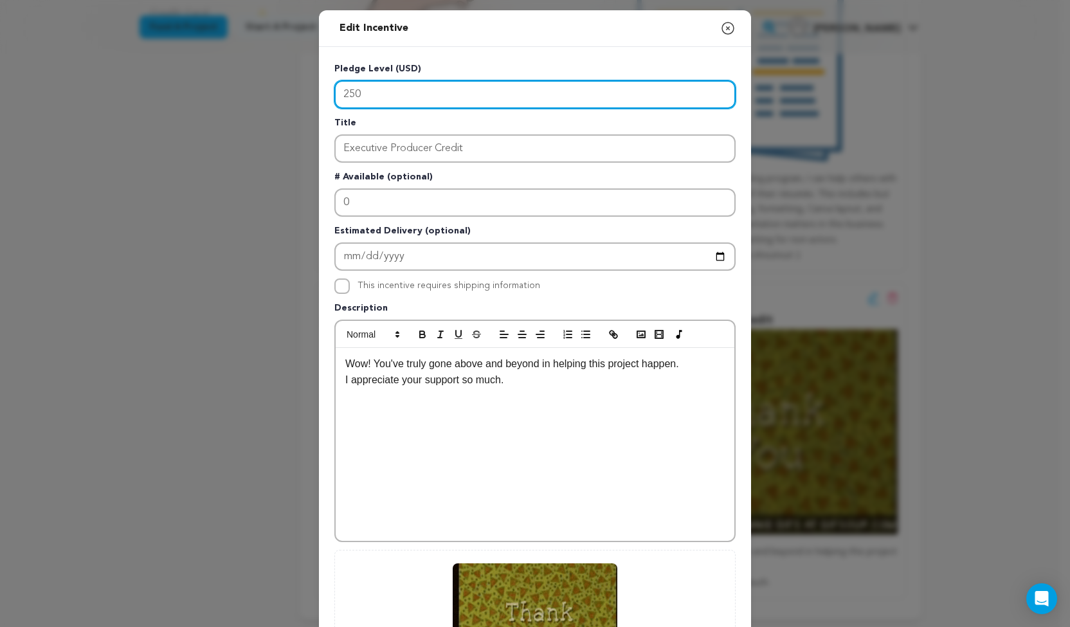
click at [395, 107] on input "250" at bounding box center [534, 94] width 401 height 28
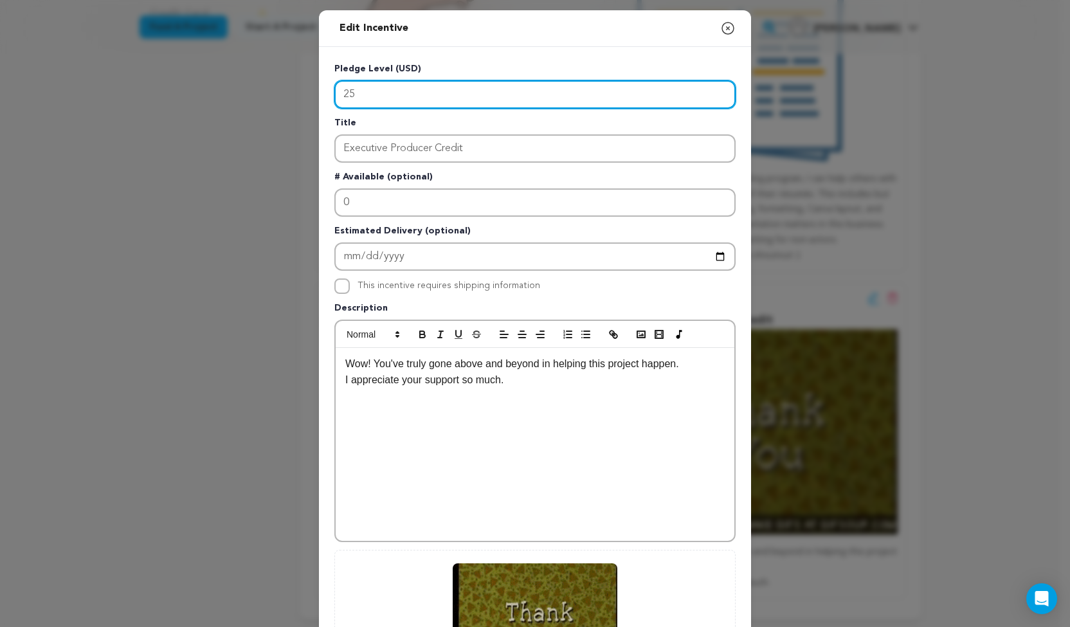
type input "2"
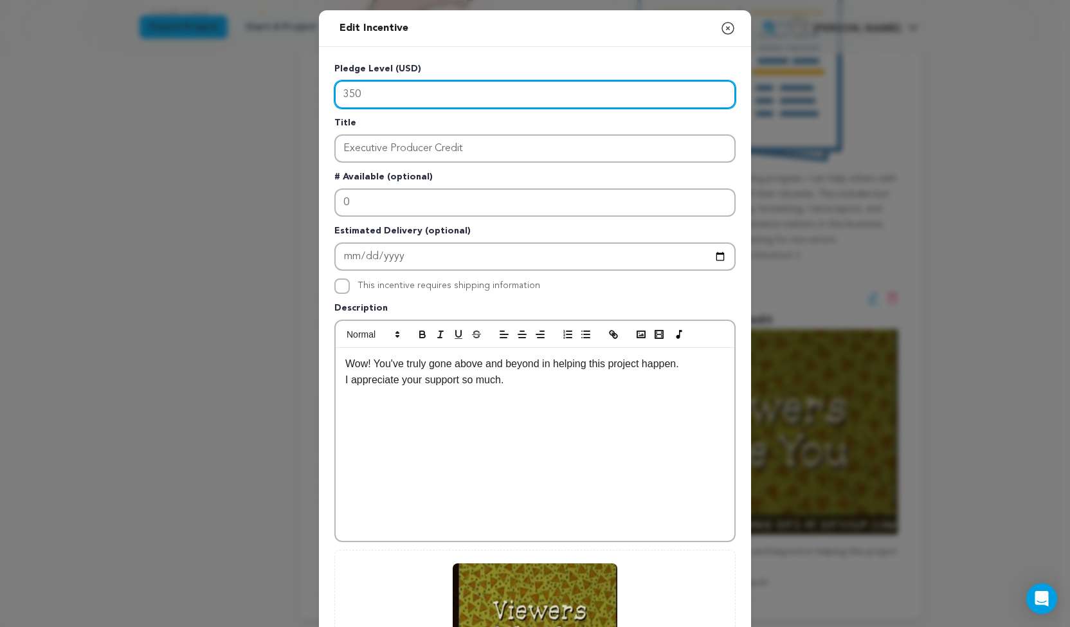
scroll to position [193, 0]
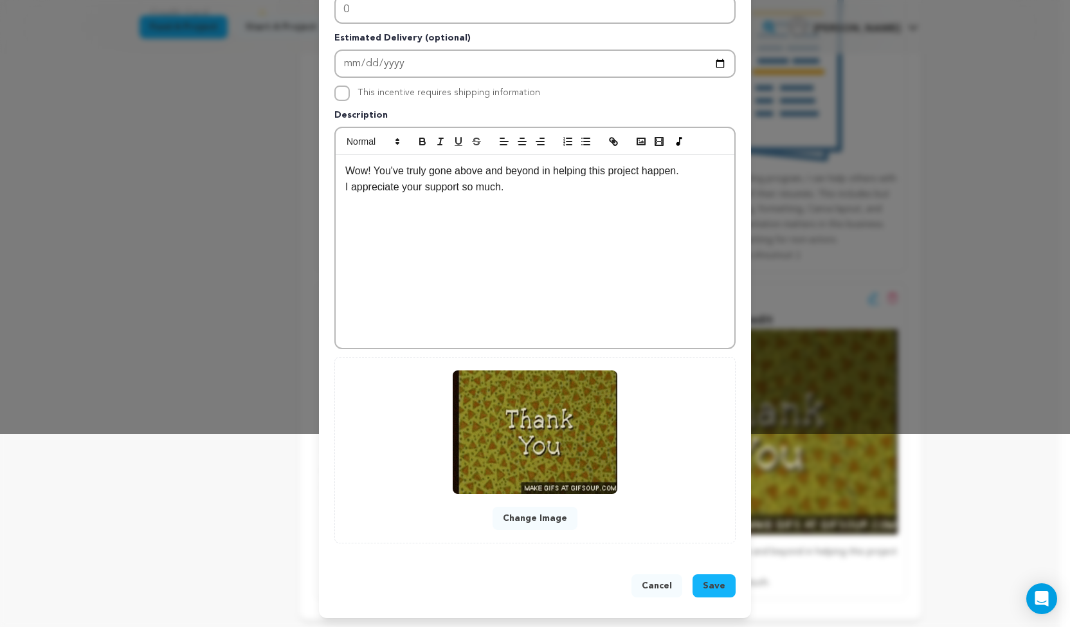
type input "350"
click at [702, 574] on button "Save" at bounding box center [713, 585] width 43 height 23
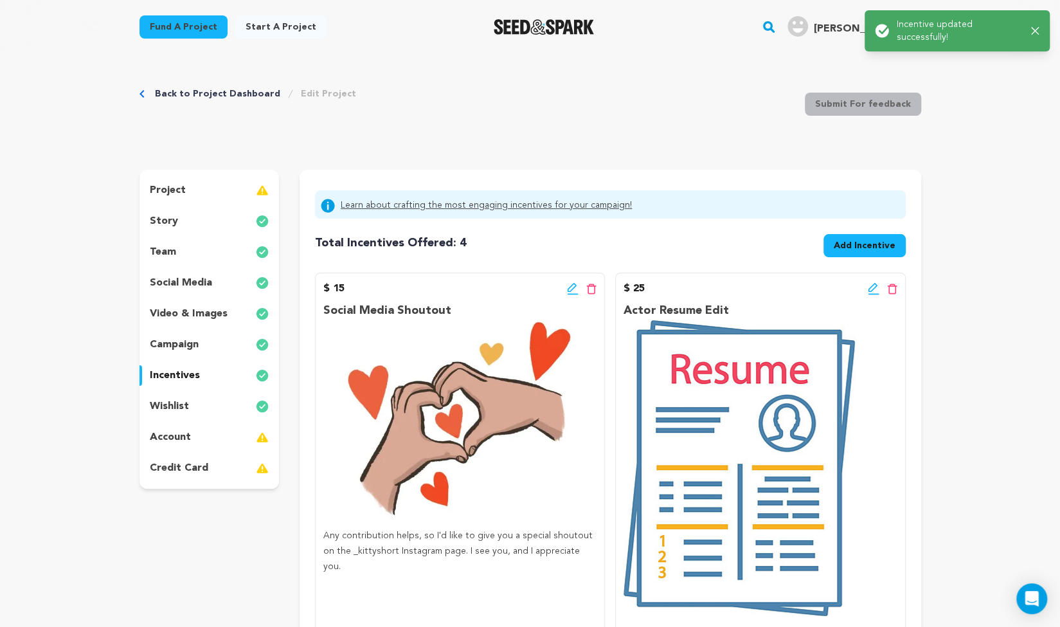
scroll to position [28, 0]
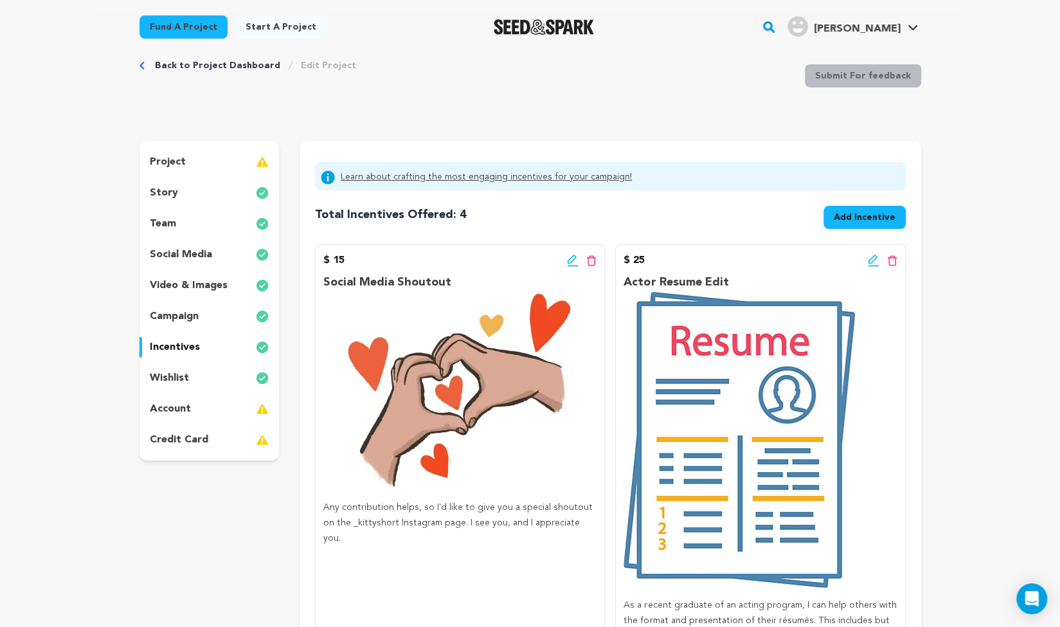
click at [653, 497] on img at bounding box center [739, 440] width 231 height 296
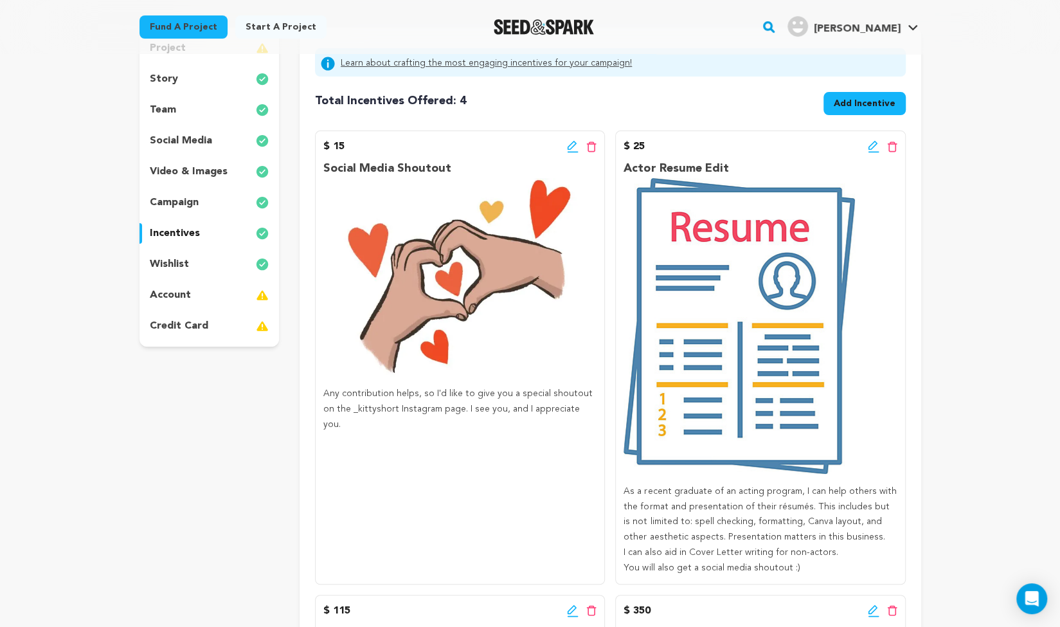
scroll to position [0, 0]
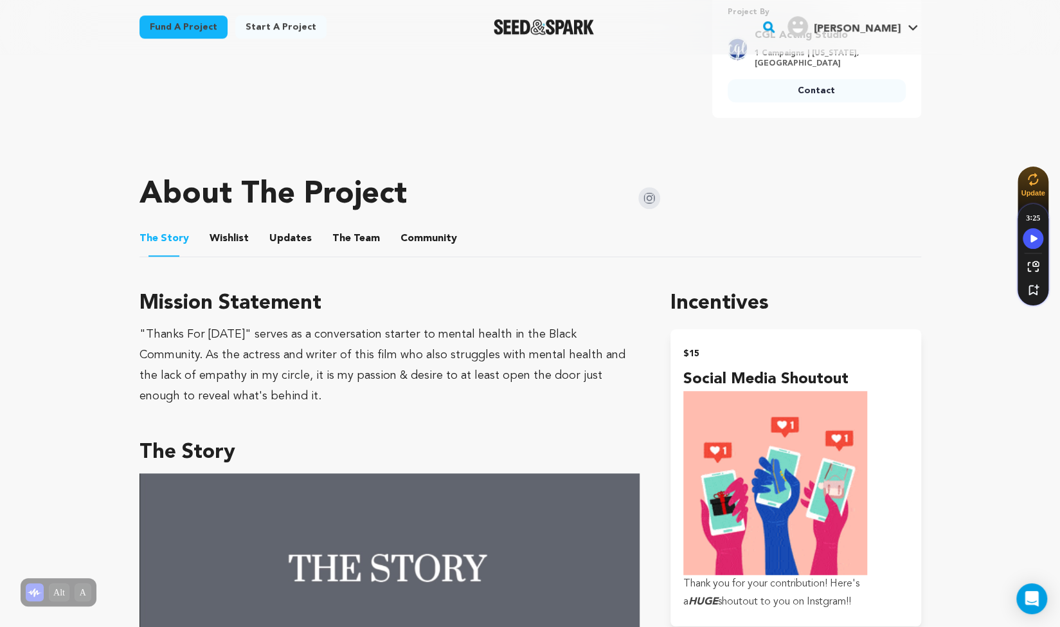
scroll to position [512, 0]
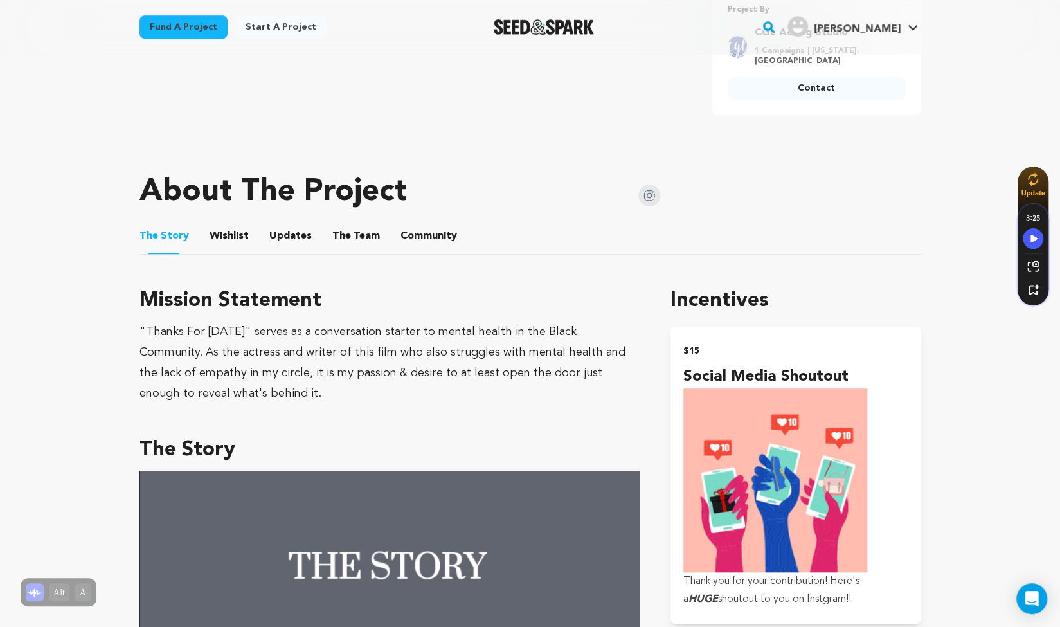
click at [228, 239] on button "Wishlist" at bounding box center [228, 238] width 31 height 31
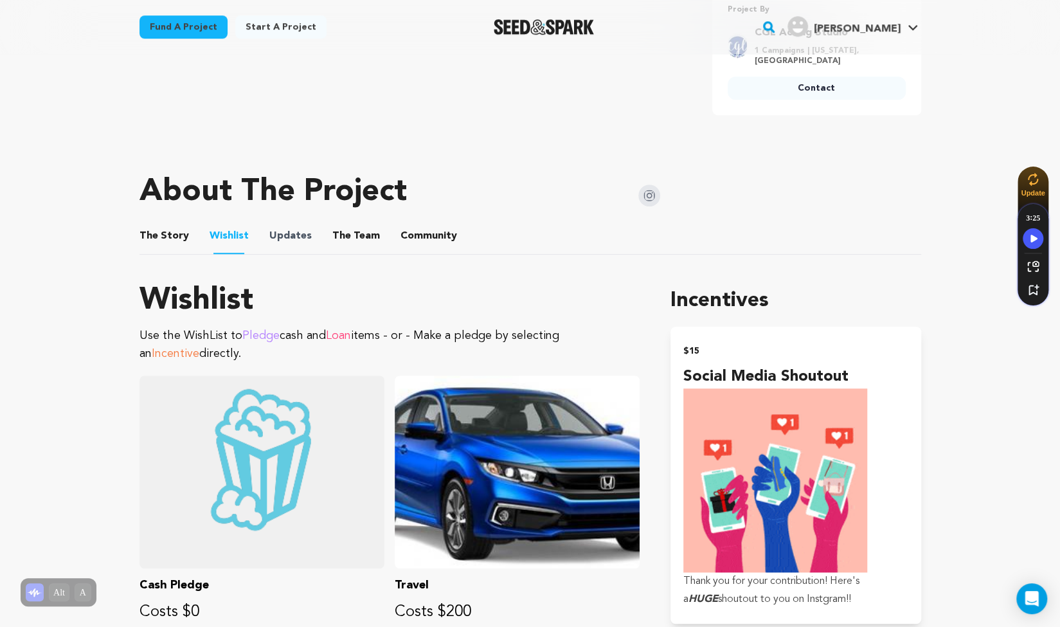
click at [305, 235] on span "Updates" at bounding box center [290, 235] width 42 height 15
click at [275, 241] on button "Updates" at bounding box center [290, 238] width 31 height 31
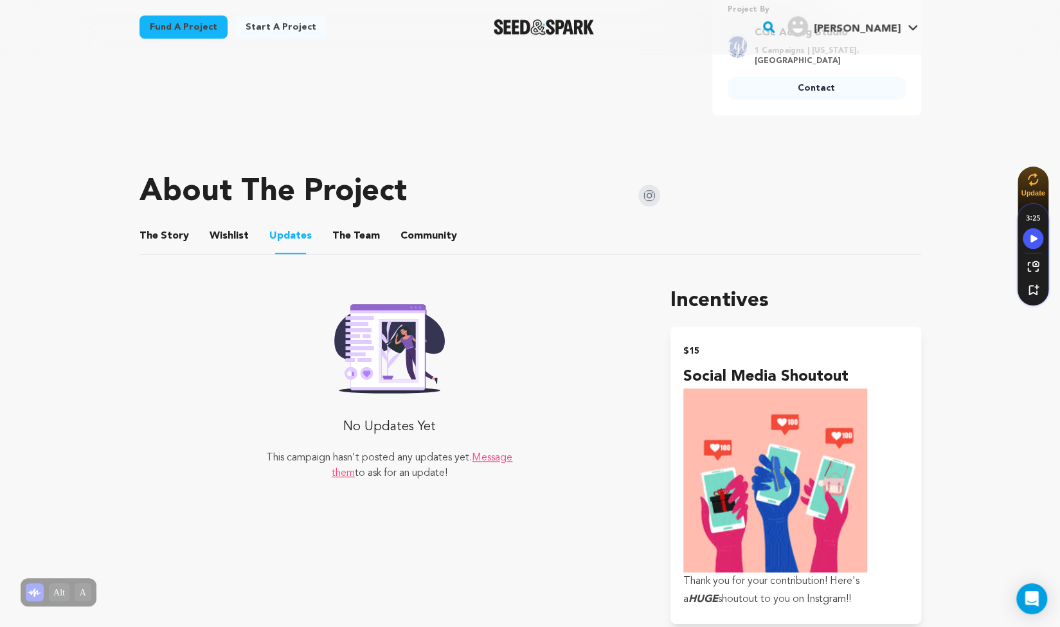
click at [237, 233] on button "Wishlist" at bounding box center [228, 238] width 31 height 31
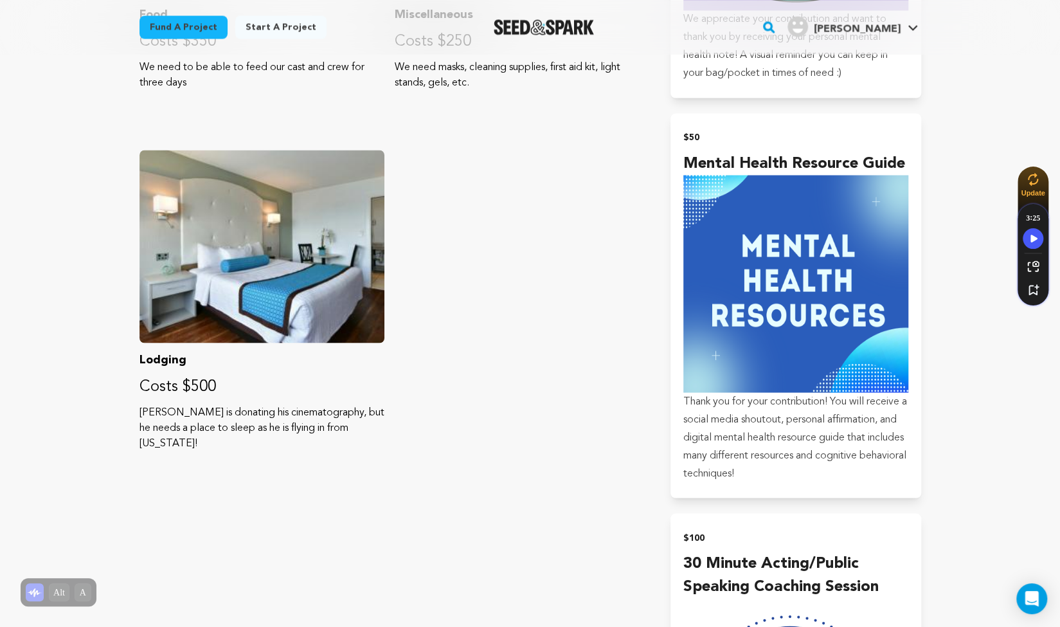
scroll to position [1342, 0]
